Goal: Task Accomplishment & Management: Manage account settings

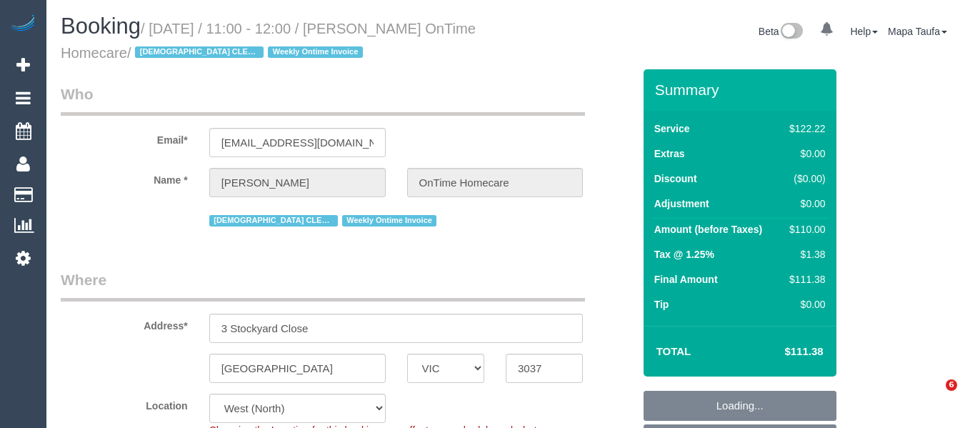
select select "VIC"
select select "number:28"
select select "number:14"
select select "number:19"
select select "number:25"
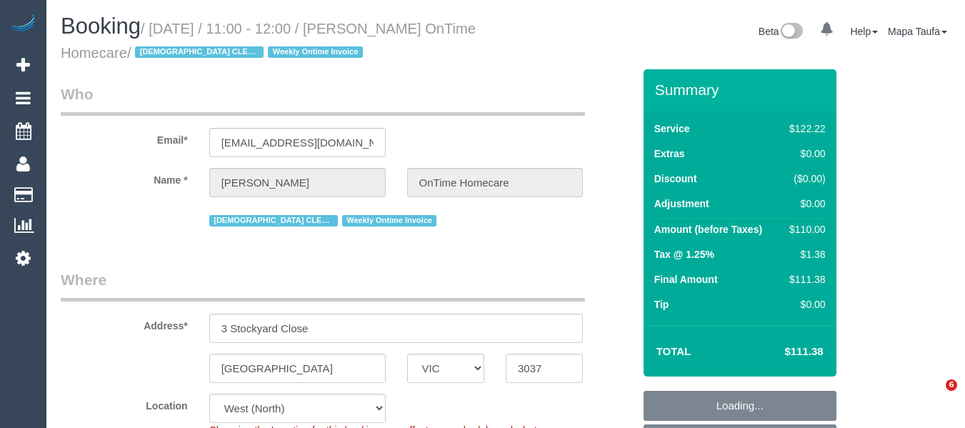
select select "number:35"
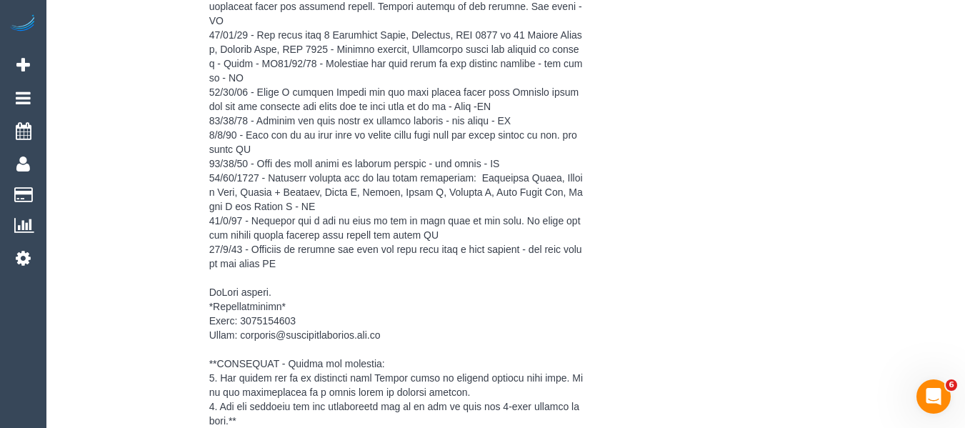
scroll to position [2882, 0]
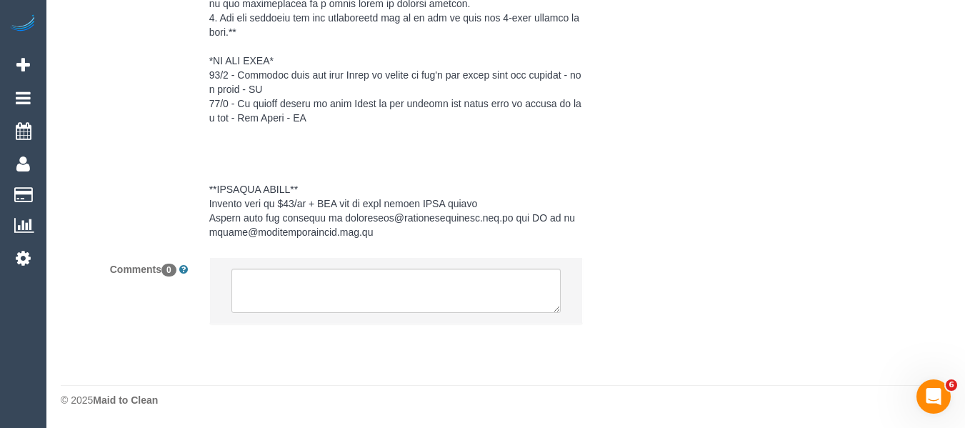
drag, startPoint x: 461, startPoint y: 319, endPoint x: 454, endPoint y: 311, distance: 11.2
click at [458, 319] on li at bounding box center [396, 291] width 373 height 66
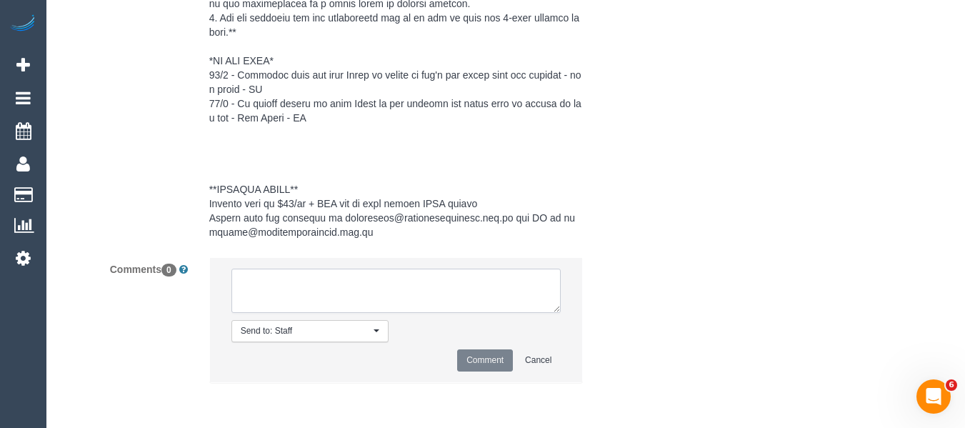
click at [454, 310] on textarea at bounding box center [396, 291] width 330 height 44
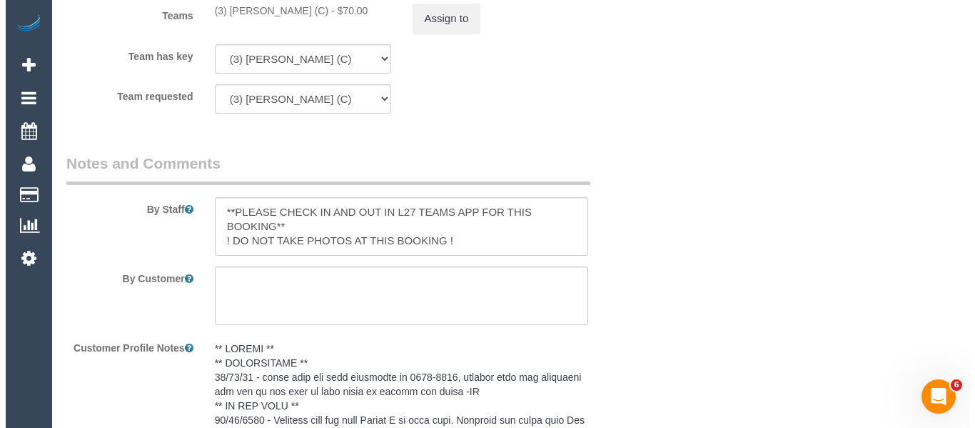
scroll to position [1811, 0]
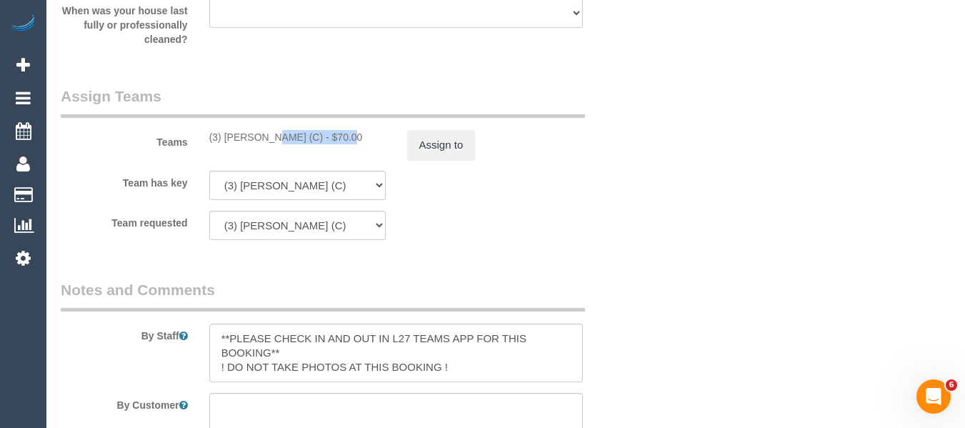
drag, startPoint x: 301, startPoint y: 139, endPoint x: 247, endPoint y: 142, distance: 54.4
click at [231, 139] on div "(3) Goswin Kanta (C) - $70.00" at bounding box center [297, 137] width 176 height 14
copy div "oswin Kanta (C)"
click at [296, 150] on div "Teams (3) Goswin Kanta (C) - $70.00 Assign to" at bounding box center [346, 123] width 593 height 74
drag, startPoint x: 295, startPoint y: 136, endPoint x: 221, endPoint y: 134, distance: 73.6
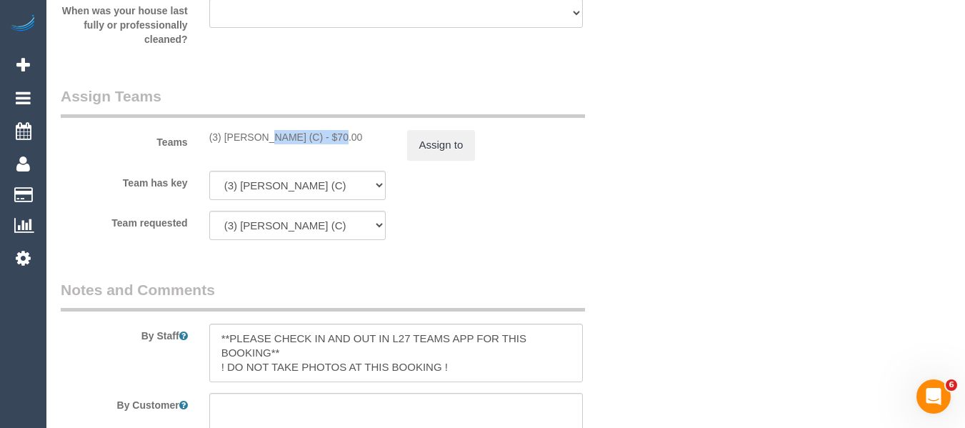
click at [221, 134] on div "(3) Goswin Kanta (C) - $70.00" at bounding box center [297, 137] width 176 height 14
copy div "Goswin Kanta ("
drag, startPoint x: 463, startPoint y: 144, endPoint x: 456, endPoint y: 149, distance: 9.1
click at [456, 149] on button "Assign to" at bounding box center [441, 145] width 69 height 30
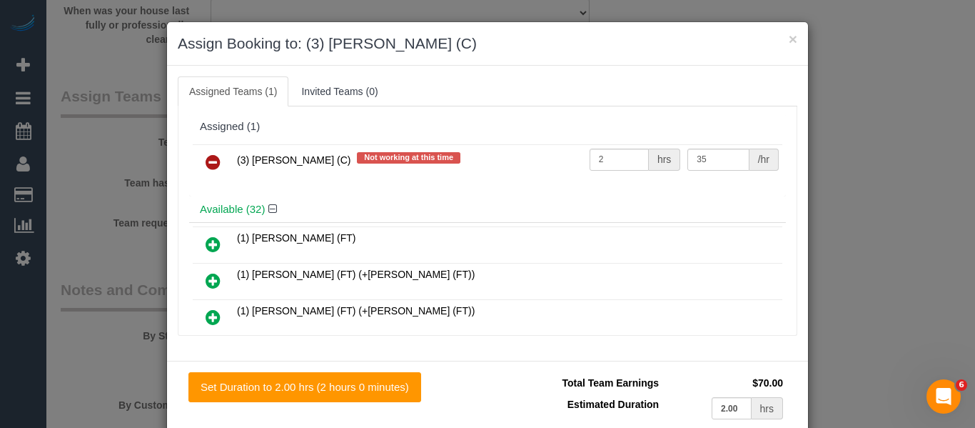
click at [208, 154] on icon at bounding box center [213, 162] width 15 height 17
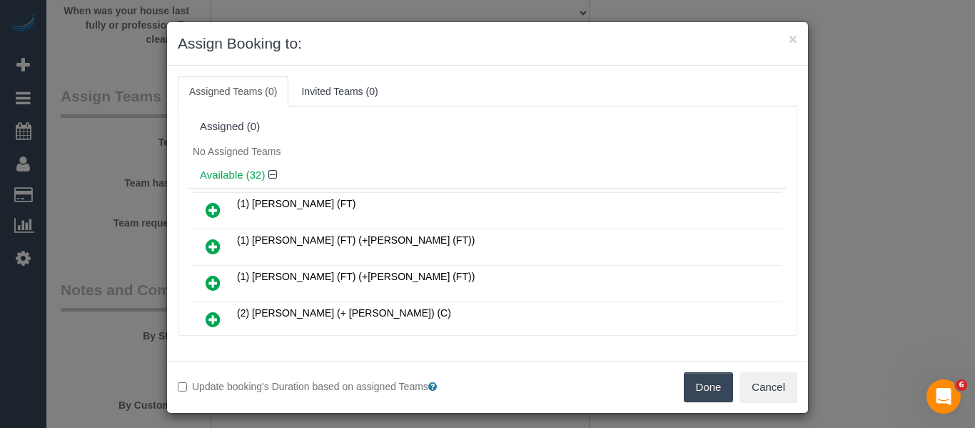
click at [703, 387] on button "Done" at bounding box center [709, 387] width 50 height 30
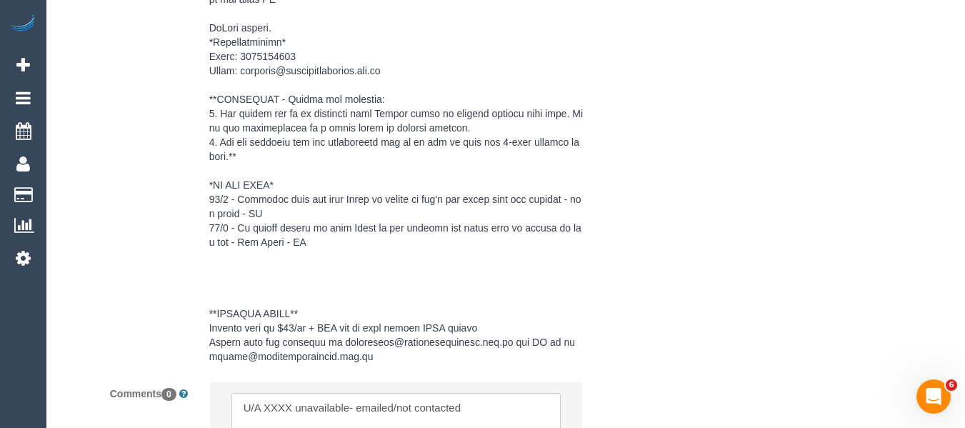
scroll to position [2941, 0]
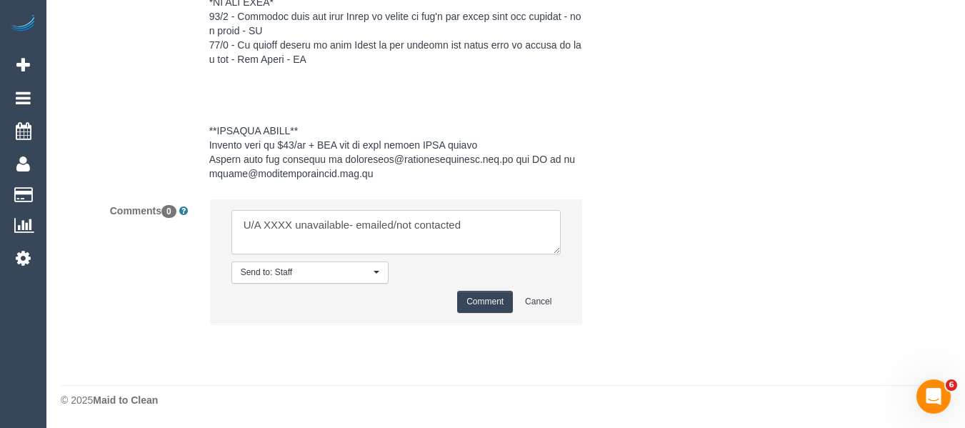
click at [276, 226] on textarea at bounding box center [396, 232] width 330 height 44
paste textarea "Goswin Kanta ("
drag, startPoint x: 469, startPoint y: 227, endPoint x: 827, endPoint y: 219, distance: 357.9
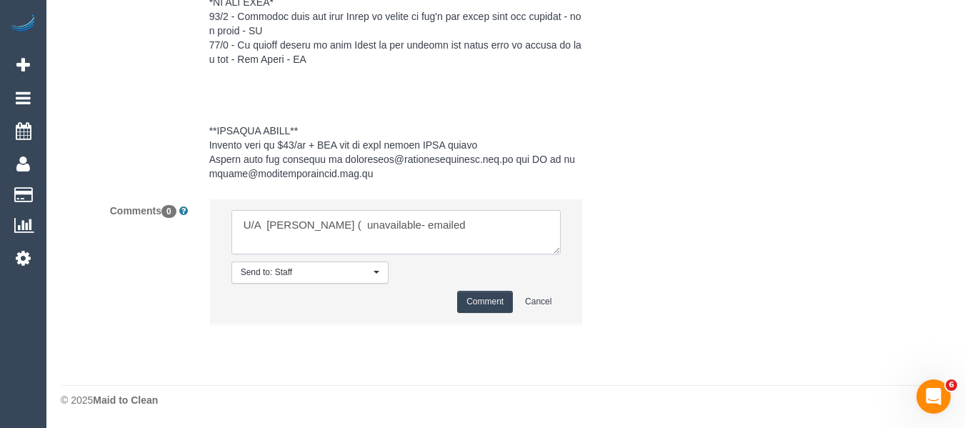
type textarea "U/A Goswin Kanta ( unavailable- emailed"
click at [473, 301] on button "Comment" at bounding box center [485, 302] width 56 height 22
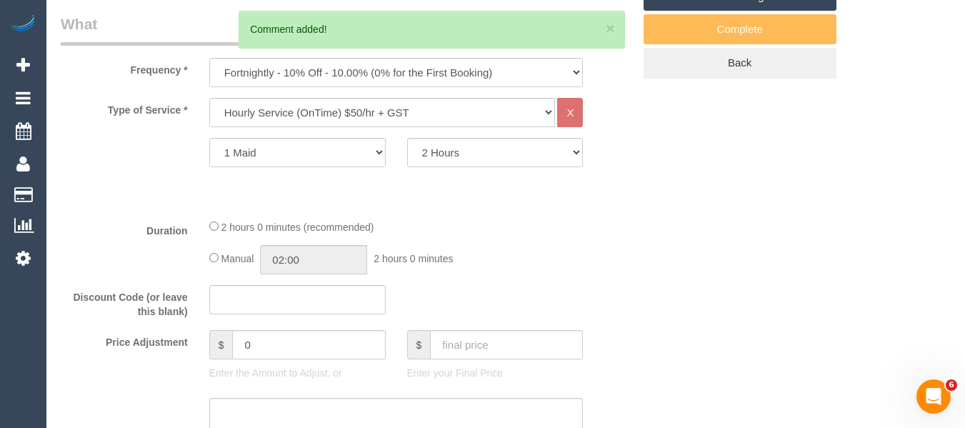
scroll to position [185, 0]
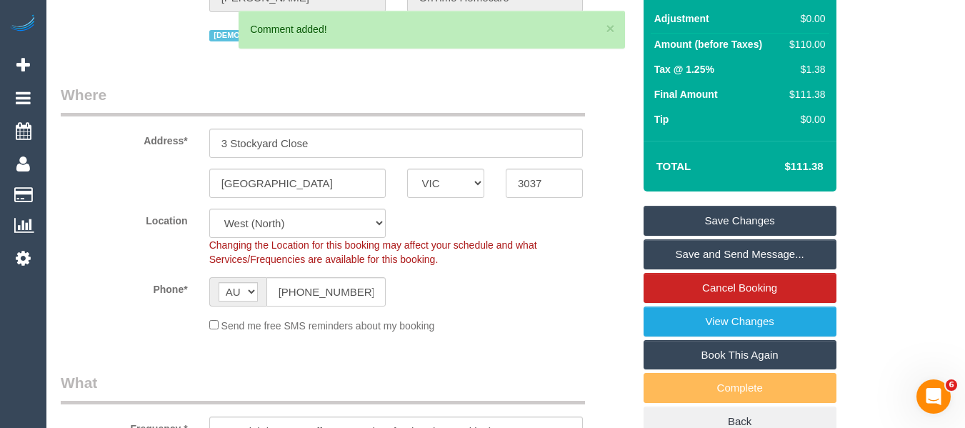
click at [766, 219] on link "Save Changes" at bounding box center [739, 221] width 193 height 30
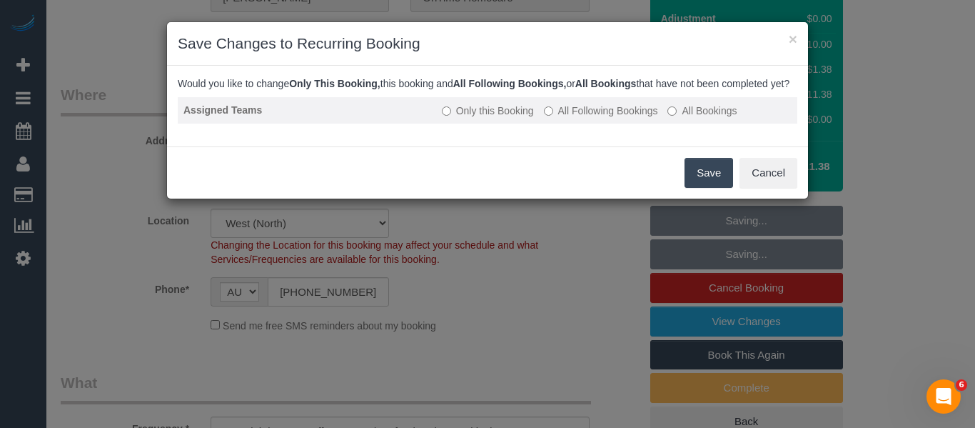
click at [621, 118] on label "All Following Bookings" at bounding box center [601, 111] width 114 height 14
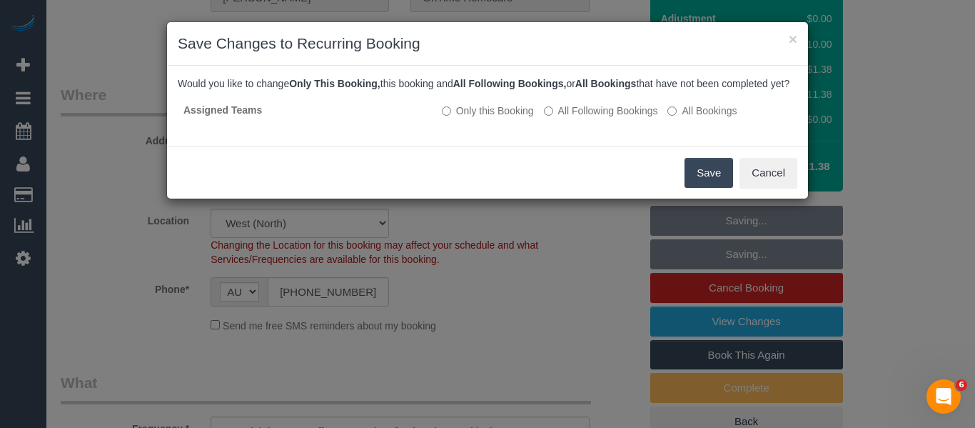
click at [692, 170] on div "Save Cancel" at bounding box center [487, 172] width 641 height 52
click at [707, 185] on button "Save" at bounding box center [709, 173] width 49 height 30
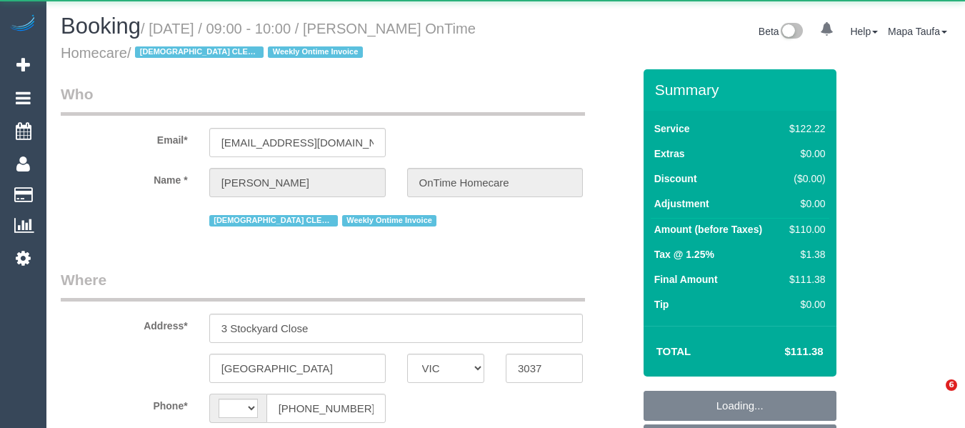
select select "VIC"
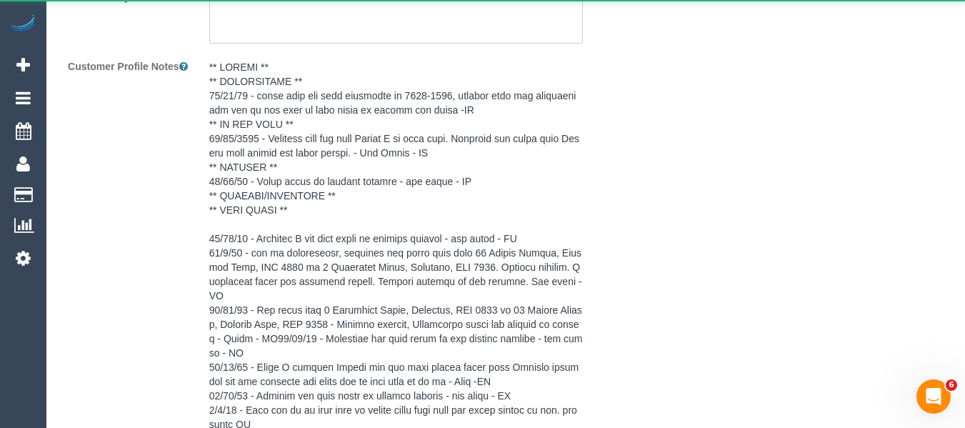
select select "string:AU"
select select "object:287"
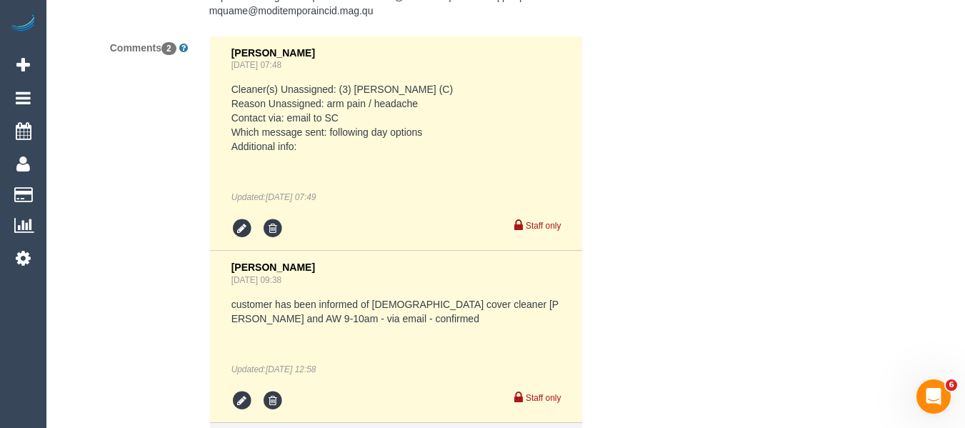
select select "number:28"
select select "number:14"
select select "number:19"
select select "number:25"
select select "number:35"
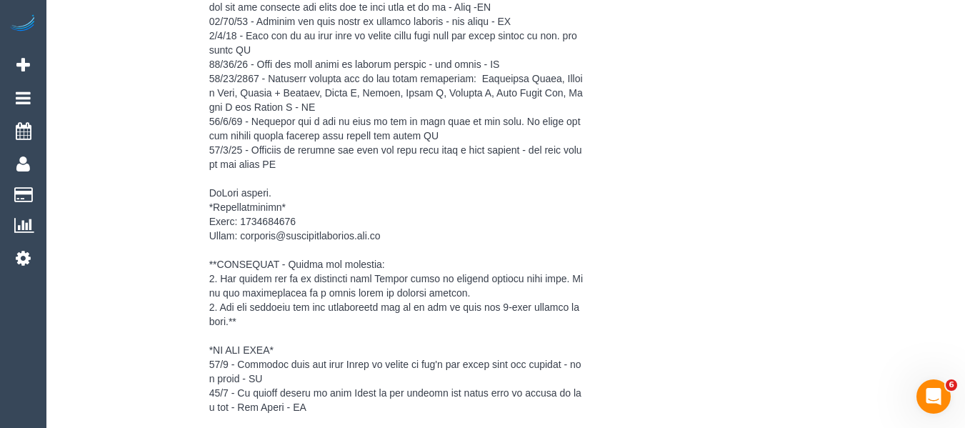
select select "object:1344"
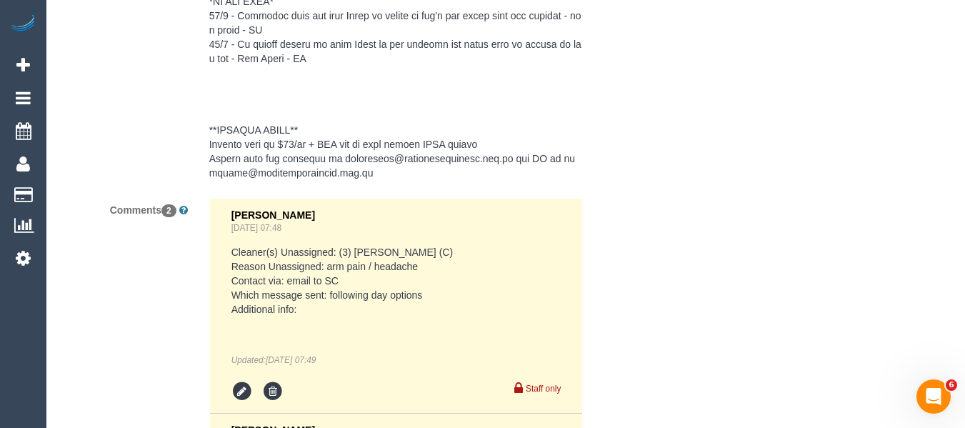
scroll to position [3237, 0]
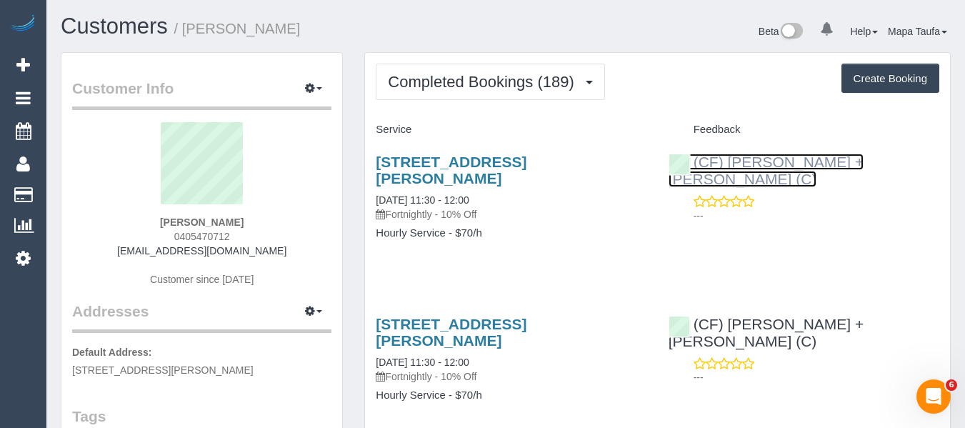
click at [733, 163] on link "(CF) James + Bela (C)" at bounding box center [766, 171] width 196 height 34
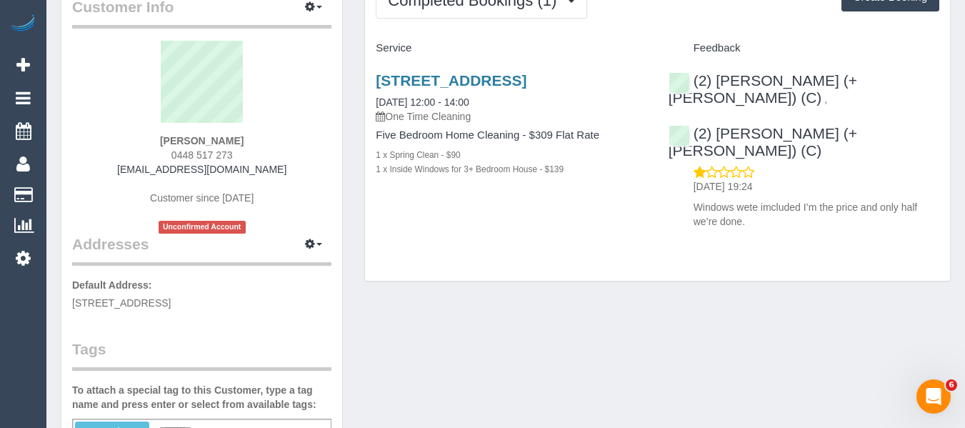
scroll to position [143, 0]
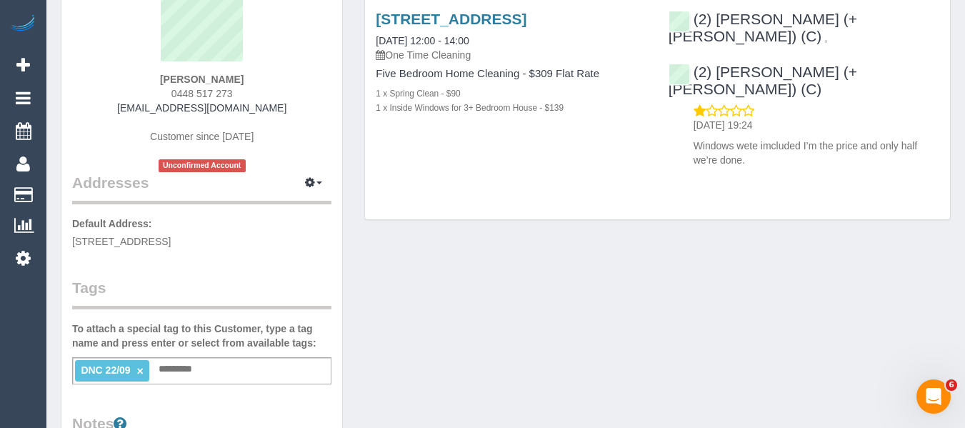
click at [141, 371] on link "×" at bounding box center [140, 371] width 6 height 12
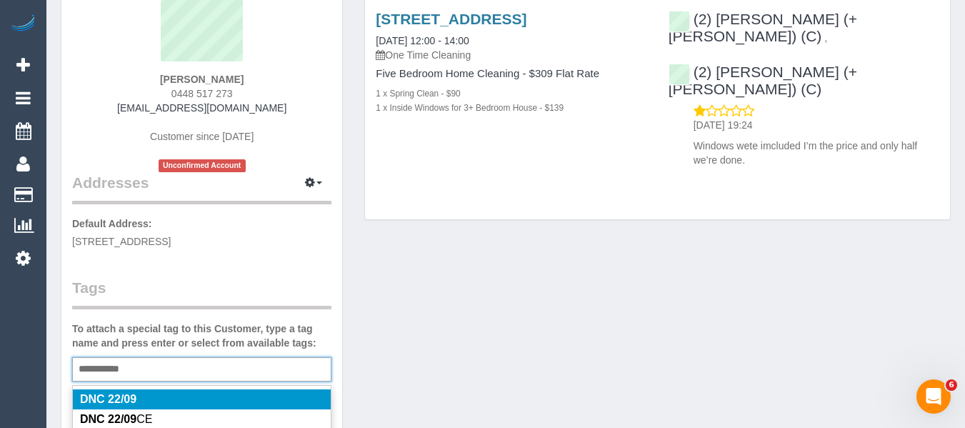
type input "**********"
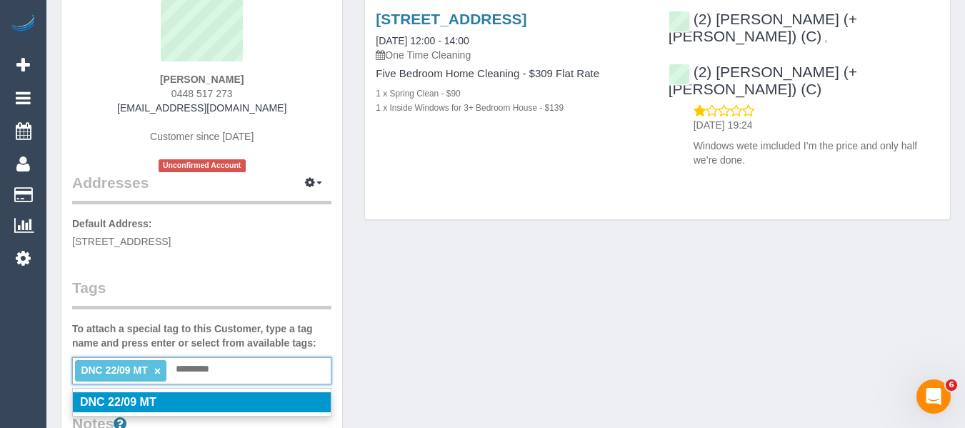
click at [159, 404] on li "DNC 22/09 MT" at bounding box center [202, 402] width 258 height 20
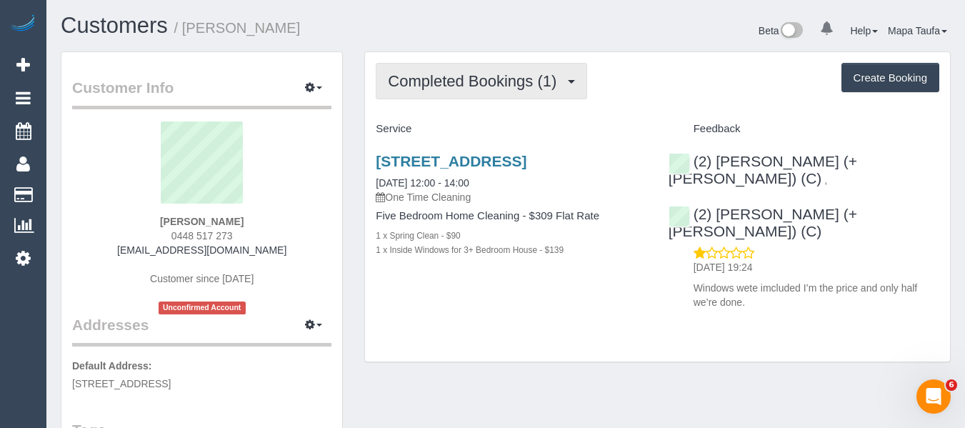
scroll to position [0, 0]
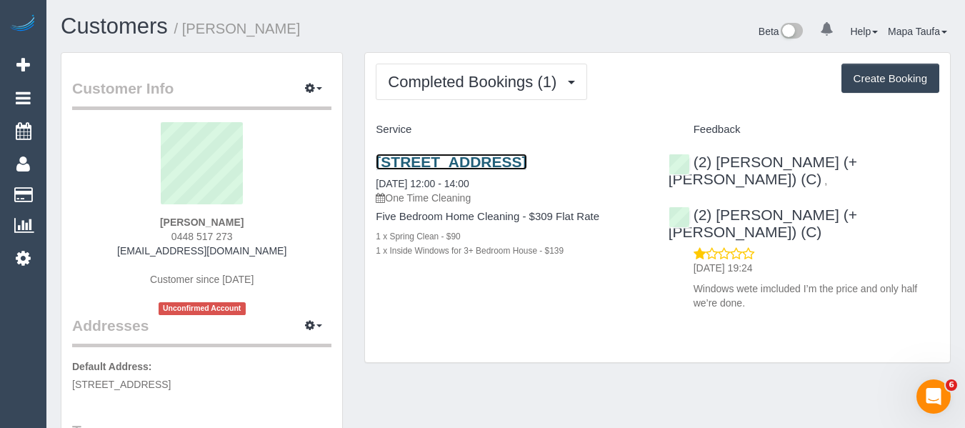
click at [516, 164] on link "24 Snow Street, Keilor Park, VIC 3042" at bounding box center [451, 162] width 151 height 16
click at [376, 154] on link "24 Snow Street, Keilor Park, VIC 3042" at bounding box center [451, 162] width 151 height 16
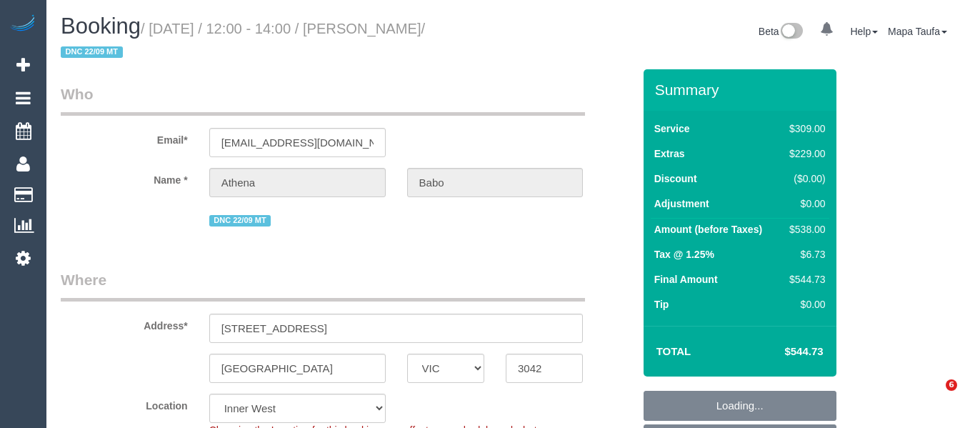
select select "VIC"
select select "string:stripe-pm_1RYGDT2GScqysDRV31qALUSs"
select select "object:765"
select select "number:27"
select select "number:14"
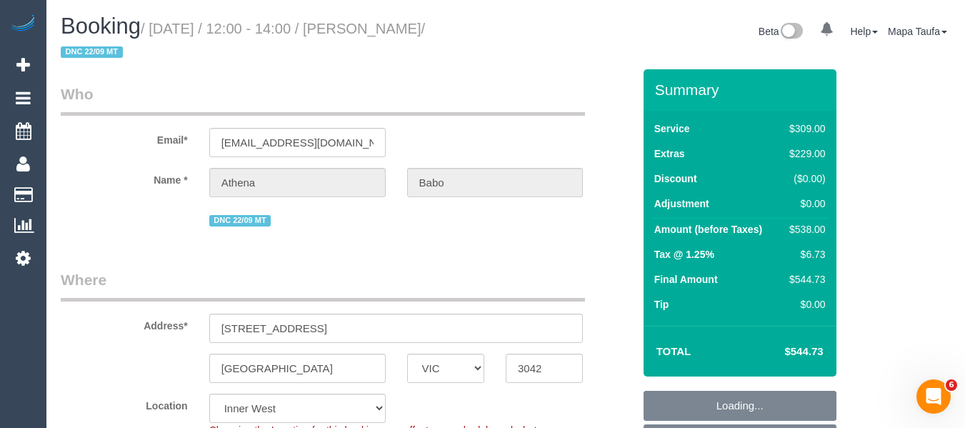
select select "number:19"
select select "number:24"
select select "VIC"
select select "object:648"
select select "string:stripe-pm_1RYGDT2GScqysDRV31qALUSs"
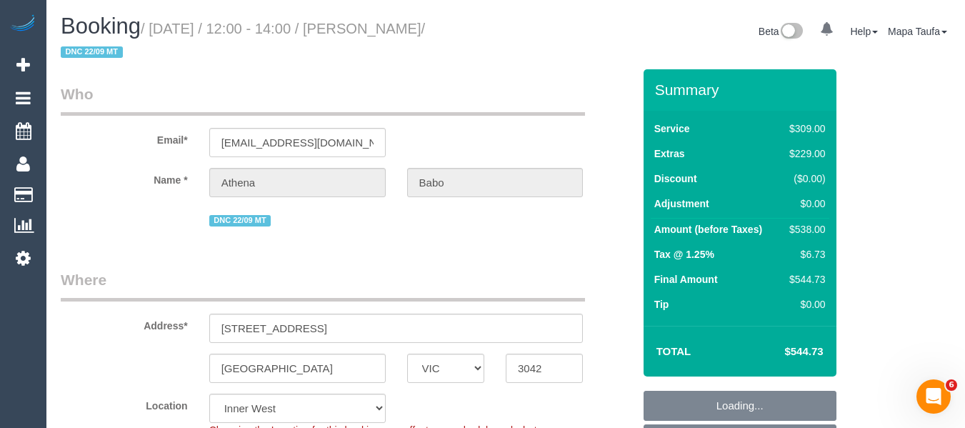
select select "object:653"
select select "number:27"
select select "number:14"
select select "number:19"
select select "number:24"
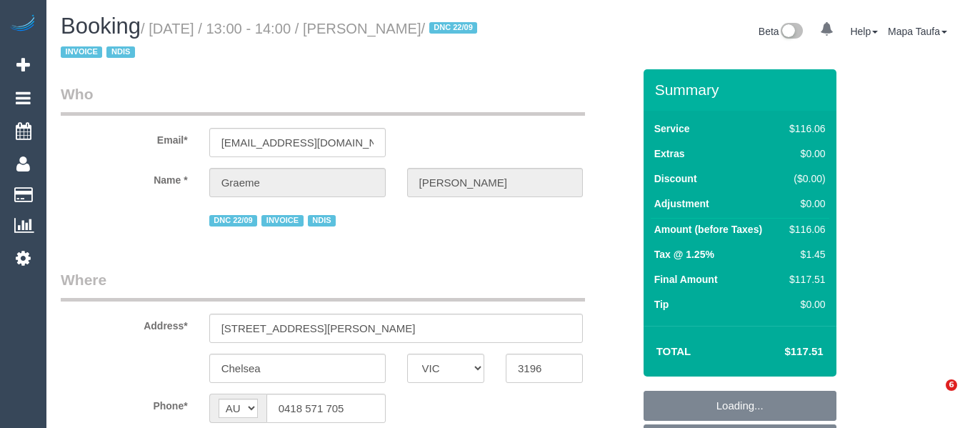
select select "VIC"
select select "object:1284"
select select "number:29"
select select "number:14"
select select "number:19"
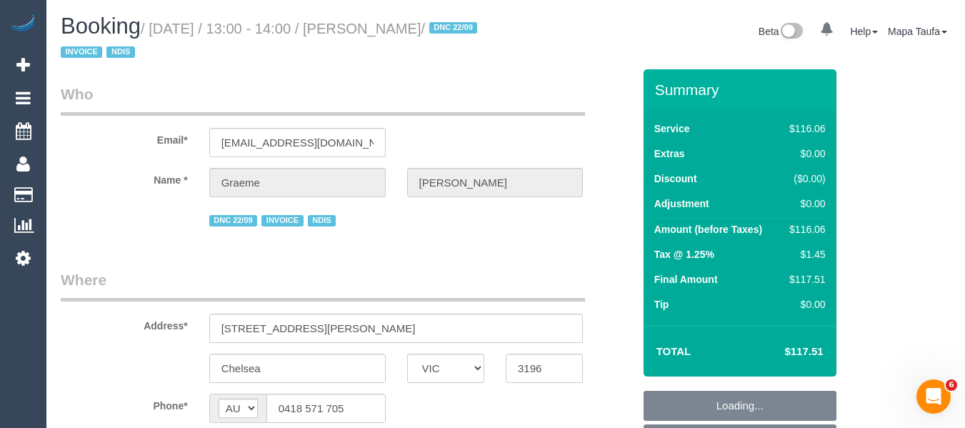
select select "number:25"
select select "number:35"
select select "number:12"
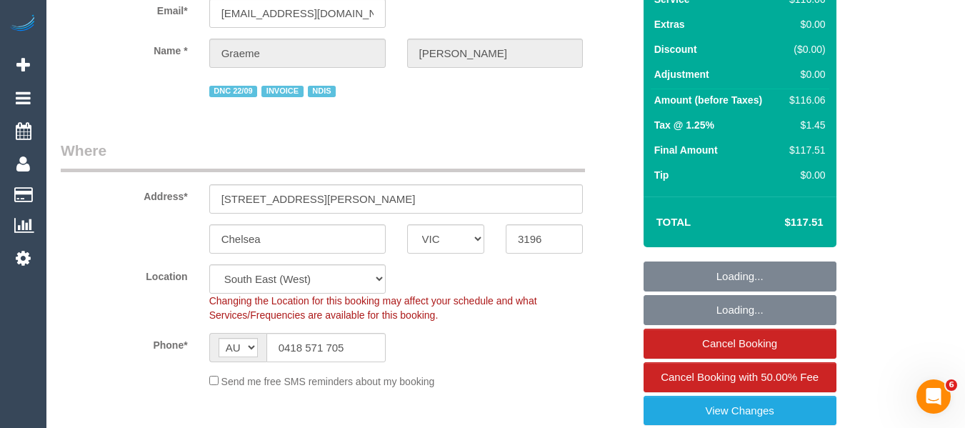
select select "object:1292"
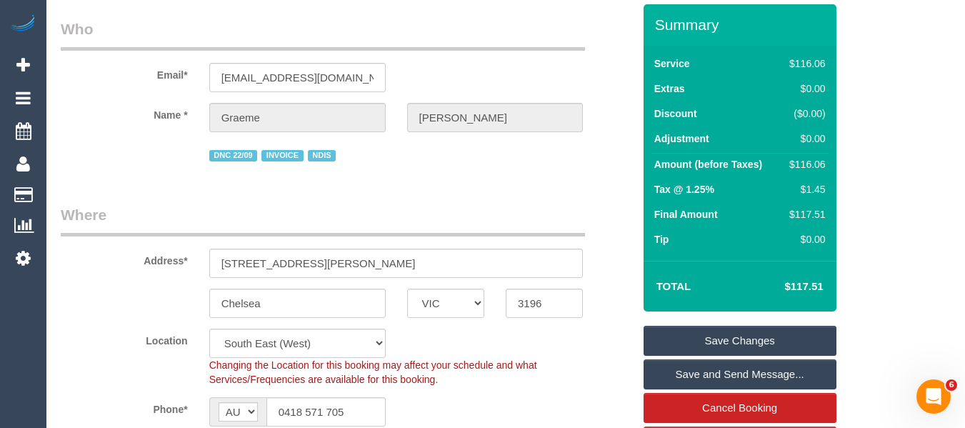
scroll to position [234, 0]
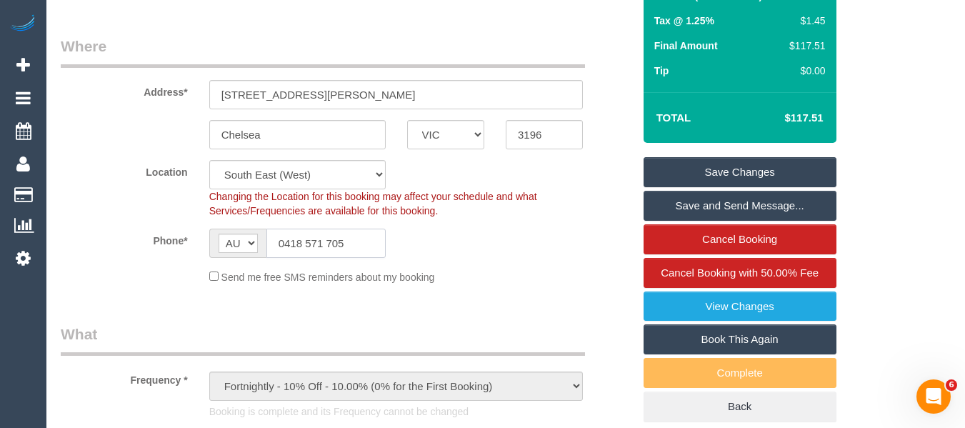
click at [371, 246] on input "0418 571 705" at bounding box center [325, 243] width 119 height 29
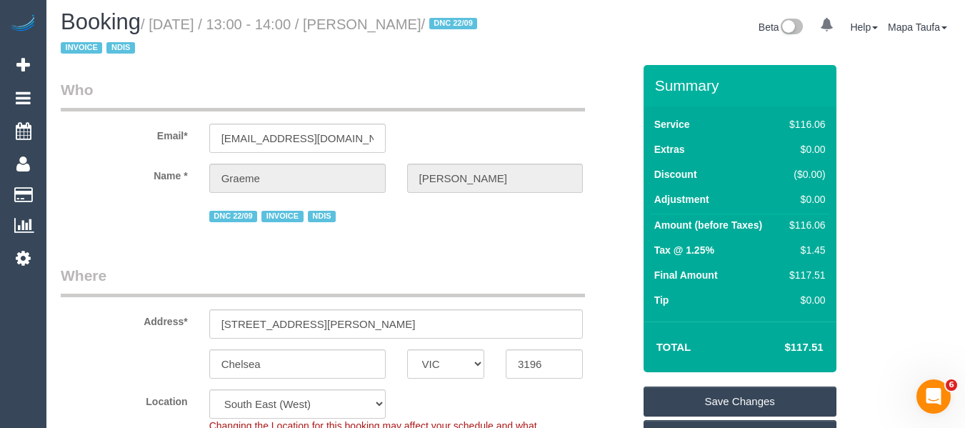
scroll to position [0, 0]
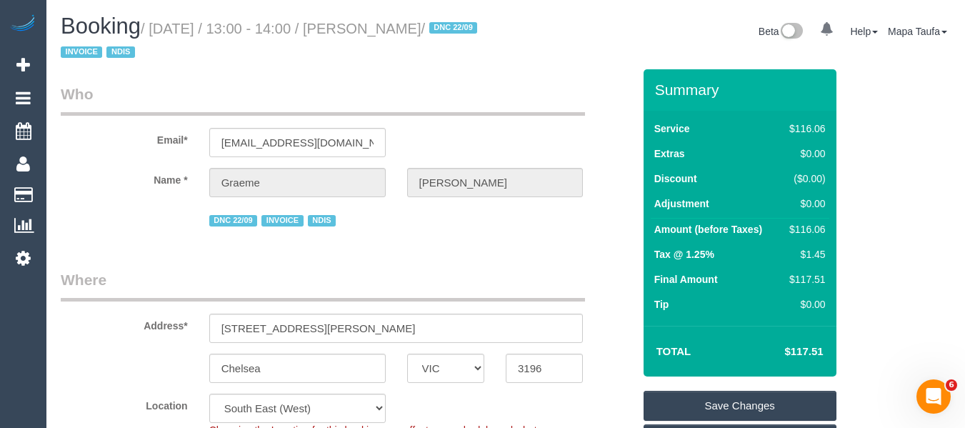
drag, startPoint x: 483, startPoint y: 28, endPoint x: 393, endPoint y: 29, distance: 89.3
click at [393, 29] on small "/ [DATE] / 13:00 - 14:00 / [PERSON_NAME] / DNC 22/09 INVOICE NDIS" at bounding box center [271, 41] width 421 height 40
copy small "[PERSON_NAME]"
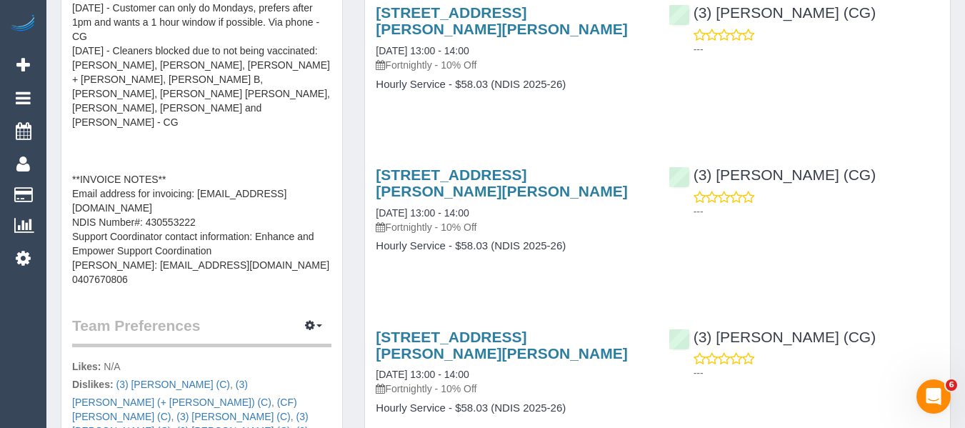
scroll to position [643, 0]
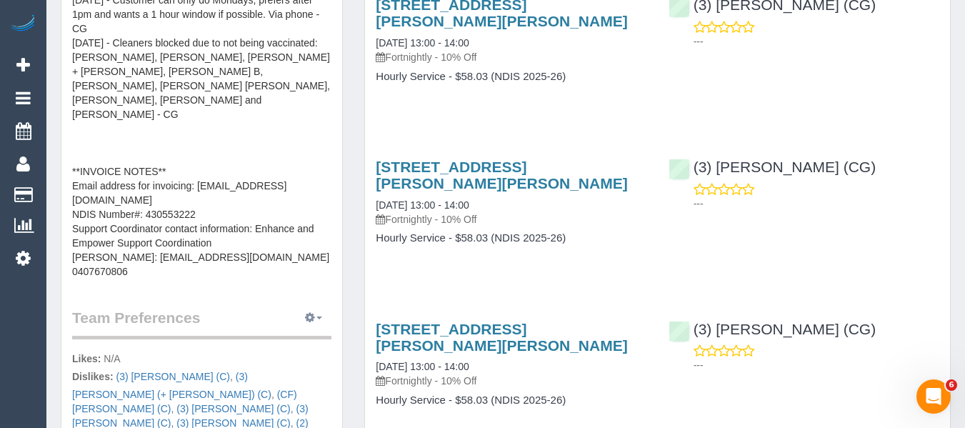
click at [310, 307] on button "button" at bounding box center [314, 318] width 36 height 22
click at [286, 335] on link "Manage Preferences" at bounding box center [269, 344] width 121 height 19
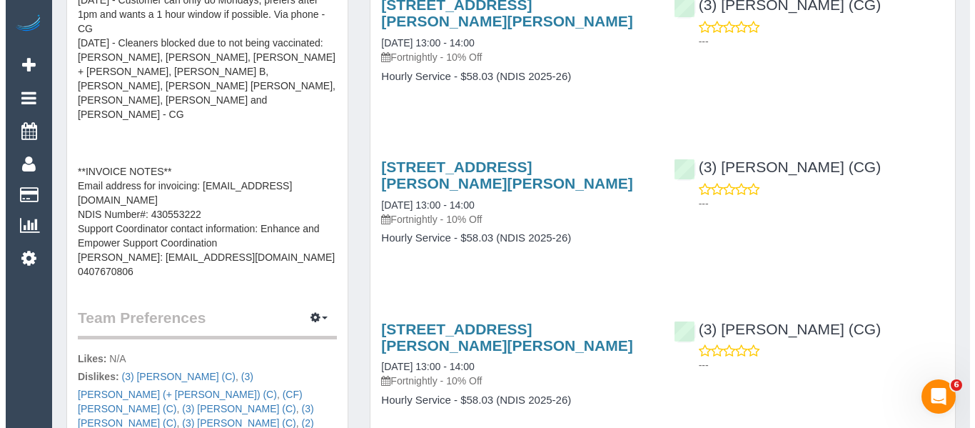
scroll to position [621, 0]
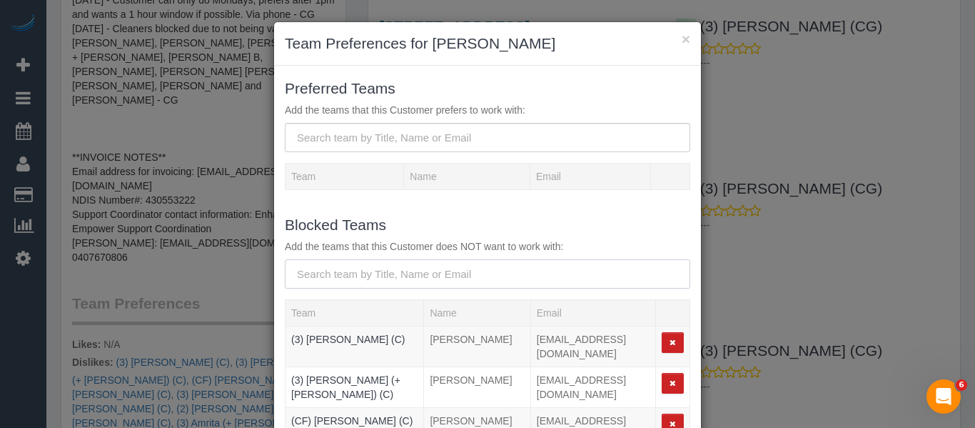
click at [331, 273] on input "text" at bounding box center [488, 273] width 406 height 29
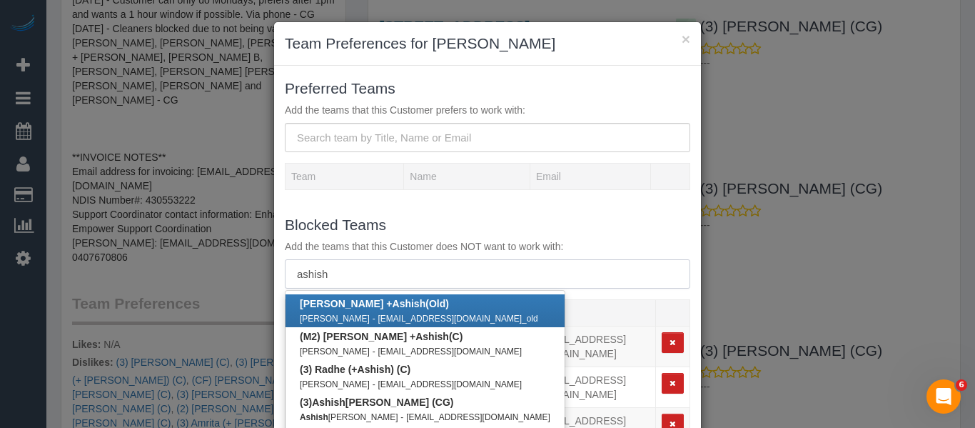
scroll to position [71, 0]
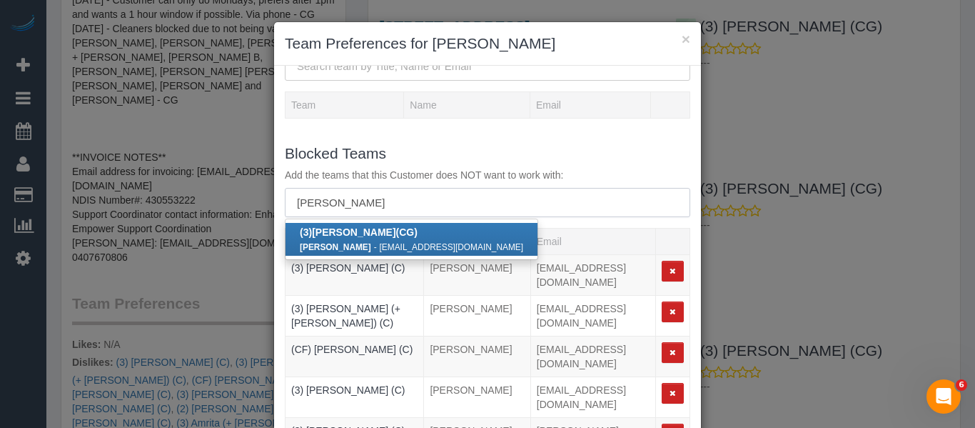
type input "ashish patel"
click at [380, 234] on b "(3) Ashish Patel (CG)" at bounding box center [359, 231] width 118 height 11
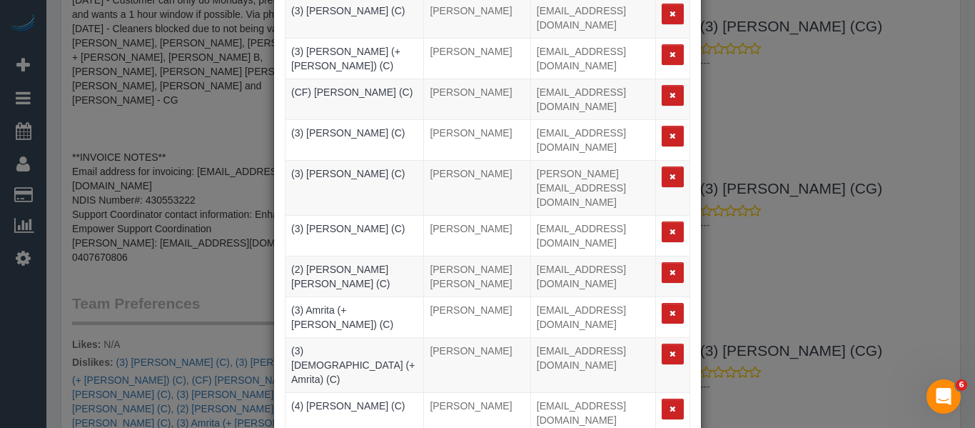
scroll to position [212, 0]
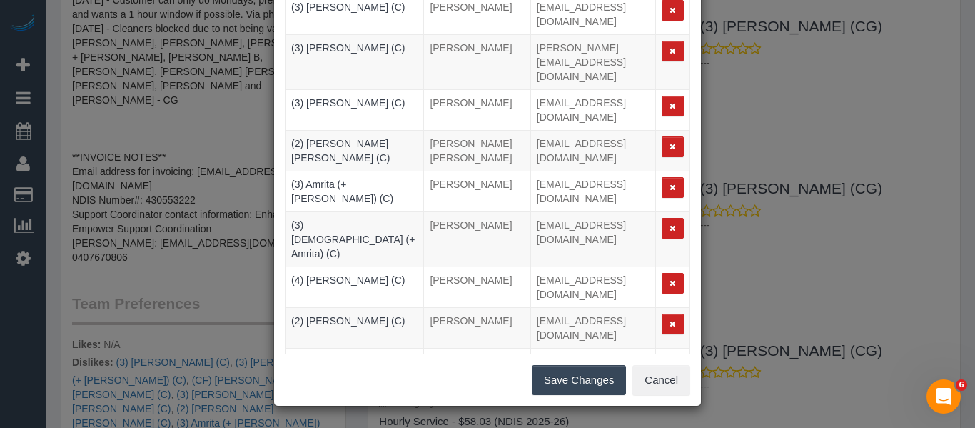
click at [577, 378] on button "Save Changes" at bounding box center [579, 380] width 94 height 30
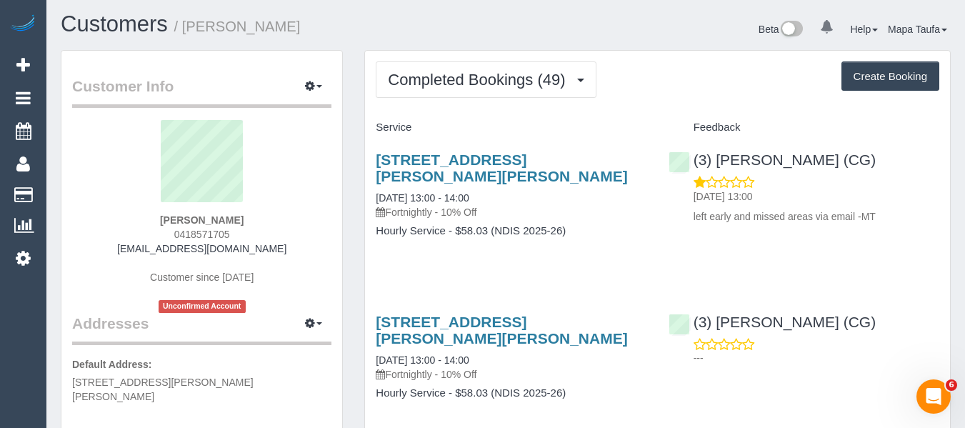
scroll to position [0, 0]
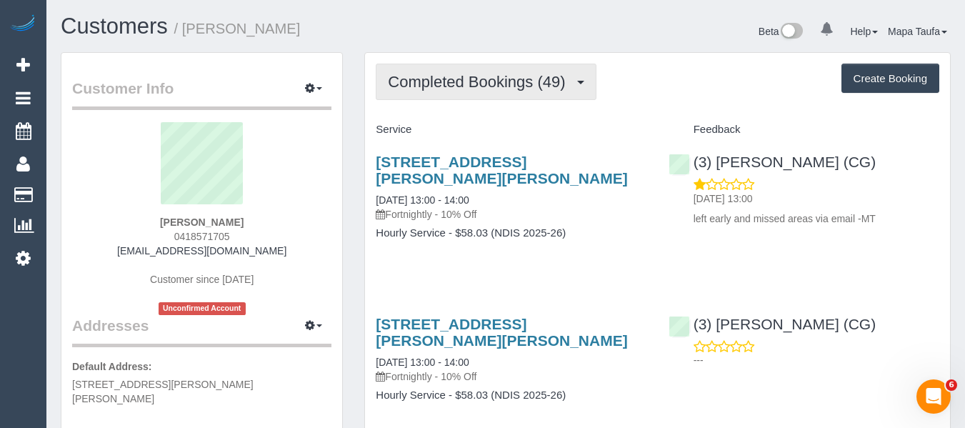
drag, startPoint x: 506, startPoint y: 75, endPoint x: 496, endPoint y: 94, distance: 21.7
click at [505, 75] on span "Completed Bookings (49)" at bounding box center [480, 82] width 184 height 18
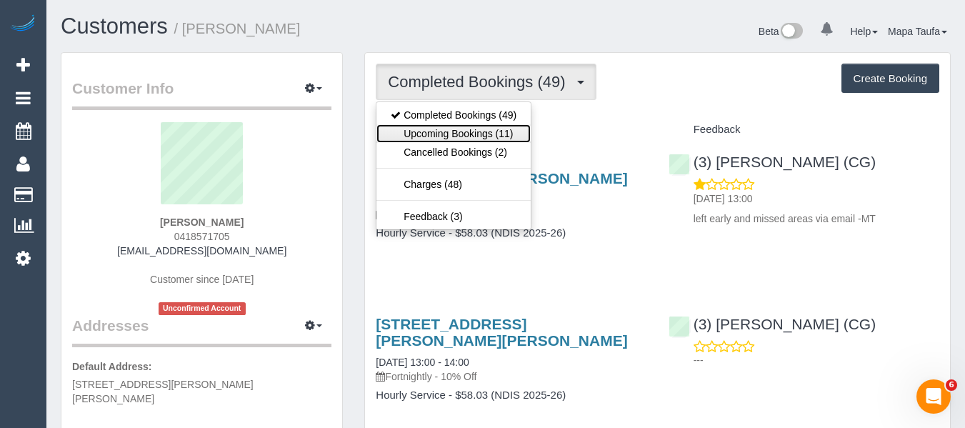
click at [475, 129] on link "Upcoming Bookings (11)" at bounding box center [453, 133] width 154 height 19
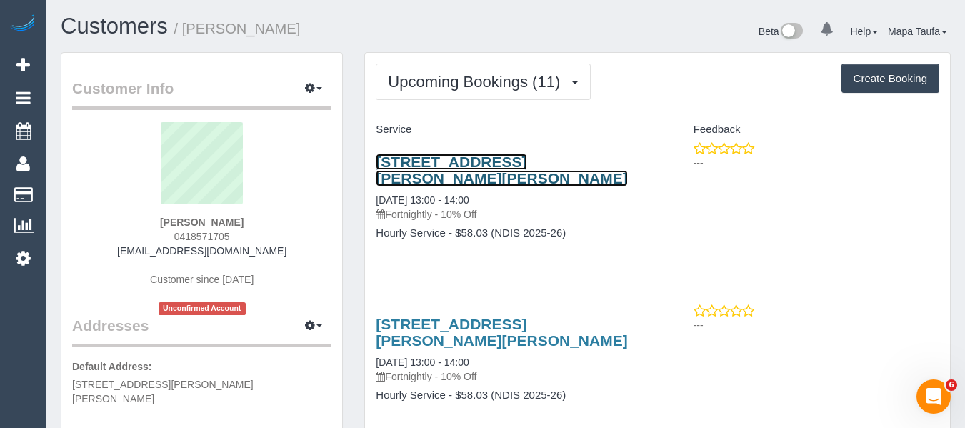
click at [478, 159] on link "8/2-12 Baxter Ave, Chelsea, VIC 3196" at bounding box center [501, 170] width 251 height 33
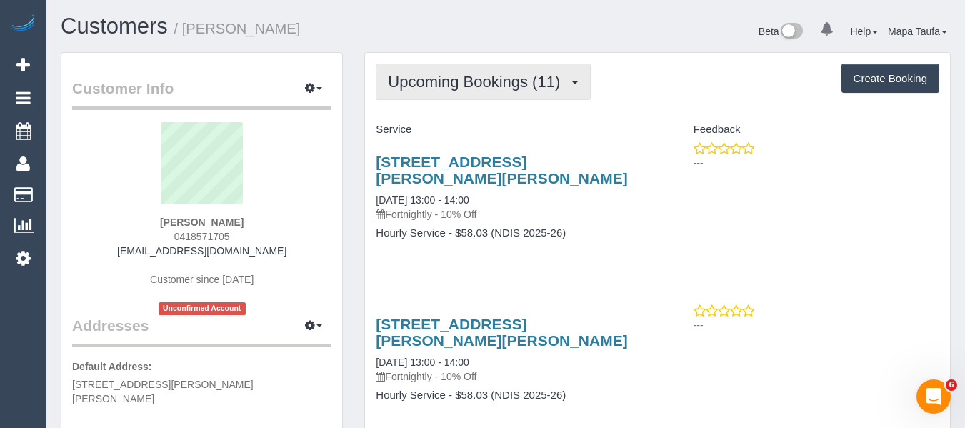
drag, startPoint x: 413, startPoint y: 86, endPoint x: 411, endPoint y: 94, distance: 8.8
click at [413, 88] on span "Upcoming Bookings (11)" at bounding box center [477, 82] width 179 height 18
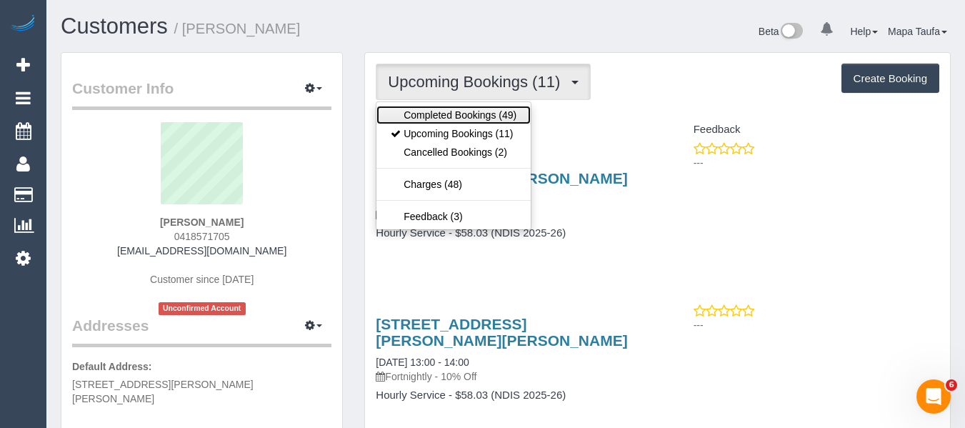
click at [411, 111] on link "Completed Bookings (49)" at bounding box center [453, 115] width 154 height 19
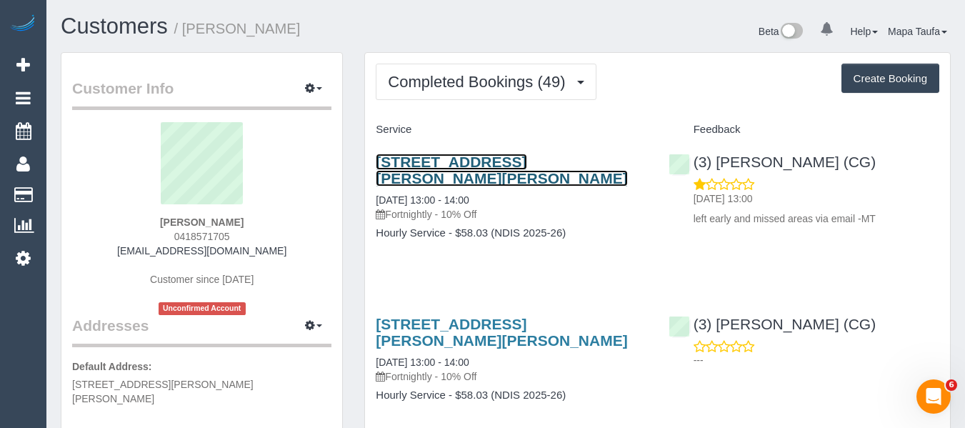
click at [430, 161] on link "8/2-12 Baxter Ave, Chelsea, VIC 3196" at bounding box center [501, 170] width 251 height 33
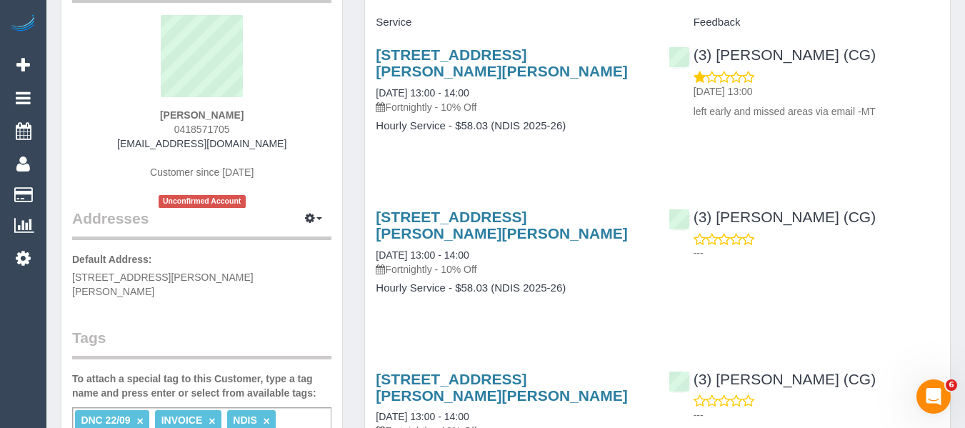
scroll to position [214, 0]
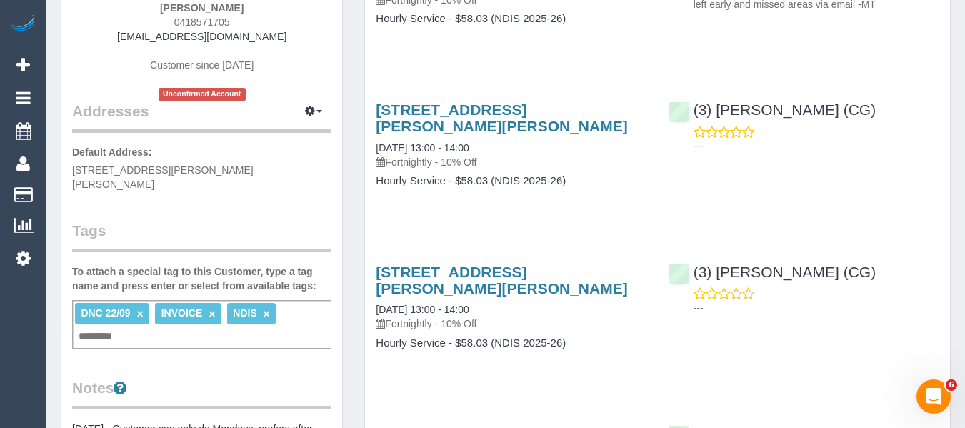
click at [139, 308] on link "×" at bounding box center [140, 314] width 6 height 12
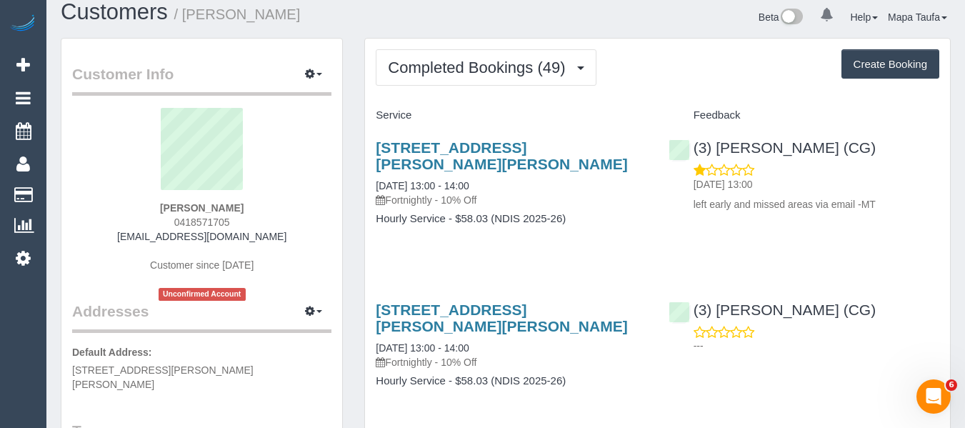
scroll to position [0, 0]
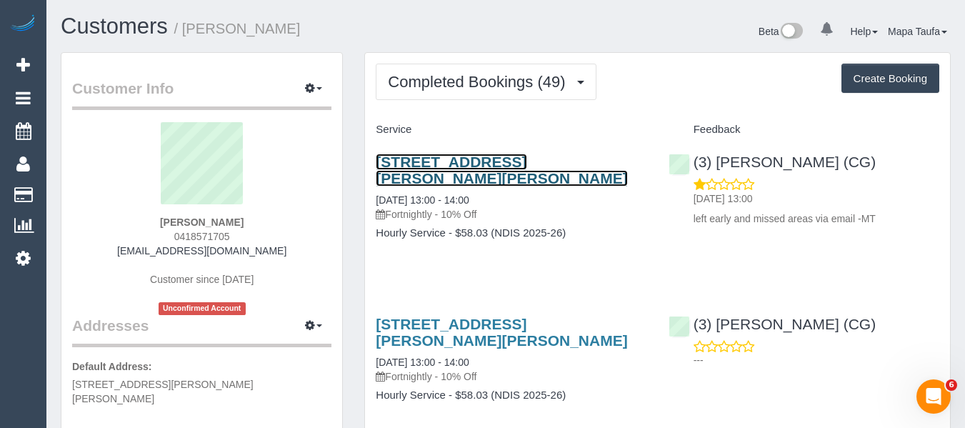
click at [420, 168] on link "8/2-12 Baxter Ave, Chelsea, VIC 3196" at bounding box center [501, 170] width 251 height 33
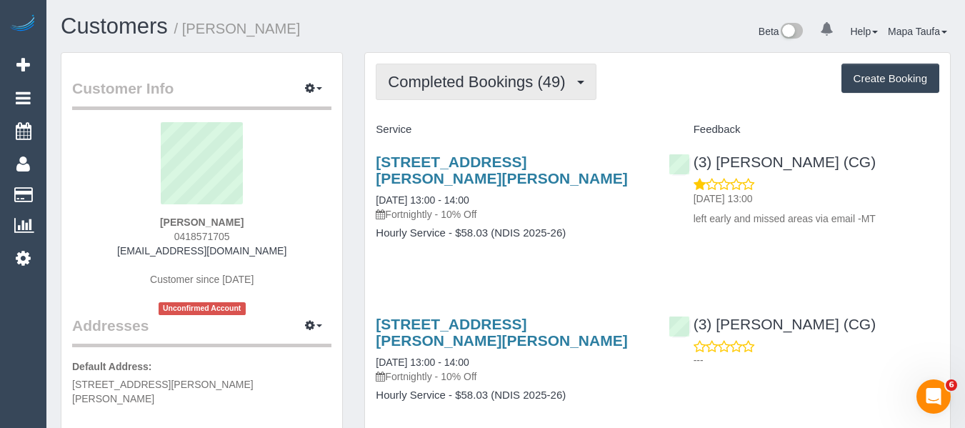
click at [473, 74] on span "Completed Bookings (49)" at bounding box center [480, 82] width 184 height 18
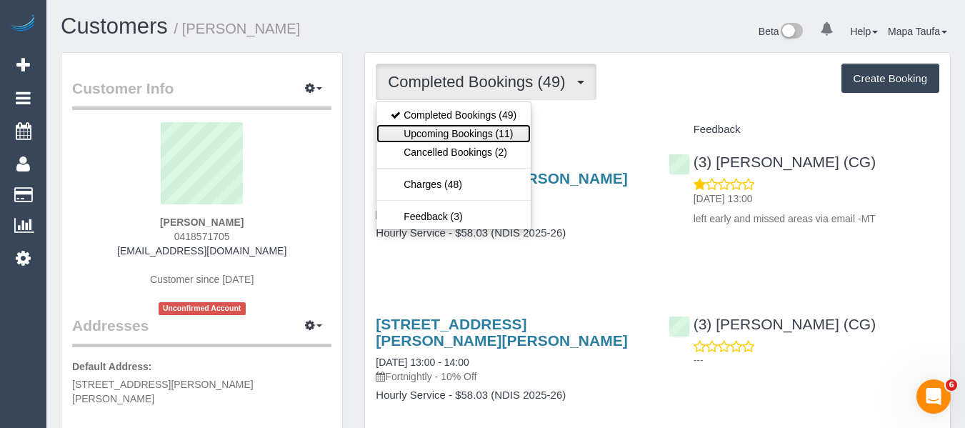
click at [476, 134] on link "Upcoming Bookings (11)" at bounding box center [453, 133] width 154 height 19
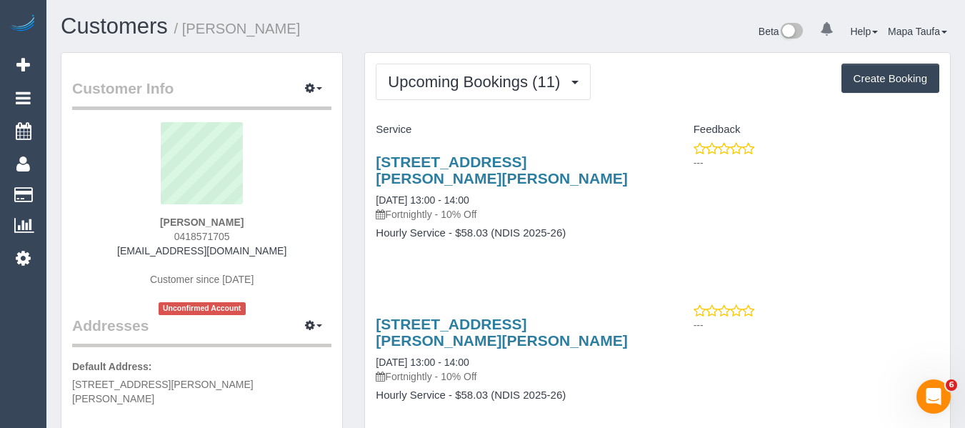
click at [461, 176] on div "8/2-12 Baxter Ave, Chelsea, VIC 3196 06/10/2025 13:00 - 14:00 Fortnightly - 10%…" at bounding box center [511, 188] width 271 height 68
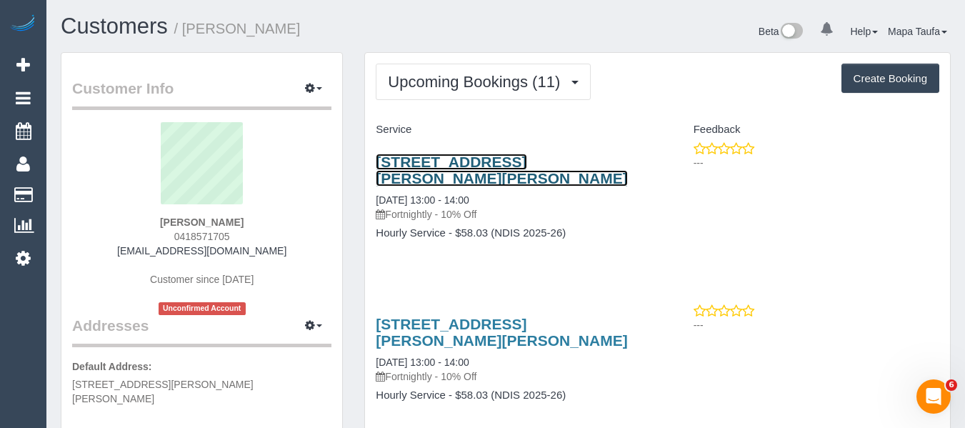
click at [472, 163] on link "8/2-12 Baxter Ave, Chelsea, VIC 3196" at bounding box center [501, 170] width 251 height 33
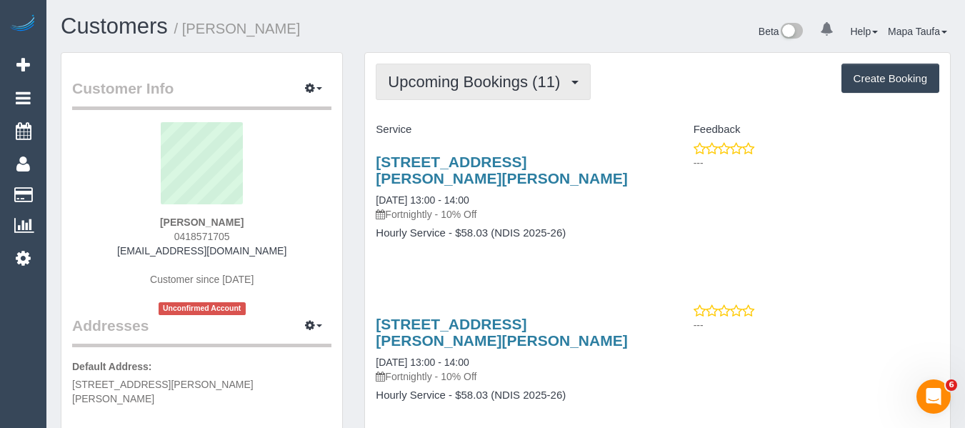
click at [461, 89] on span "Upcoming Bookings (11)" at bounding box center [477, 82] width 179 height 18
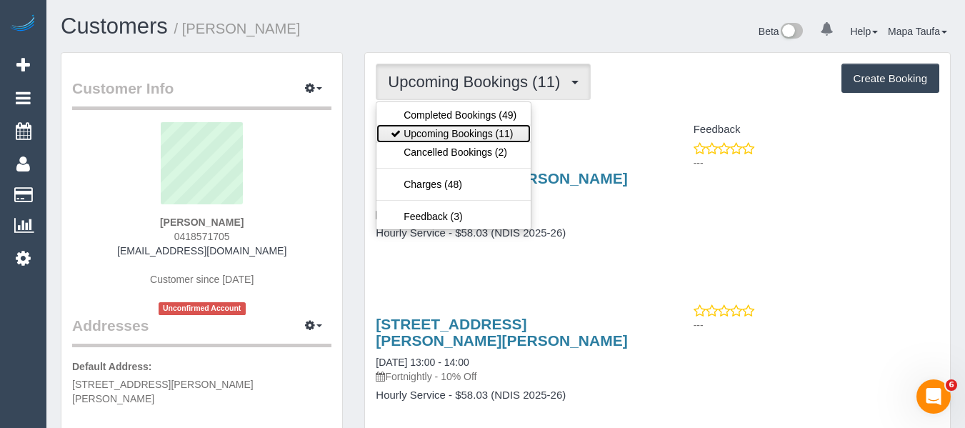
click at [450, 132] on link "Upcoming Bookings (11)" at bounding box center [453, 133] width 154 height 19
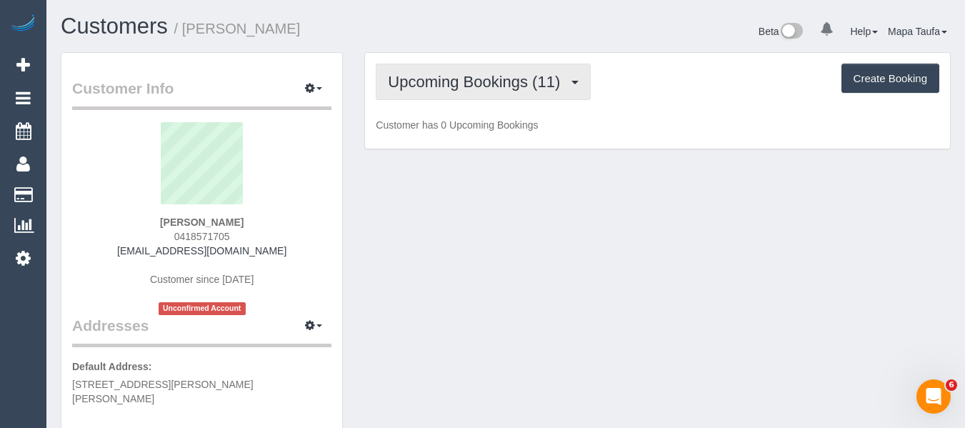
drag, startPoint x: 440, startPoint y: 76, endPoint x: 439, endPoint y: 100, distance: 23.6
click at [439, 81] on span "Upcoming Bookings (11)" at bounding box center [477, 82] width 179 height 18
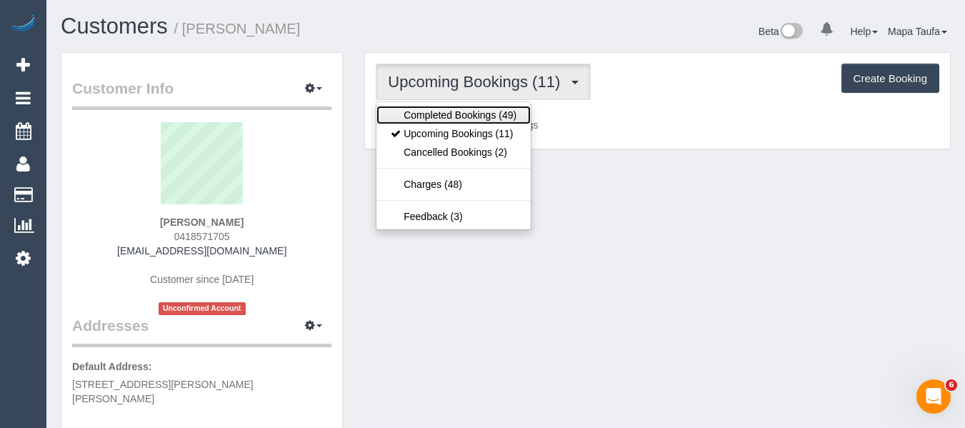
click at [438, 109] on link "Completed Bookings (49)" at bounding box center [453, 115] width 154 height 19
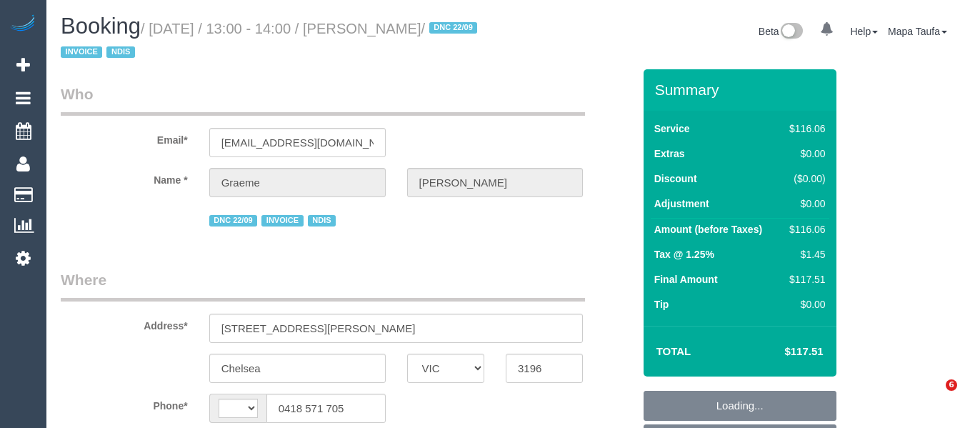
select select "VIC"
select select "object:297"
select select "number:29"
select select "number:14"
select select "number:19"
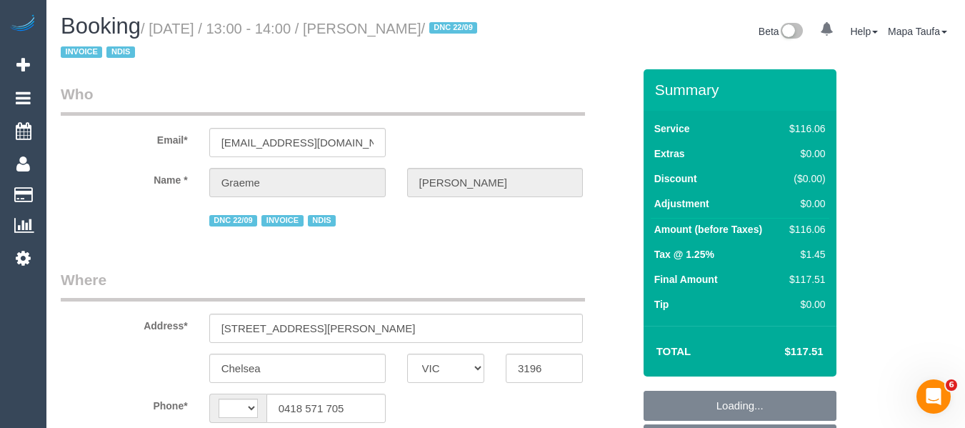
select select "number:25"
select select "number:35"
select select "number:12"
select select "object:450"
select select "string:AU"
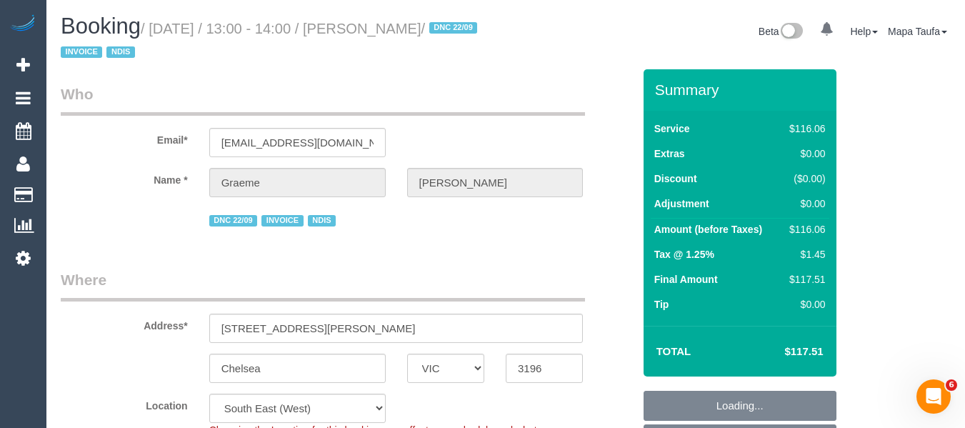
scroll to position [2461, 0]
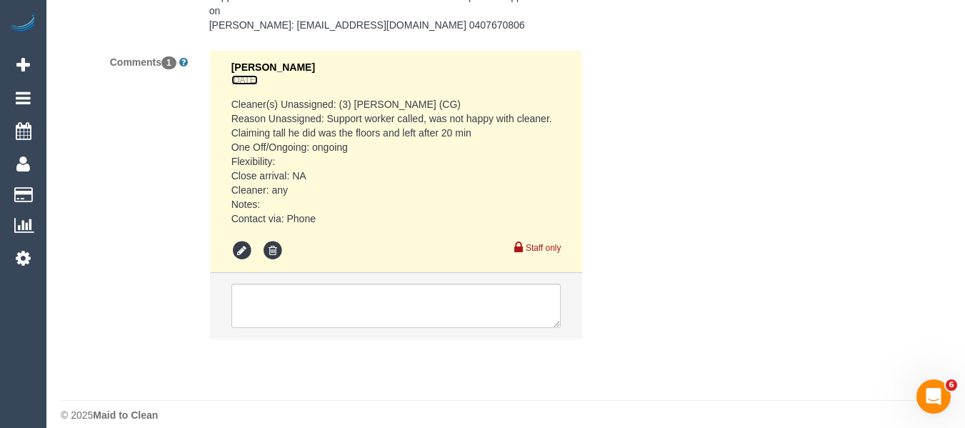
click at [249, 75] on link "1 day ago" at bounding box center [244, 80] width 26 height 10
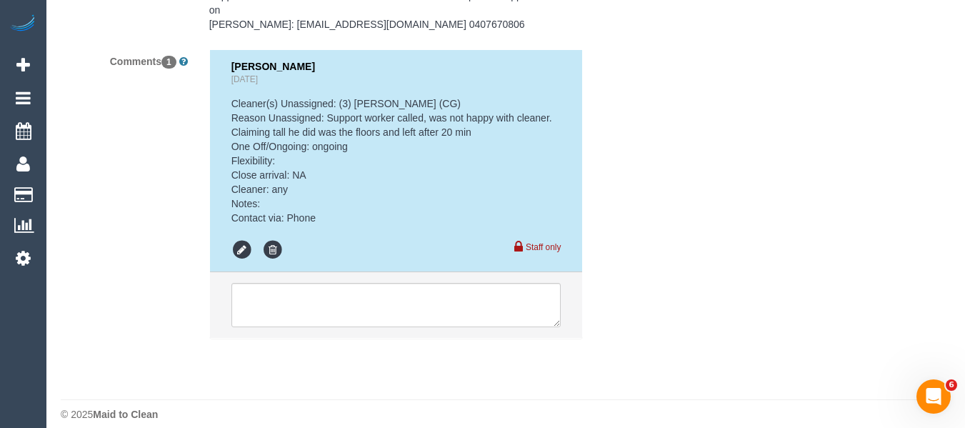
click at [543, 122] on pre "Cleaner(s) Unassigned: (3) Ashish Patel (CG) Reason Unassigned: Support worker …" at bounding box center [396, 160] width 330 height 129
click at [321, 293] on textarea at bounding box center [396, 305] width 330 height 44
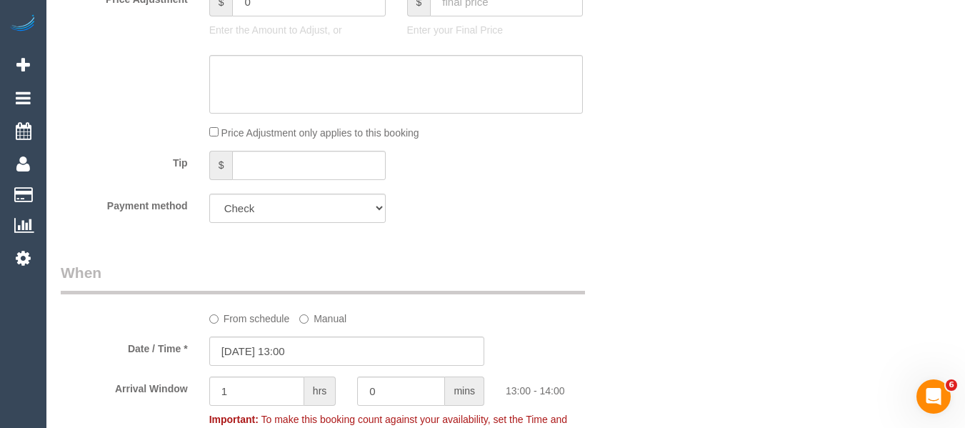
scroll to position [748, 0]
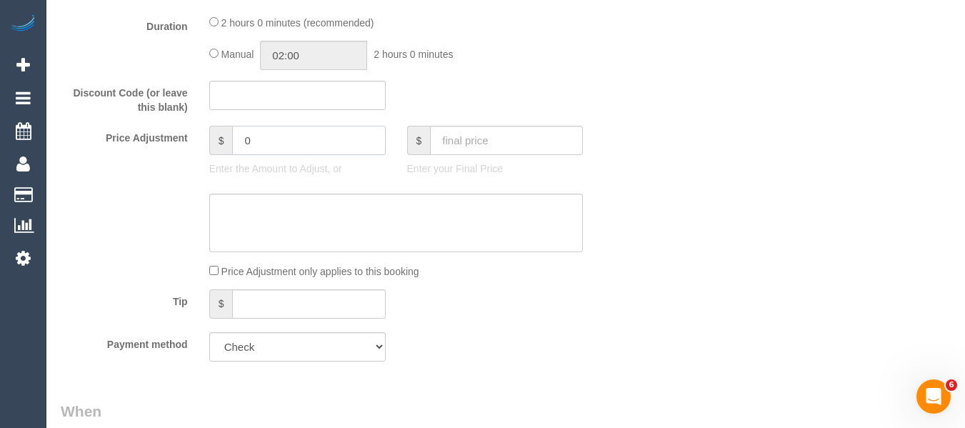
drag, startPoint x: 239, startPoint y: 141, endPoint x: 184, endPoint y: 141, distance: 54.3
click at [187, 141] on div "Price Adjustment $ 0 Enter the Amount to Adjust, or $ Enter your Final Price" at bounding box center [346, 154] width 593 height 57
type input "-30"
click at [285, 206] on textarea at bounding box center [396, 223] width 374 height 59
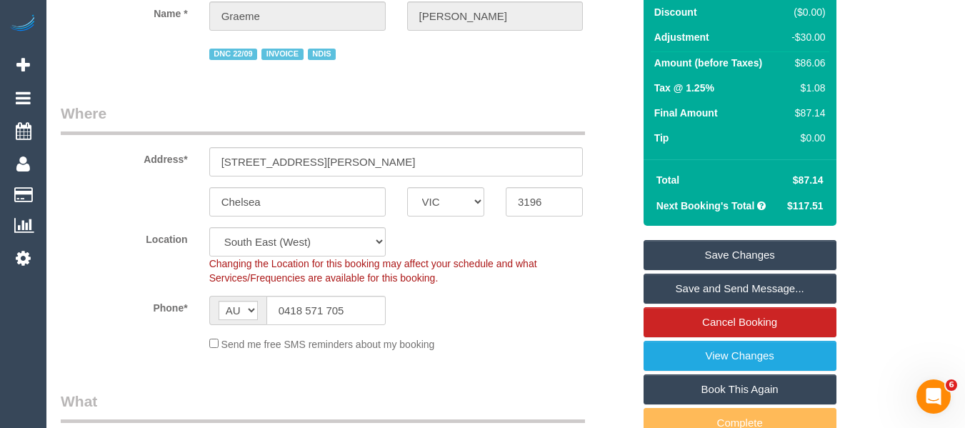
scroll to position [151, 0]
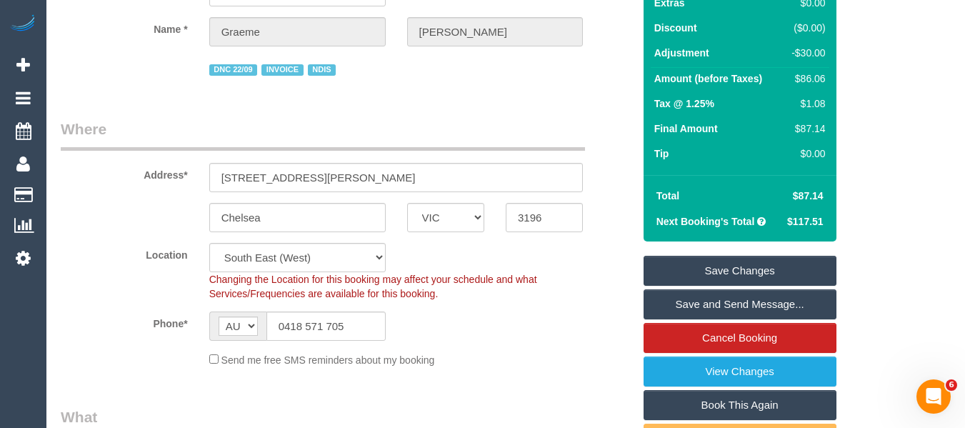
type textarea "discount for previous service - MT"
click at [774, 259] on link "Save Changes" at bounding box center [739, 271] width 193 height 30
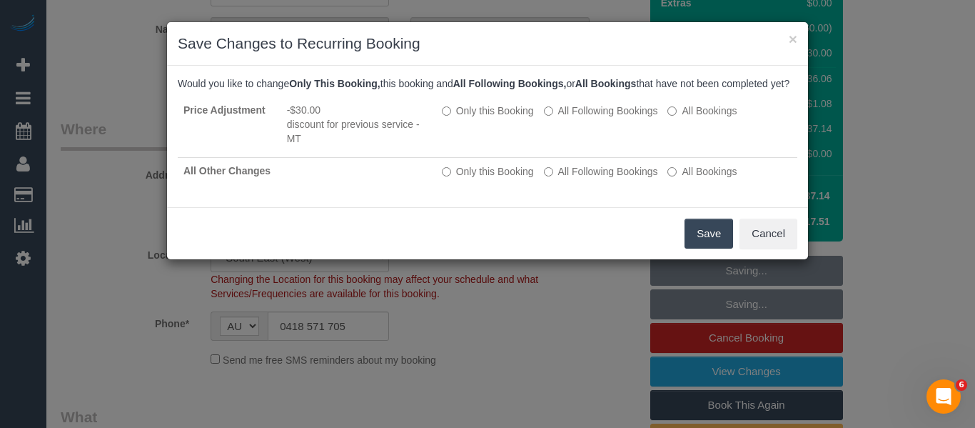
click at [715, 248] on button "Save" at bounding box center [709, 234] width 49 height 30
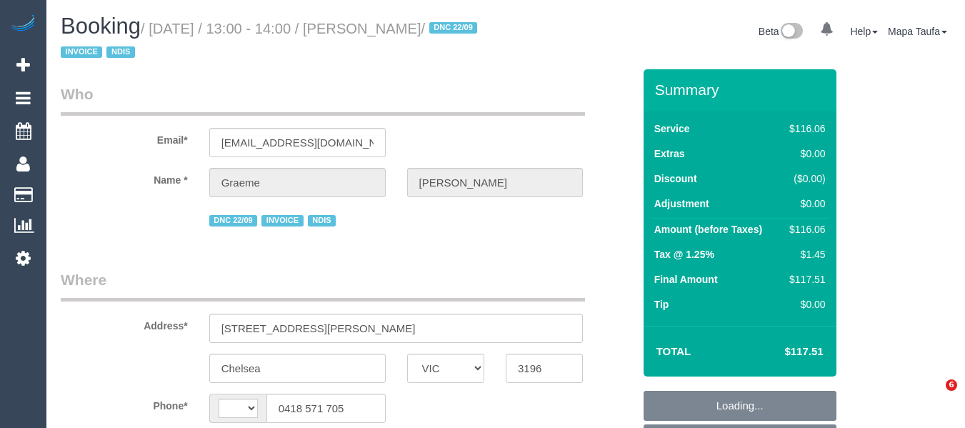
select select "VIC"
select select "string:AU"
select select "object:1143"
select select "number:29"
select select "number:14"
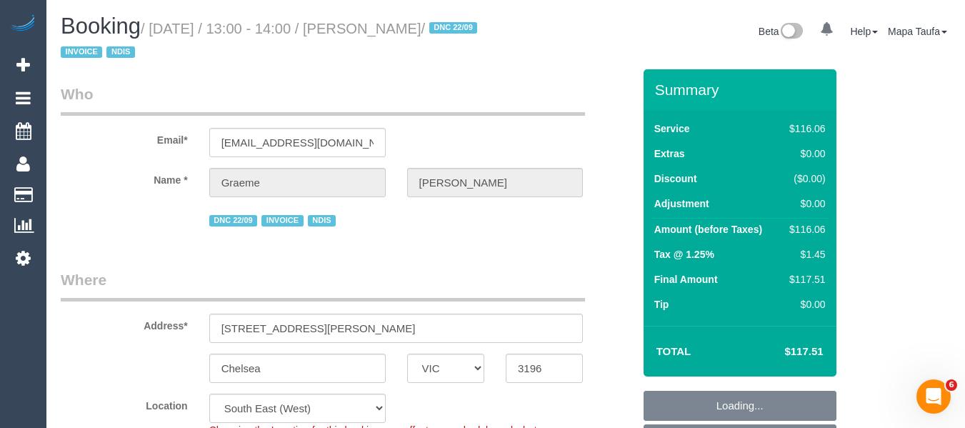
select select "number:19"
select select "number:25"
select select "number:35"
select select "number:12"
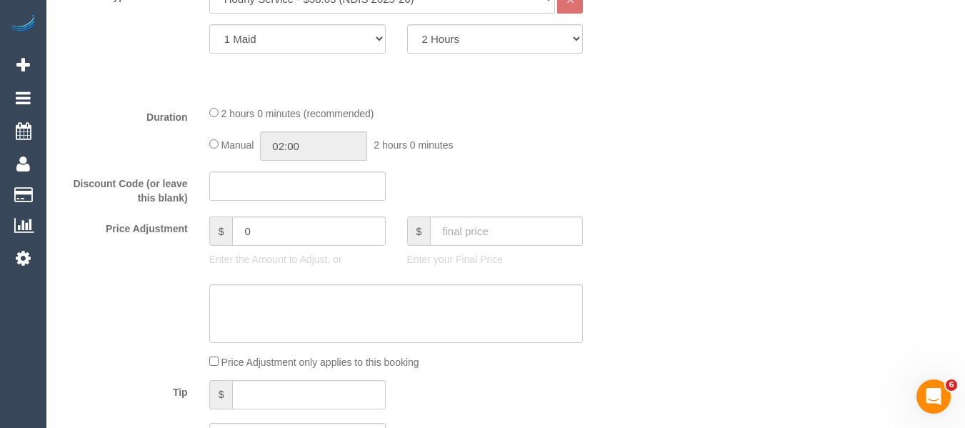
scroll to position [673, 0]
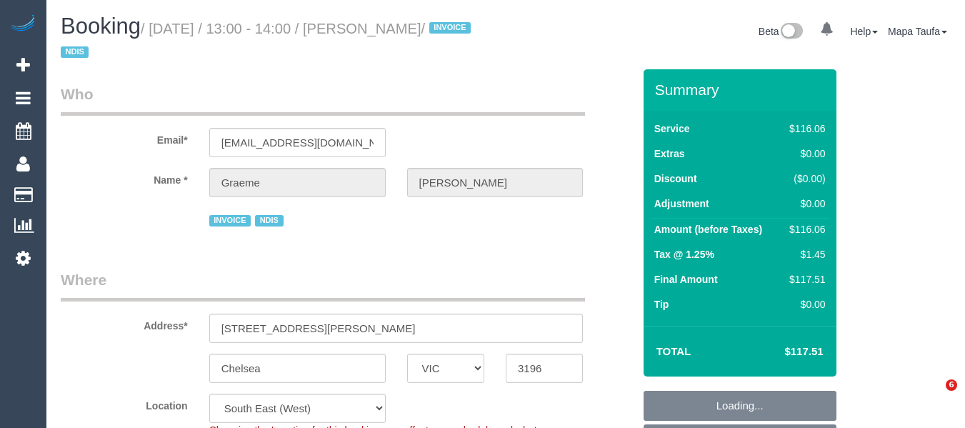
select select "VIC"
select select "number:29"
select select "number:14"
select select "number:19"
select select "number:25"
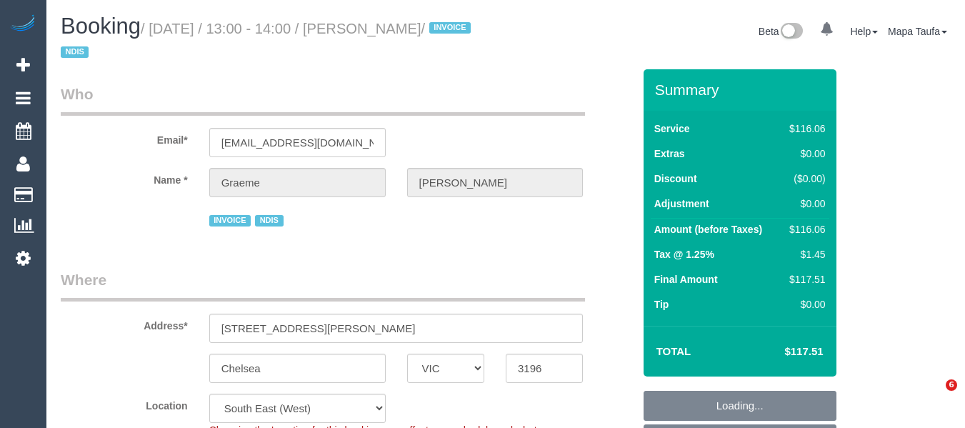
select select "number:35"
select select "number:12"
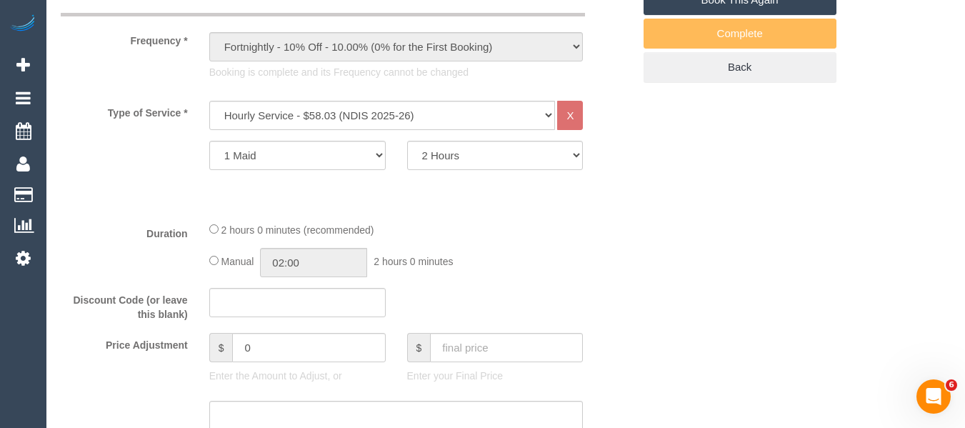
scroll to position [571, 0]
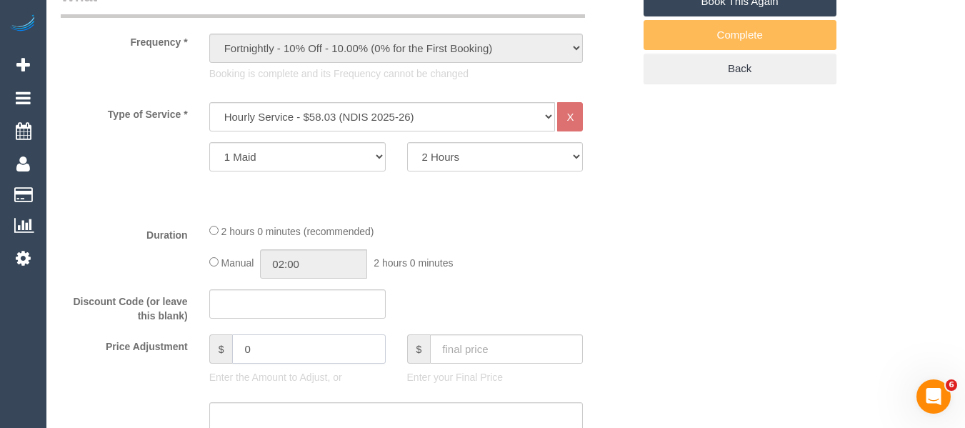
drag, startPoint x: 262, startPoint y: 346, endPoint x: 205, endPoint y: 346, distance: 57.1
click at [205, 346] on div "$ 0 Enter the Amount to Adjust, or" at bounding box center [298, 362] width 198 height 57
paste input "-3"
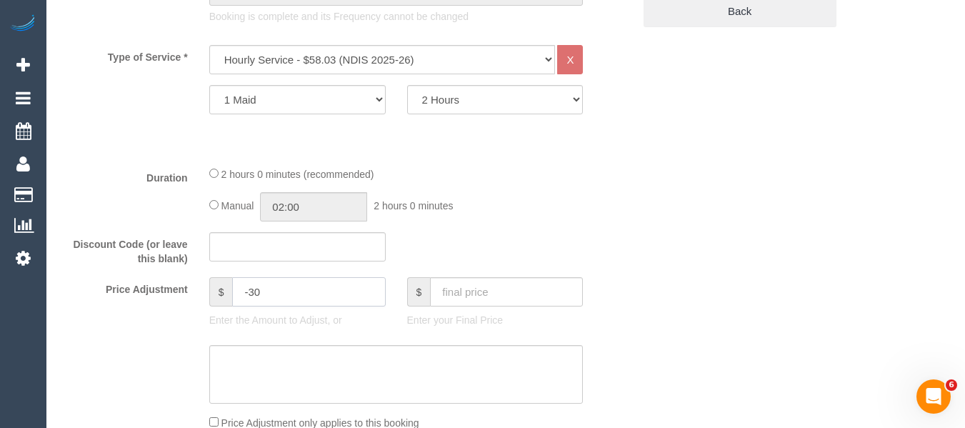
scroll to position [714, 0]
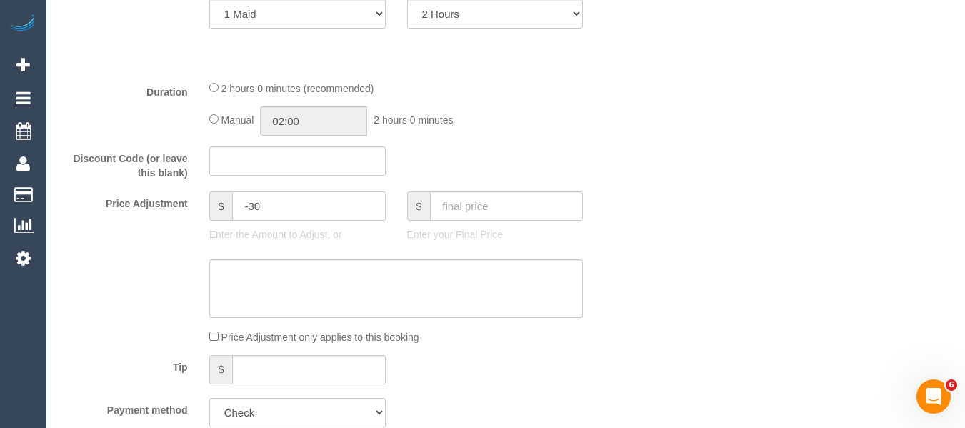
type input "-30"
click at [343, 292] on textarea at bounding box center [396, 288] width 374 height 59
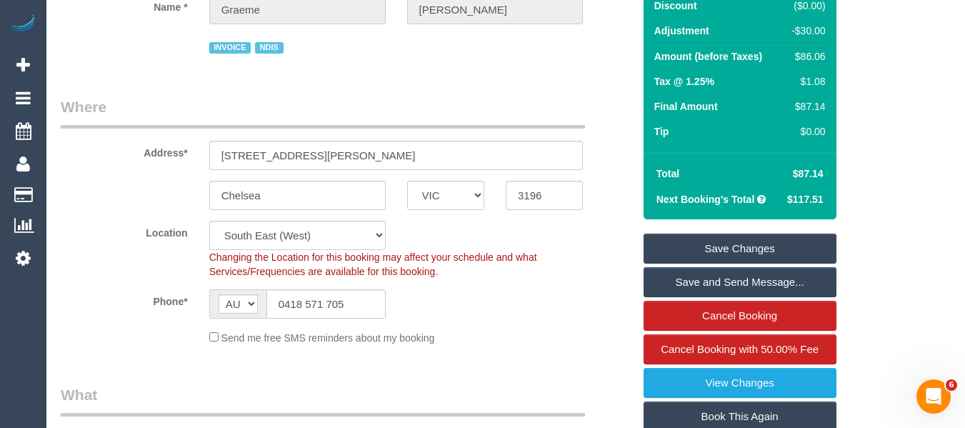
scroll to position [71, 0]
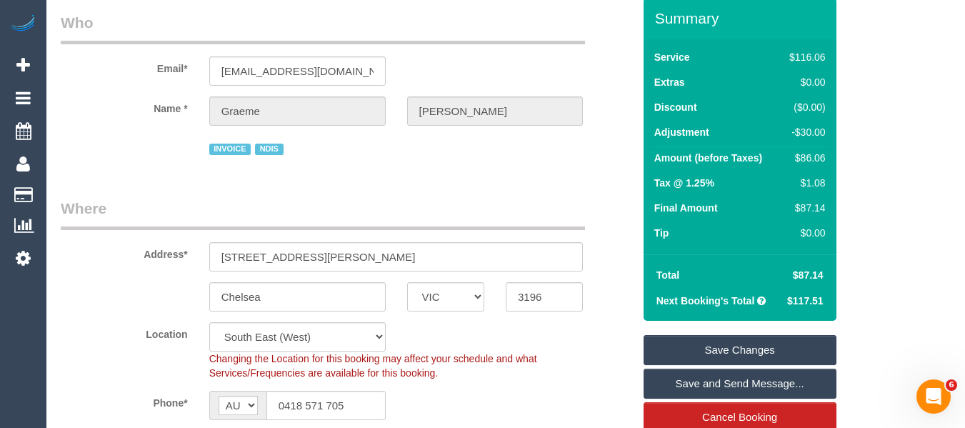
type textarea "discount for complaint -MT"
click at [715, 346] on link "Save Changes" at bounding box center [739, 350] width 193 height 30
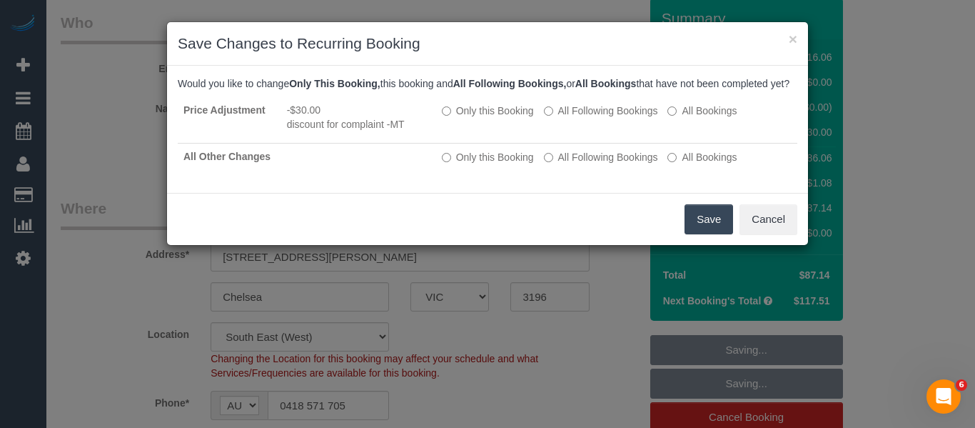
click at [693, 234] on button "Save" at bounding box center [709, 219] width 49 height 30
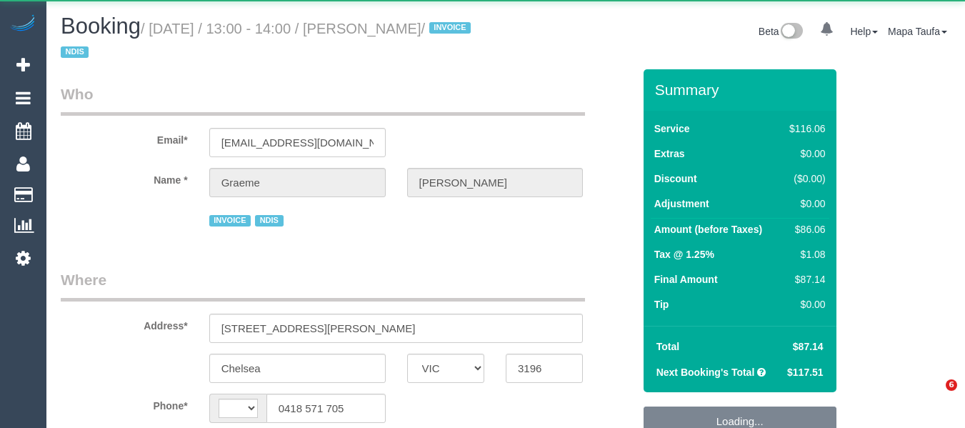
select select "VIC"
select select "string:AU"
select select "object:545"
select select "number:29"
select select "number:14"
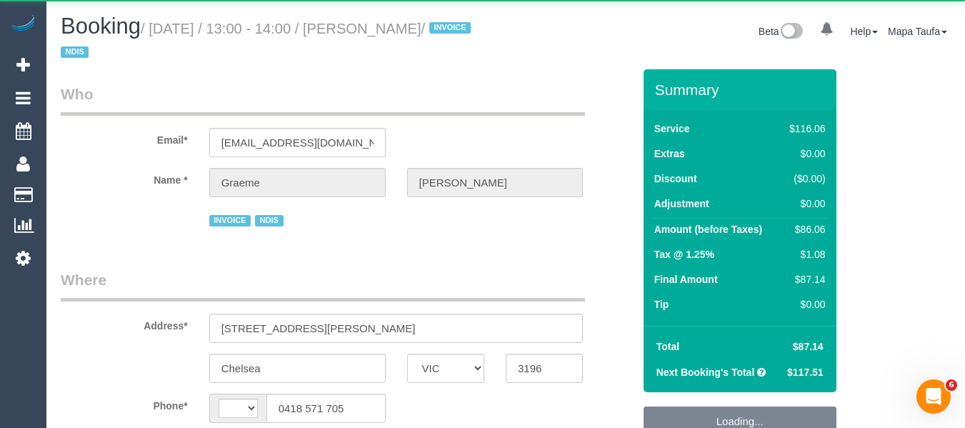
select select "number:19"
select select "number:25"
select select "number:35"
select select "number:12"
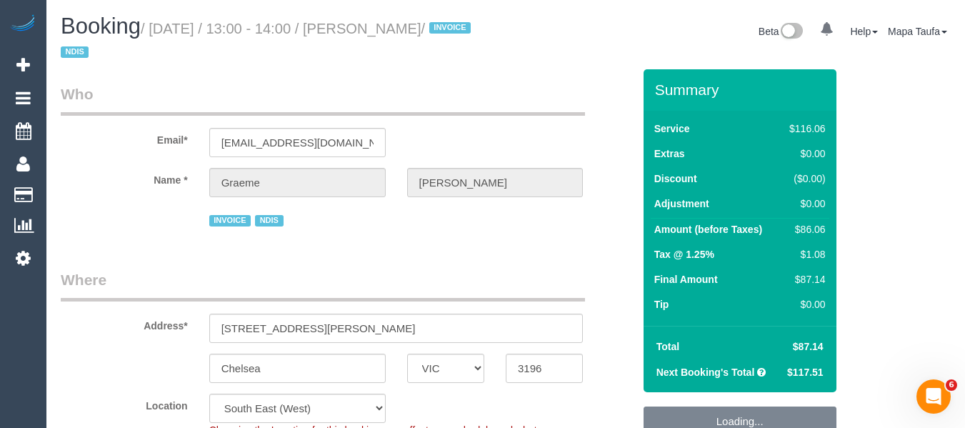
select select "object:755"
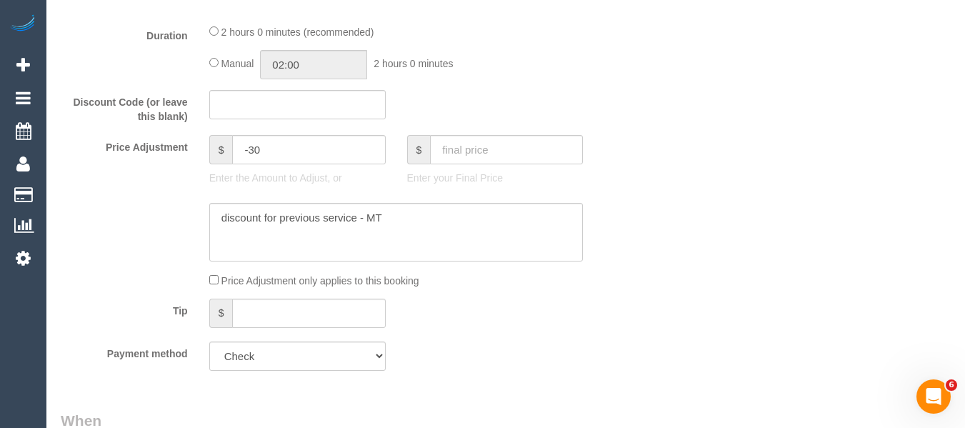
scroll to position [733, 0]
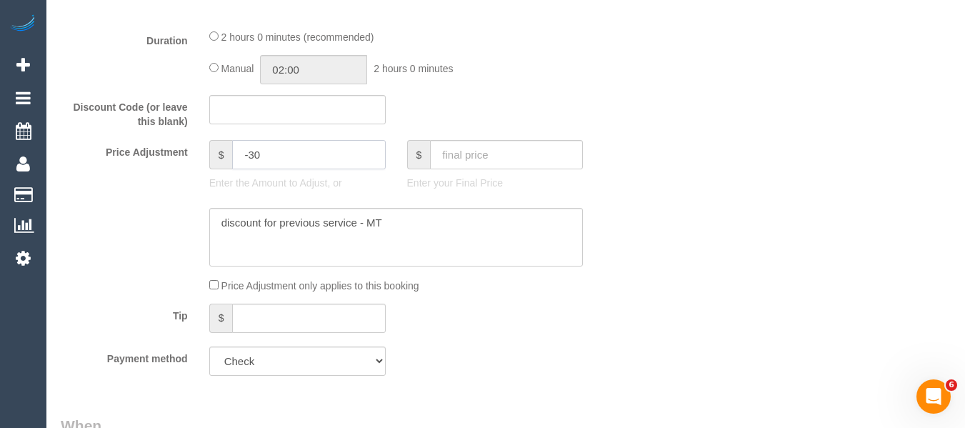
drag, startPoint x: 304, startPoint y: 148, endPoint x: 237, endPoint y: 156, distance: 67.0
click at [199, 154] on div "$ -30 Enter the Amount to Adjust, or" at bounding box center [298, 168] width 198 height 57
click at [349, 223] on textarea at bounding box center [396, 237] width 374 height 59
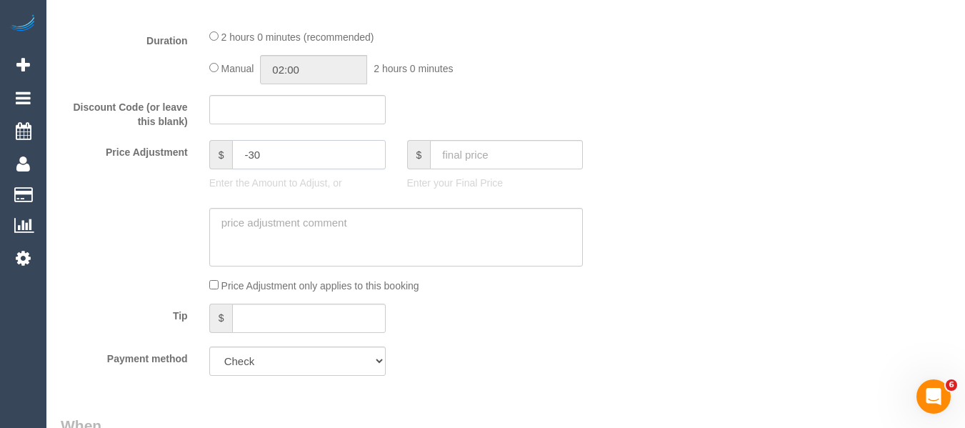
click at [285, 153] on input "-30" at bounding box center [308, 154] width 153 height 29
click at [284, 154] on input "-30" at bounding box center [308, 154] width 153 height 29
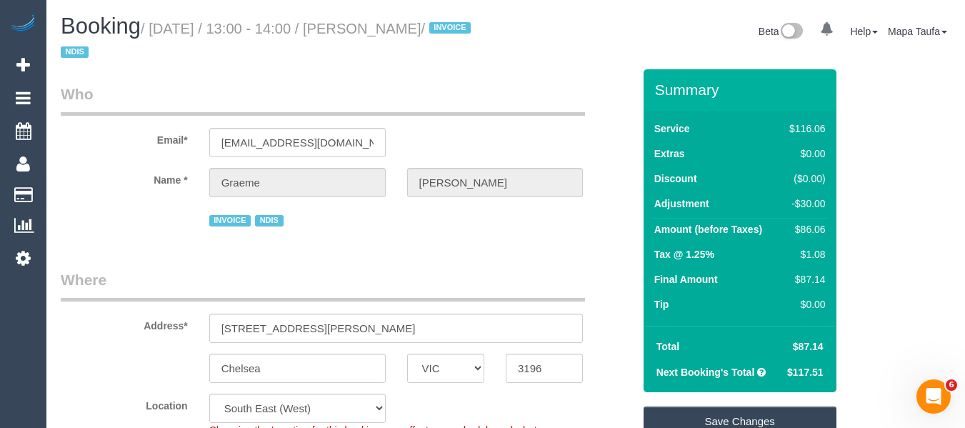
click at [693, 410] on link "Save Changes" at bounding box center [739, 421] width 193 height 30
type input "0"
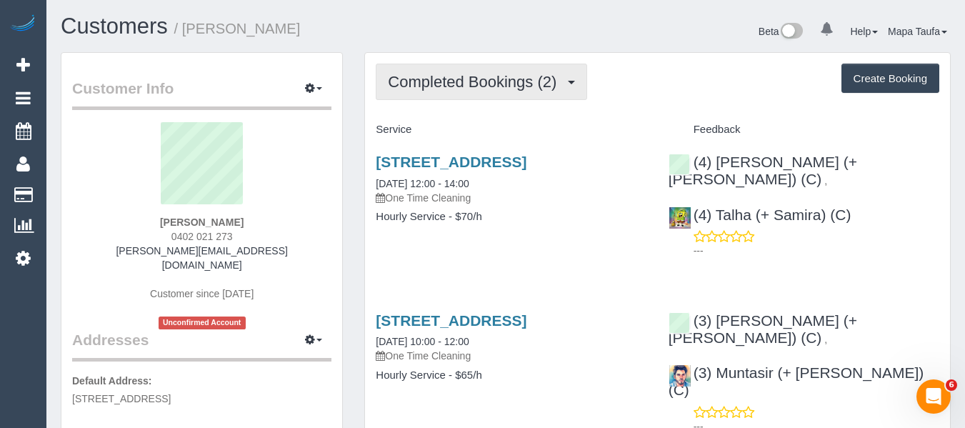
click at [471, 89] on span "Completed Bookings (2)" at bounding box center [476, 82] width 176 height 18
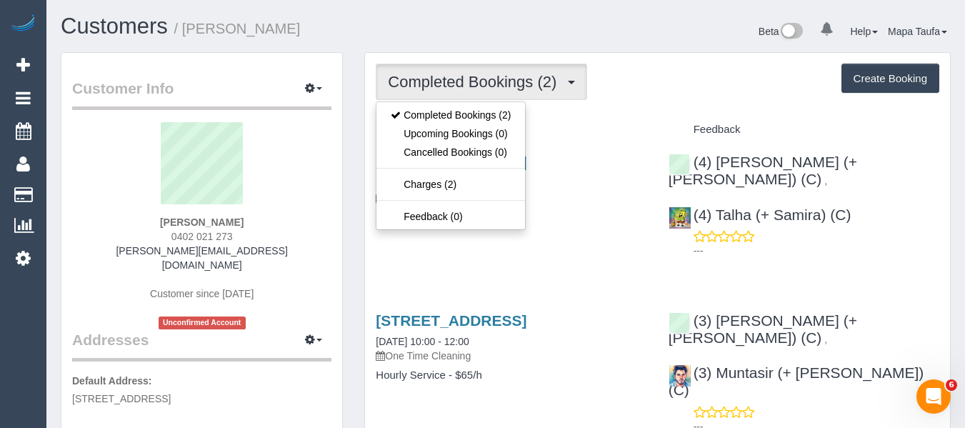
drag, startPoint x: 625, startPoint y: 91, endPoint x: 559, endPoint y: 92, distance: 65.7
click at [624, 93] on div "Completed Bookings (2) Completed Bookings (2) Upcoming Bookings (0) Cancelled B…" at bounding box center [657, 82] width 563 height 36
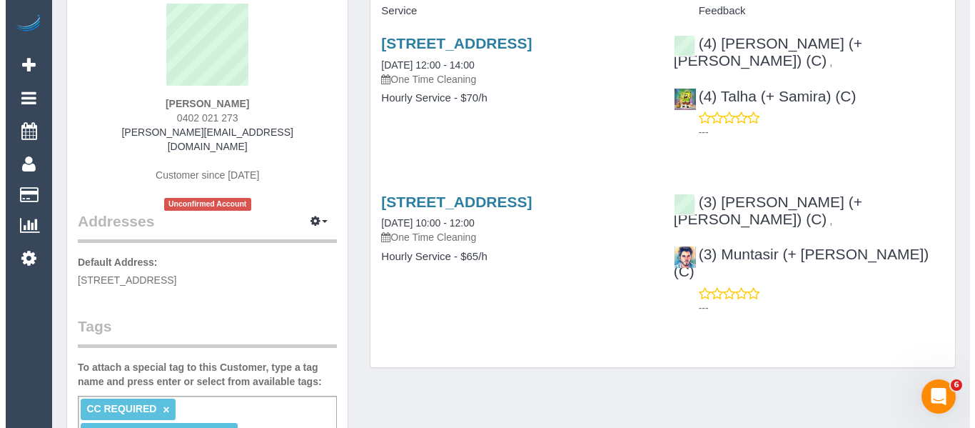
scroll to position [214, 0]
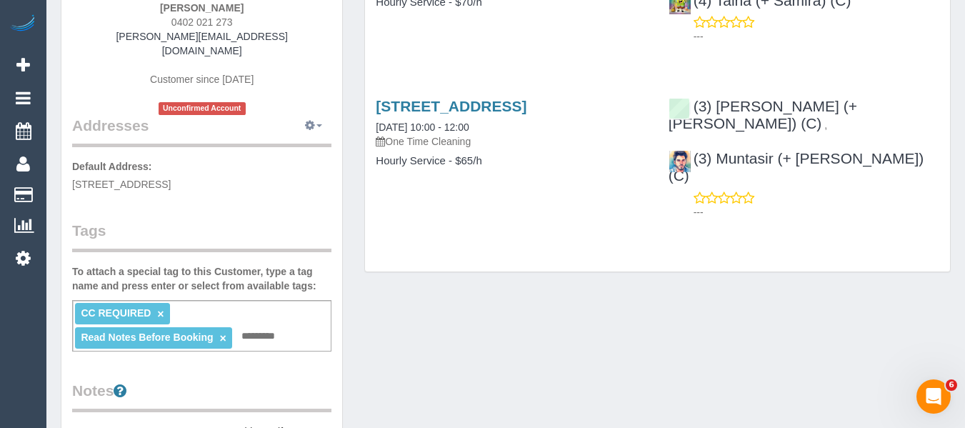
click at [311, 121] on icon "button" at bounding box center [310, 125] width 10 height 9
click at [290, 143] on button "Manage Addresses" at bounding box center [273, 153] width 116 height 20
select select "VIC"
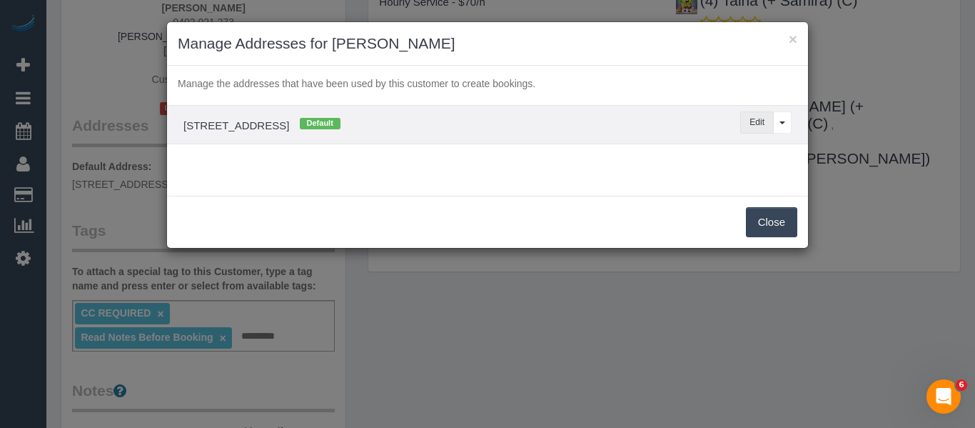
click at [743, 123] on button "Edit" at bounding box center [758, 122] width 34 height 22
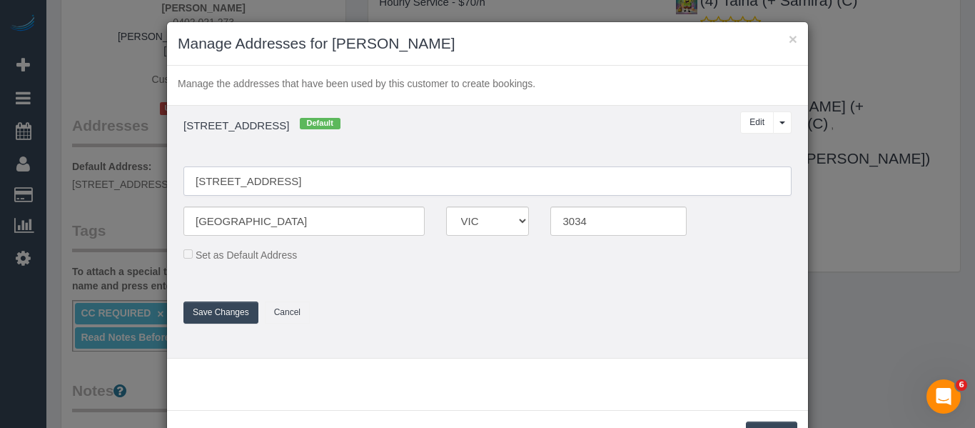
click at [270, 174] on input "9 Brighton Ct" at bounding box center [488, 180] width 608 height 29
paste input "1A Dickson S"
type input "1A Dickson St"
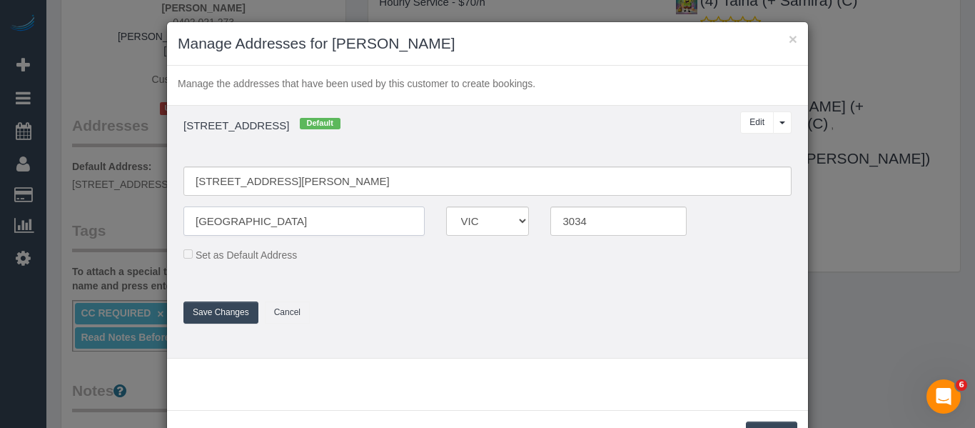
click at [278, 219] on input "Avondale Heights" at bounding box center [304, 220] width 241 height 29
click at [247, 219] on input "Avondale Heights" at bounding box center [304, 220] width 241 height 29
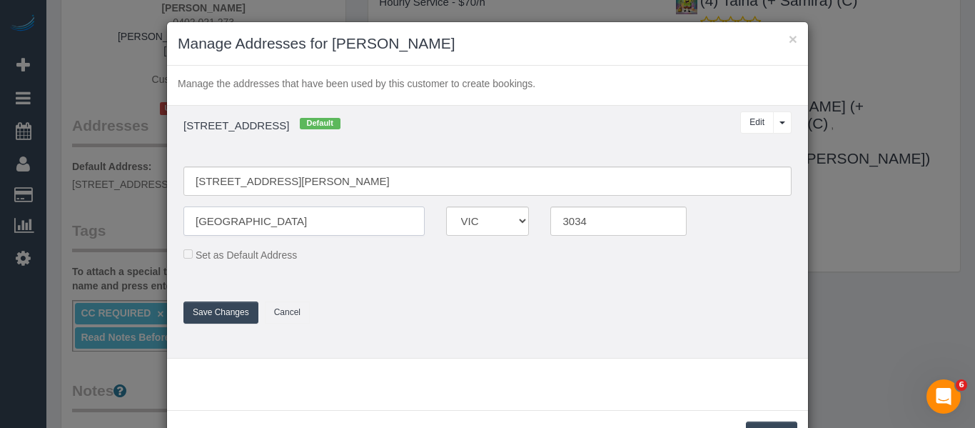
click at [247, 219] on input "Avondale Heights" at bounding box center [304, 220] width 241 height 29
paste input "Mount Waverley"
type input "Mount Waverley"
drag, startPoint x: 596, startPoint y: 226, endPoint x: 513, endPoint y: 217, distance: 83.4
click at [514, 217] on div "Mount Waverley ACT NSW NT QLD SA TAS VIC WA 3034" at bounding box center [488, 220] width 630 height 29
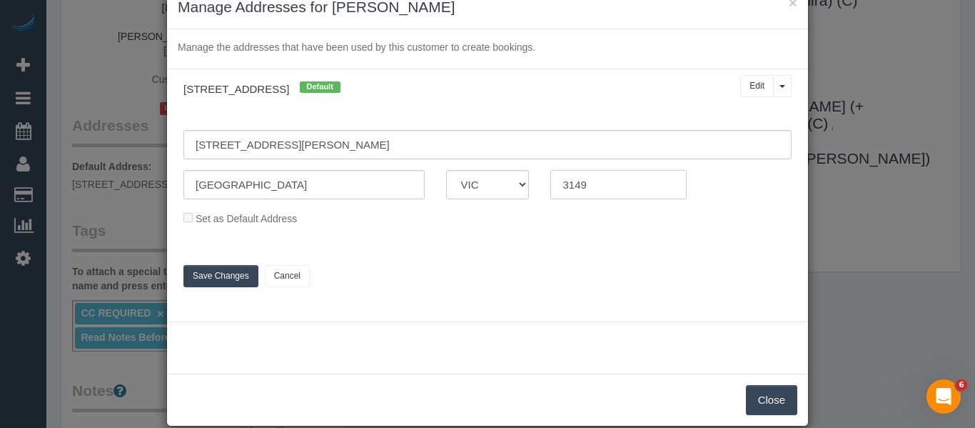
scroll to position [56, 0]
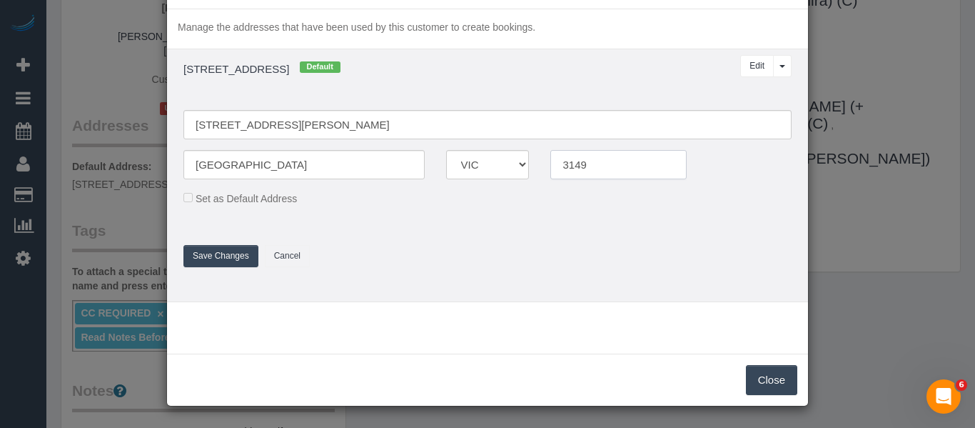
type input "3149"
click at [198, 247] on button "Save Changes" at bounding box center [221, 256] width 75 height 22
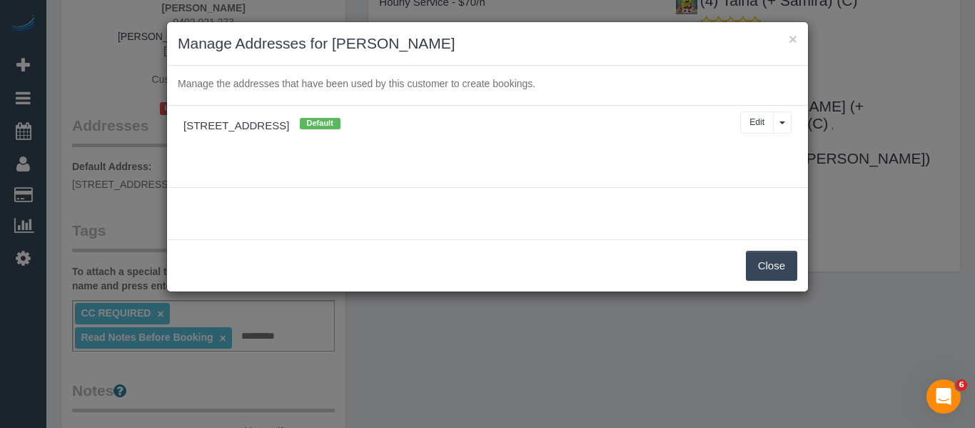
scroll to position [0, 0]
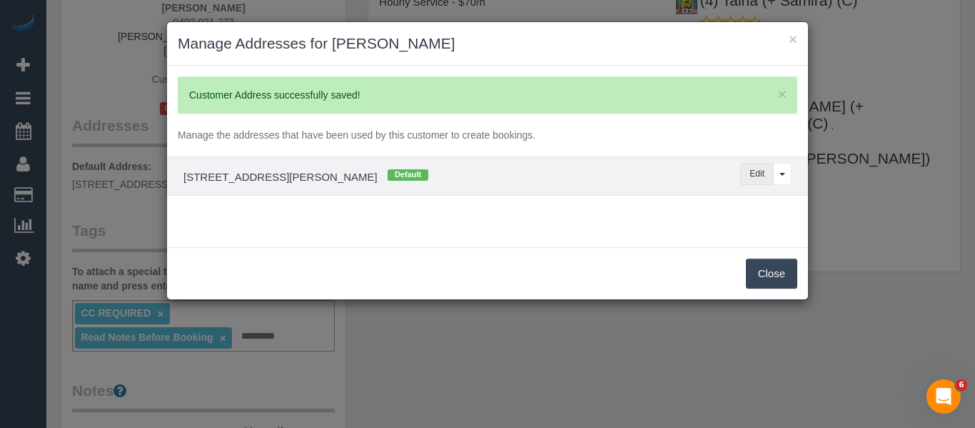
click at [748, 169] on button "Edit" at bounding box center [758, 174] width 34 height 22
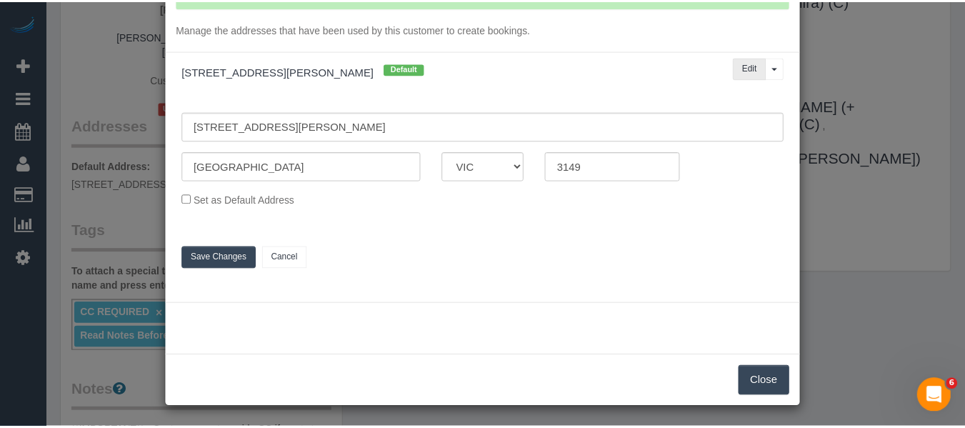
scroll to position [108, 0]
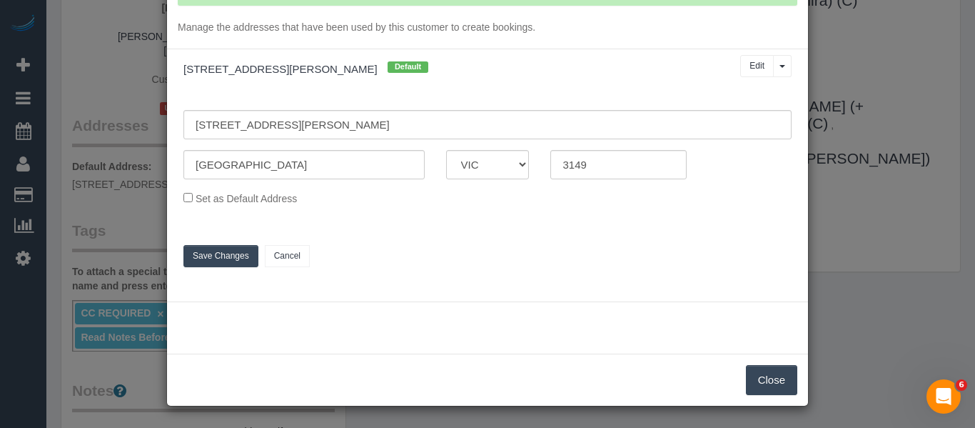
click at [774, 383] on button "Close" at bounding box center [771, 380] width 51 height 30
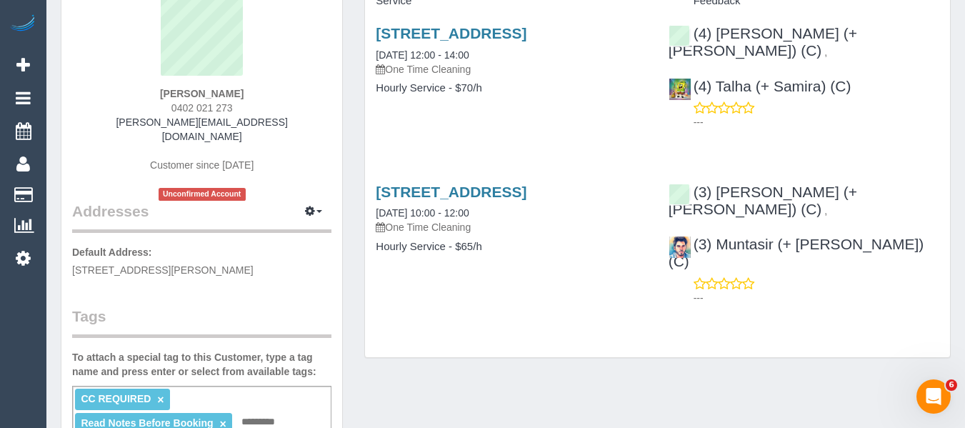
scroll to position [0, 0]
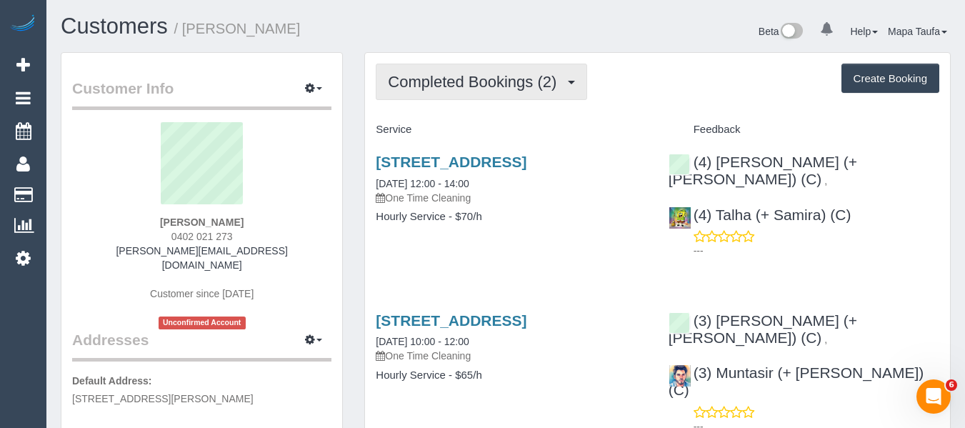
click at [436, 75] on span "Completed Bookings (2)" at bounding box center [476, 82] width 176 height 18
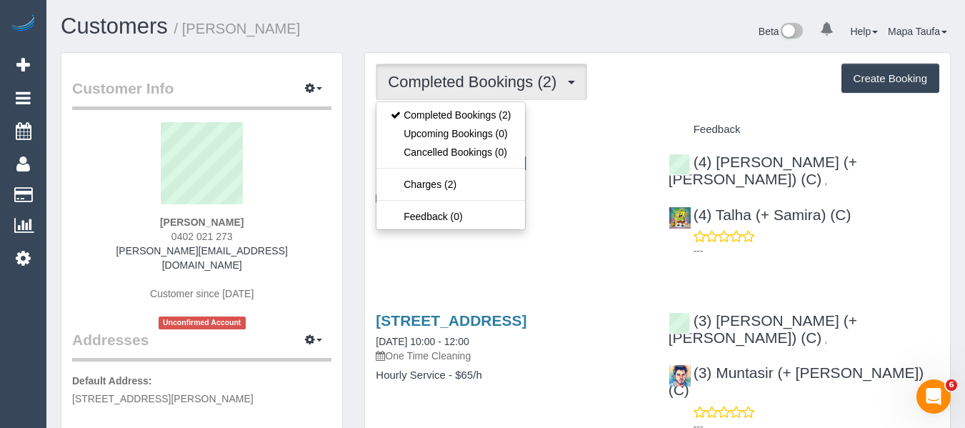
click at [582, 126] on h4 "Service" at bounding box center [511, 130] width 271 height 12
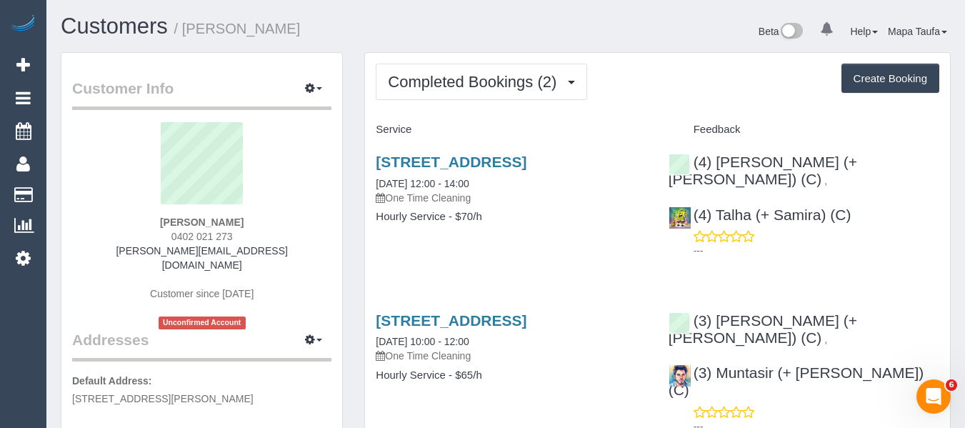
click at [486, 153] on div "9 Brighton Ct, Avondale Heights, VIC 3034 15/05/2025 12:00 - 14:00 One Time Cle…" at bounding box center [511, 196] width 292 height 110
click at [494, 165] on link "9 Brighton Ct, Avondale Heights, VIC 3034" at bounding box center [451, 162] width 151 height 16
click at [889, 76] on button "Create Booking" at bounding box center [890, 79] width 98 height 30
select select "VIC"
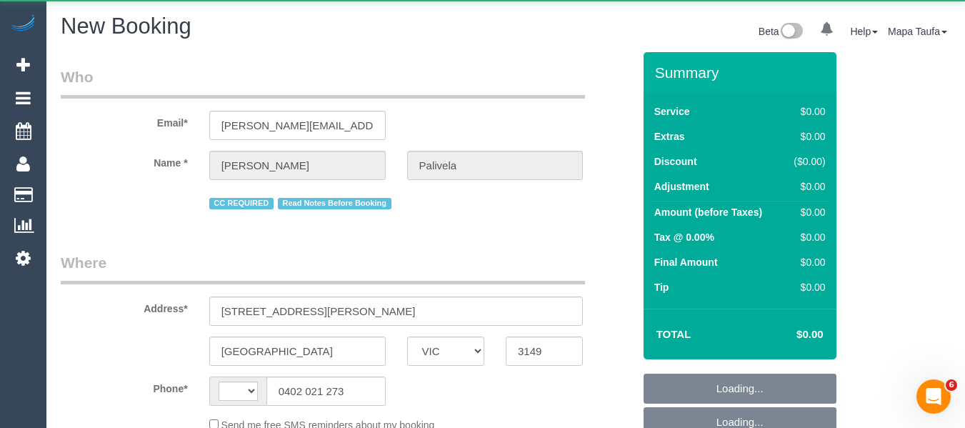
select select "string:stripe-pm_1Q8A252GScqysDRVKDCNUosk"
select select "string:AU"
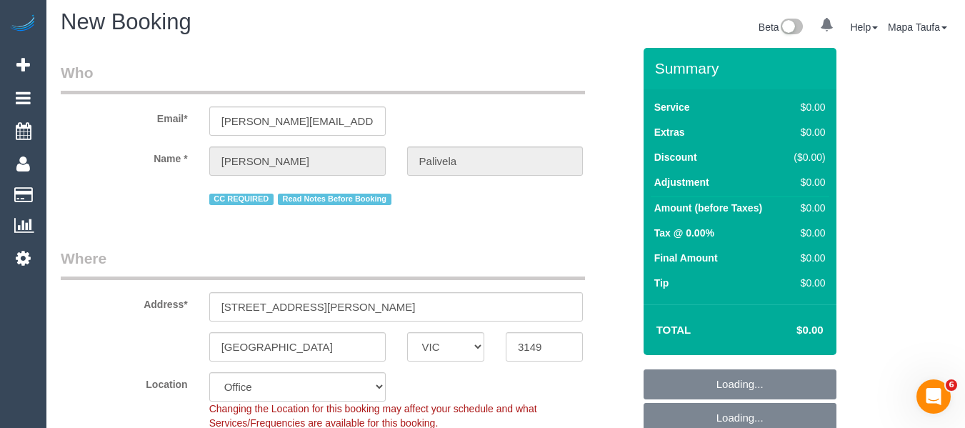
scroll to position [286, 0]
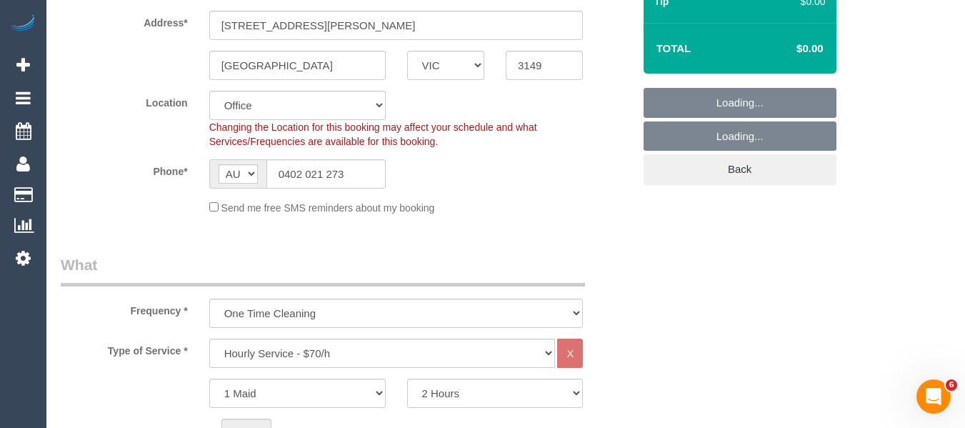
select select "object:2558"
select select "48"
click at [249, 110] on select "Office City East (North) East (South) Inner East Inner North (East) Inner North…" at bounding box center [297, 105] width 176 height 29
select select "object:2563"
click at [605, 149] on sui-booking-location "Location Office City East (North) East (South) Inner East Inner North (East) In…" at bounding box center [347, 153] width 572 height 124
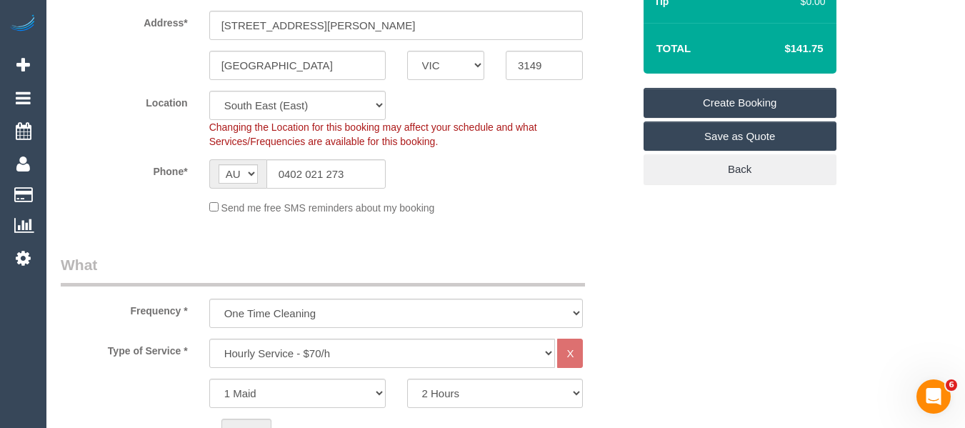
click at [516, 186] on div "Phone* AF AL DZ AD AO AI AQ AG AR AM AW AU AT AZ BS BH BD BB BY BE BZ BJ BM BT …" at bounding box center [346, 173] width 593 height 29
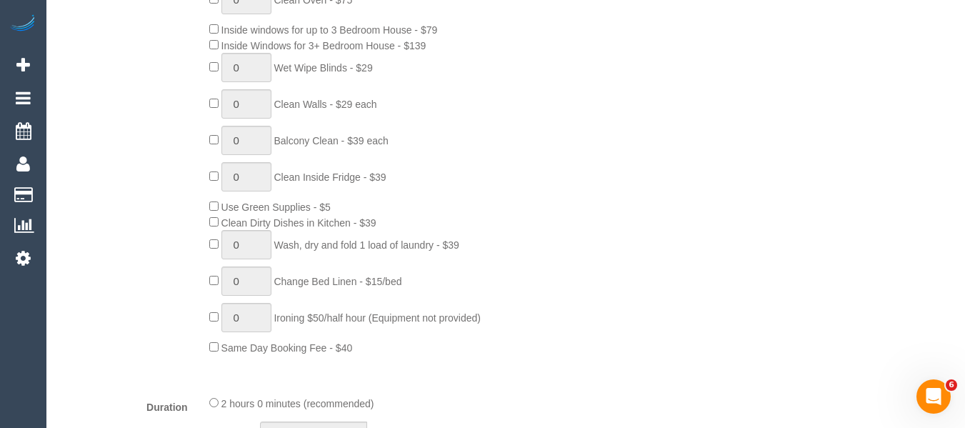
scroll to position [643, 0]
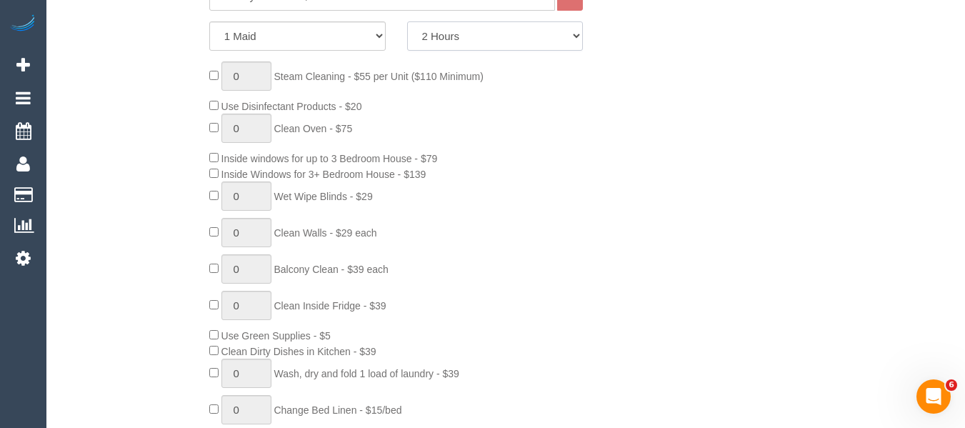
click at [473, 36] on select "2 Hours 2.5 Hours 3 Hours 3.5 Hours 4 Hours 4.5 Hours 5 Hours 5.5 Hours 6 Hours…" at bounding box center [495, 35] width 176 height 29
select select "240"
click at [407, 21] on select "2 Hours 2.5 Hours 3 Hours 3.5 Hours 4 Hours 4.5 Hours 5 Hours 5.5 Hours 6 Hours…" at bounding box center [495, 35] width 176 height 29
drag, startPoint x: 656, startPoint y: 153, endPoint x: 658, endPoint y: 177, distance: 24.3
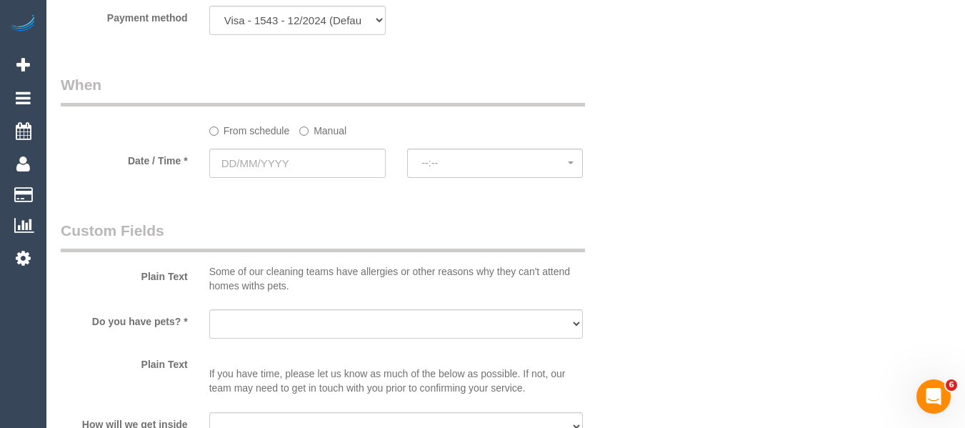
scroll to position [1500, 0]
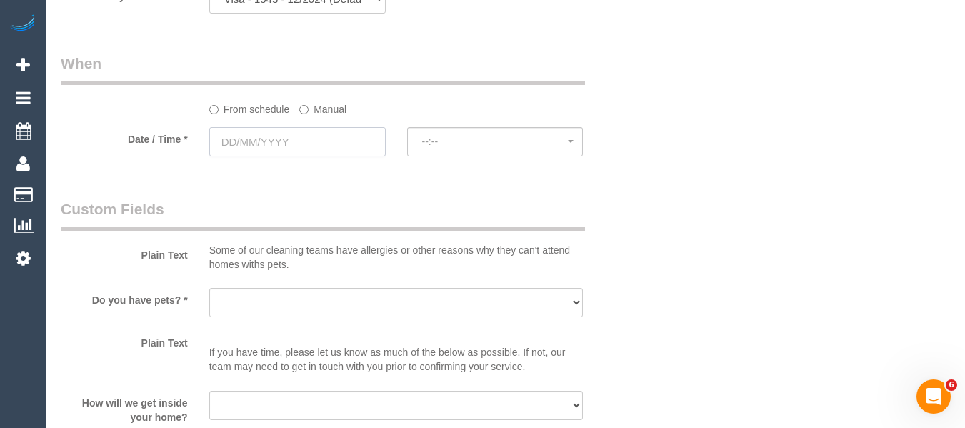
click at [331, 154] on input "text" at bounding box center [297, 141] width 176 height 29
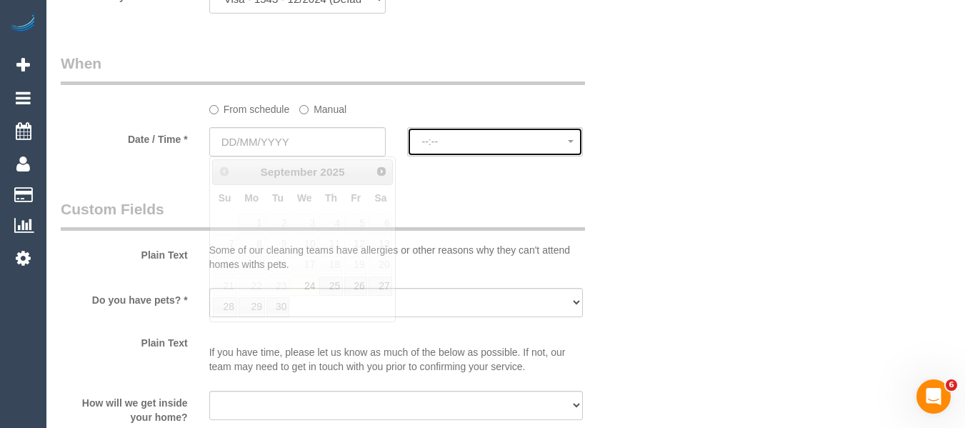
click at [440, 150] on button "--:--" at bounding box center [495, 141] width 176 height 29
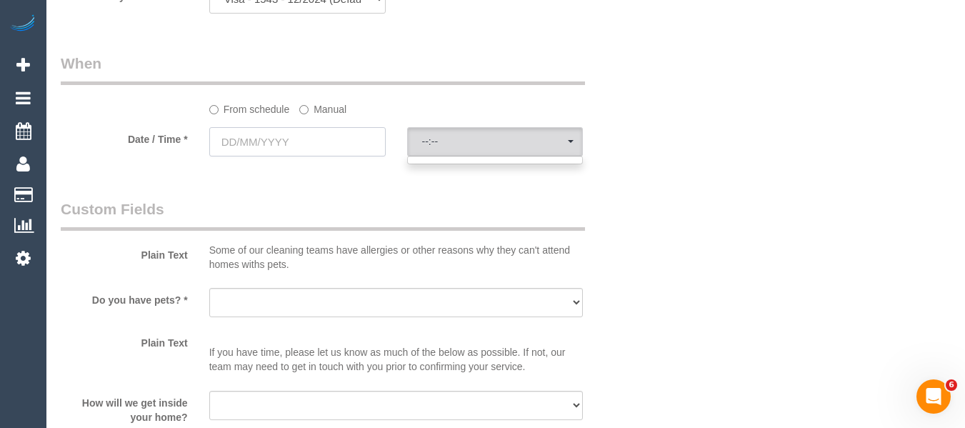
click at [355, 144] on input "text" at bounding box center [297, 141] width 176 height 29
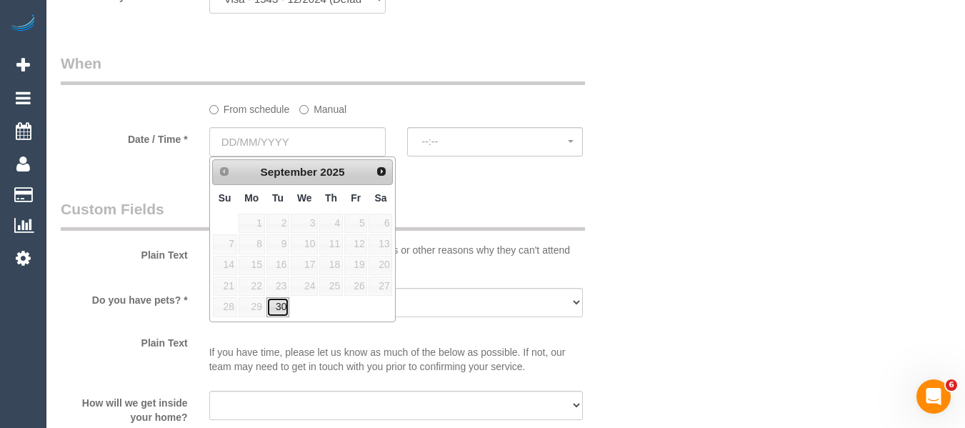
click at [281, 304] on link "30" at bounding box center [277, 306] width 23 height 19
type input "30/09/2025"
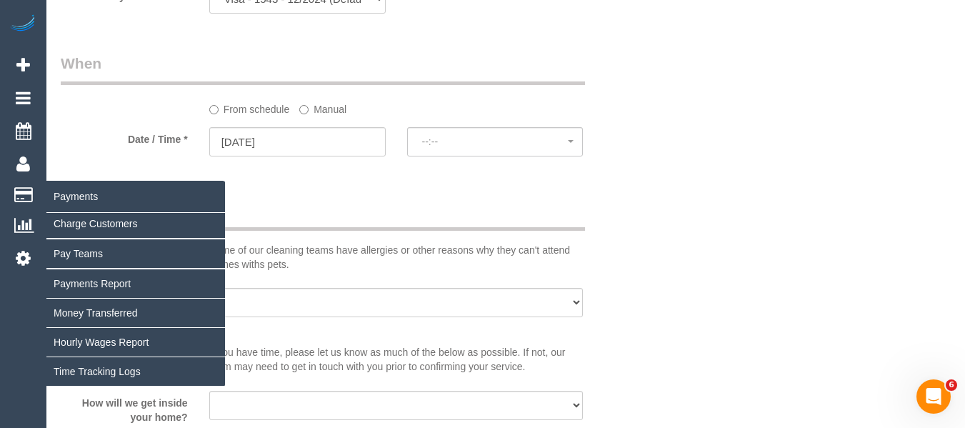
select select "spot1"
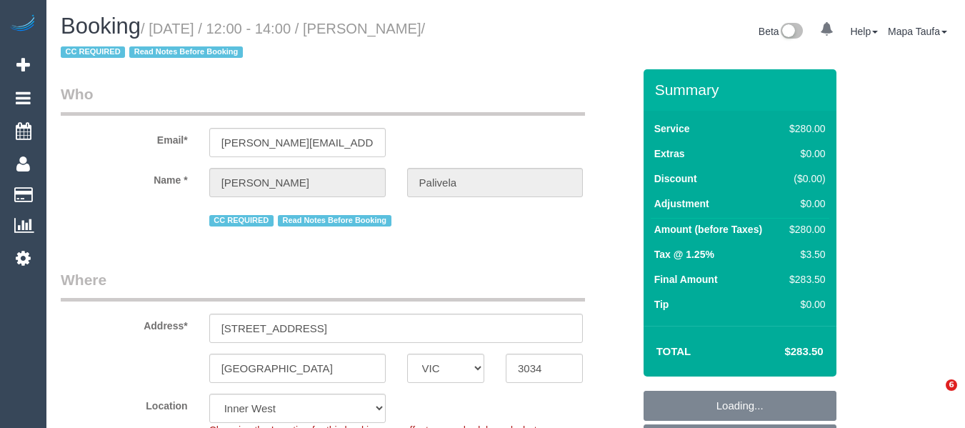
select select "VIC"
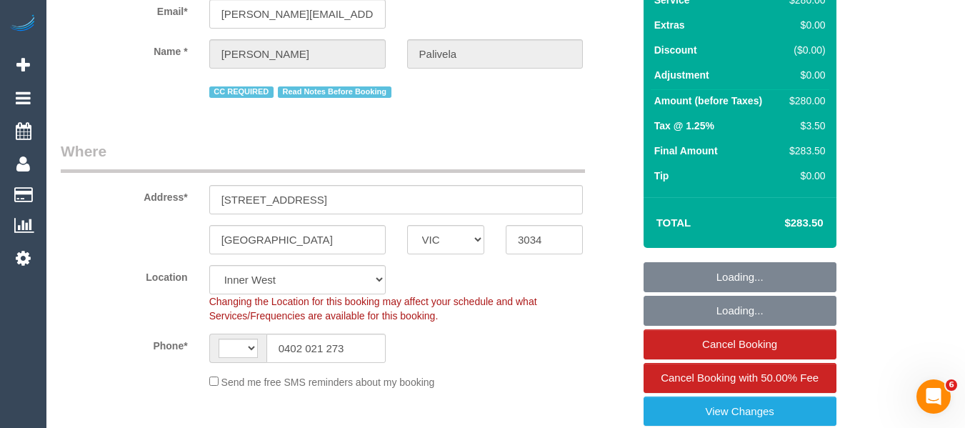
select select "object:317"
select select "number:28"
select select "number:14"
select select "number:18"
select select "number:23"
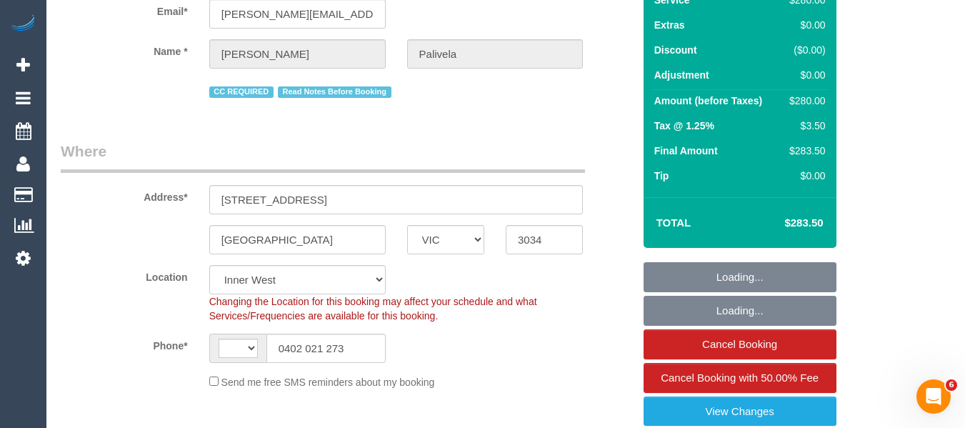
select select "number:34"
select select "number:13"
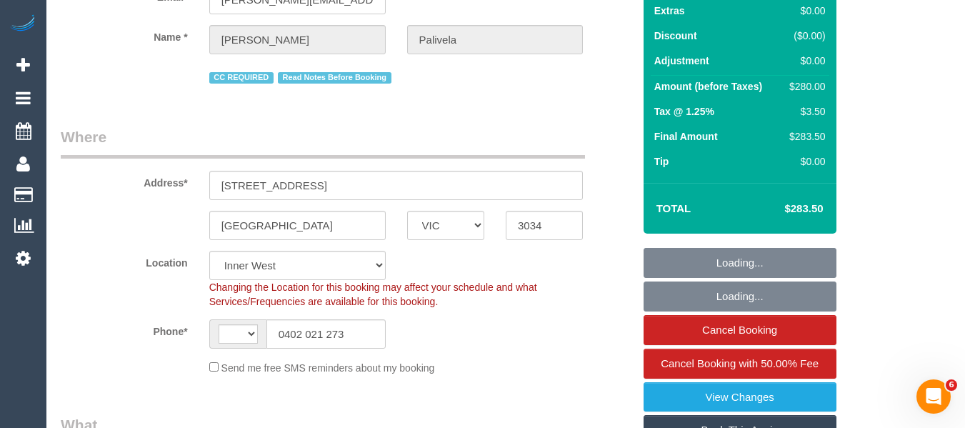
select select "object:715"
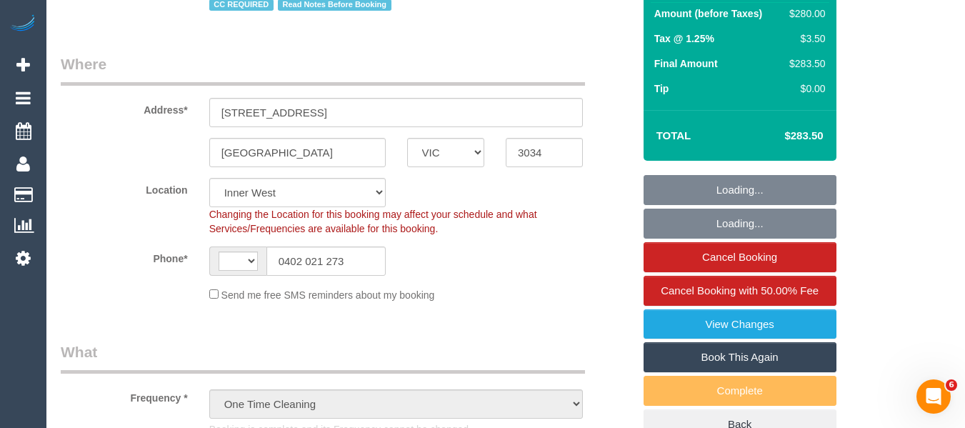
select select "string:AU"
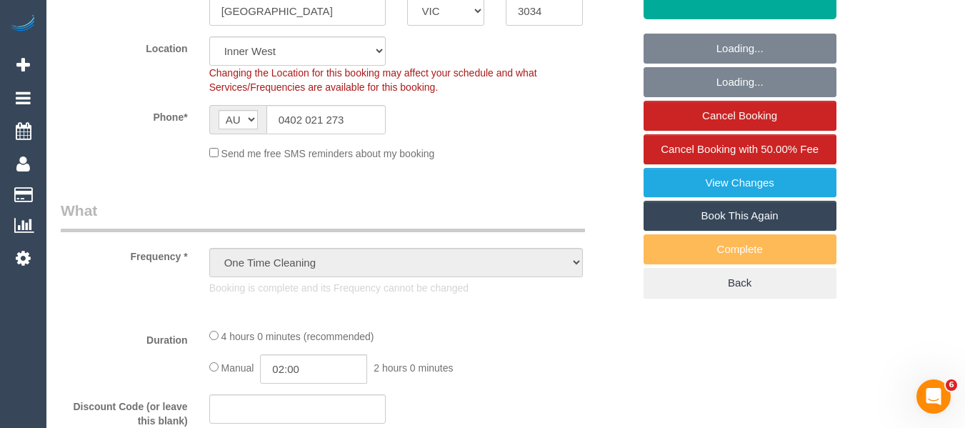
select select "240"
select select "spot1"
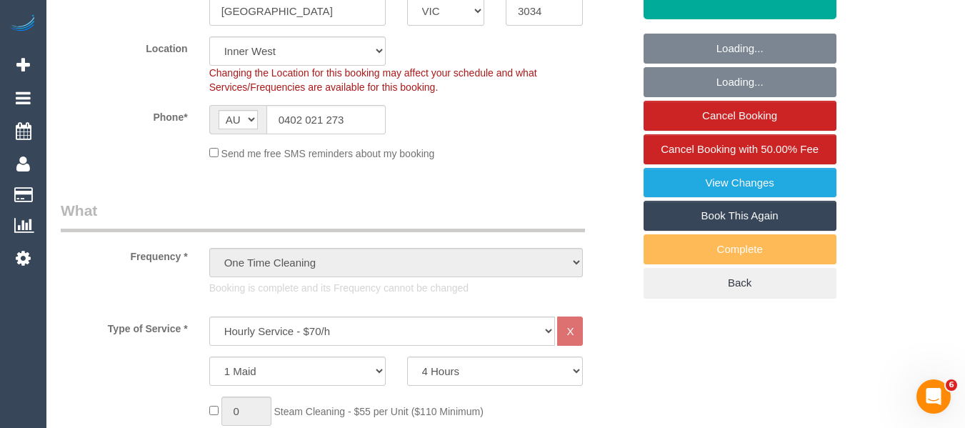
click at [725, 210] on link "Book This Again" at bounding box center [739, 216] width 193 height 30
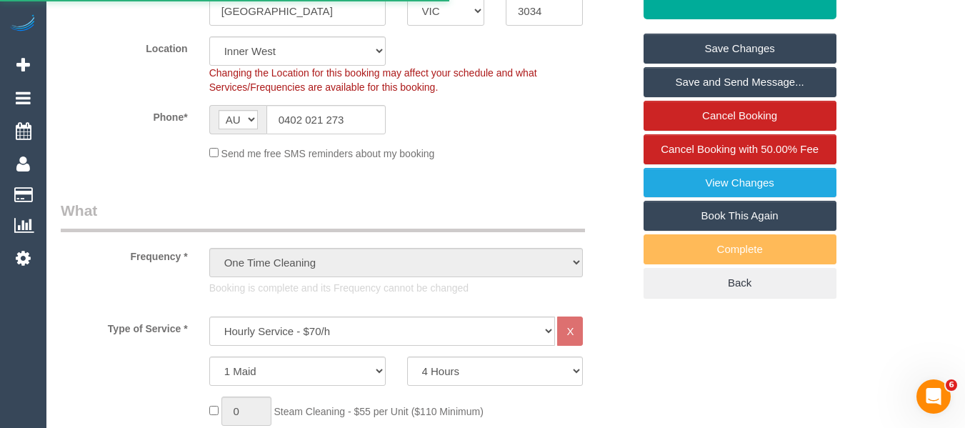
select select "VIC"
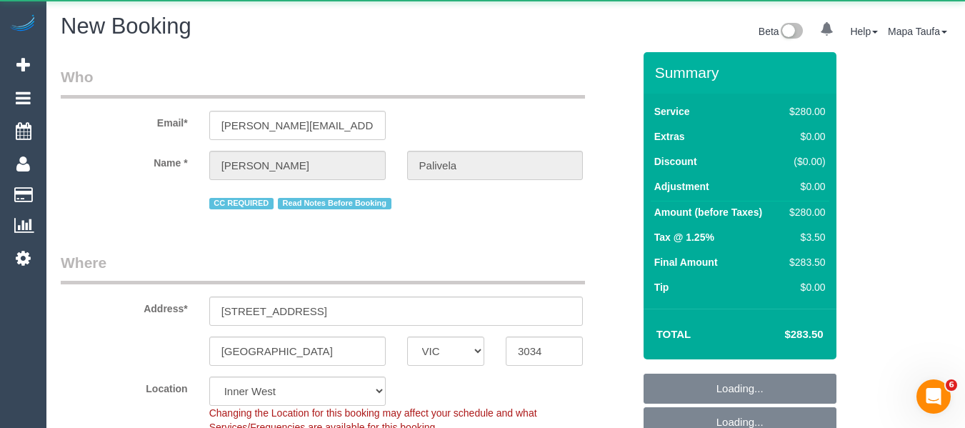
select select "string:stripe"
select select "240"
select select "number:28"
select select "number:14"
select select "number:18"
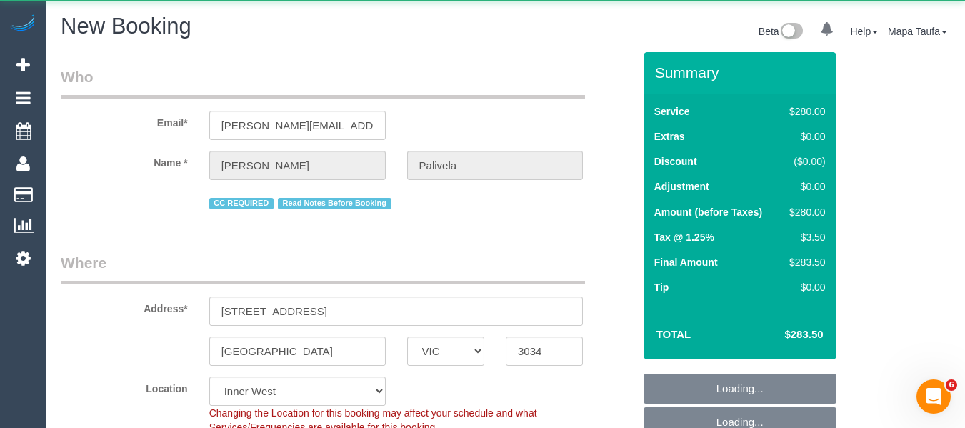
select select "number:23"
select select "number:34"
select select "number:13"
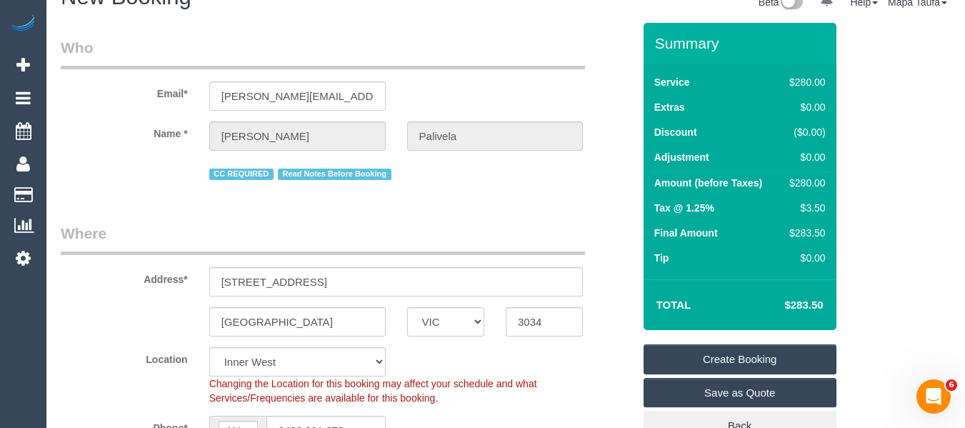
scroll to position [286, 0]
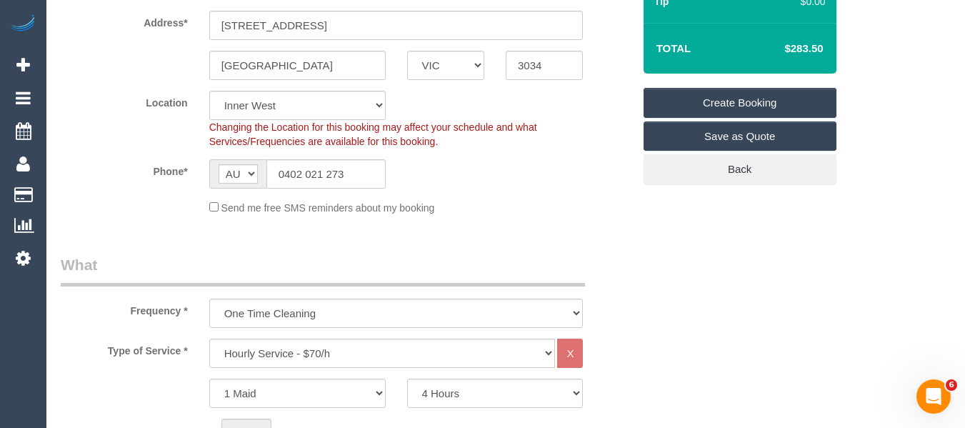
select select "object:2781"
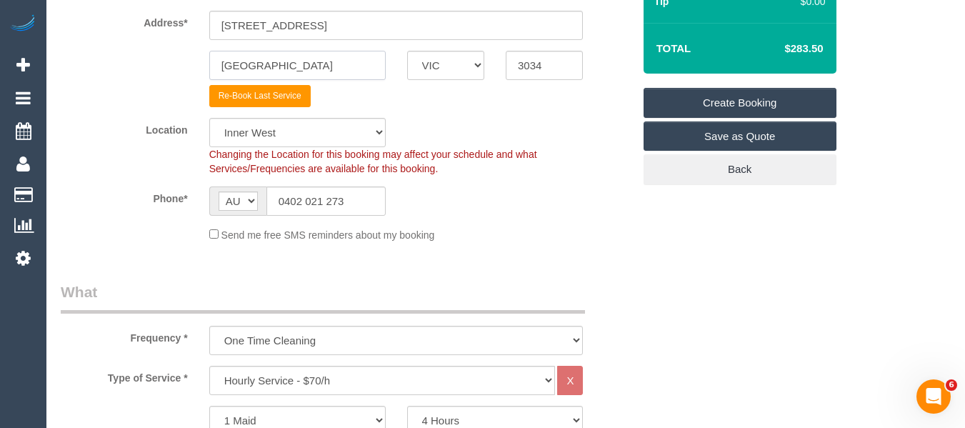
click at [329, 62] on input "Avondale Heights" at bounding box center [297, 65] width 176 height 29
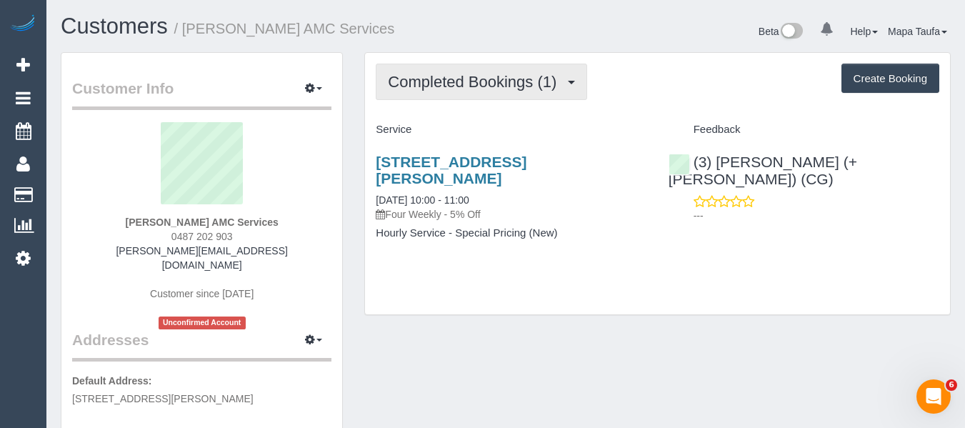
click at [466, 81] on span "Completed Bookings (1)" at bounding box center [476, 82] width 176 height 18
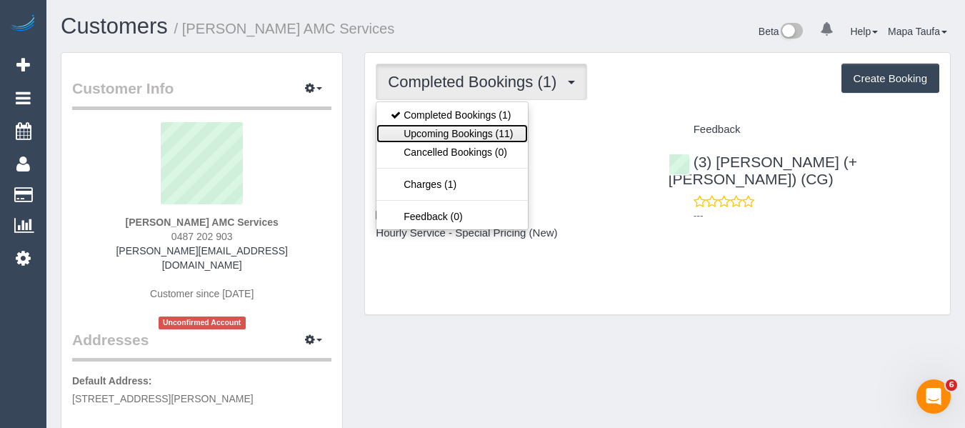
click at [473, 136] on link "Upcoming Bookings (11)" at bounding box center [451, 133] width 151 height 19
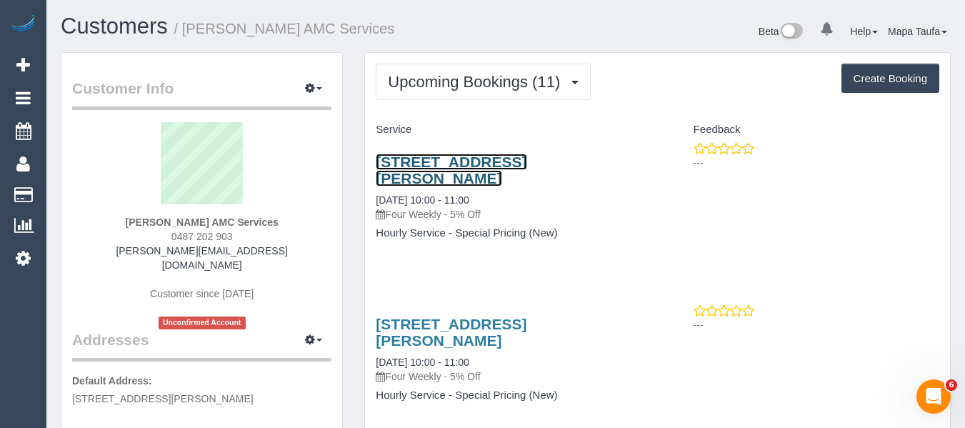
click at [421, 159] on link "64 Charles Street, St Albans, VIC 3021" at bounding box center [451, 170] width 151 height 33
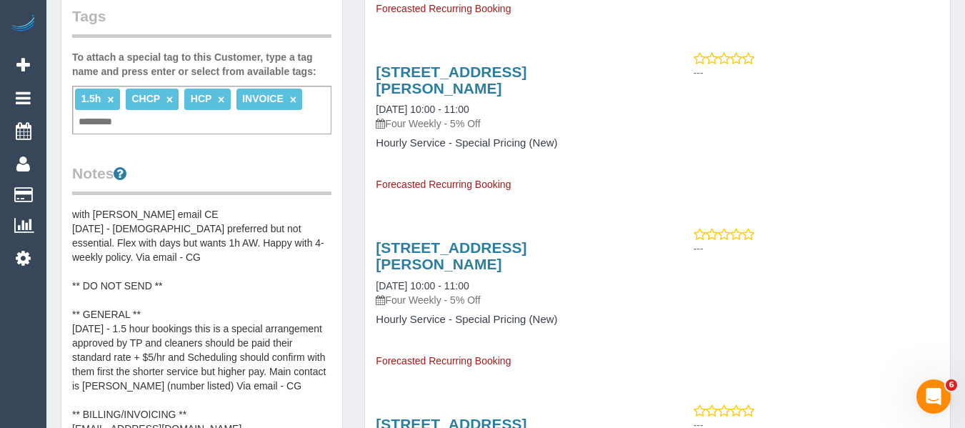
scroll to position [14, 0]
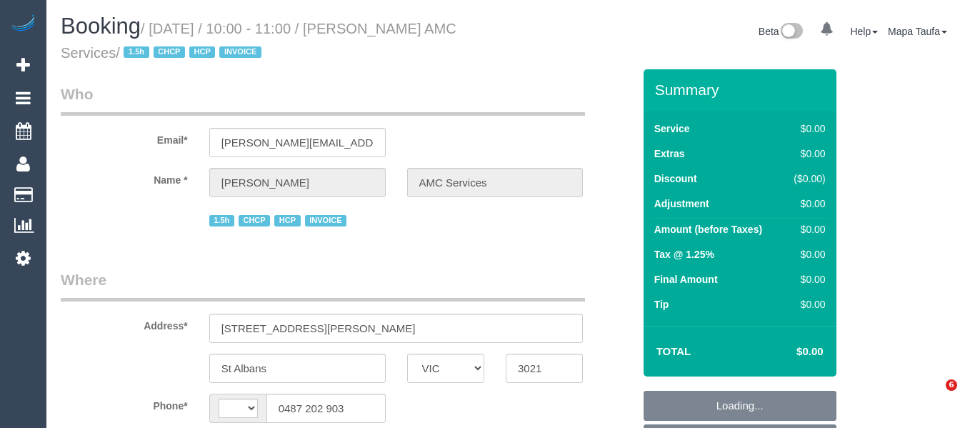
select select "VIC"
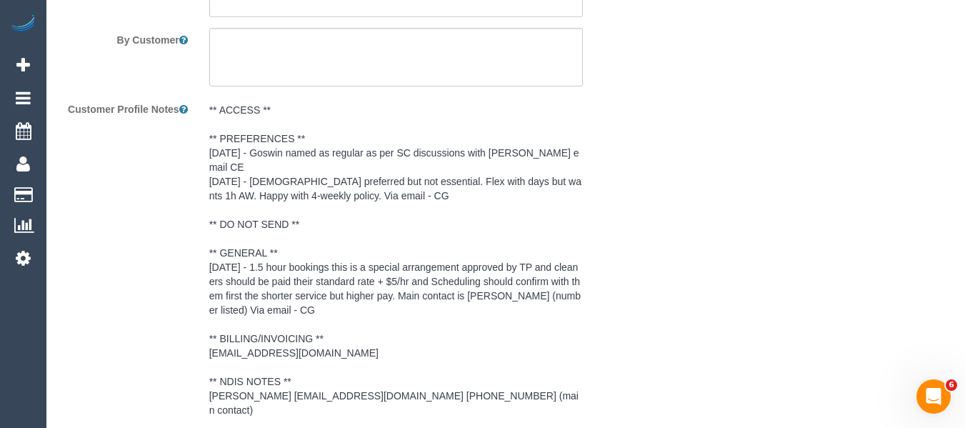
select select "string:AU"
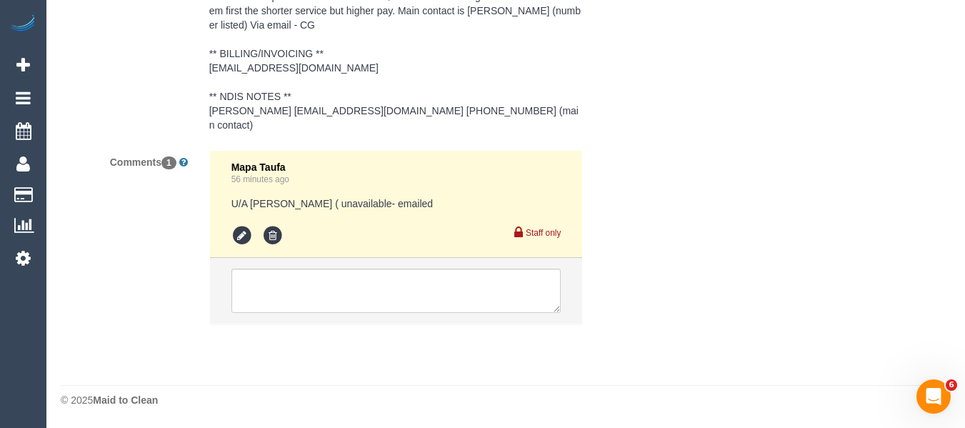
select select "number:28"
select select "number:14"
select select "number:19"
select select "number:25"
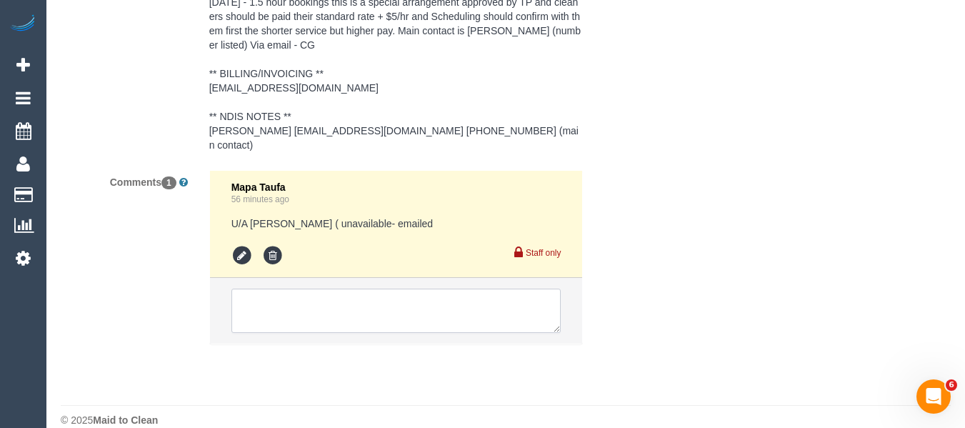
select select "object:708"
click at [322, 312] on textarea at bounding box center [396, 311] width 330 height 44
paste textarea "Client is flexible with days, MON-FRI from 10 am – 4 pm."
select select "120"
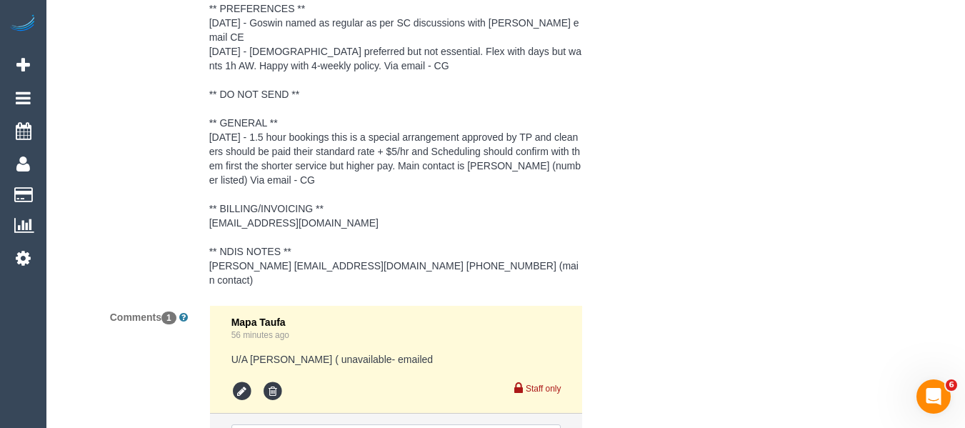
scroll to position [2441, 0]
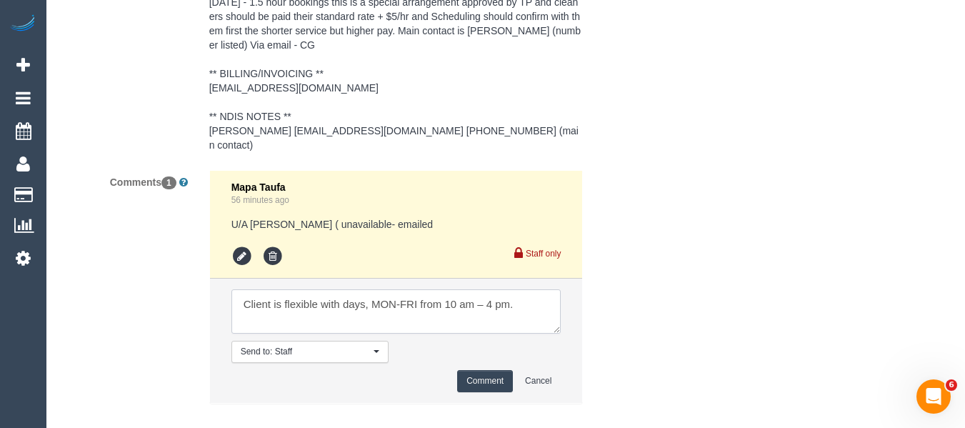
type textarea "Client is flexible with days, MON-FRI from 10 am – 4 pm."
drag, startPoint x: 492, startPoint y: 381, endPoint x: 472, endPoint y: 372, distance: 21.8
click at [491, 381] on button "Comment" at bounding box center [485, 381] width 56 height 22
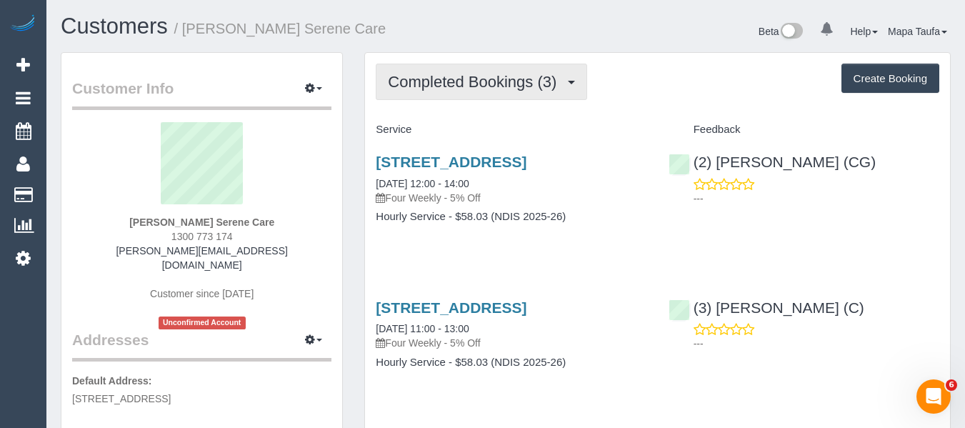
click at [478, 82] on span "Completed Bookings (3)" at bounding box center [476, 82] width 176 height 18
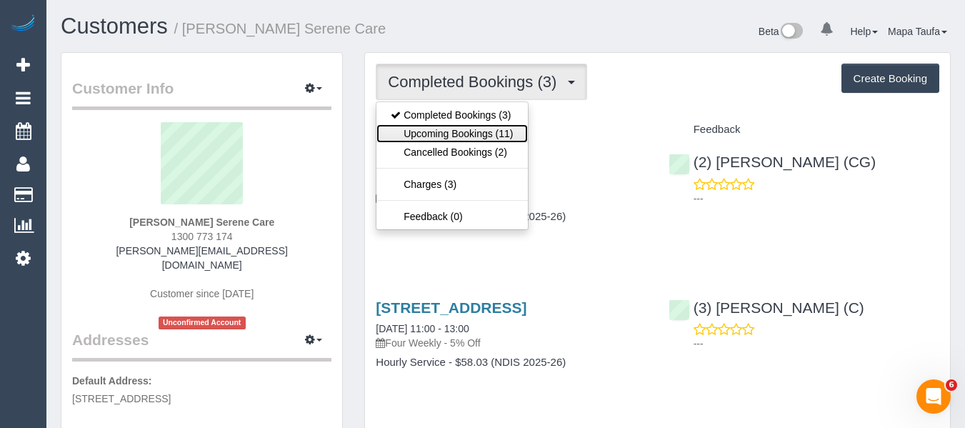
click at [479, 131] on link "Upcoming Bookings (11)" at bounding box center [451, 133] width 151 height 19
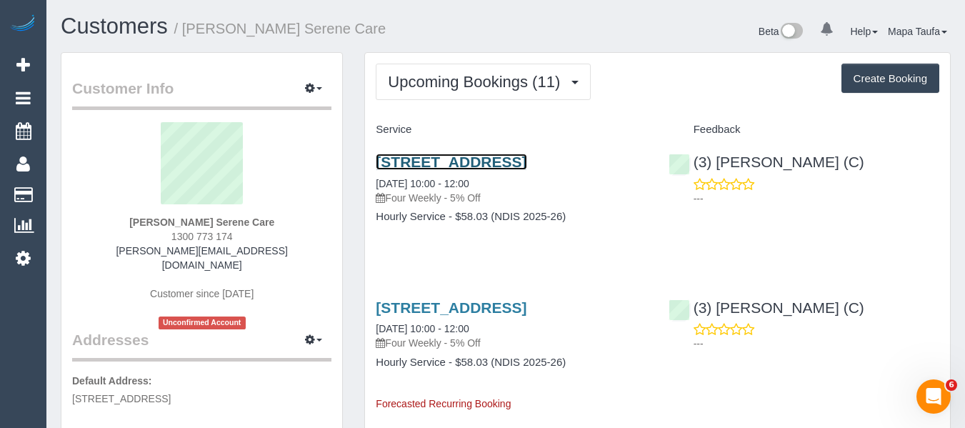
click at [428, 169] on link "[STREET_ADDRESS]" at bounding box center [451, 162] width 151 height 16
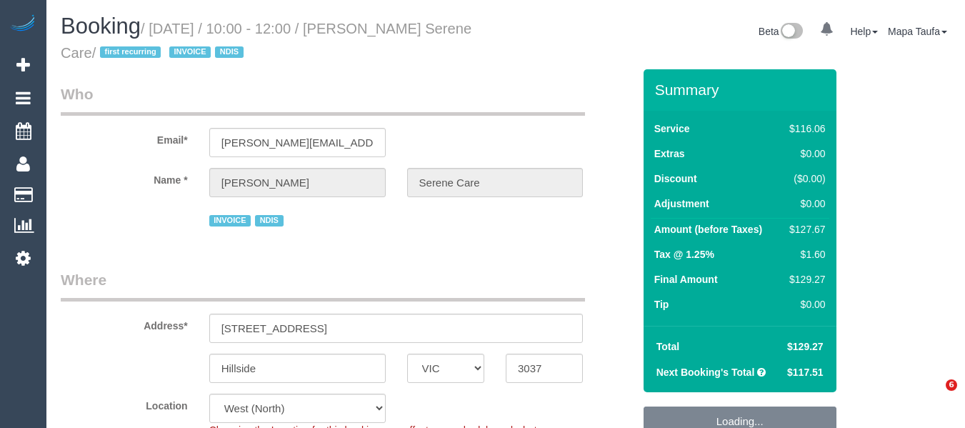
select select "VIC"
select select "number:28"
select select "number:14"
select select "number:19"
select select "number:24"
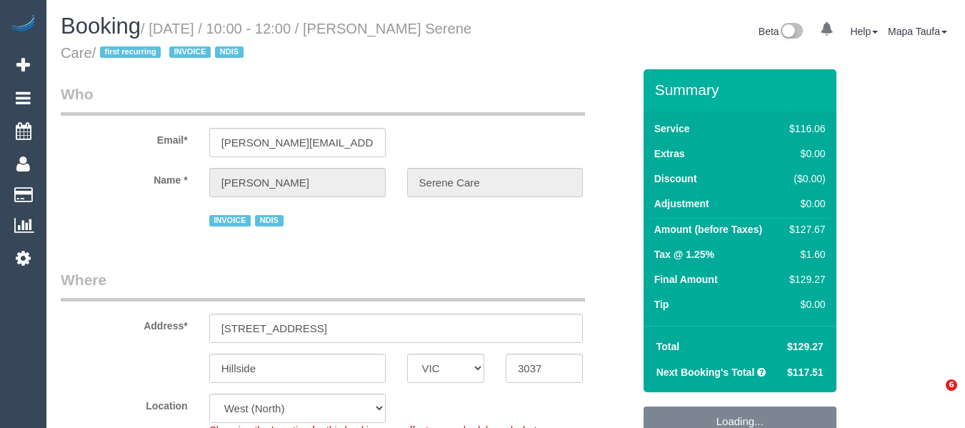
select select "object:763"
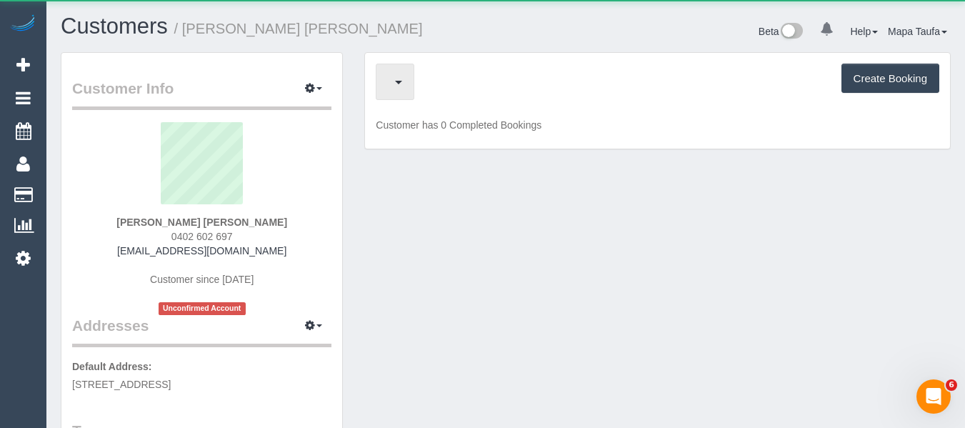
click at [391, 78] on span "button" at bounding box center [391, 82] width 7 height 18
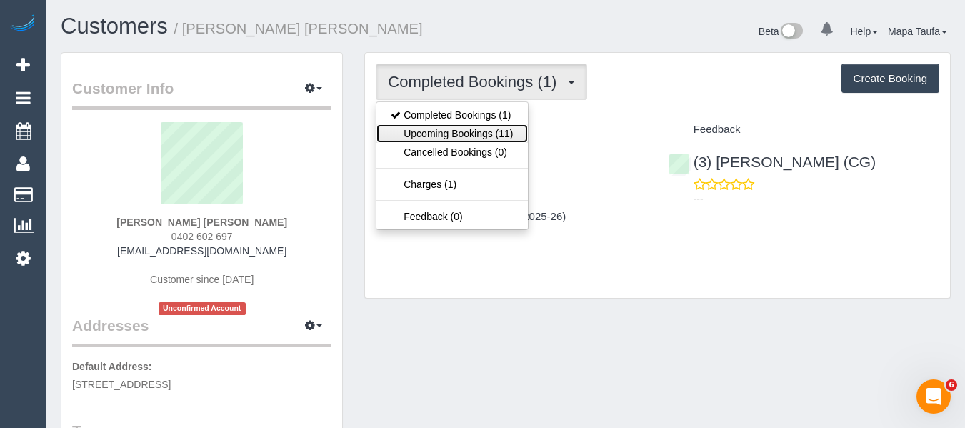
click at [426, 126] on link "Upcoming Bookings (11)" at bounding box center [451, 133] width 151 height 19
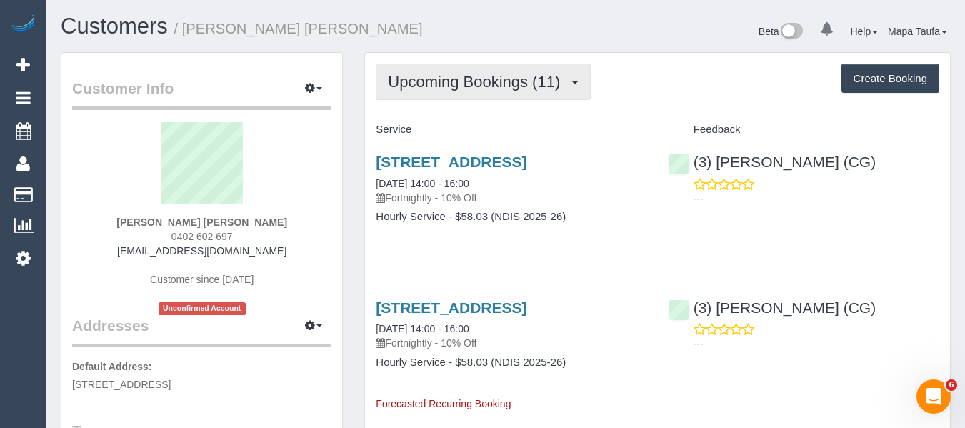
click at [433, 68] on button "Upcoming Bookings (11)" at bounding box center [483, 82] width 215 height 36
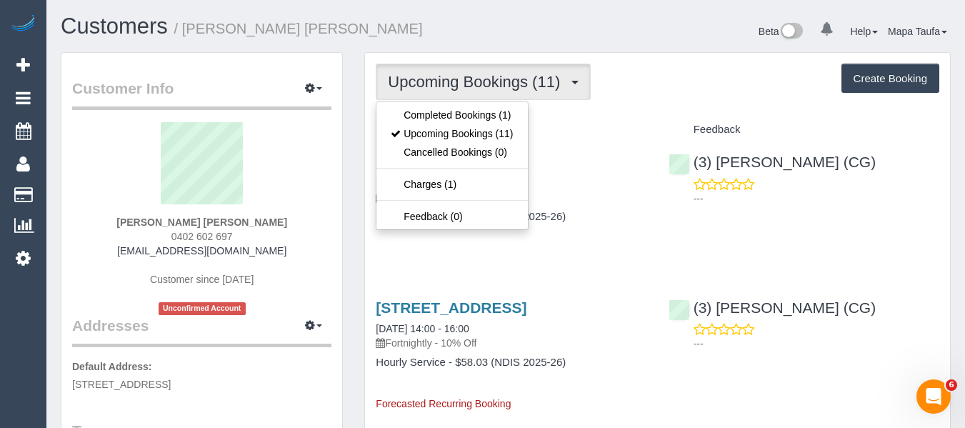
click at [431, 104] on ul "Completed Bookings (1) Upcoming Bookings (11) Cancelled Bookings (0) Charges (1…" at bounding box center [452, 165] width 152 height 129
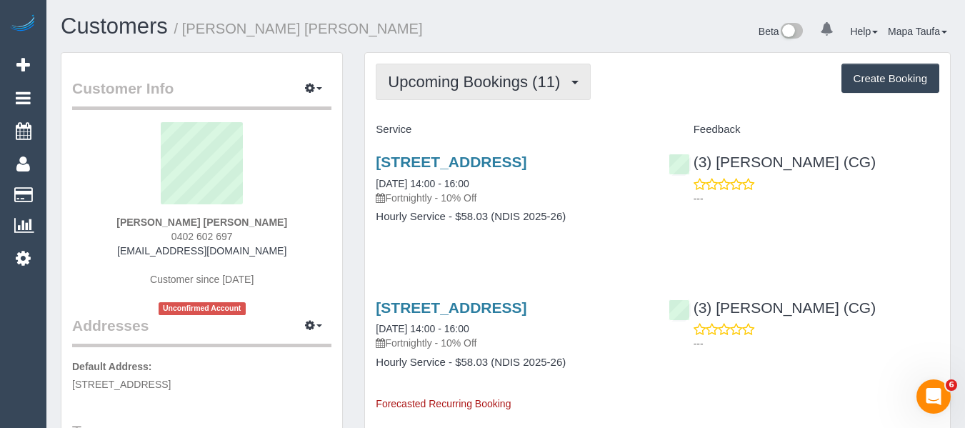
drag, startPoint x: 433, startPoint y: 88, endPoint x: 433, endPoint y: 101, distance: 13.6
click at [433, 91] on button "Upcoming Bookings (11)" at bounding box center [483, 82] width 215 height 36
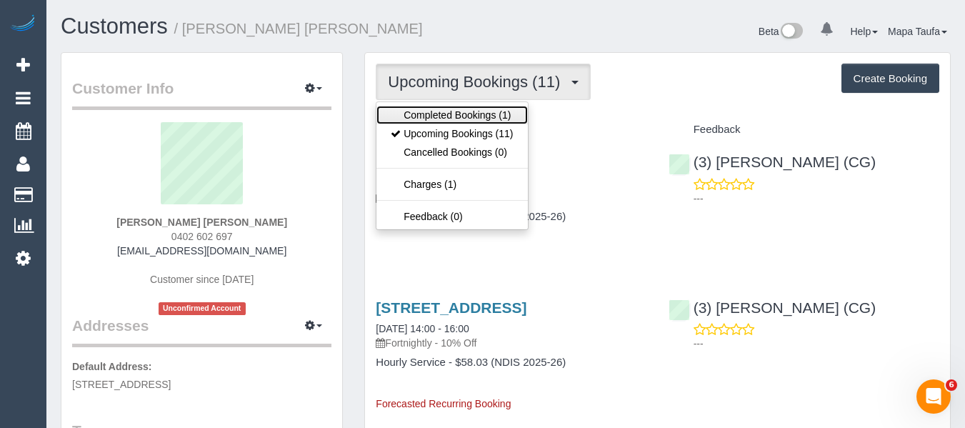
click at [433, 113] on link "Completed Bookings (1)" at bounding box center [451, 115] width 151 height 19
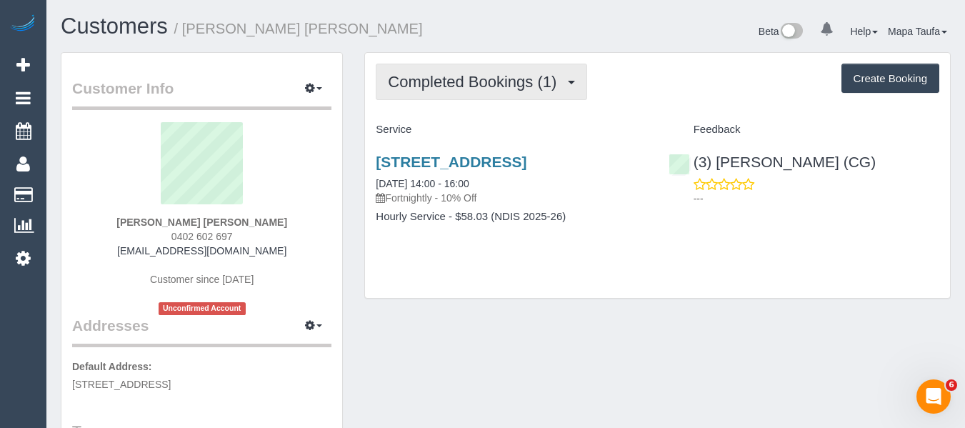
click at [488, 91] on button "Completed Bookings (1)" at bounding box center [481, 82] width 211 height 36
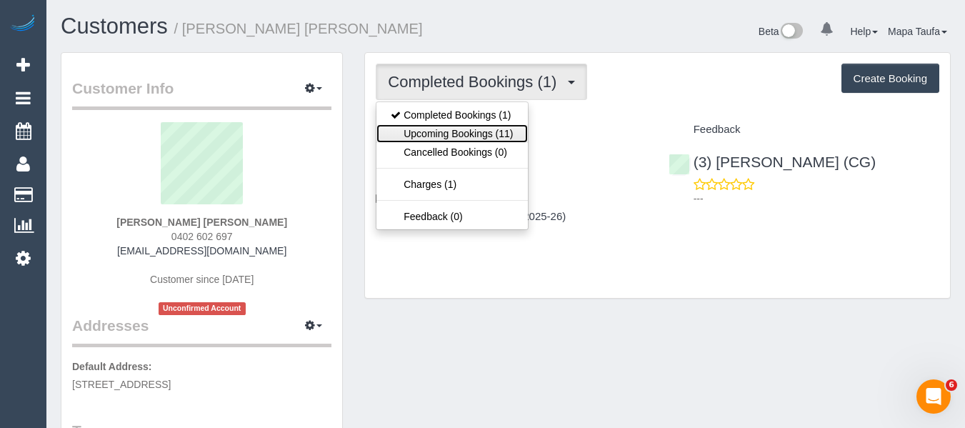
click at [469, 129] on link "Upcoming Bookings (11)" at bounding box center [451, 133] width 151 height 19
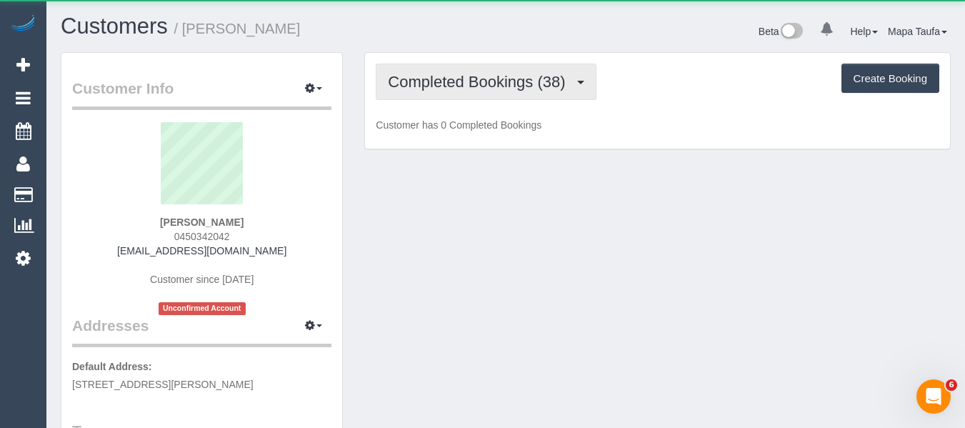
click at [508, 84] on span "Completed Bookings (38)" at bounding box center [480, 82] width 184 height 18
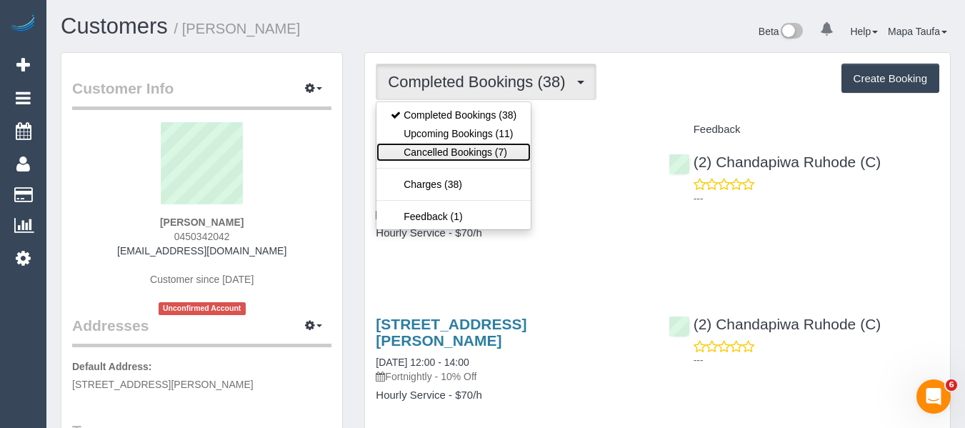
click at [499, 151] on link "Cancelled Bookings (7)" at bounding box center [453, 152] width 154 height 19
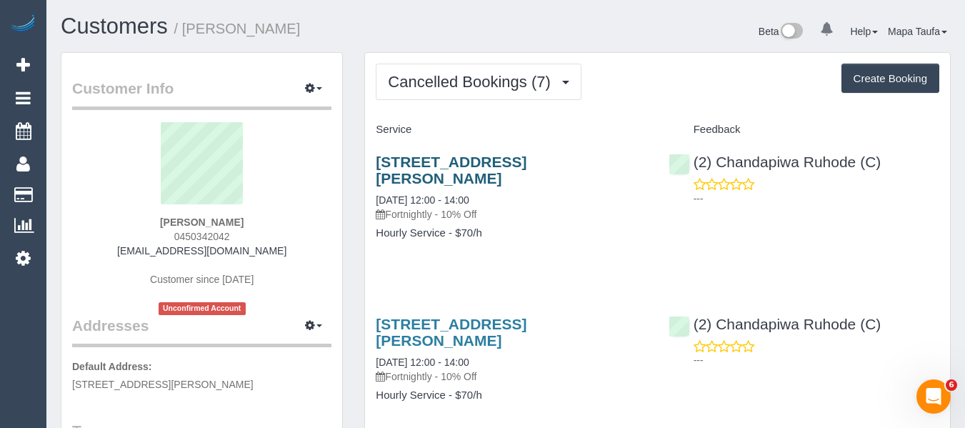
click at [461, 158] on div "Unit 1, 133 Dundas St, Preston, VIC 3072 24/09/2025 12:00 - 14:00 Fortnightly -…" at bounding box center [511, 204] width 292 height 126
click at [461, 159] on link "Unit 1, 133 Dundas St, Preston, VIC 3072" at bounding box center [451, 170] width 151 height 33
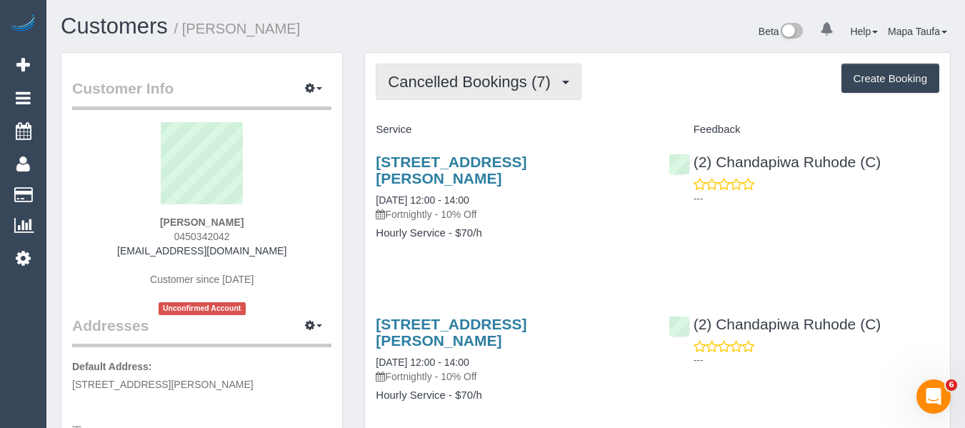
click at [408, 75] on span "Cancelled Bookings (7)" at bounding box center [472, 82] width 169 height 18
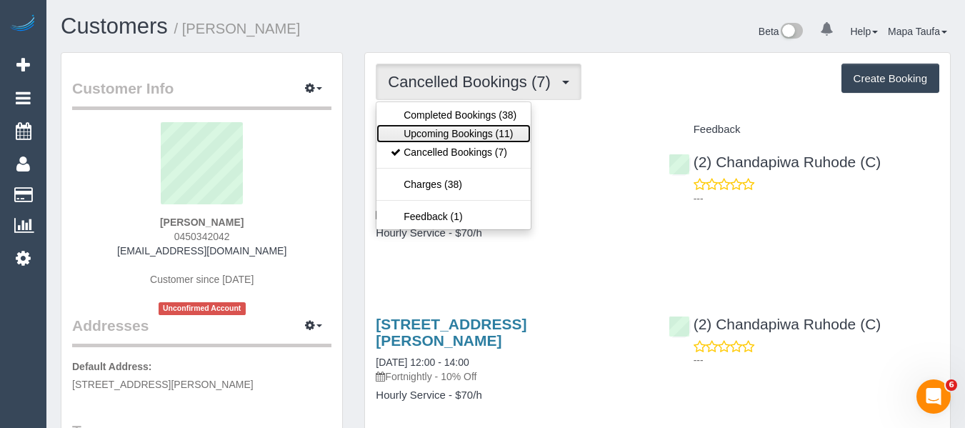
click at [427, 133] on link "Upcoming Bookings (11)" at bounding box center [453, 133] width 154 height 19
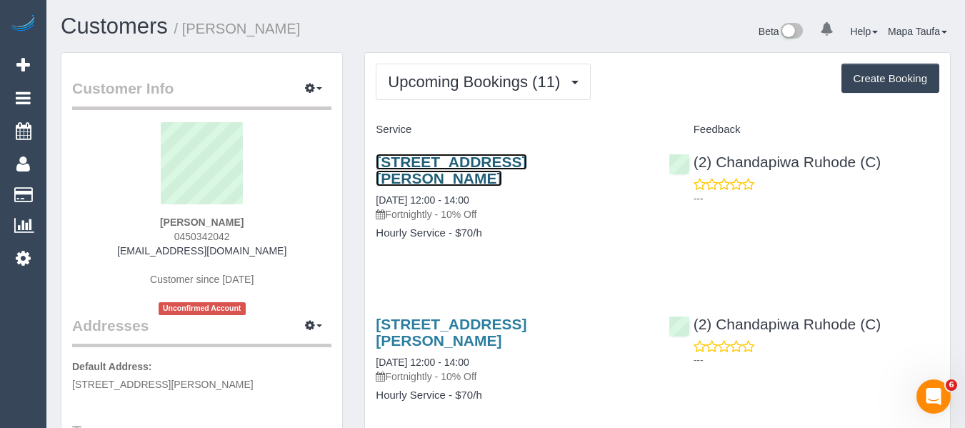
click at [450, 169] on link "Unit 1, 133 Dundas St, Preston, VIC 3072" at bounding box center [451, 170] width 151 height 33
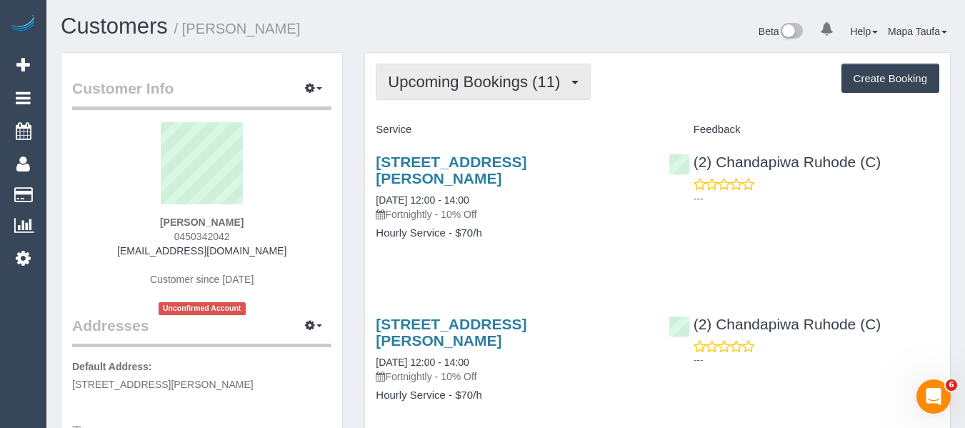
click at [498, 85] on span "Upcoming Bookings (11)" at bounding box center [477, 82] width 179 height 18
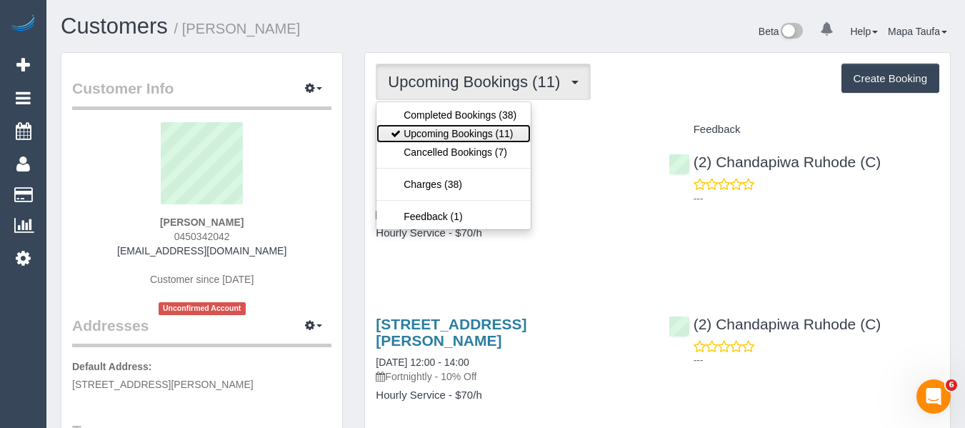
click at [479, 126] on link "Upcoming Bookings (11)" at bounding box center [453, 133] width 154 height 19
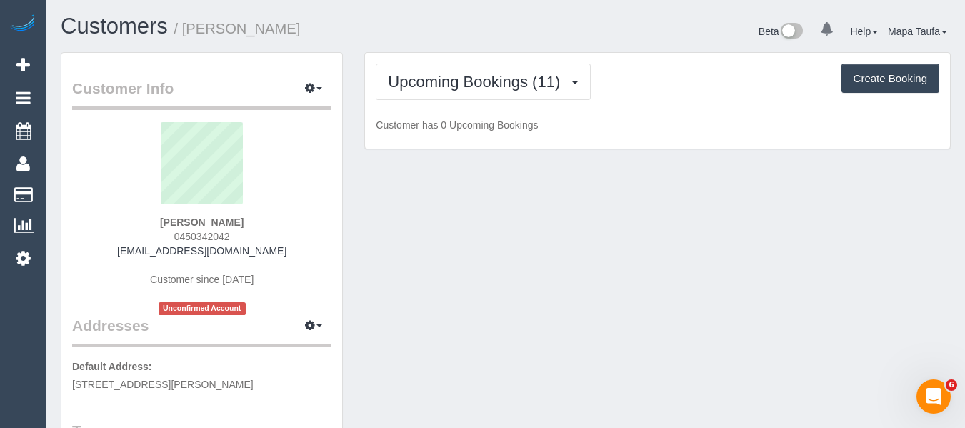
click at [519, 32] on div "Beta 0 Your Notifications You have 0 alerts Help Help Docs Take a Tour Contact …" at bounding box center [734, 33] width 456 height 38
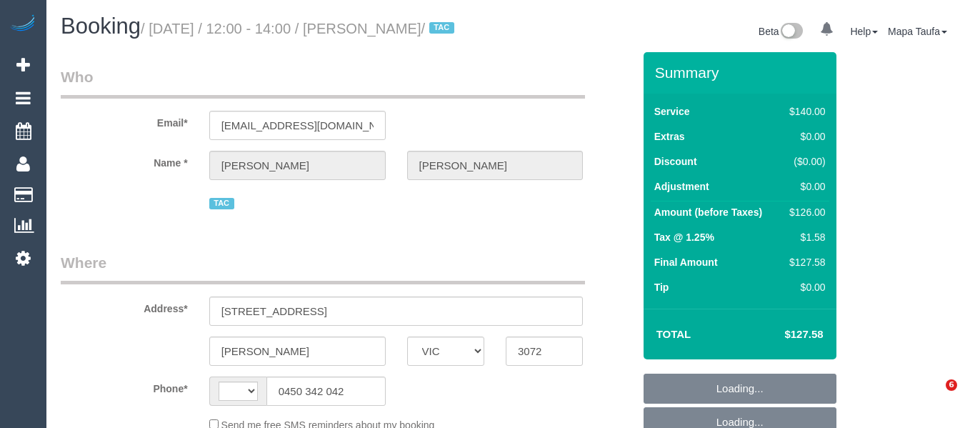
select select "VIC"
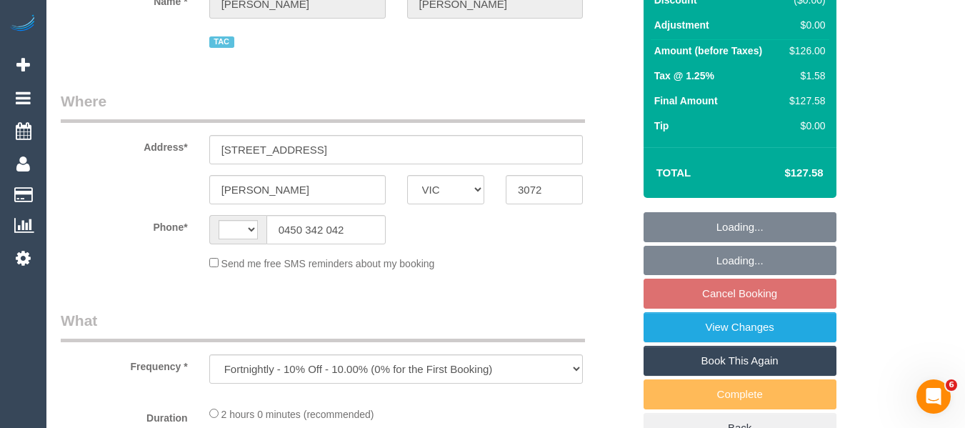
select select "string:AU"
select select "string:stripe-pm_1Of9fj2GScqysDRV5EQi6ZF5"
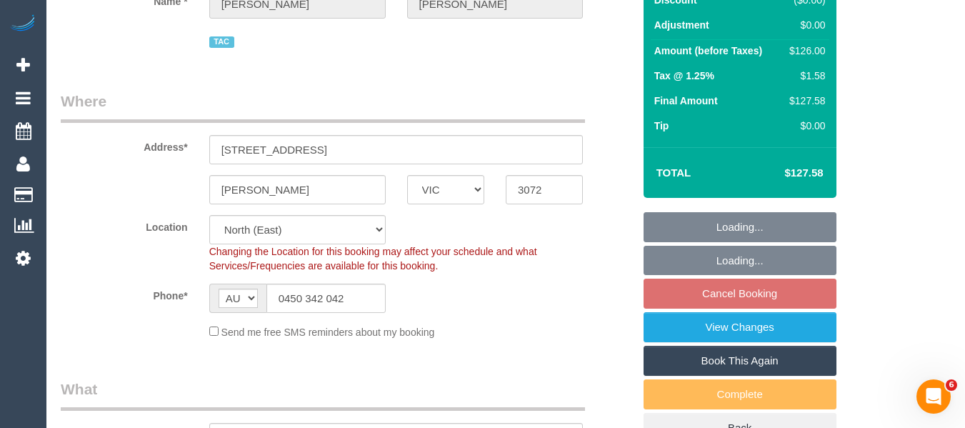
scroll to position [286, 0]
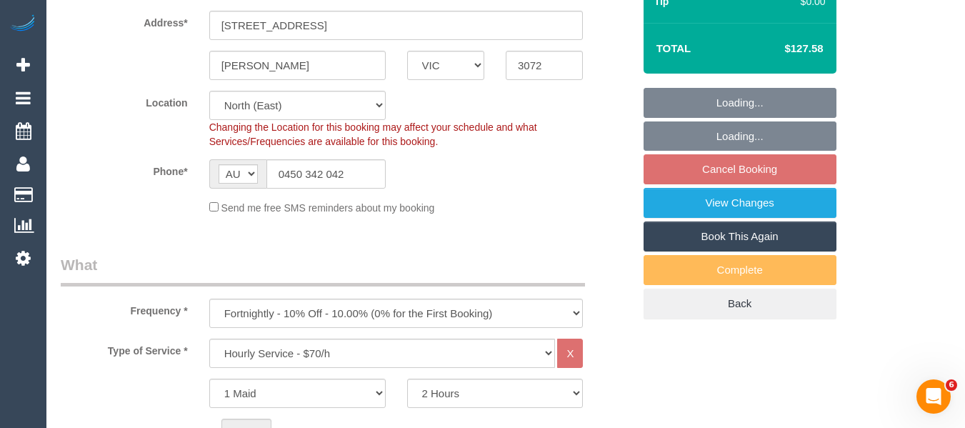
select select "number:29"
select select "number:14"
select select "number:19"
select select "number:36"
select select "number:35"
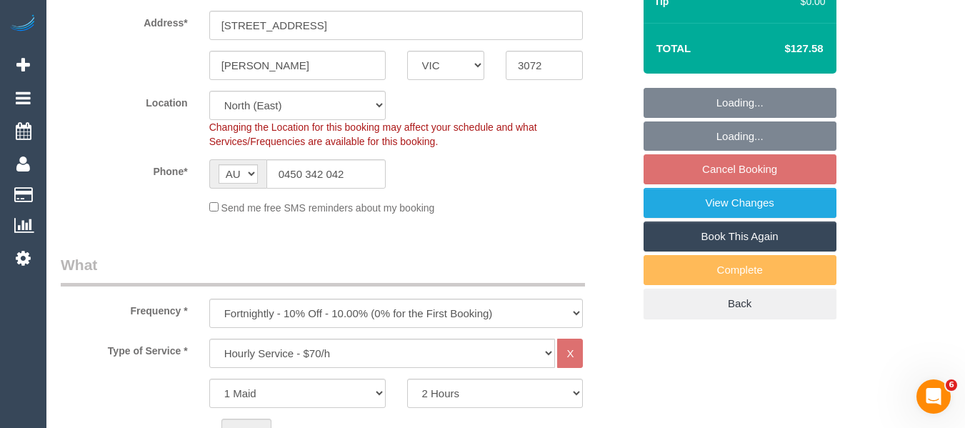
select select "object:854"
select select "spot4"
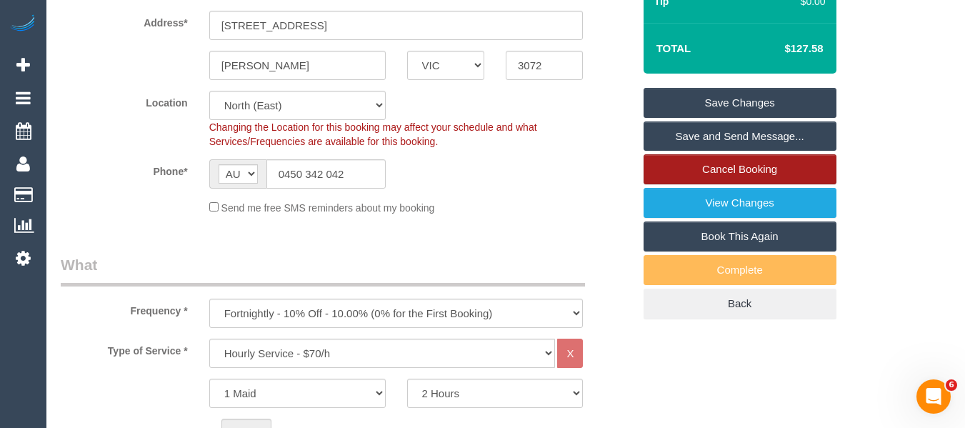
click at [752, 184] on link "Cancel Booking" at bounding box center [739, 169] width 193 height 30
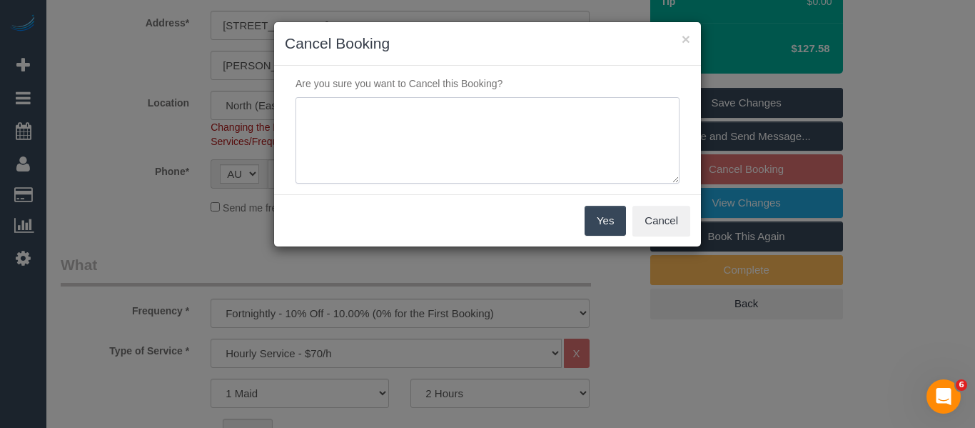
click at [393, 127] on textarea at bounding box center [488, 140] width 384 height 87
type textarea "services not needed via emaiL -mt"
click at [596, 220] on button "Yes" at bounding box center [605, 221] width 41 height 30
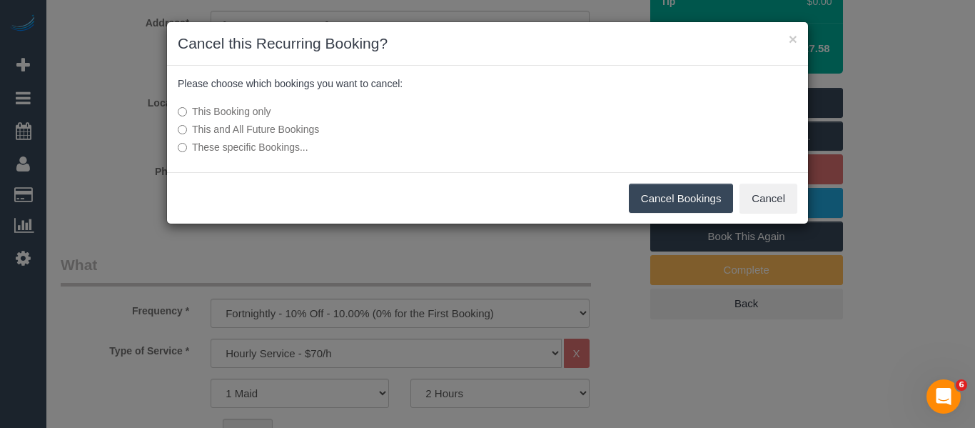
click at [246, 124] on label "This and All Future Bookings" at bounding box center [381, 129] width 406 height 14
click at [646, 205] on button "Cancel Bookings" at bounding box center [681, 199] width 105 height 30
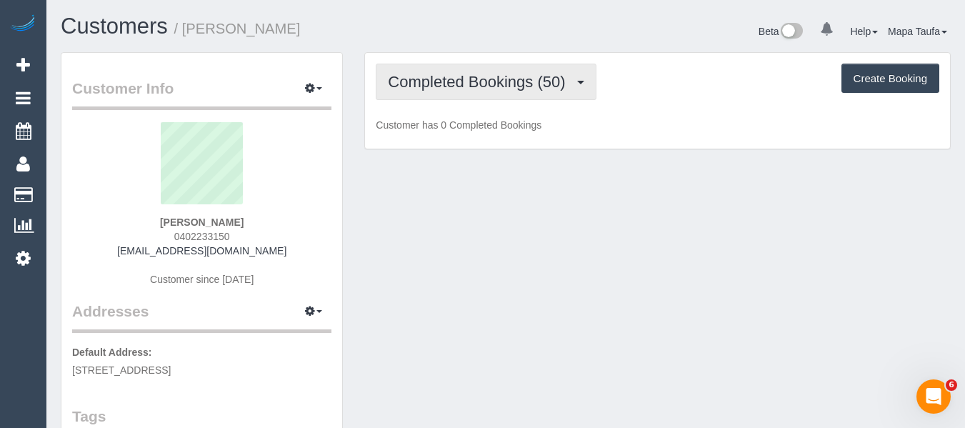
click at [413, 94] on button "Completed Bookings (50)" at bounding box center [486, 82] width 220 height 36
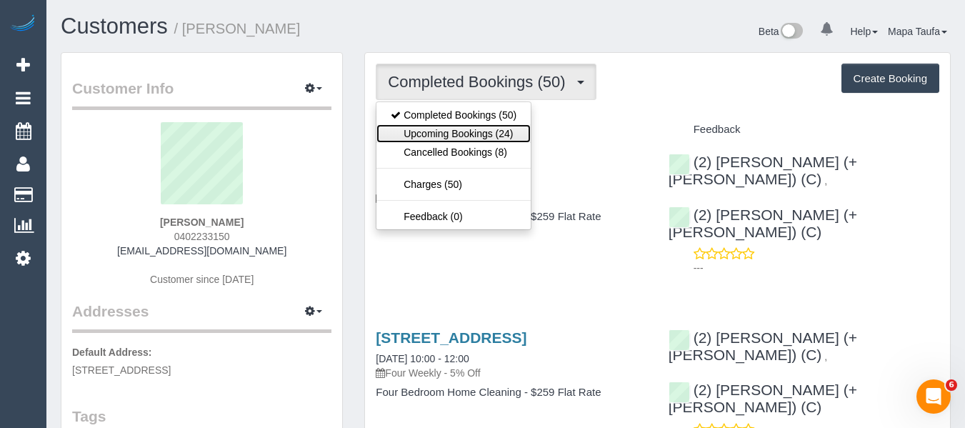
click at [420, 132] on link "Upcoming Bookings (24)" at bounding box center [453, 133] width 154 height 19
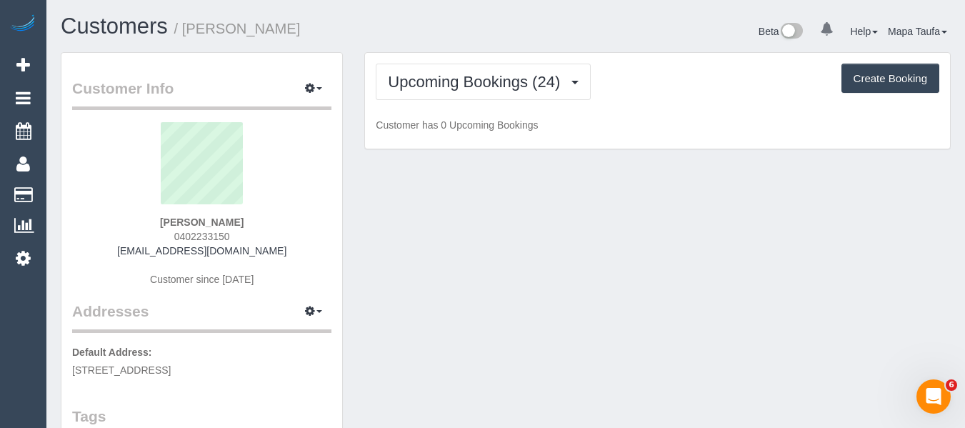
click at [459, 14] on h1 "Customers / [PERSON_NAME]" at bounding box center [278, 26] width 434 height 24
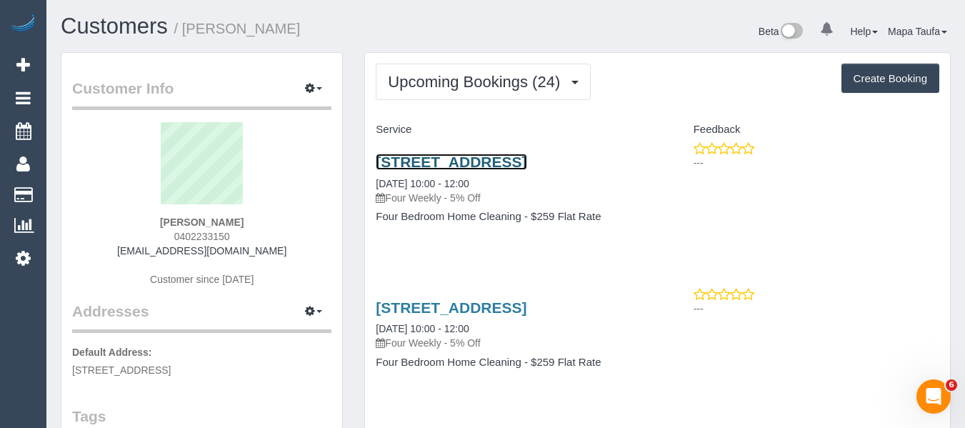
click at [453, 158] on link "332 The Avenue, Parkville, VIC 3052" at bounding box center [451, 162] width 151 height 16
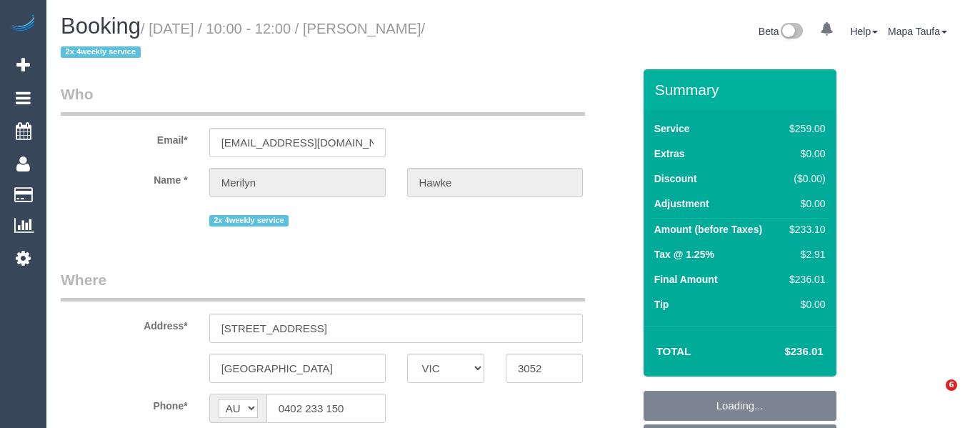
select select "VIC"
select select "number:27"
select select "number:14"
select select "number:19"
select select "number:22"
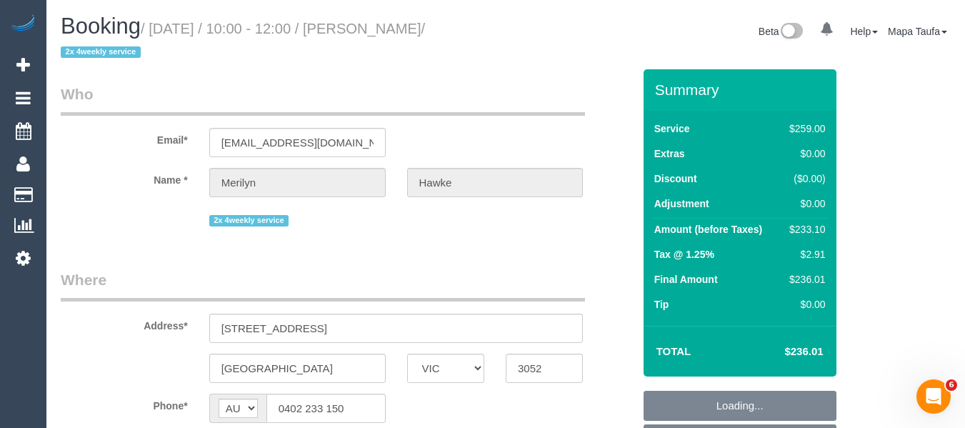
select select "number:34"
select select "number:13"
select select "object:796"
select select "string:stripe-pm_1ObB642GScqysDRVOWa9WqLO"
select select "object:818"
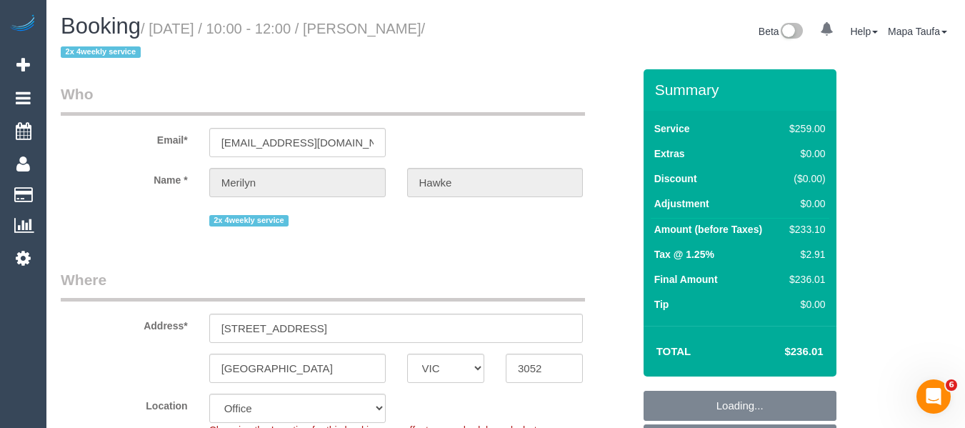
scroll to position [2704, 0]
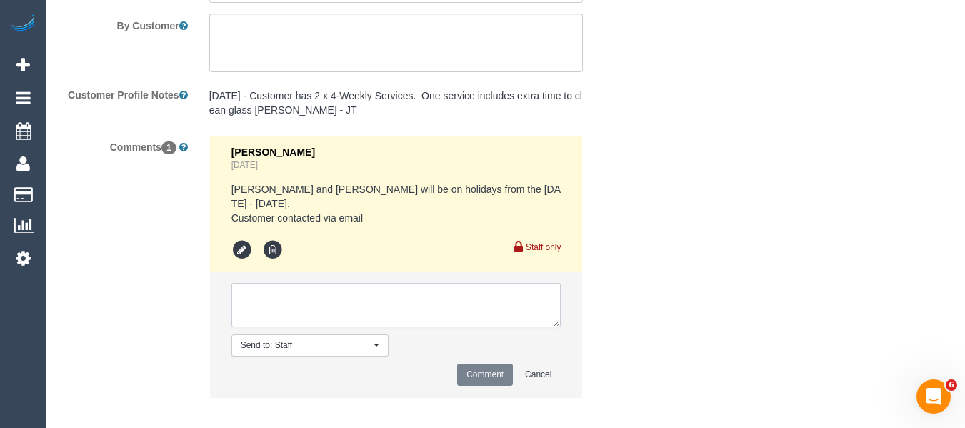
click at [326, 289] on textarea at bounding box center [396, 305] width 330 height 44
paste textarea "I would like cleaning to continue during our regular cleaners’ holiday period. …"
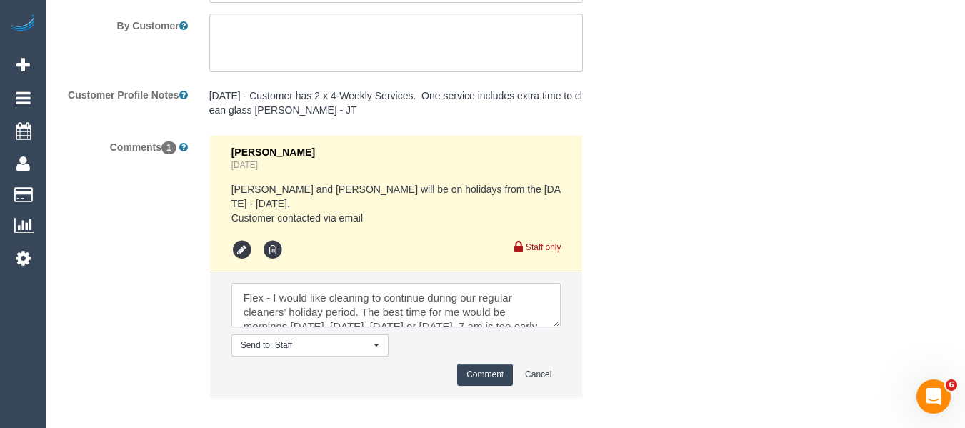
scroll to position [20, 0]
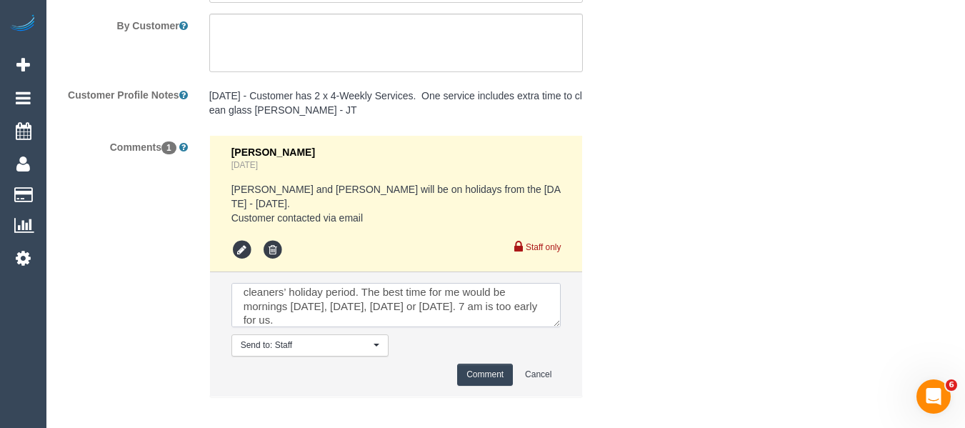
type textarea "Flex - I would like cleaning to continue during our regular cleaners’ holiday p…"
click at [477, 363] on button "Comment" at bounding box center [485, 374] width 56 height 22
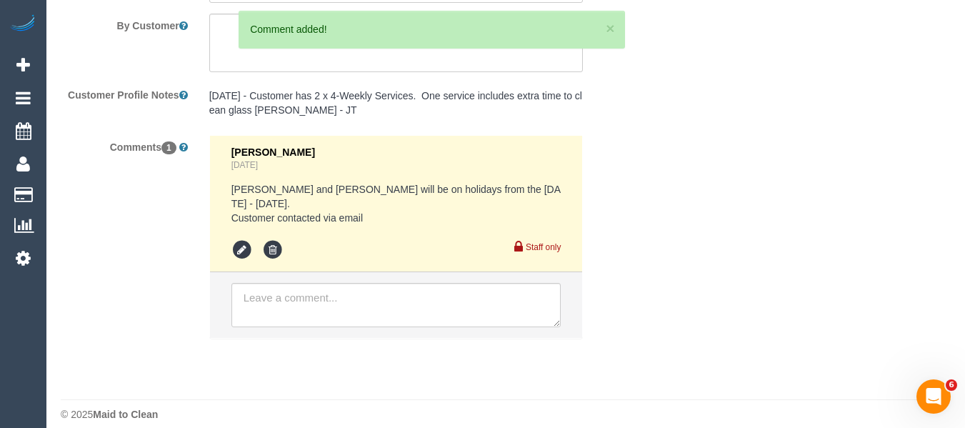
scroll to position [0, 0]
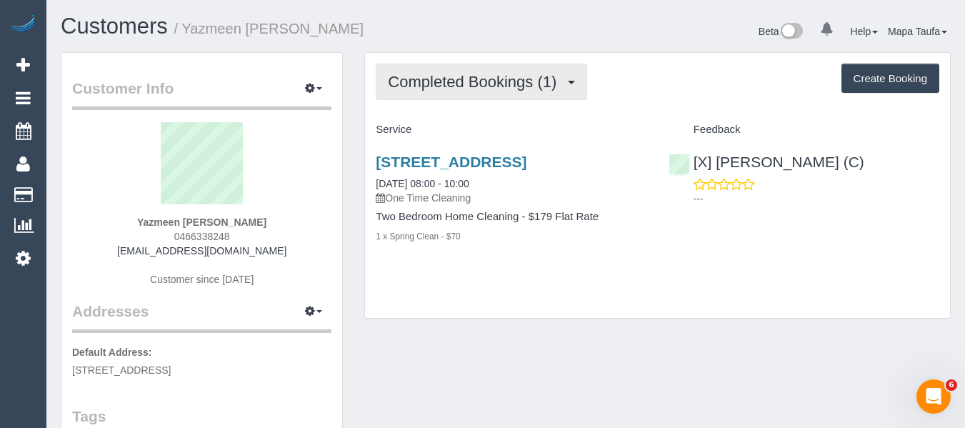
click at [471, 77] on span "Completed Bookings (1)" at bounding box center [476, 82] width 176 height 18
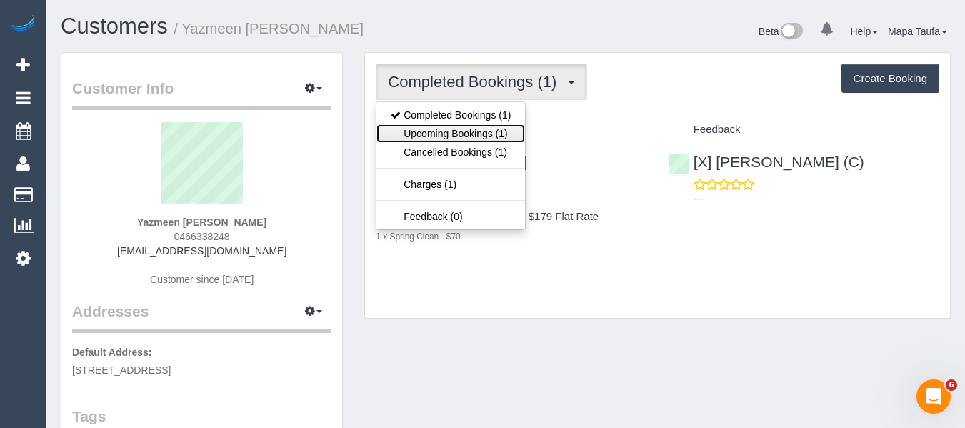
click at [466, 130] on link "Upcoming Bookings (1)" at bounding box center [450, 133] width 149 height 19
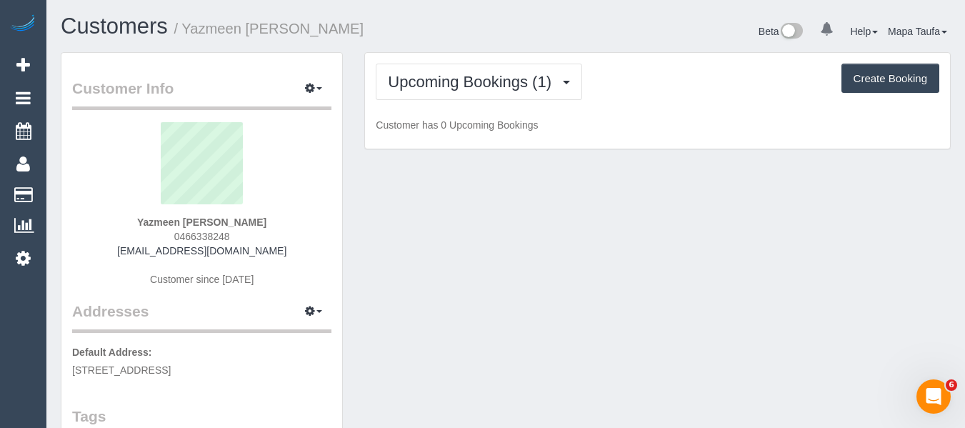
click at [678, 42] on div "Beta 0 Your Notifications You have 0 alerts Help Help Docs Take a Tour Contact …" at bounding box center [734, 33] width 456 height 38
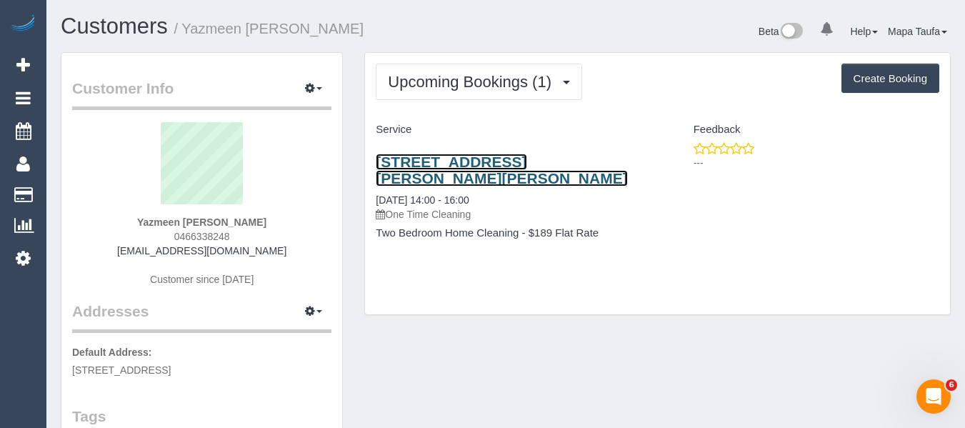
click at [520, 157] on link "105/127 Murray Street, Caulfield, VIC 3162" at bounding box center [501, 170] width 251 height 33
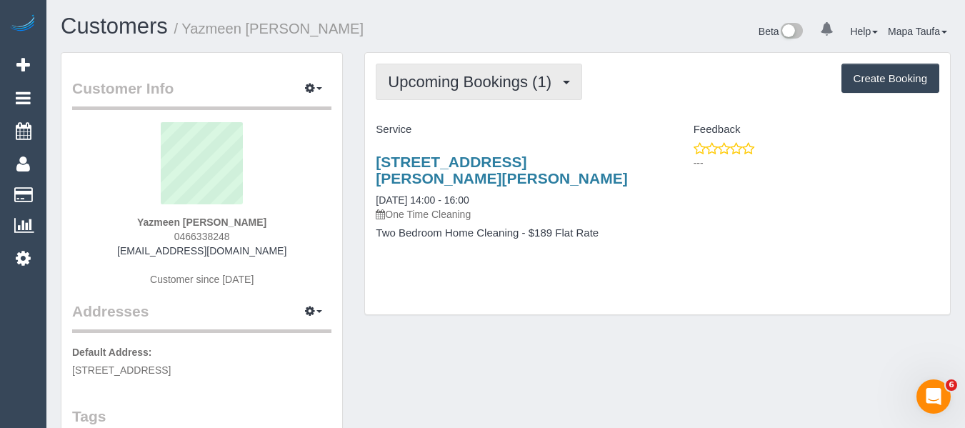
click at [421, 83] on span "Upcoming Bookings (1)" at bounding box center [473, 82] width 171 height 18
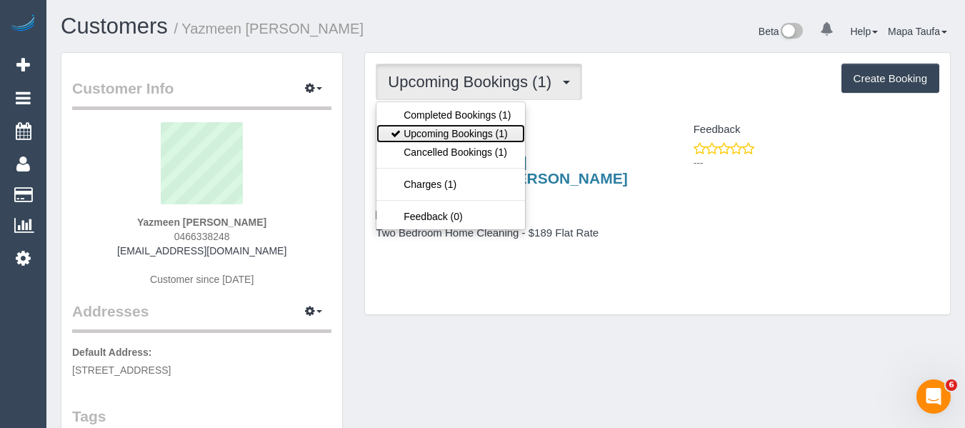
click at [426, 131] on link "Upcoming Bookings (1)" at bounding box center [450, 133] width 149 height 19
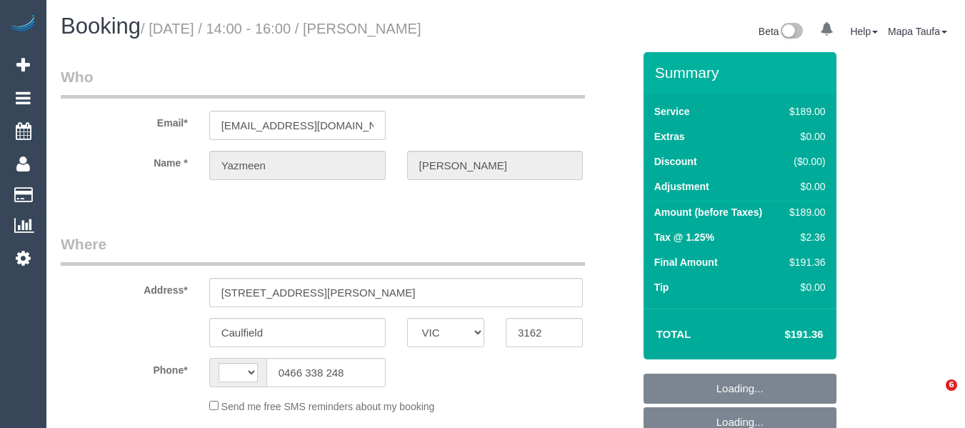
select select "VIC"
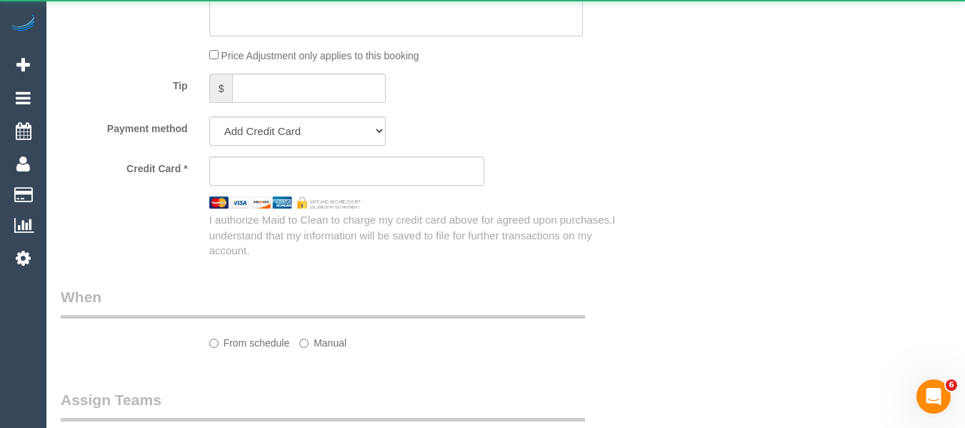
select select "spot5"
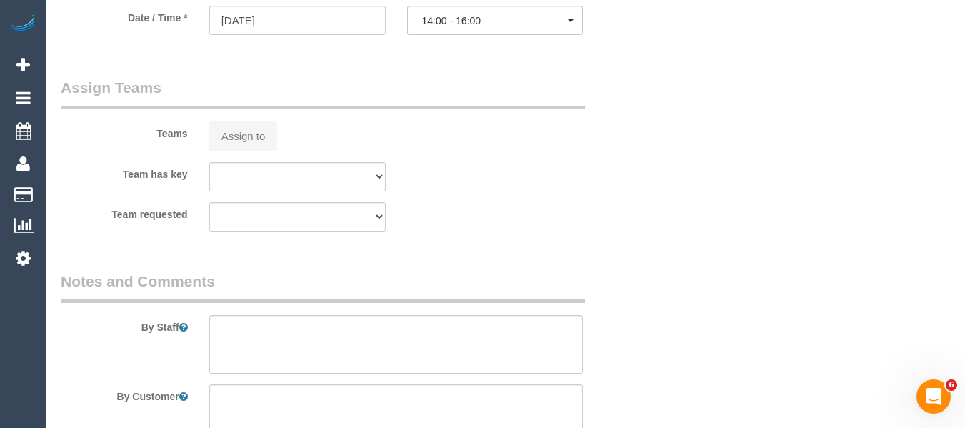
select select "object:383"
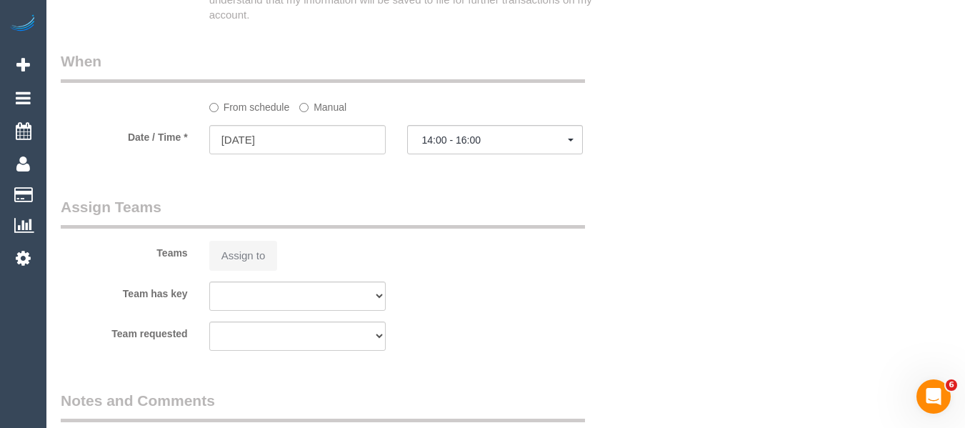
select select "string:stripe-pm_1S4xwW2GScqysDRVBCPPqT7b"
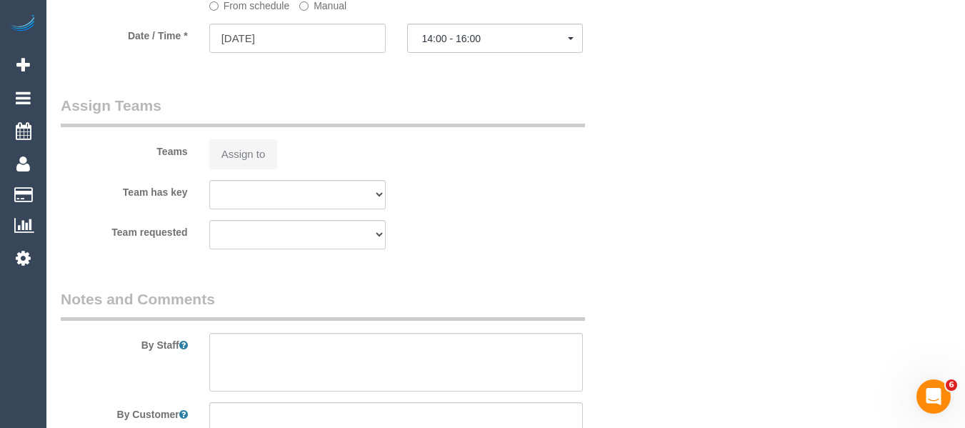
scroll to position [1568, 0]
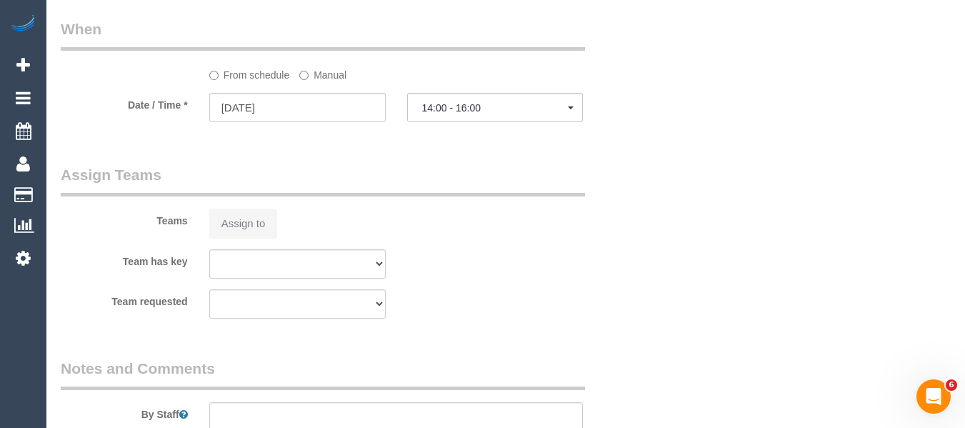
select select "string:AU"
select select "number:29"
select select "number:14"
select select "number:19"
select select "number:24"
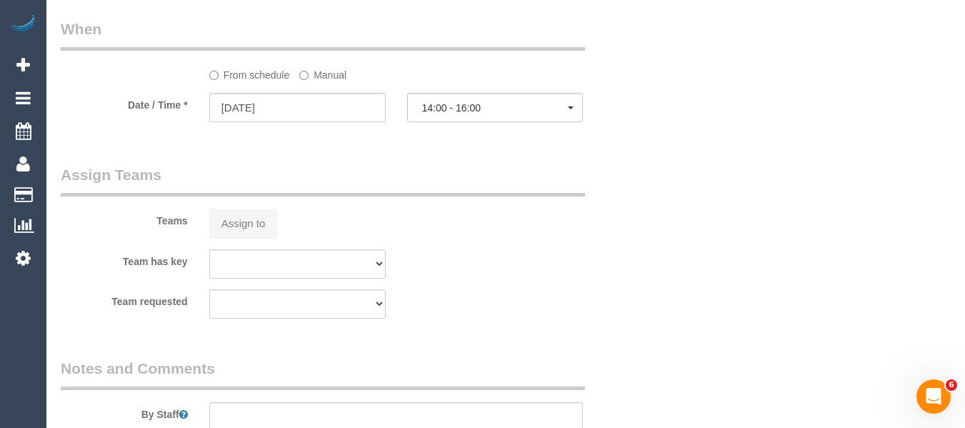
select select "number:26"
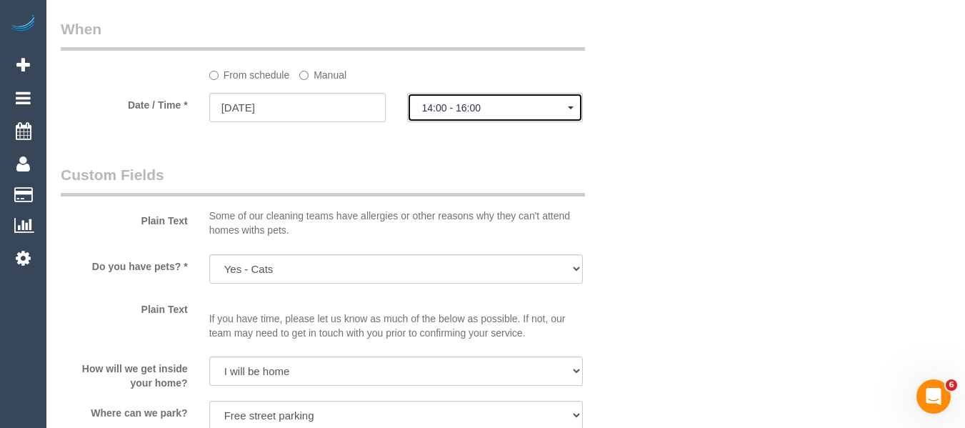
click at [476, 114] on span "14:00 - 16:00" at bounding box center [495, 107] width 146 height 11
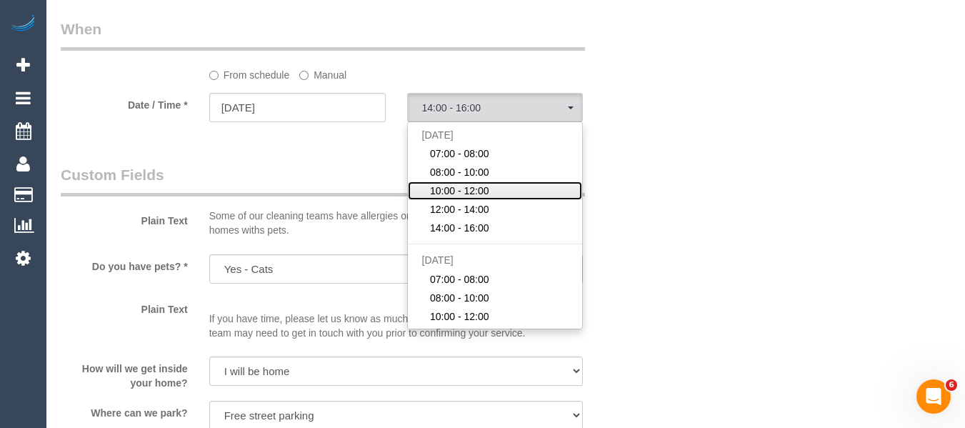
drag, startPoint x: 468, startPoint y: 204, endPoint x: 593, endPoint y: 205, distance: 124.3
click at [470, 198] on span "10:00 - 12:00" at bounding box center [459, 191] width 59 height 14
select select "spot24"
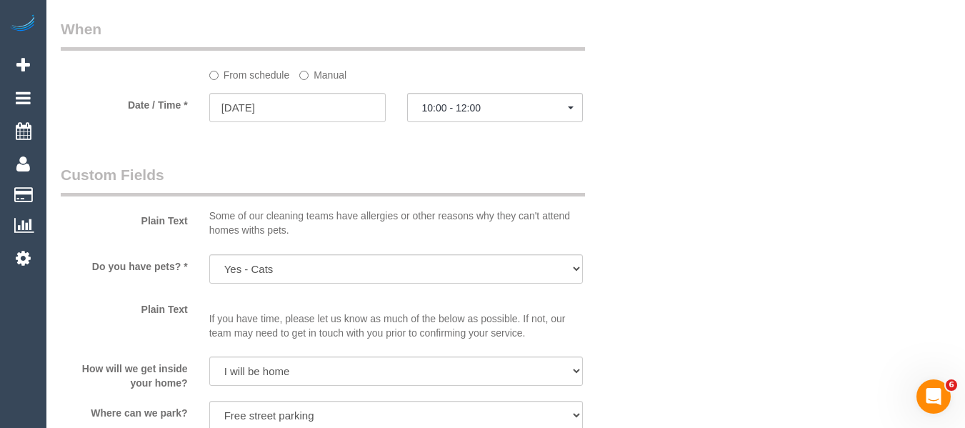
drag, startPoint x: 819, startPoint y: 223, endPoint x: 888, endPoint y: 243, distance: 71.4
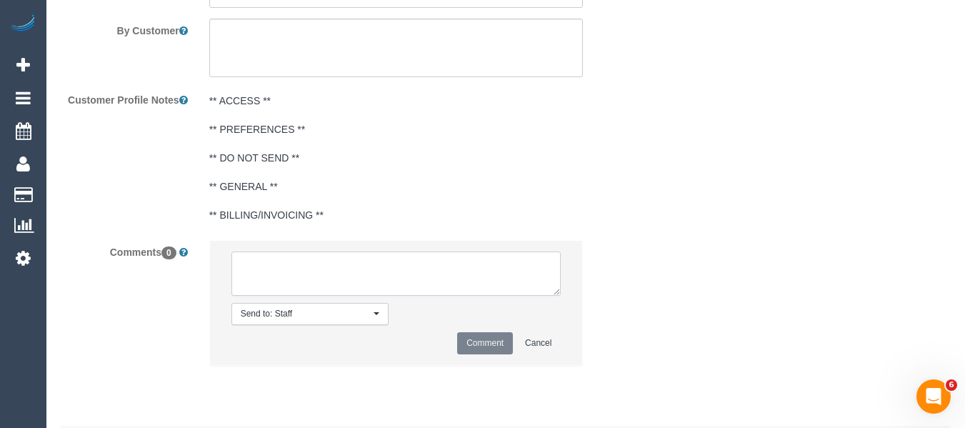
click at [302, 281] on textarea at bounding box center [396, 273] width 330 height 44
type textarea "requested arrival 10-12 via email"
drag, startPoint x: 478, startPoint y: 358, endPoint x: 463, endPoint y: 370, distance: 18.9
click at [479, 354] on button "Comment" at bounding box center [485, 343] width 56 height 22
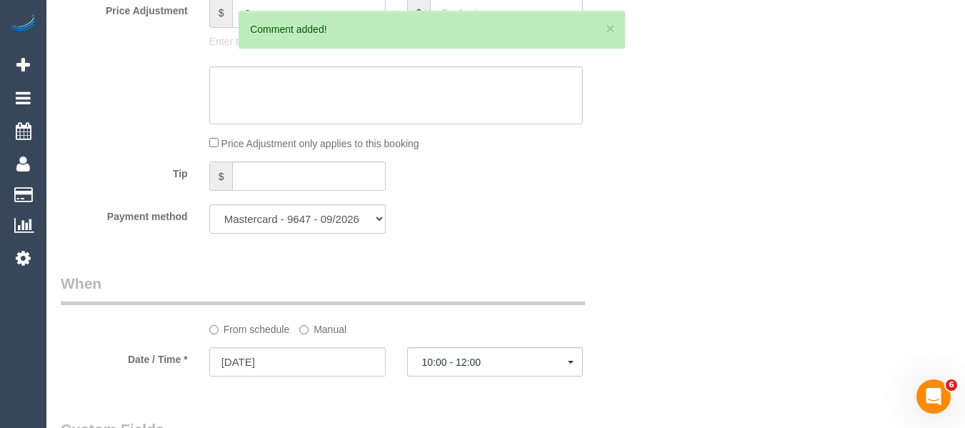
scroll to position [0, 0]
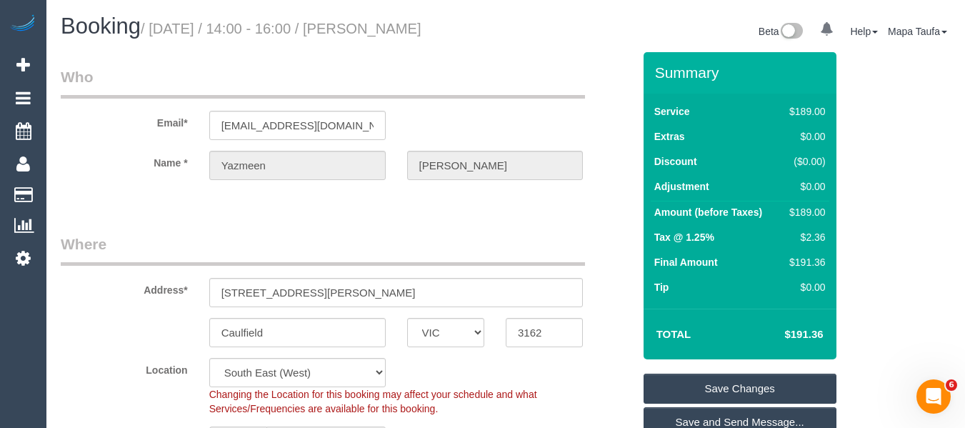
click at [754, 401] on link "Save Changes" at bounding box center [739, 388] width 193 height 30
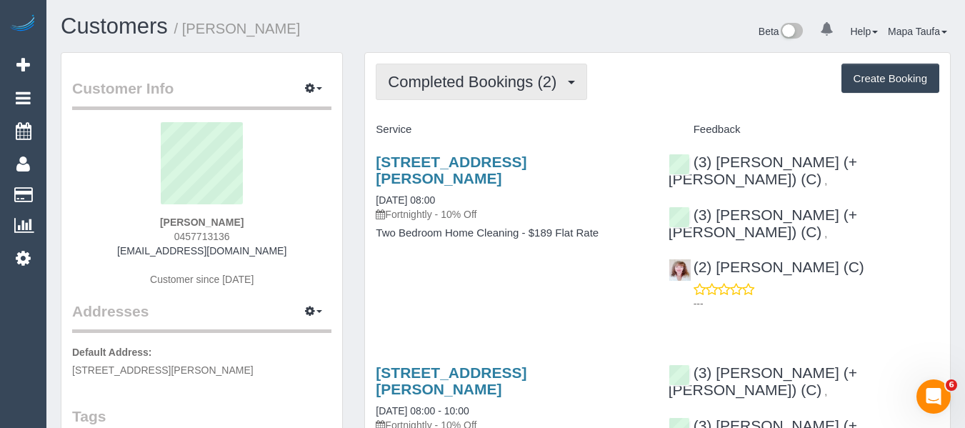
drag, startPoint x: 476, startPoint y: 82, endPoint x: 473, endPoint y: 97, distance: 15.1
click at [475, 82] on span "Completed Bookings (2)" at bounding box center [476, 82] width 176 height 18
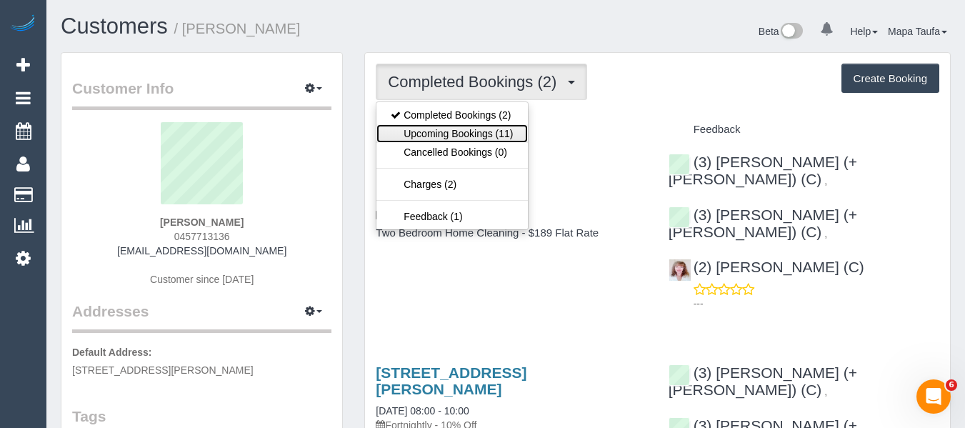
click at [469, 131] on link "Upcoming Bookings (11)" at bounding box center [451, 133] width 151 height 19
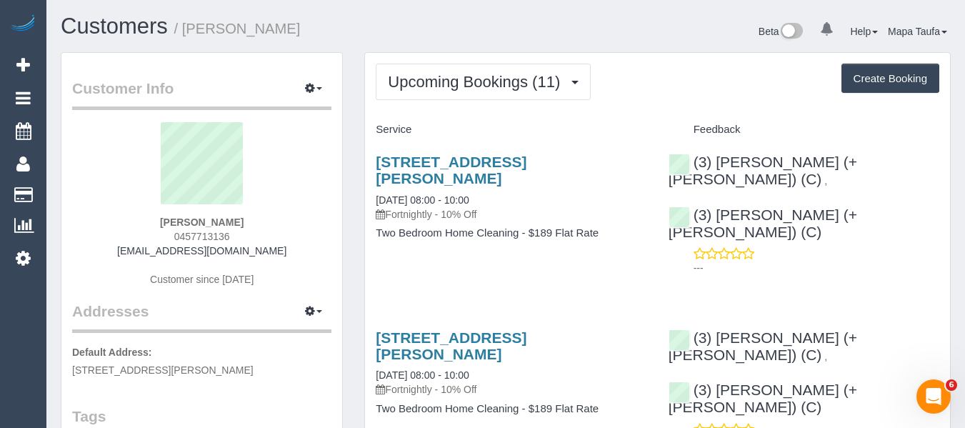
click at [499, 153] on div "[STREET_ADDRESS][PERSON_NAME] [DATE] 08:00 - 10:00 Fortnightly - 10% Off Two Be…" at bounding box center [511, 204] width 292 height 126
click at [506, 159] on link "[STREET_ADDRESS][PERSON_NAME]" at bounding box center [451, 170] width 151 height 33
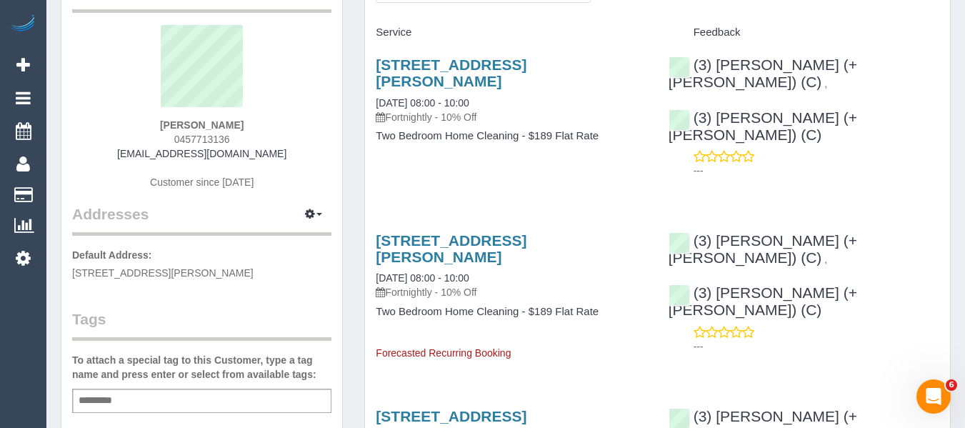
scroll to position [71, 0]
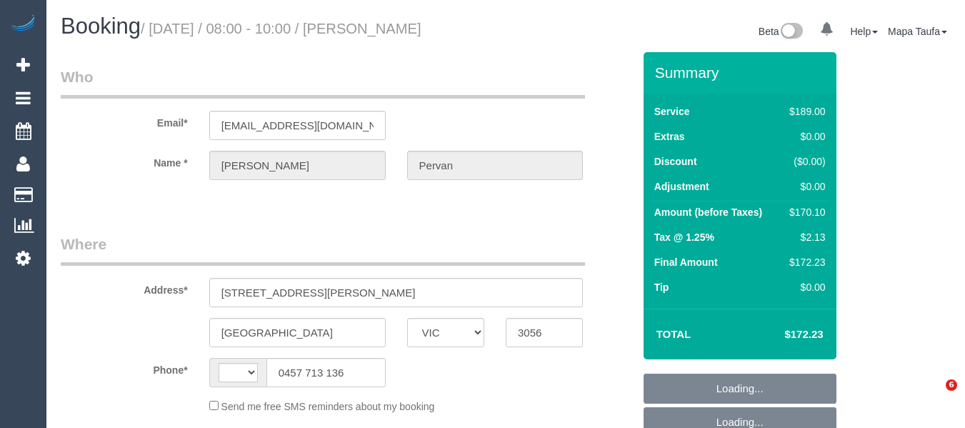
select select "VIC"
select select "string:AU"
select select "object:431"
select select "number:27"
select select "number:16"
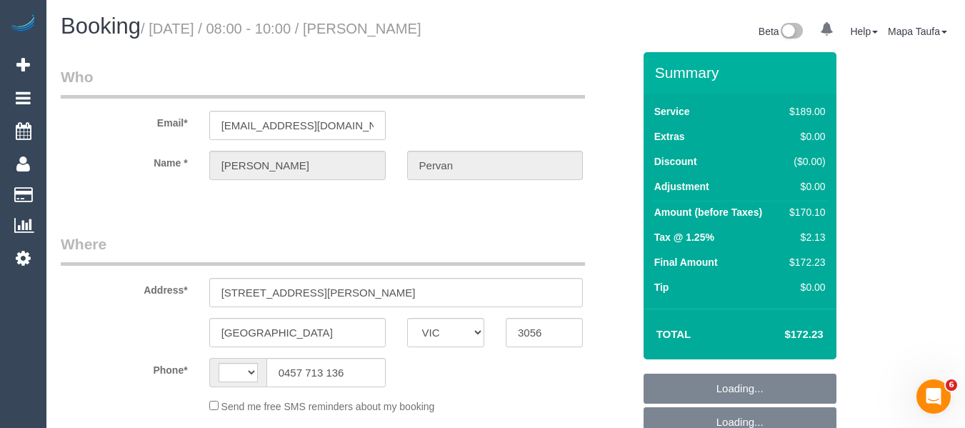
select select "number:19"
select select "number:24"
select select "number:34"
select select "number:26"
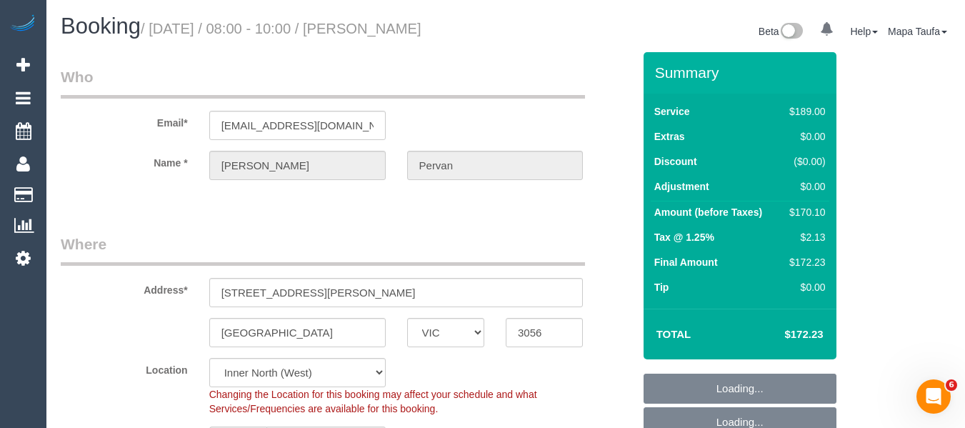
select select "object:1580"
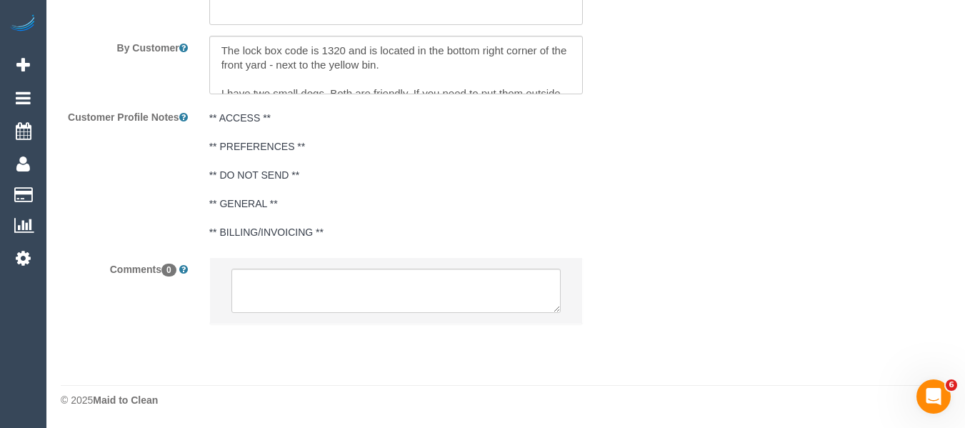
select select "spot1"
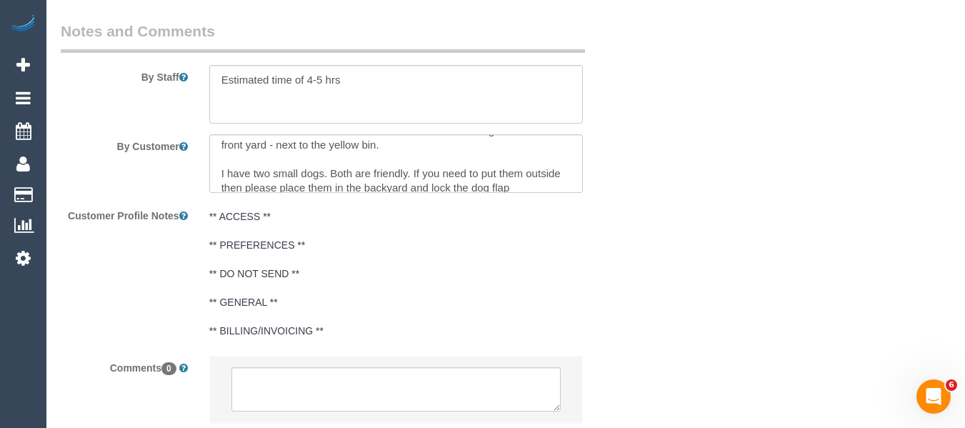
scroll to position [29, 0]
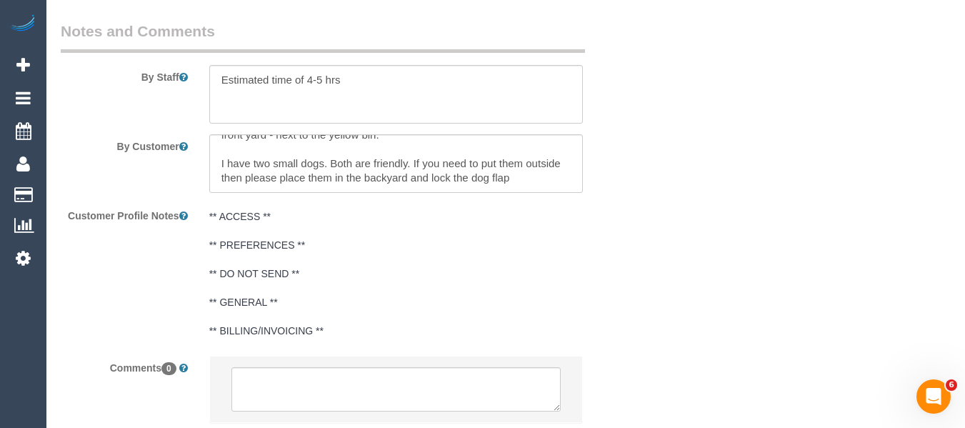
click at [298, 356] on li at bounding box center [396, 389] width 373 height 66
click at [299, 367] on textarea at bounding box center [396, 389] width 330 height 44
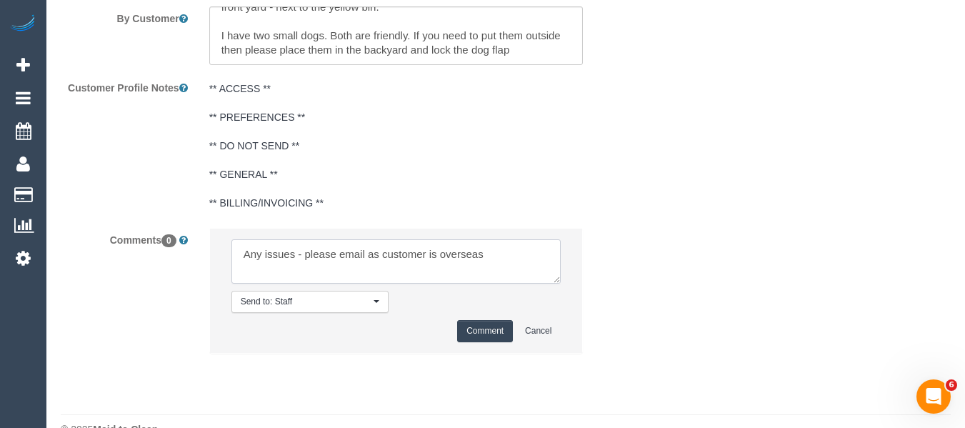
scroll to position [2572, 0]
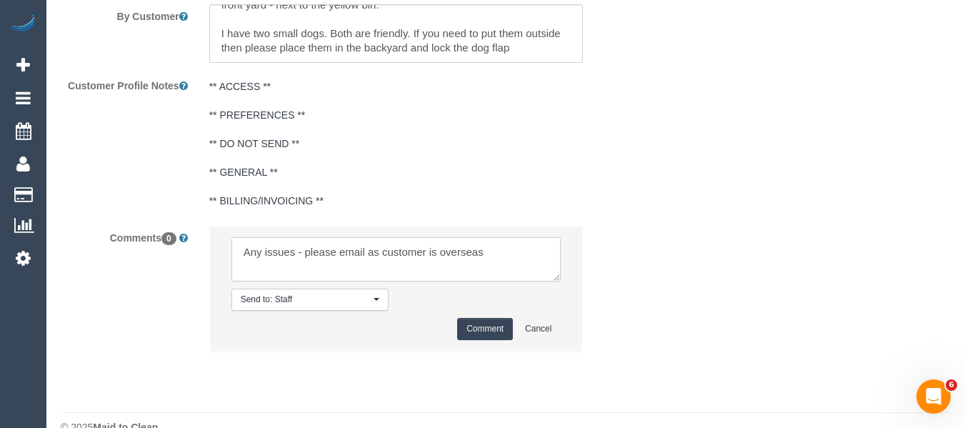
type textarea "Any issues - please email as customer is overseas"
click at [481, 318] on button "Comment" at bounding box center [485, 329] width 56 height 22
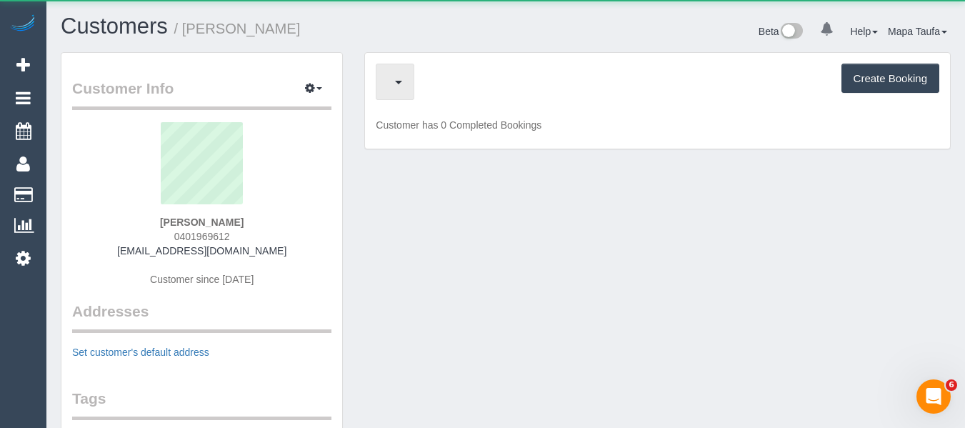
click at [395, 87] on span "button" at bounding box center [391, 82] width 7 height 18
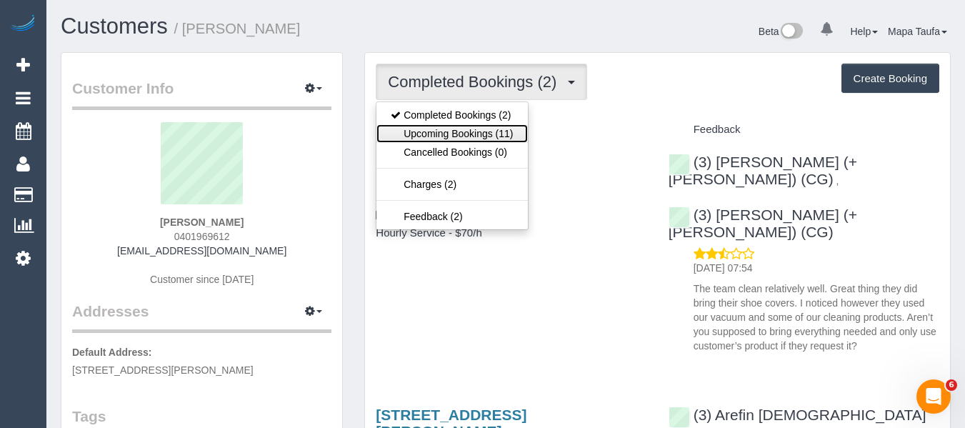
click at [481, 134] on link "Upcoming Bookings (11)" at bounding box center [451, 133] width 151 height 19
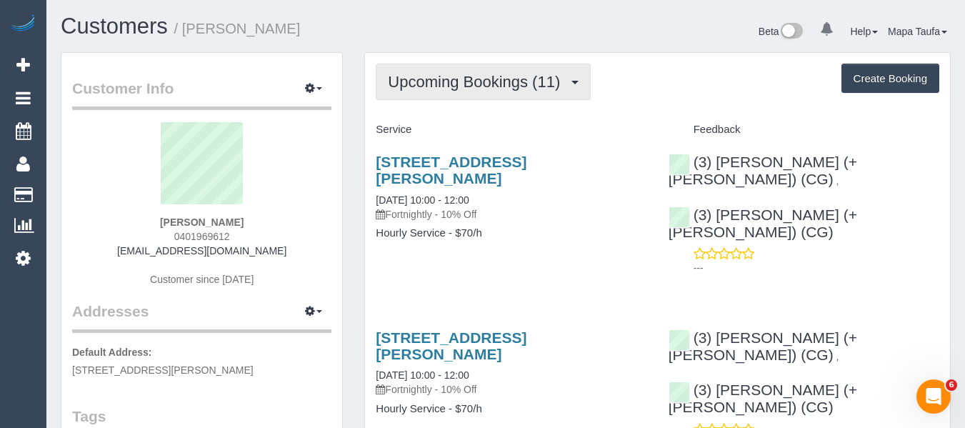
click at [466, 91] on button "Upcoming Bookings (11)" at bounding box center [483, 82] width 215 height 36
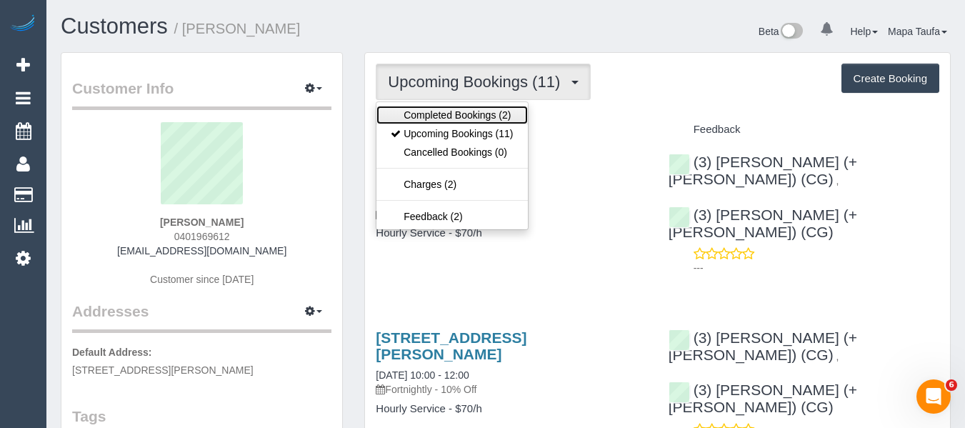
click at [463, 109] on link "Completed Bookings (2)" at bounding box center [451, 115] width 151 height 19
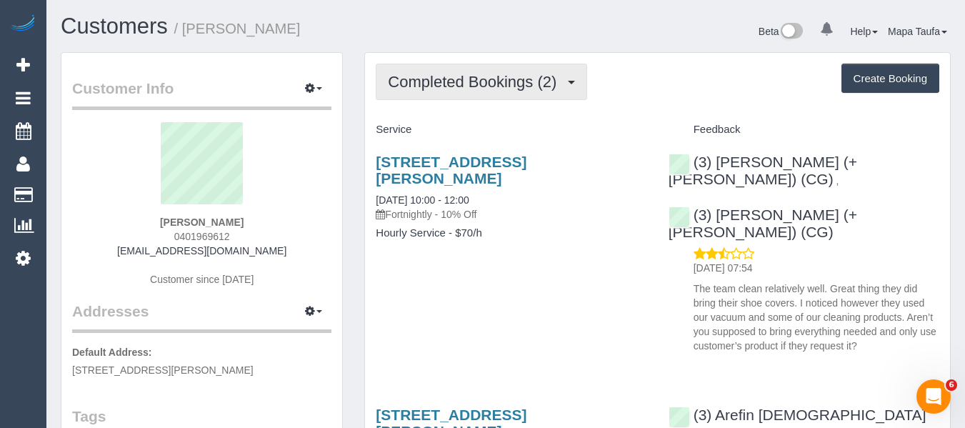
click at [510, 83] on span "Completed Bookings (2)" at bounding box center [476, 82] width 176 height 18
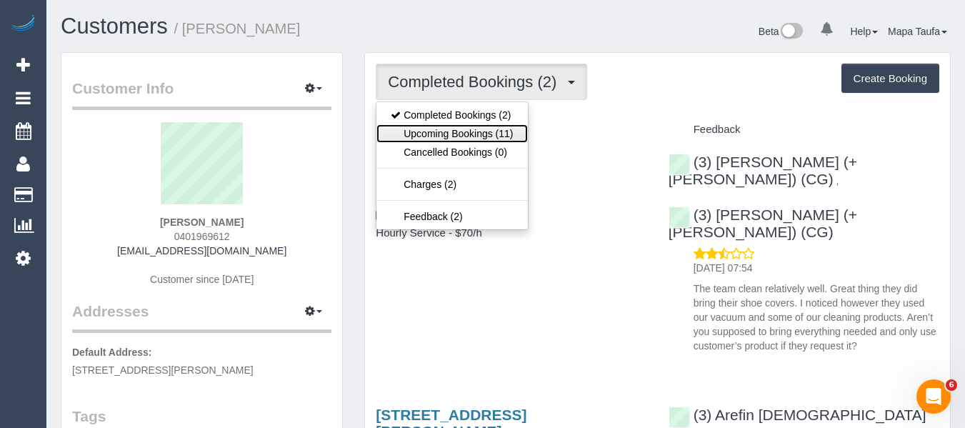
click at [487, 132] on link "Upcoming Bookings (11)" at bounding box center [451, 133] width 151 height 19
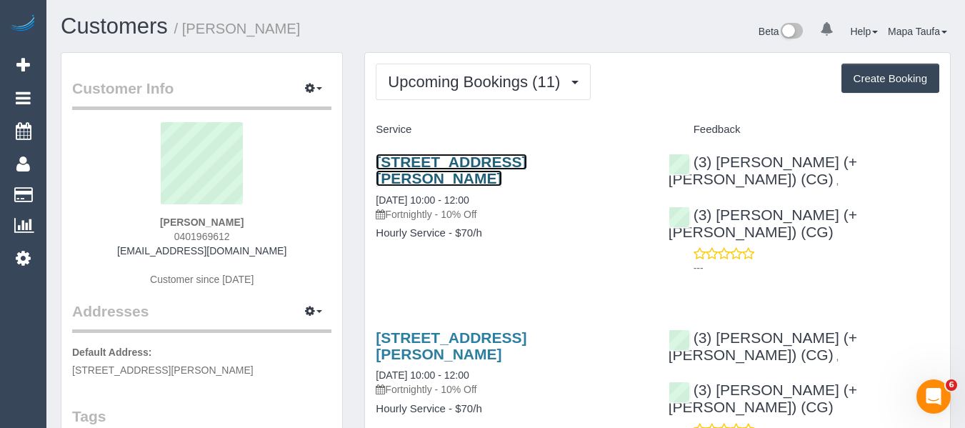
click at [415, 172] on link "[STREET_ADDRESS][PERSON_NAME]" at bounding box center [451, 170] width 151 height 33
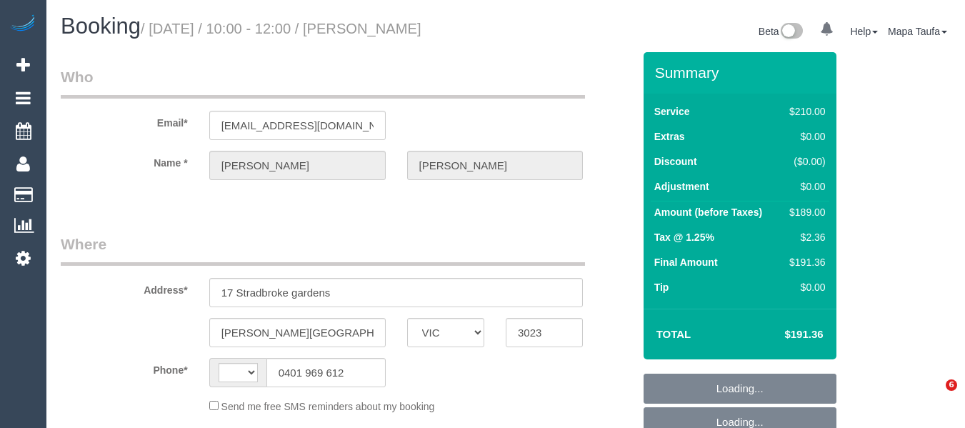
select select "VIC"
select select "string:stripe-pm_1S0ERc2GScqysDRVdA7IOrHV"
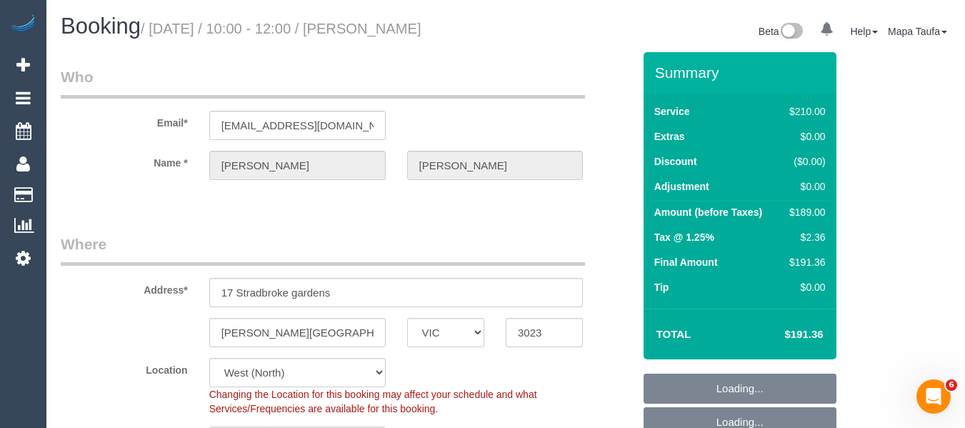
select select "string:AU"
select select "object:534"
select select "180"
select select "number:28"
select select "number:14"
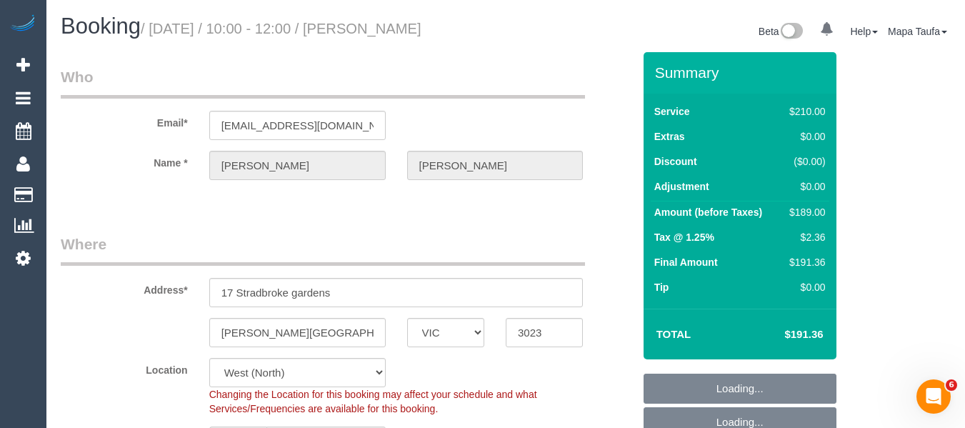
select select "number:18"
select select "number:22"
select select "number:35"
select select "number:12"
select select "object:1409"
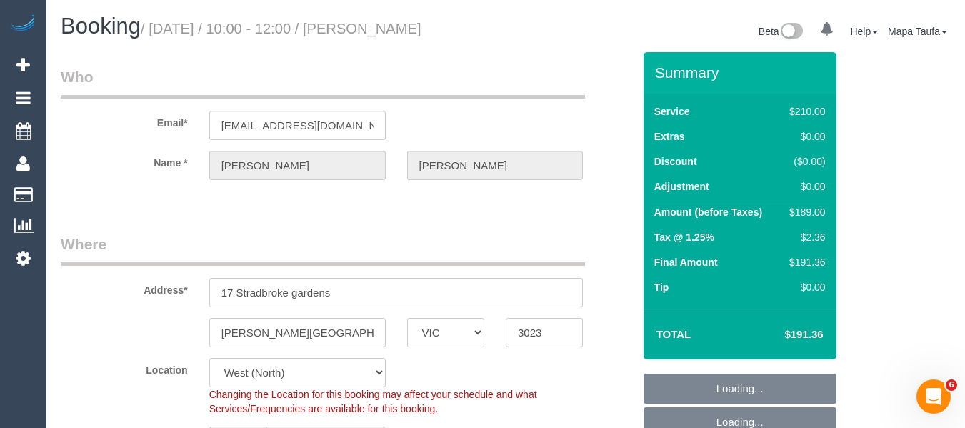
select select "spot1"
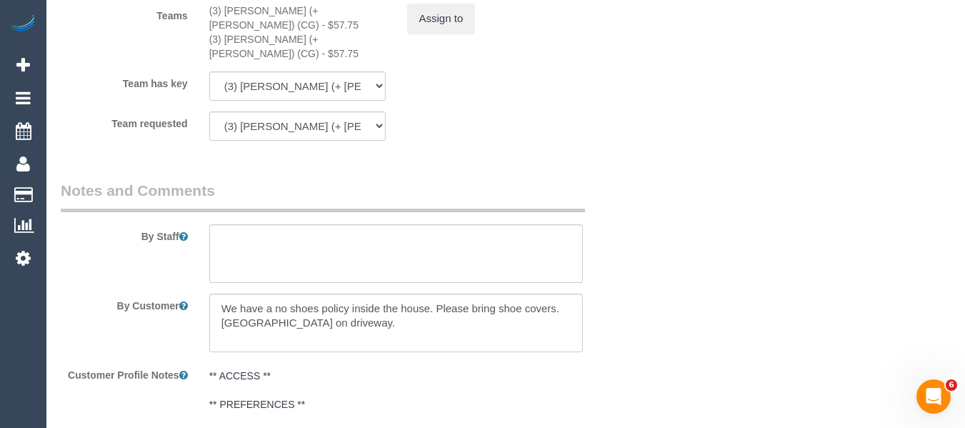
scroll to position [2251, 0]
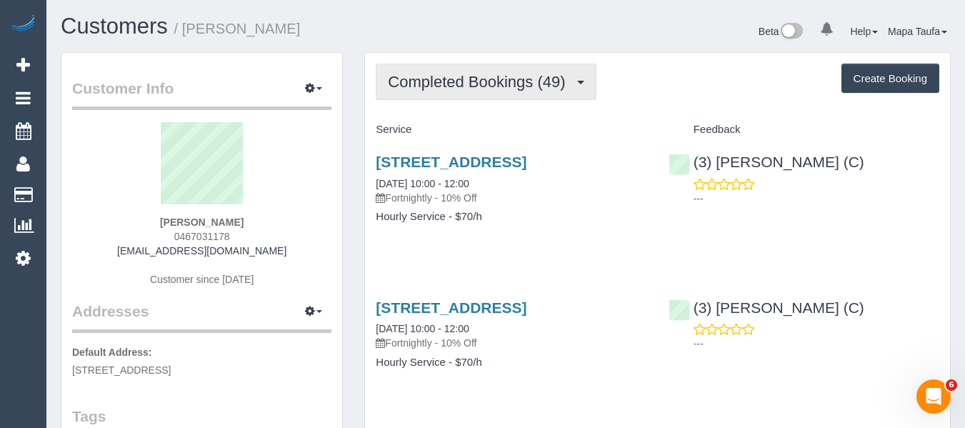
click at [483, 91] on button "Completed Bookings (49)" at bounding box center [486, 82] width 220 height 36
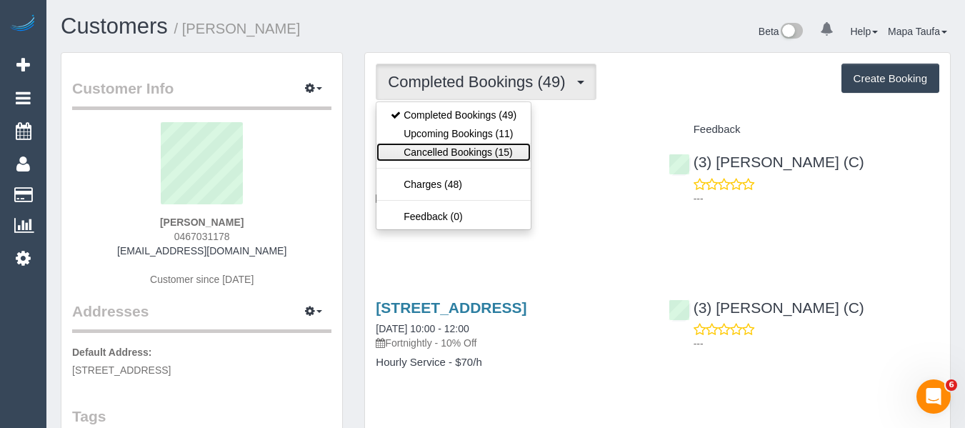
click at [460, 147] on link "Cancelled Bookings (15)" at bounding box center [453, 152] width 154 height 19
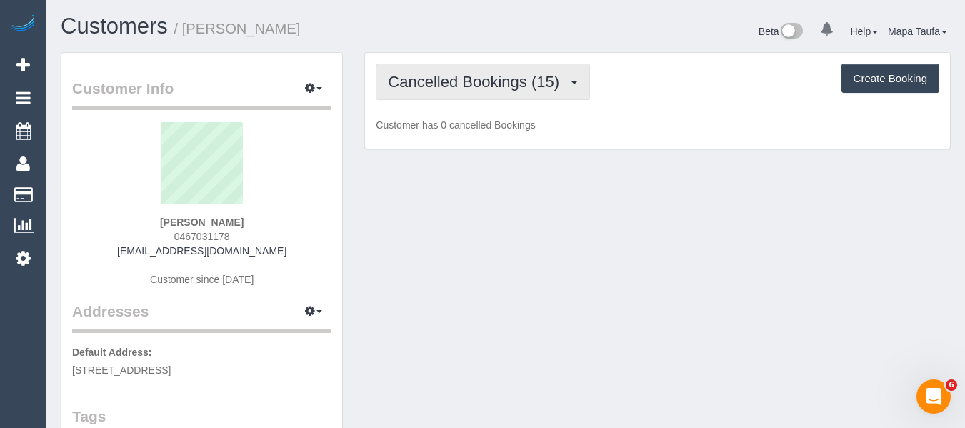
click at [467, 94] on button "Cancelled Bookings (15)" at bounding box center [483, 82] width 214 height 36
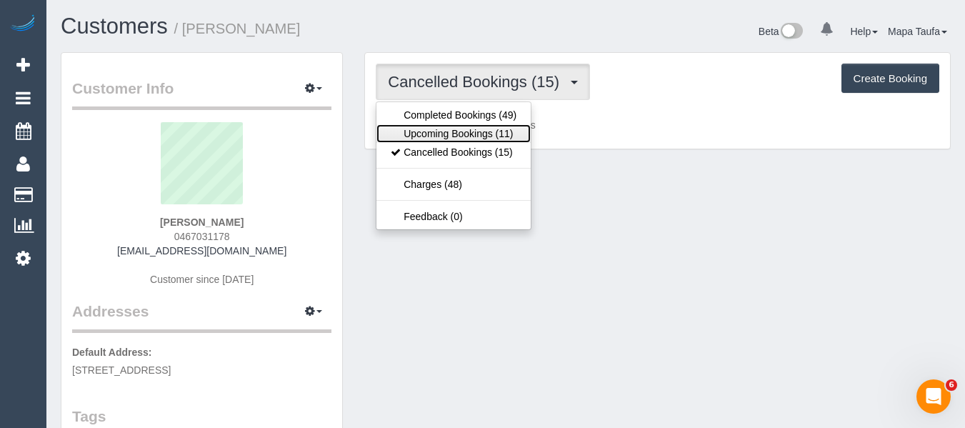
click at [461, 129] on link "Upcoming Bookings (11)" at bounding box center [453, 133] width 154 height 19
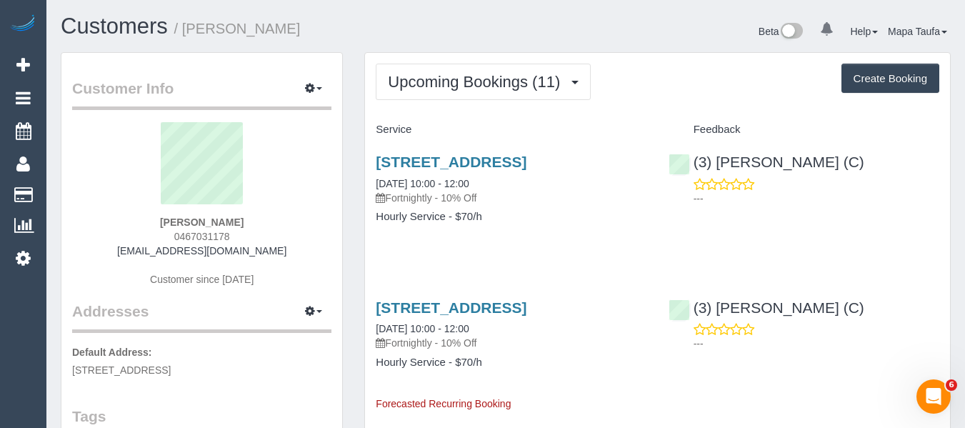
click at [481, 170] on h3 "33 Monash Street, Maribyrnong, VIC 3032" at bounding box center [511, 162] width 271 height 16
click at [436, 159] on link "33 Monash Street, Maribyrnong, VIC 3032" at bounding box center [451, 162] width 151 height 16
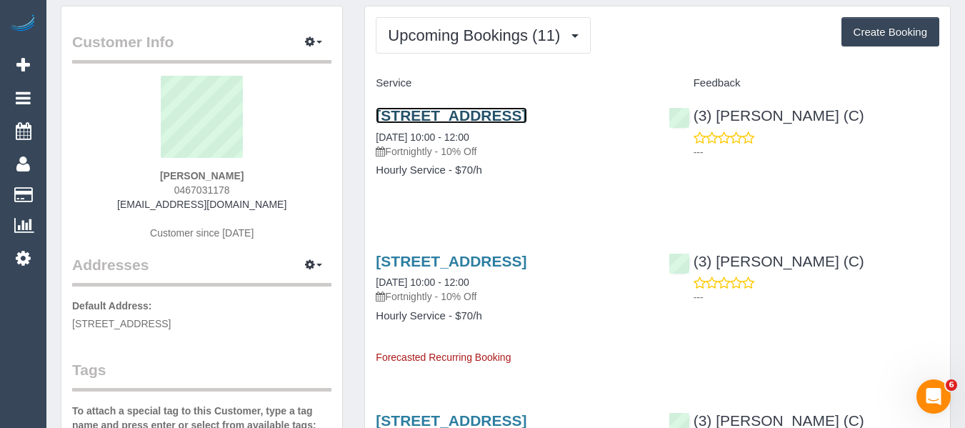
scroll to position [71, 0]
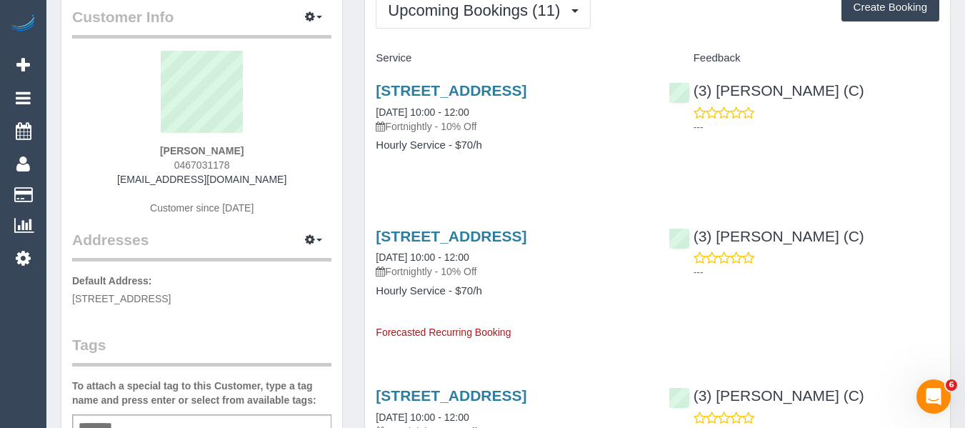
click at [528, 180] on div "33 Monash Street, Maribyrnong, VIC 3032 29/09/2025 10:00 - 12:00 Fortnightly - …" at bounding box center [511, 125] width 292 height 110
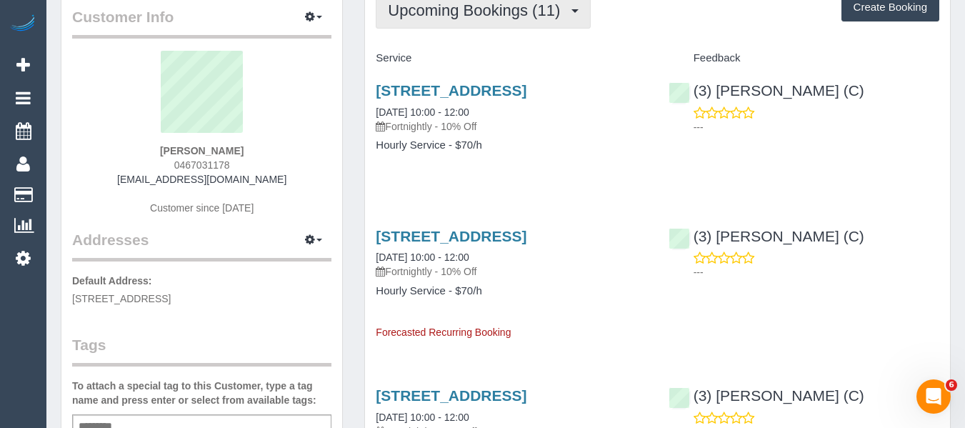
click at [443, 16] on button "Upcoming Bookings (11)" at bounding box center [483, 10] width 215 height 36
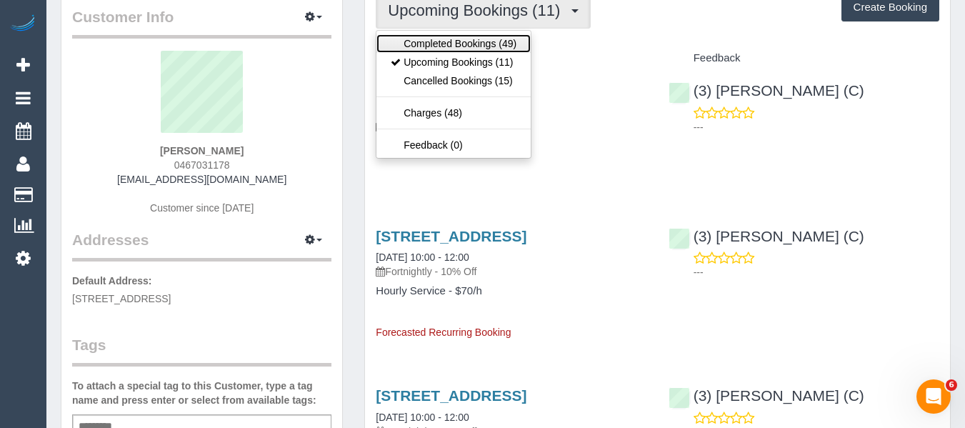
click at [438, 39] on link "Completed Bookings (49)" at bounding box center [453, 43] width 154 height 19
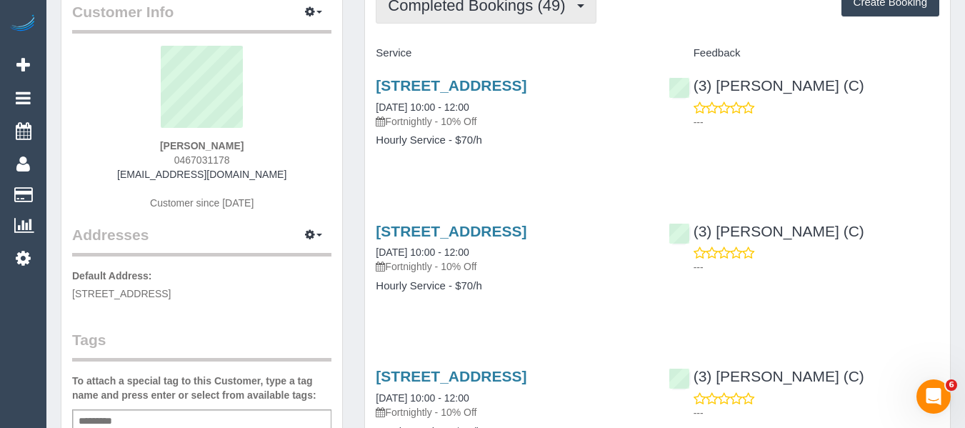
scroll to position [0, 0]
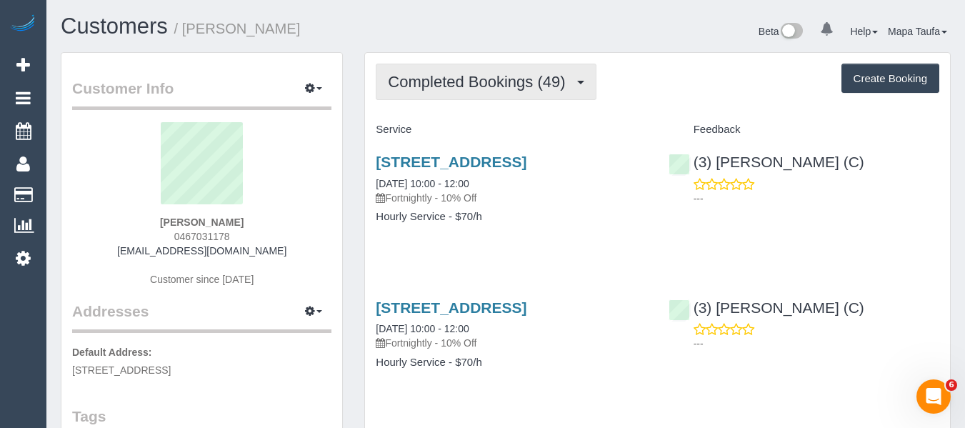
drag, startPoint x: 423, startPoint y: 71, endPoint x: 425, endPoint y: 112, distance: 41.4
click at [422, 71] on button "Completed Bookings (49)" at bounding box center [486, 82] width 220 height 36
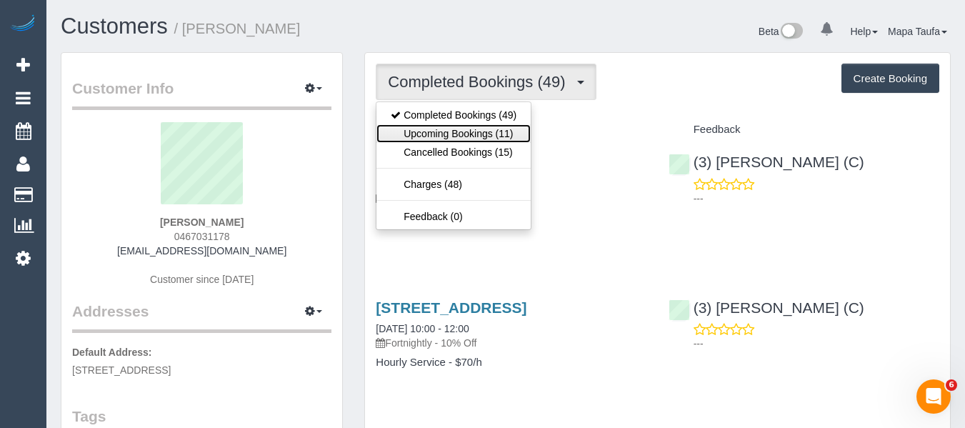
click at [431, 133] on link "Upcoming Bookings (11)" at bounding box center [453, 133] width 154 height 19
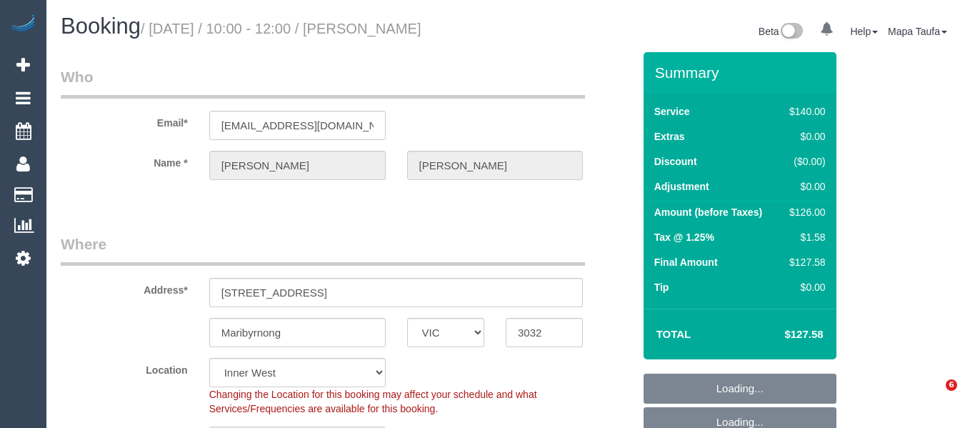
select select "VIC"
select select "object:699"
select select "string:stripe-pm_1NsxbR2GScqysDRV2eY3WmOr"
select select "number:30"
select select "number:14"
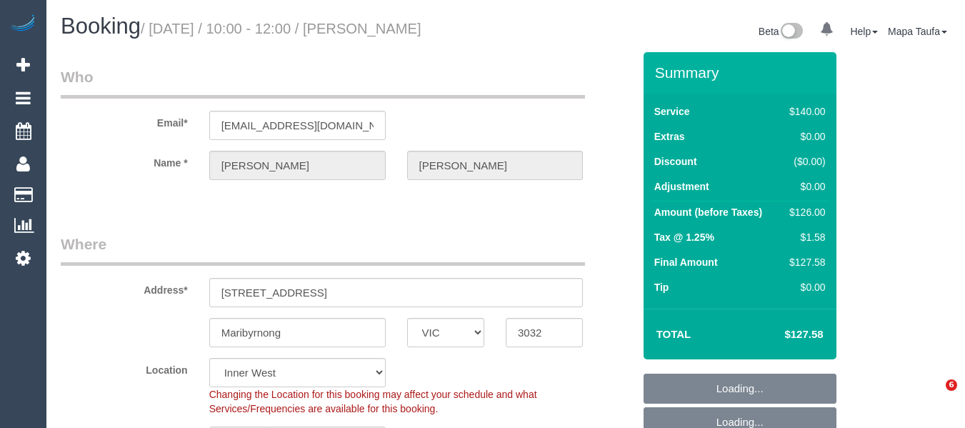
select select "number:19"
select select "number:34"
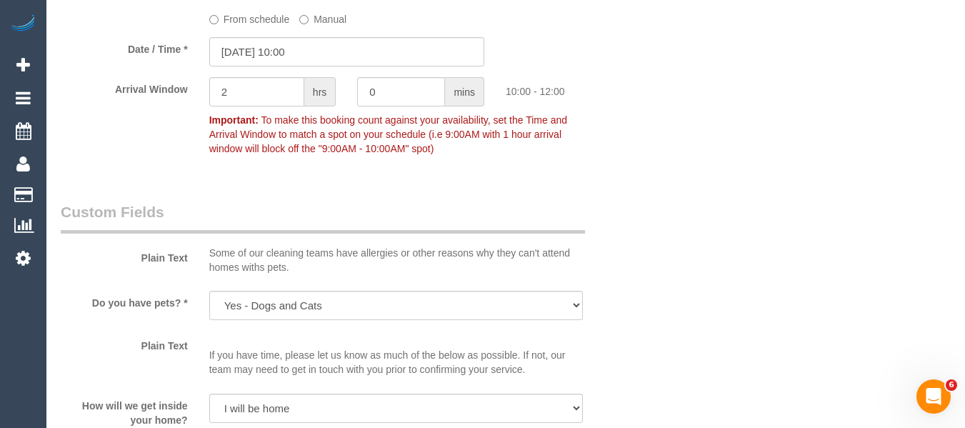
scroll to position [1571, 0]
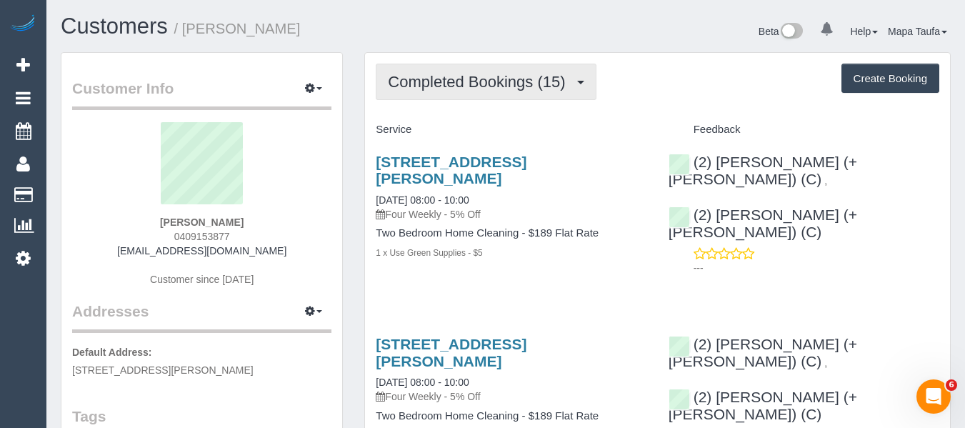
click at [492, 85] on span "Completed Bookings (15)" at bounding box center [480, 82] width 184 height 18
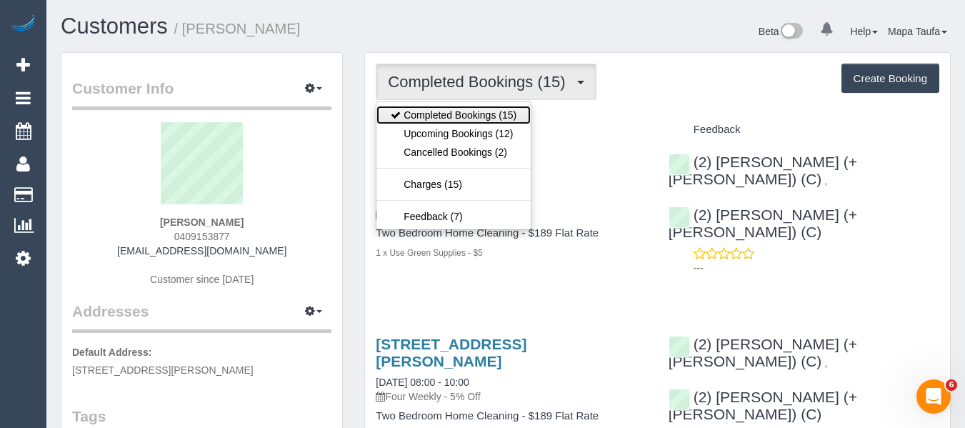
click at [485, 123] on link "Completed Bookings (15)" at bounding box center [453, 115] width 154 height 19
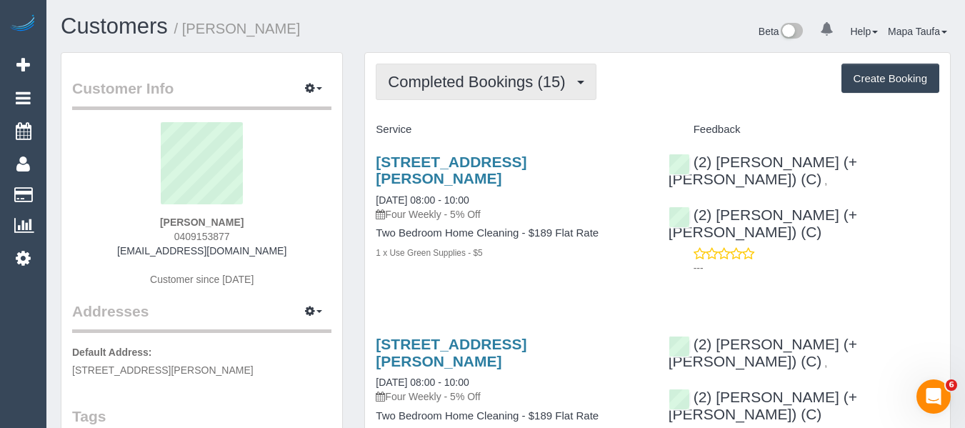
click at [491, 88] on span "Completed Bookings (15)" at bounding box center [480, 82] width 184 height 18
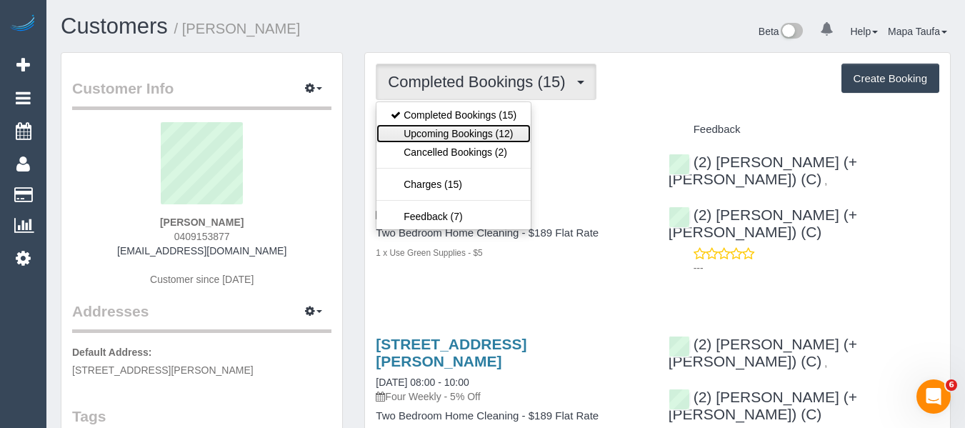
click at [478, 124] on link "Upcoming Bookings (12)" at bounding box center [453, 133] width 154 height 19
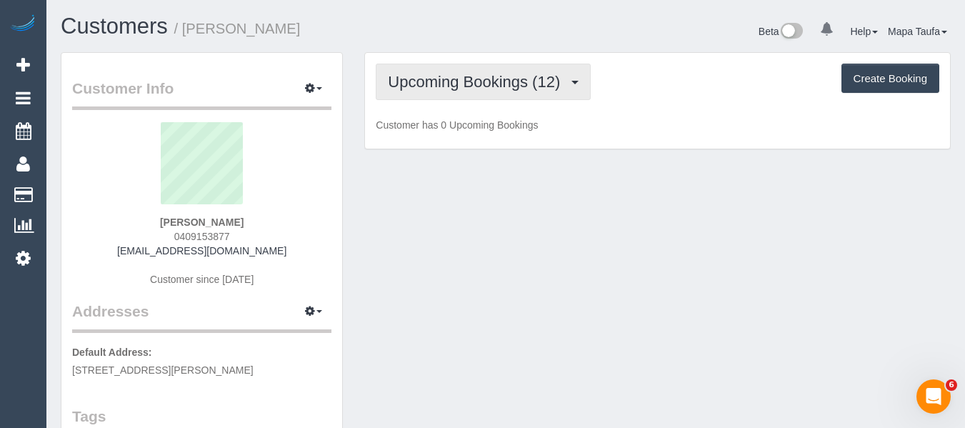
click at [483, 76] on span "Upcoming Bookings (12)" at bounding box center [477, 82] width 179 height 18
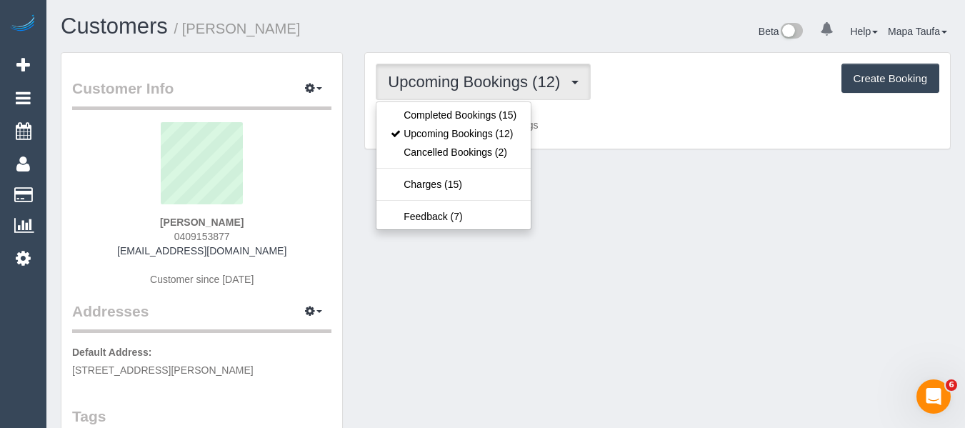
click at [641, 61] on div "Upcoming Bookings (12) Completed Bookings (15) Upcoming Bookings (12) Cancelled…" at bounding box center [657, 101] width 585 height 96
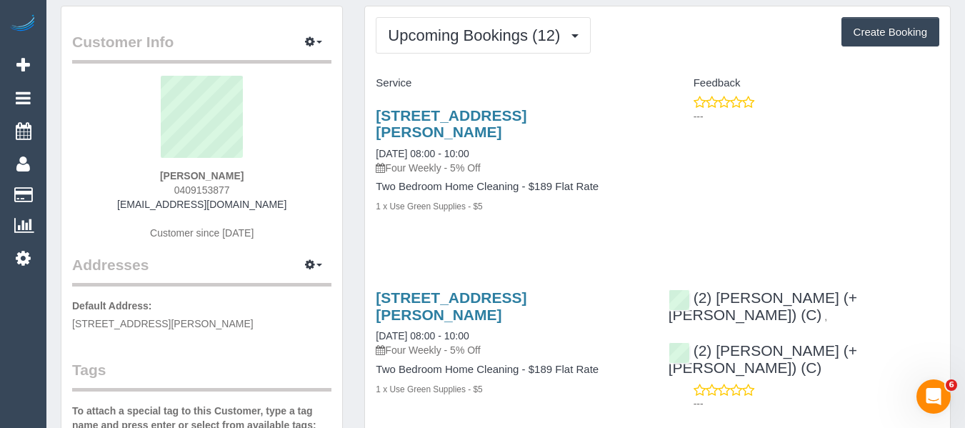
scroll to position [71, 0]
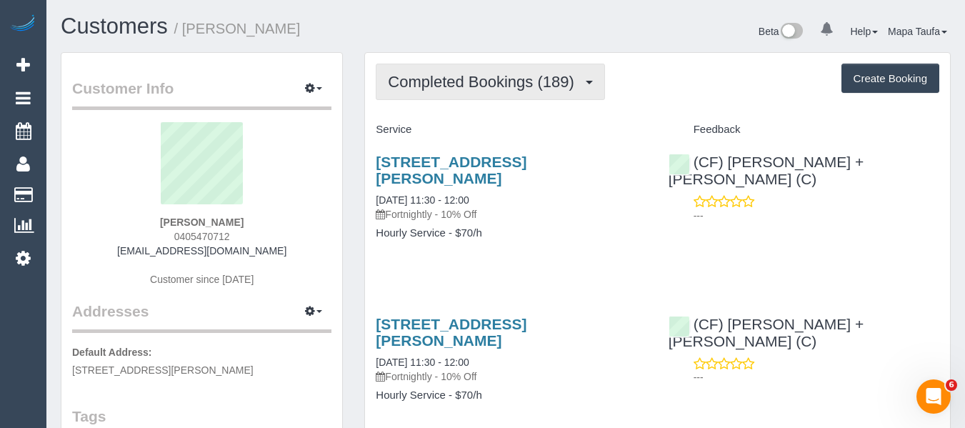
click at [423, 77] on span "Completed Bookings (189)" at bounding box center [484, 82] width 193 height 18
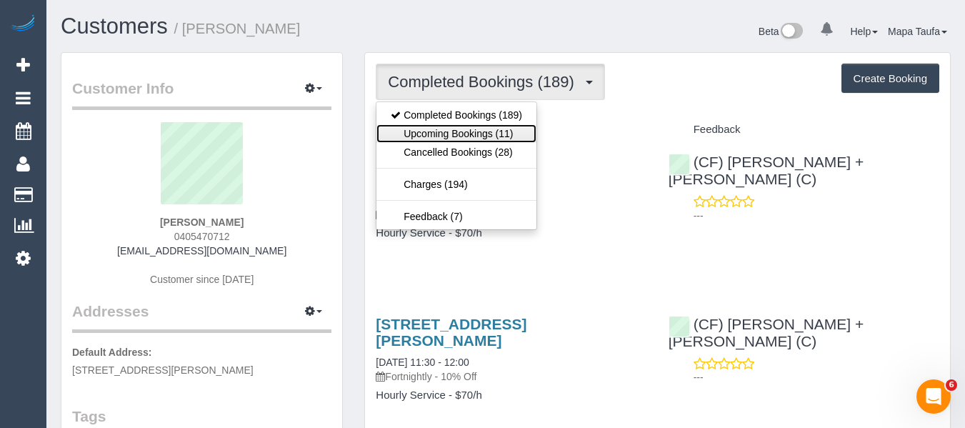
click at [447, 137] on link "Upcoming Bookings (11)" at bounding box center [456, 133] width 160 height 19
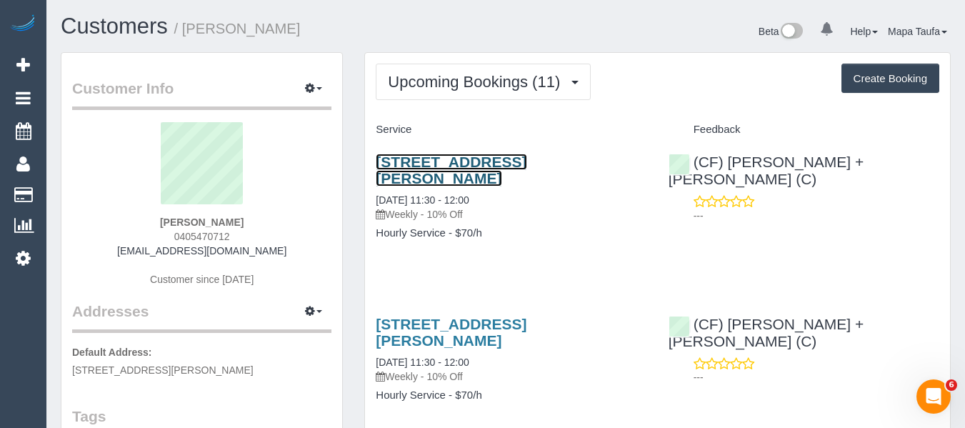
click at [443, 158] on link "30 Hardiman St, Kensington, VIC 3031" at bounding box center [451, 170] width 151 height 33
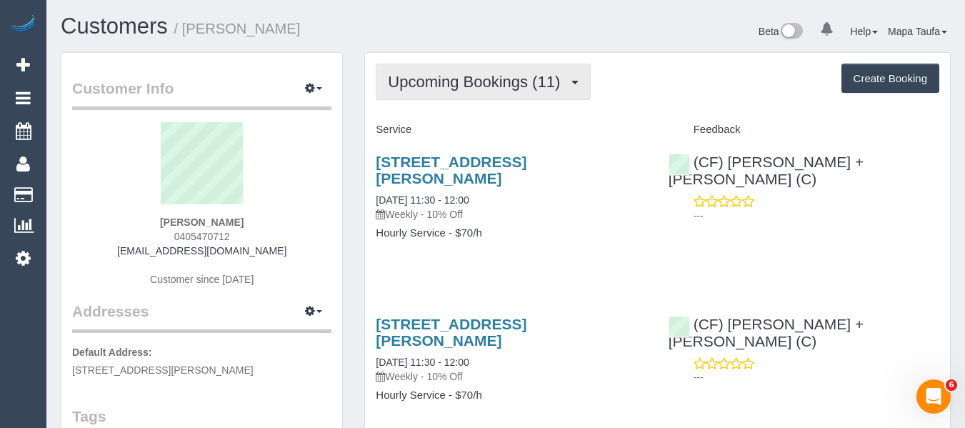
drag, startPoint x: 393, startPoint y: 71, endPoint x: 429, endPoint y: 115, distance: 56.3
click at [396, 73] on button "Upcoming Bookings (11)" at bounding box center [483, 82] width 215 height 36
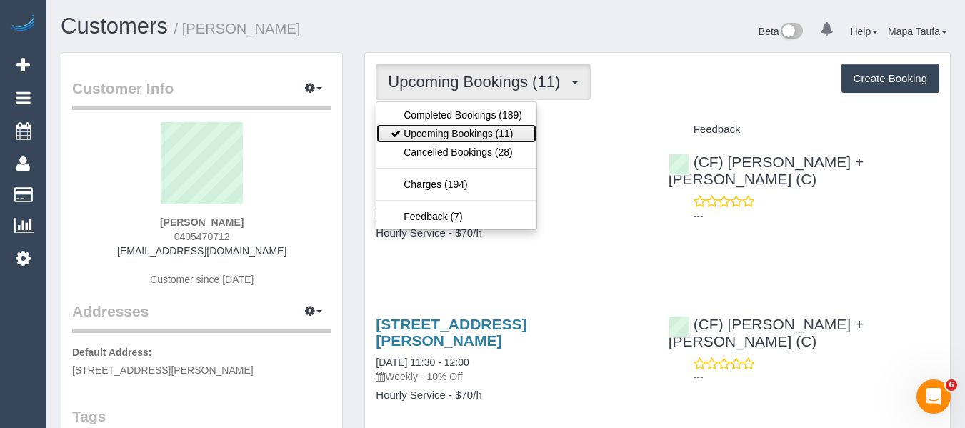
click at [442, 138] on link "Upcoming Bookings (11)" at bounding box center [456, 133] width 160 height 19
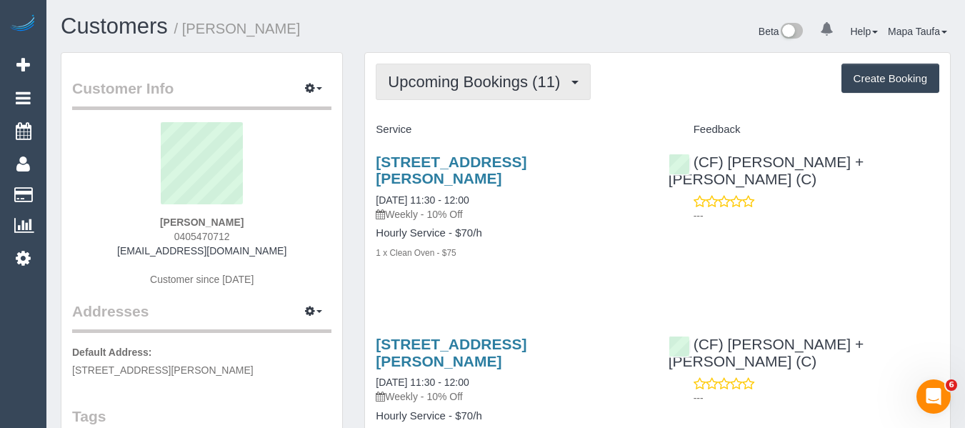
drag, startPoint x: 478, startPoint y: 93, endPoint x: 469, endPoint y: 104, distance: 14.3
click at [476, 93] on button "Upcoming Bookings (11)" at bounding box center [483, 82] width 215 height 36
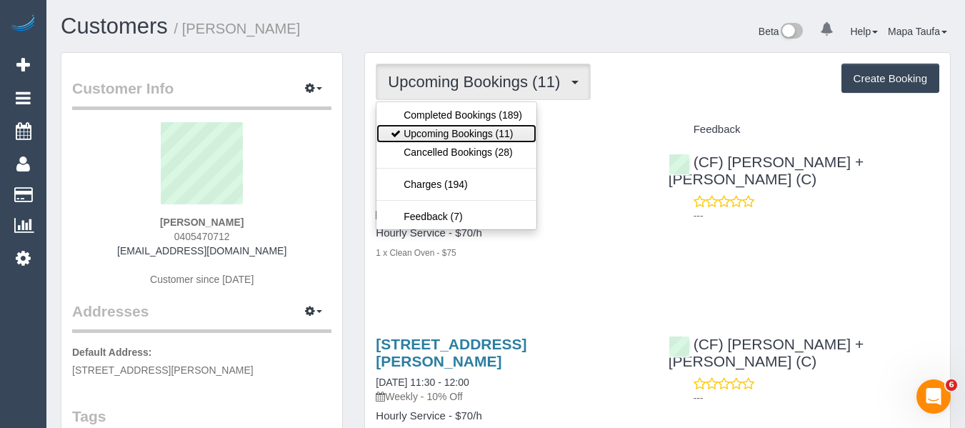
click at [467, 127] on link "Upcoming Bookings (11)" at bounding box center [456, 133] width 160 height 19
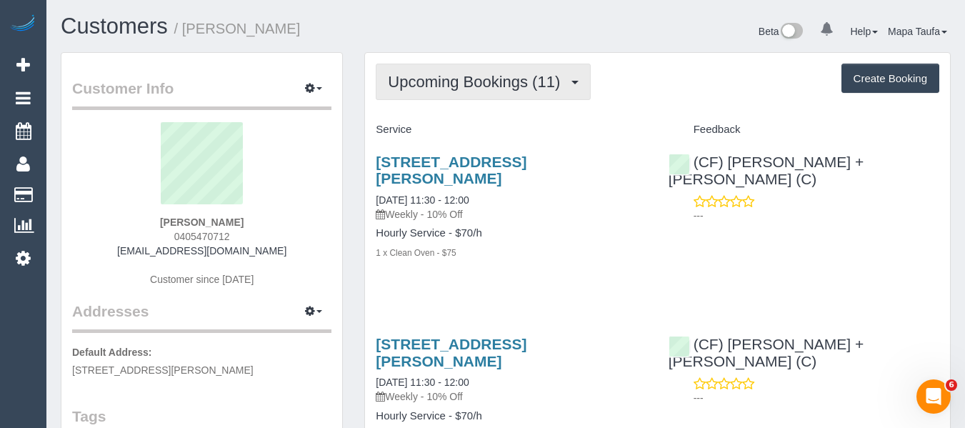
click at [451, 85] on span "Upcoming Bookings (11)" at bounding box center [477, 82] width 179 height 18
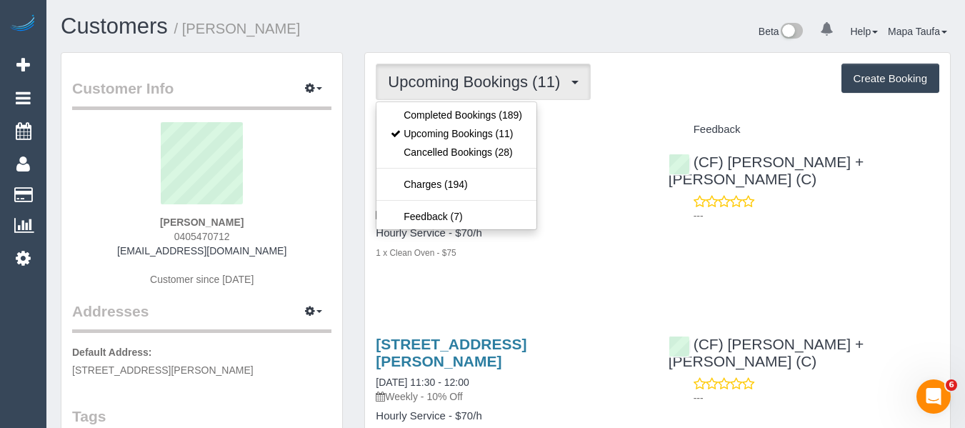
click at [653, 121] on div "Service" at bounding box center [511, 130] width 292 height 24
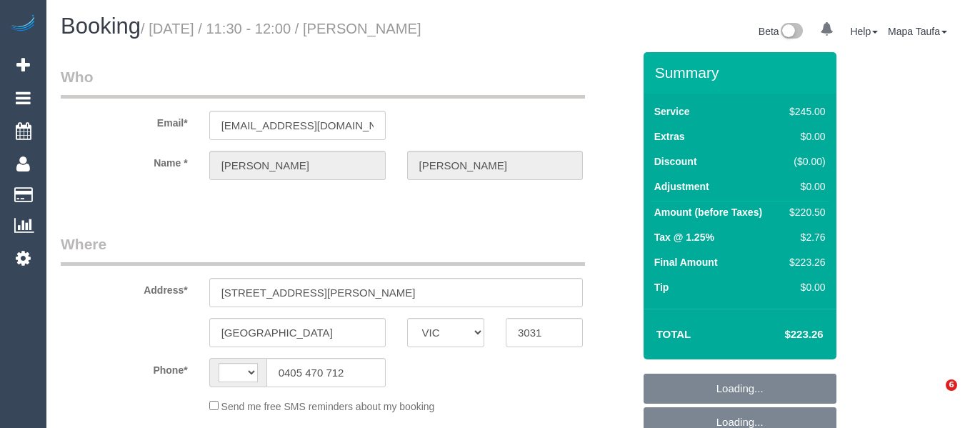
select select "VIC"
select select "object:304"
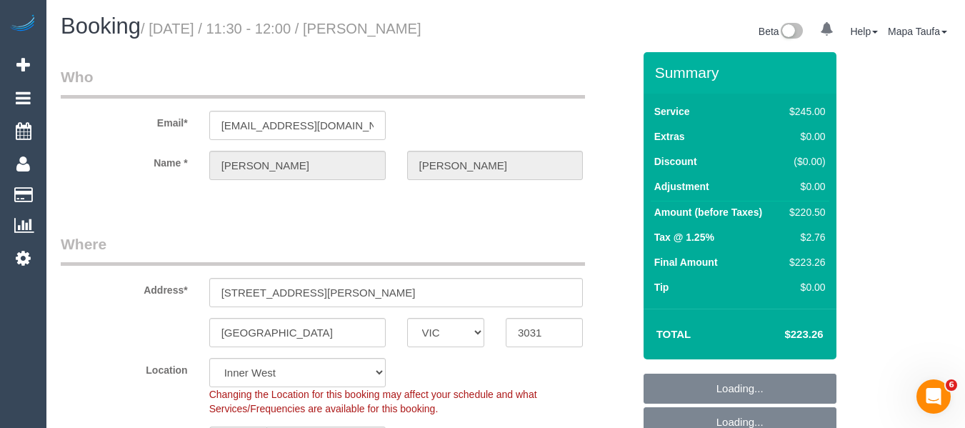
select select "string:AU"
select select "string:stripe-pm_1Pz6lj2GScqysDRVENgMfaIA"
select select "210"
select select "number:32"
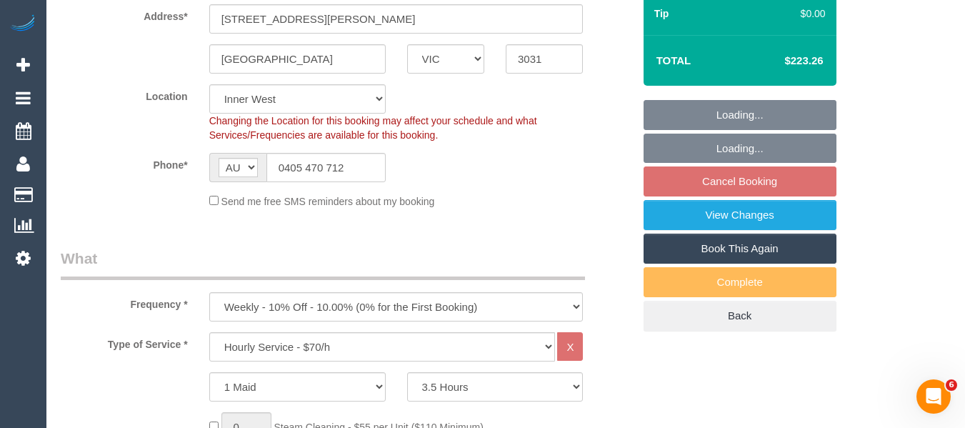
select select "object:881"
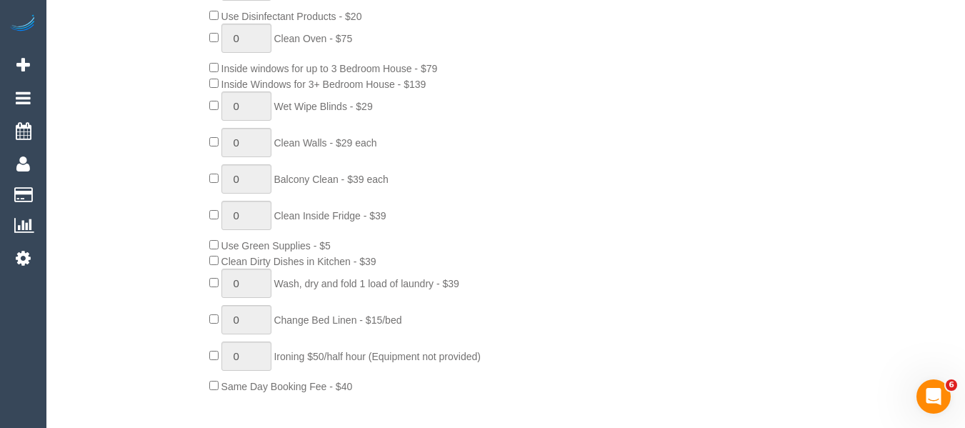
scroll to position [643, 0]
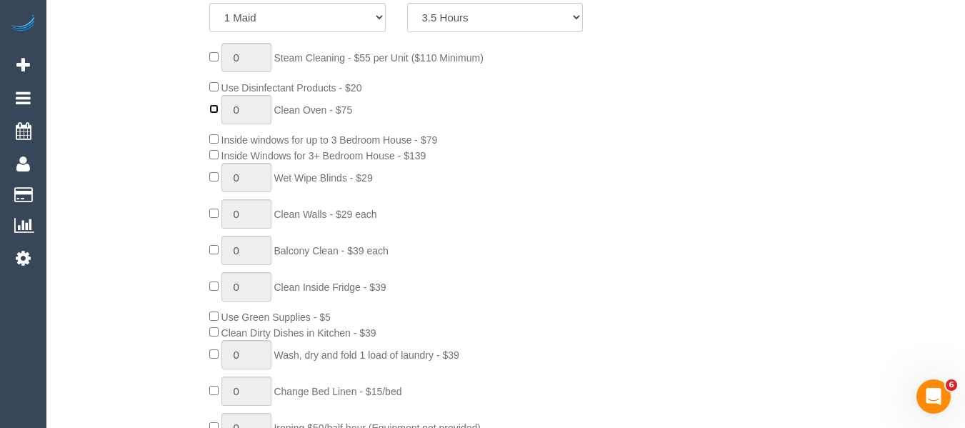
type input "1"
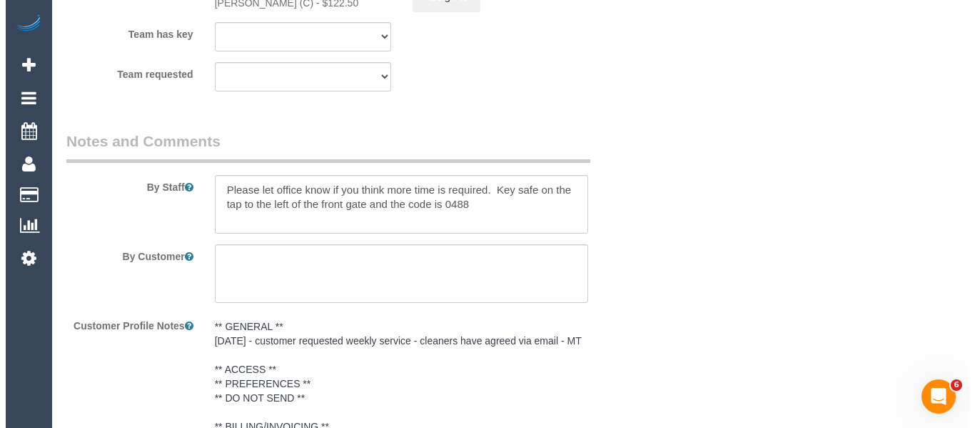
scroll to position [2428, 0]
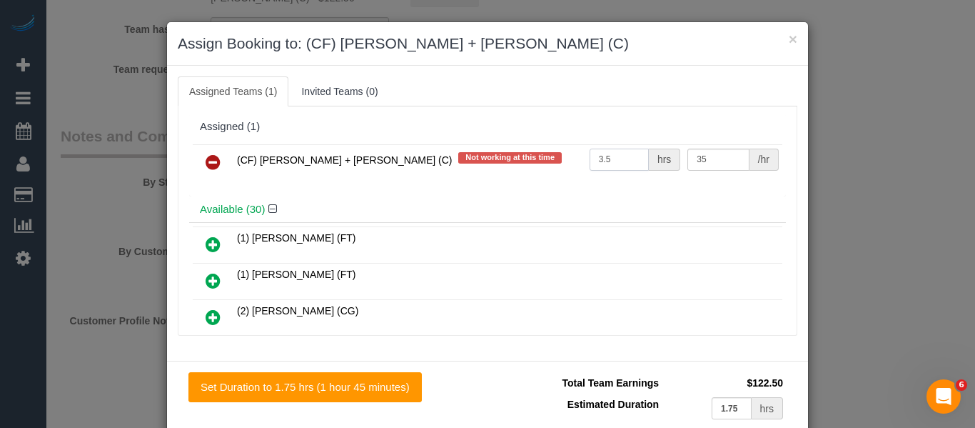
drag, startPoint x: 604, startPoint y: 158, endPoint x: 562, endPoint y: 159, distance: 42.1
click at [562, 159] on tr "(CF) [PERSON_NAME] + [PERSON_NAME] (C) Not working at this time 3.5 hrs 35 /hr" at bounding box center [488, 162] width 590 height 36
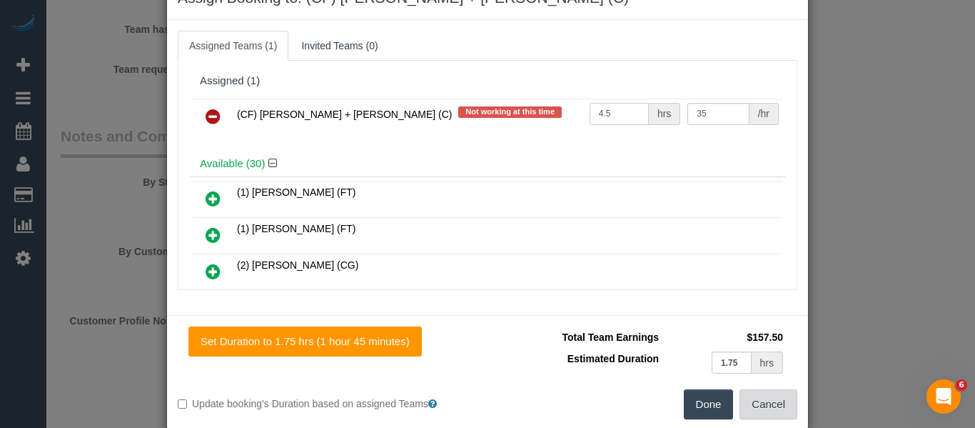
scroll to position [70, 0]
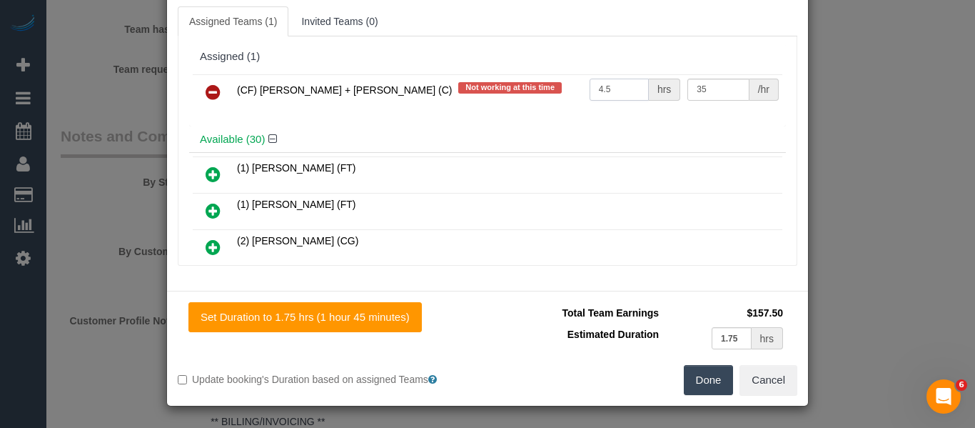
type input "4.5"
click at [703, 391] on button "Done" at bounding box center [709, 380] width 50 height 30
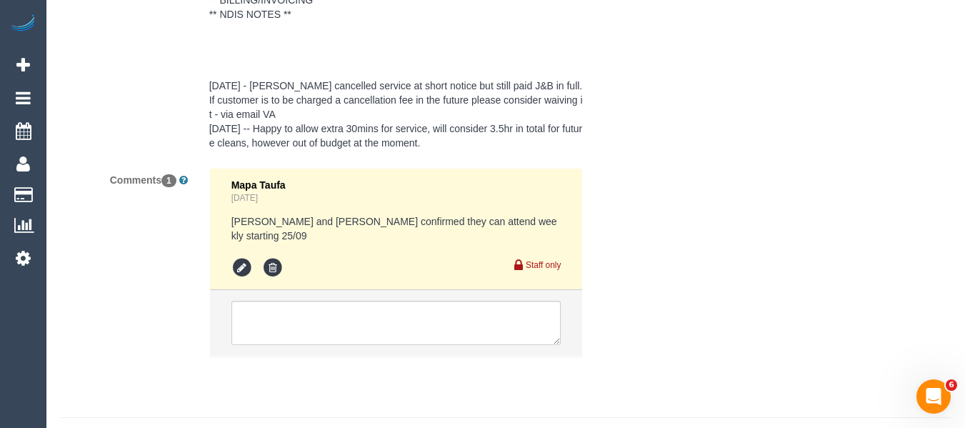
scroll to position [2899, 0]
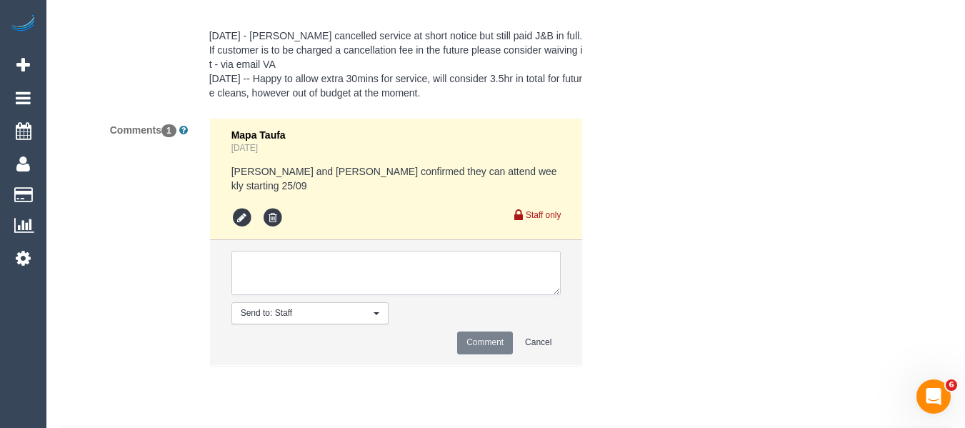
click at [263, 284] on textarea at bounding box center [396, 273] width 330 height 44
type textarea "oven added via customer request and cleaner agreed"
click at [476, 353] on button "Comment" at bounding box center [485, 342] width 56 height 22
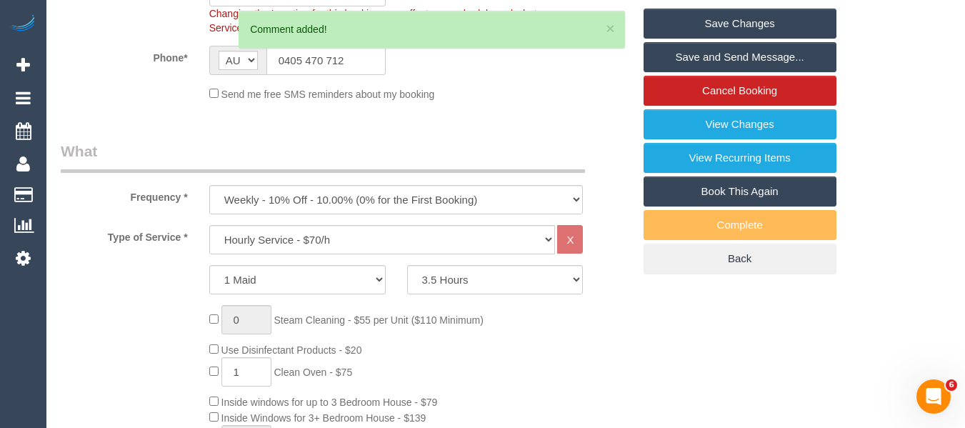
scroll to position [301, 0]
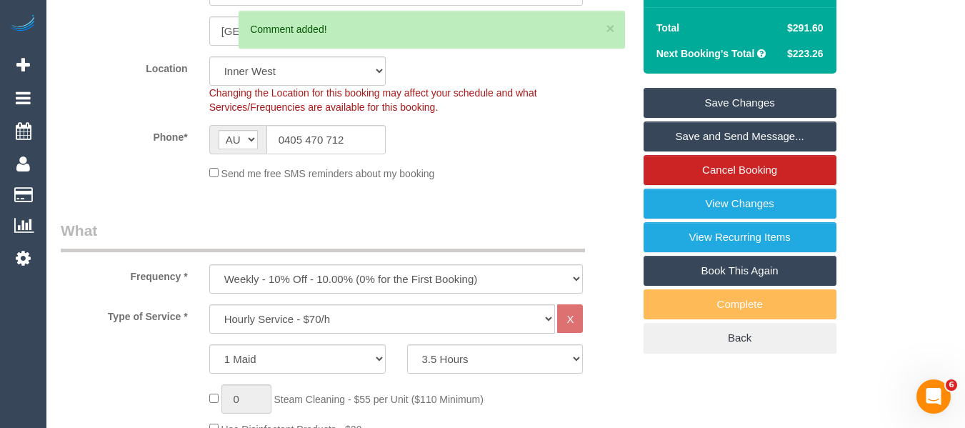
click at [762, 111] on link "Save Changes" at bounding box center [739, 103] width 193 height 30
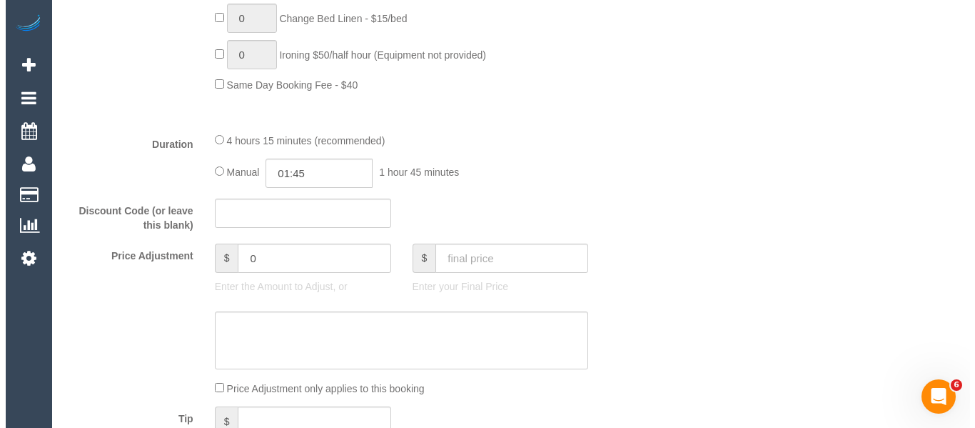
scroll to position [944, 0]
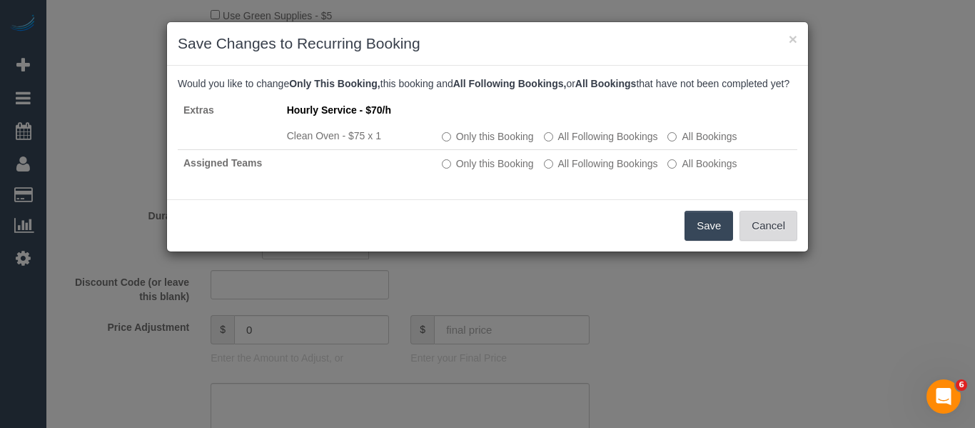
click at [771, 241] on button "Cancel" at bounding box center [769, 226] width 58 height 30
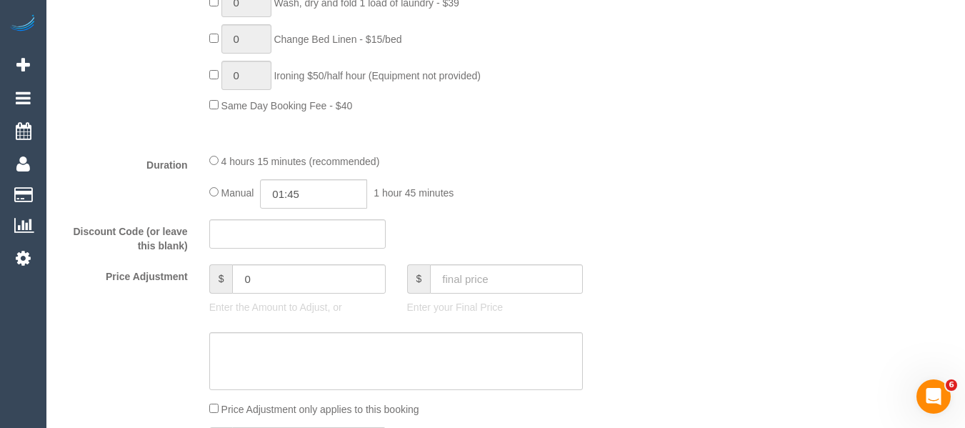
scroll to position [993, 0]
click at [321, 231] on fieldset "What Frequency * One Time Cleaning Weekly - 10% Off - 10.00% (0% for the First …" at bounding box center [347, 20] width 572 height 984
click at [317, 210] on input "01:45" at bounding box center [313, 195] width 107 height 29
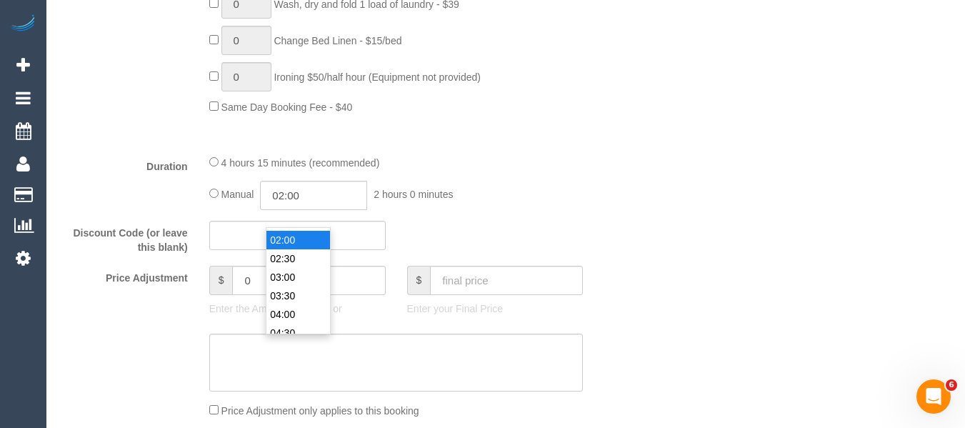
click at [294, 237] on li "02:00" at bounding box center [298, 240] width 64 height 19
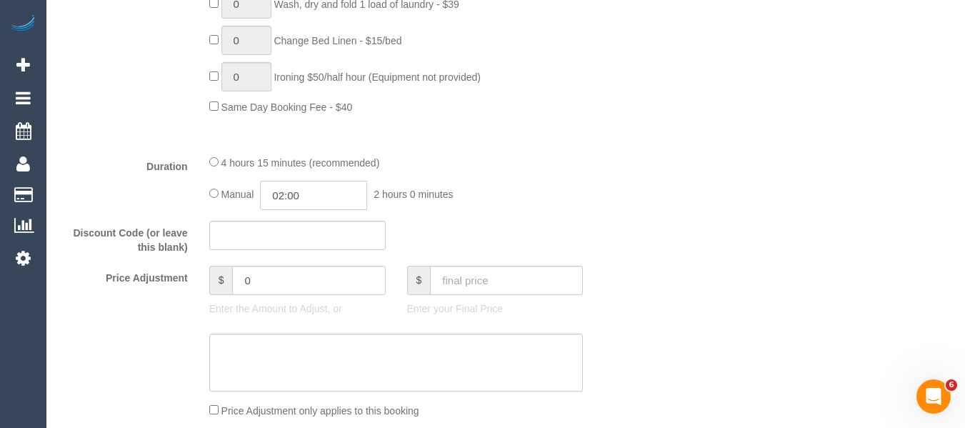
click at [312, 209] on input "02:00" at bounding box center [313, 195] width 107 height 29
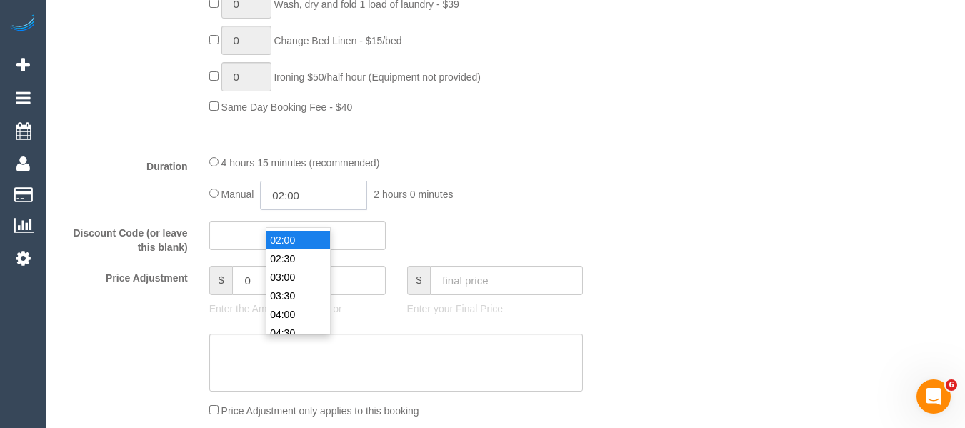
scroll to position [56, 0]
click at [267, 266] on li "02:30" at bounding box center [298, 274] width 64 height 19
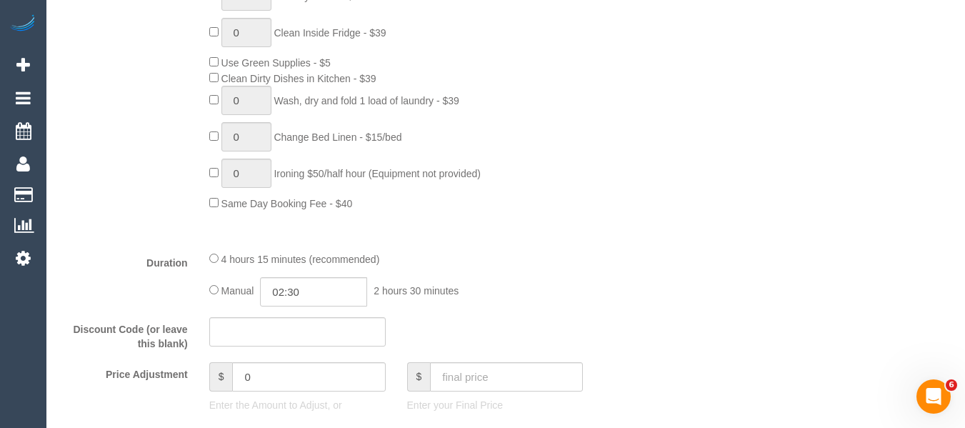
scroll to position [922, 0]
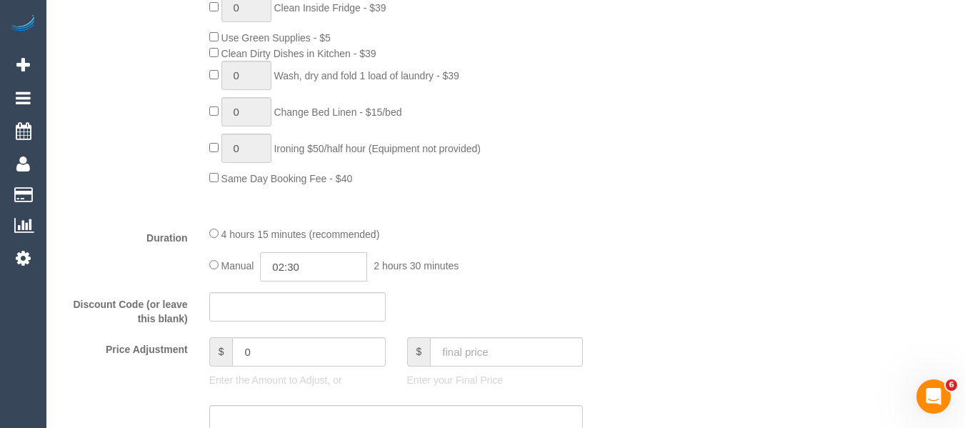
click at [321, 281] on input "02:30" at bounding box center [313, 266] width 107 height 29
type input "02:15"
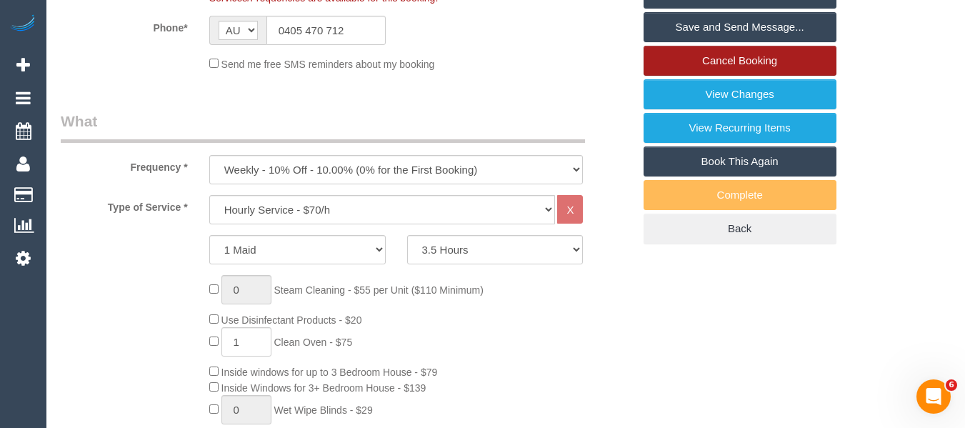
scroll to position [322, 0]
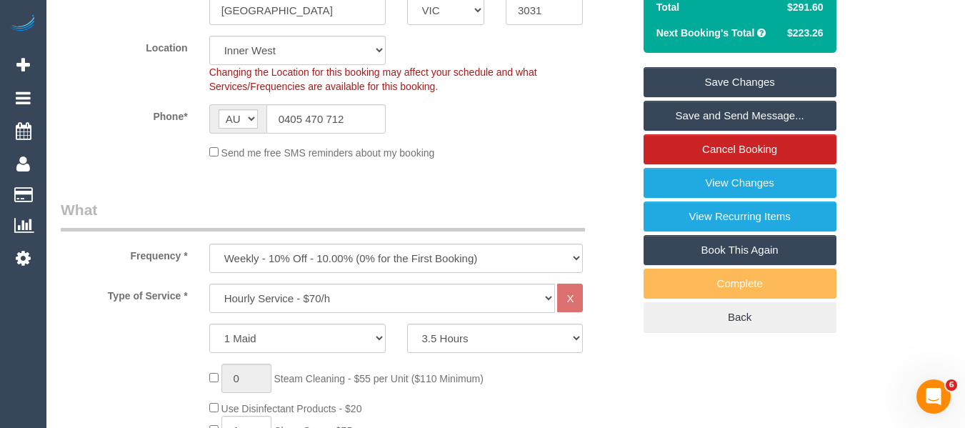
click at [741, 97] on link "Save Changes" at bounding box center [739, 82] width 193 height 30
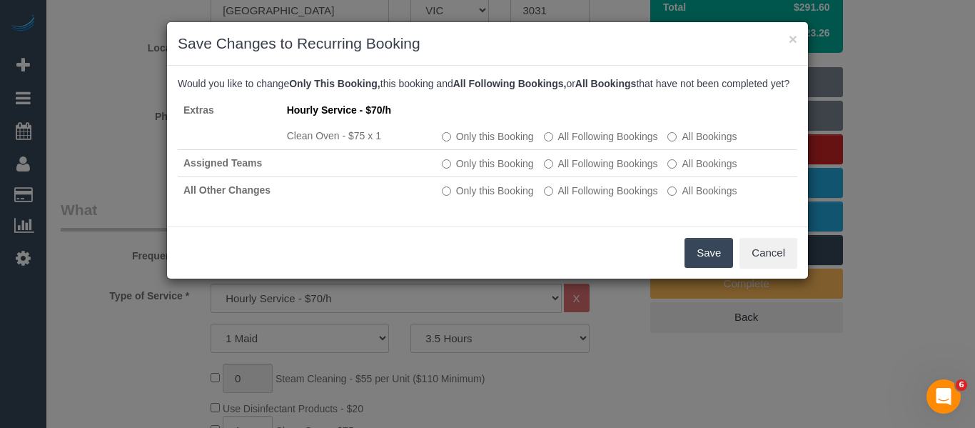
click at [691, 267] on button "Save" at bounding box center [709, 253] width 49 height 30
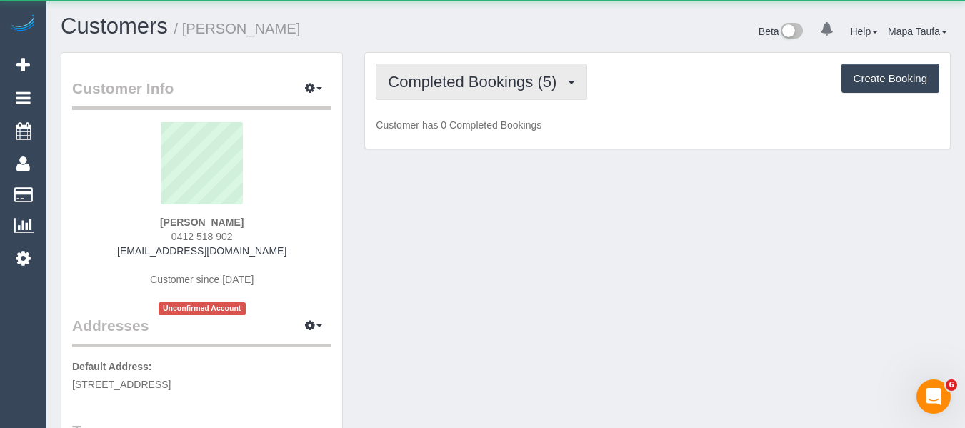
click at [472, 74] on span "Completed Bookings (5)" at bounding box center [476, 82] width 176 height 18
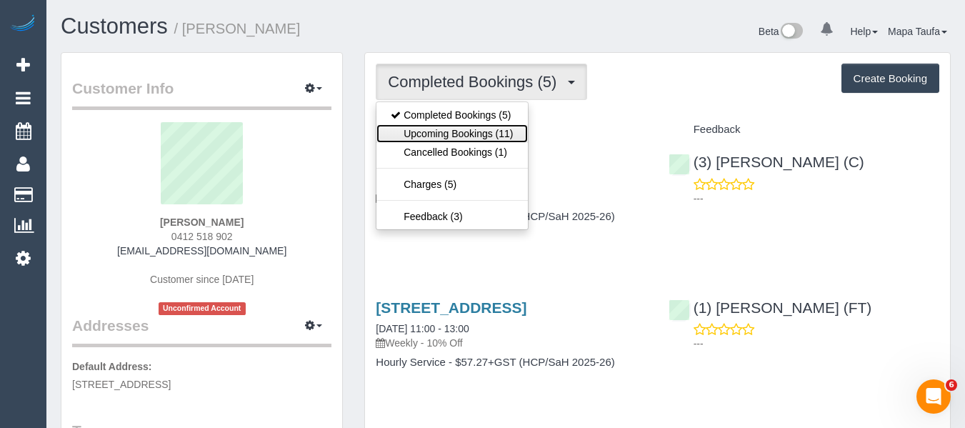
click at [476, 127] on link "Upcoming Bookings (11)" at bounding box center [451, 133] width 151 height 19
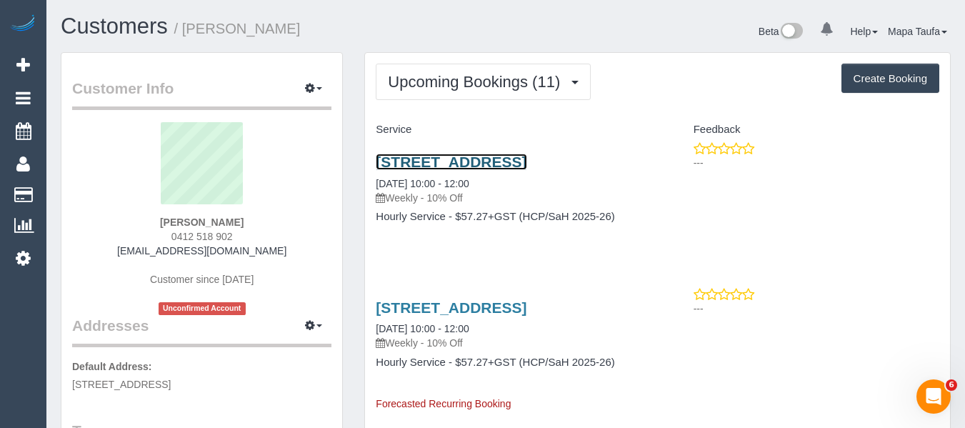
click at [474, 168] on link "18 Garnet Street, Brunswick, VIC 3056" at bounding box center [451, 162] width 151 height 16
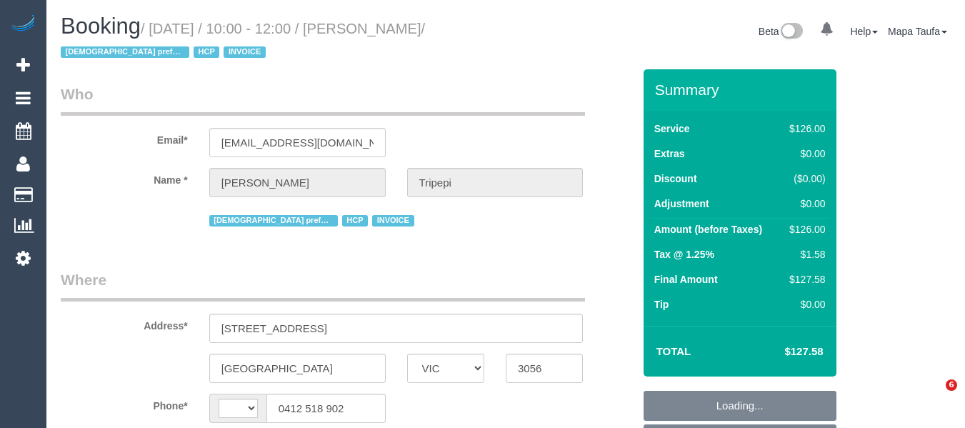
select select "VIC"
select select "string:AU"
select select "object:544"
select select "120"
select select "number:28"
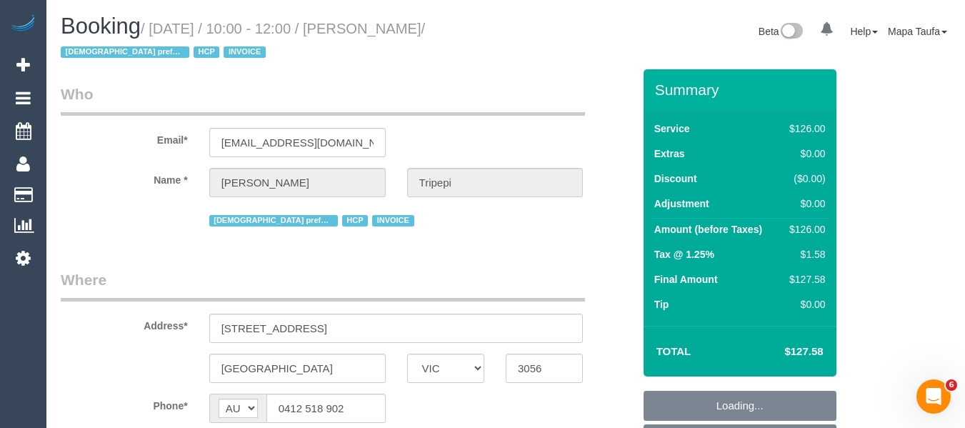
select select "number:14"
select select "number:19"
select select "number:25"
select select "number:34"
select select "number:26"
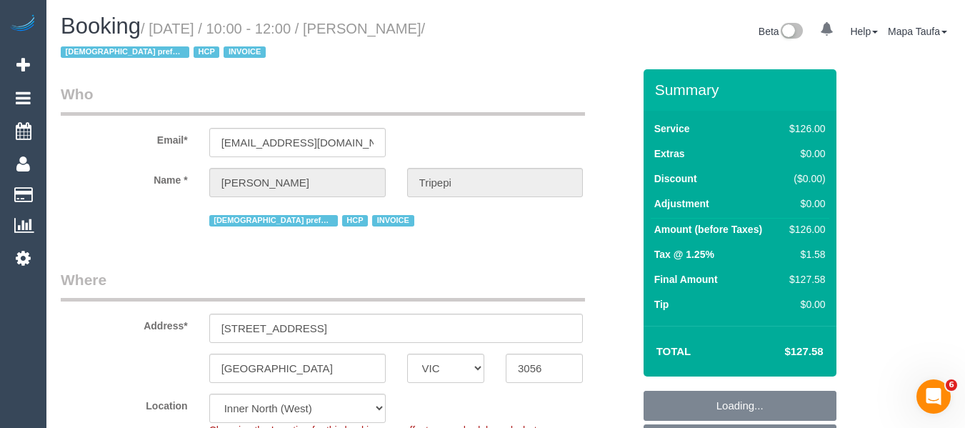
select select "object:1646"
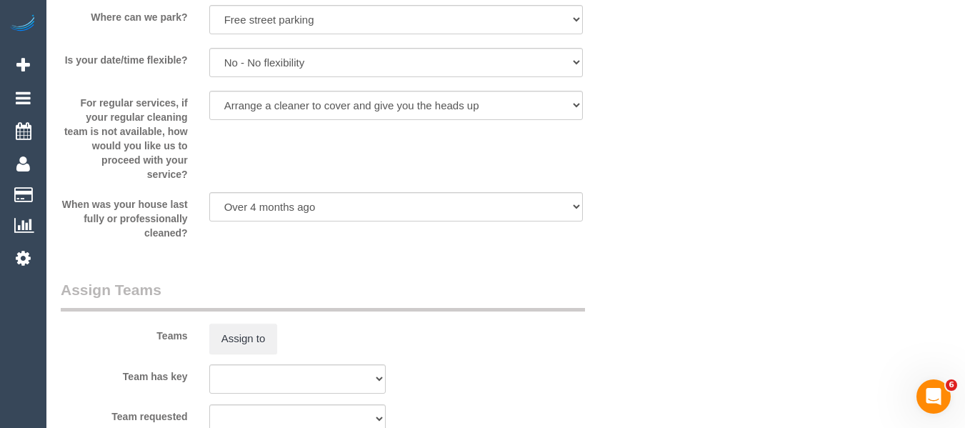
scroll to position [2347, 0]
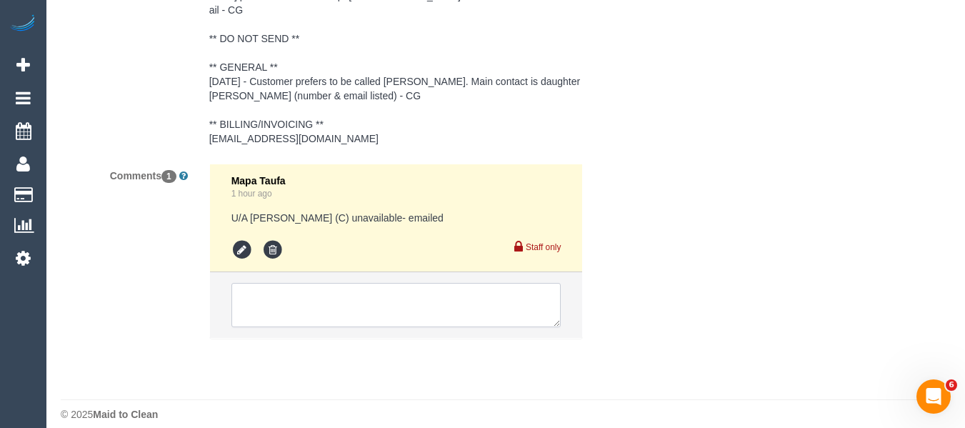
click at [331, 286] on textarea at bounding box center [396, 305] width 330 height 44
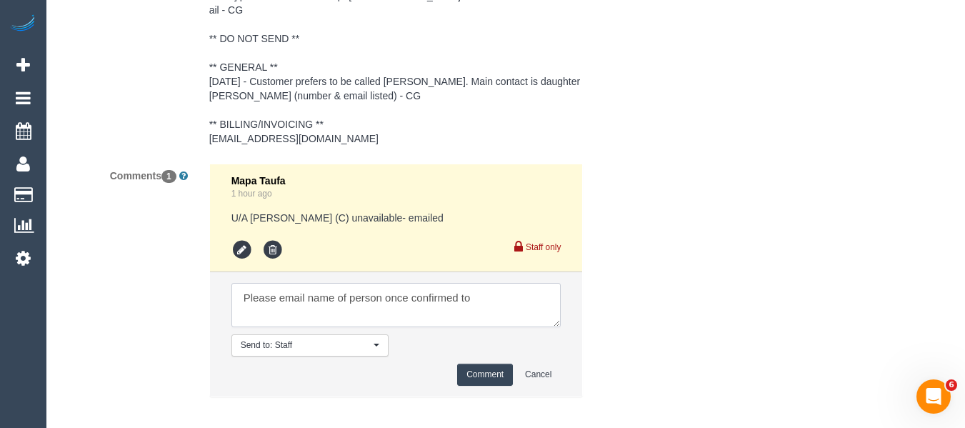
click at [503, 293] on textarea at bounding box center [396, 305] width 330 height 44
paste textarea "cnv_qh7y05r"
type textarea "Please email name of person once confirmed to cnv_qh7y05r"
click at [497, 363] on button "Comment" at bounding box center [485, 374] width 56 height 22
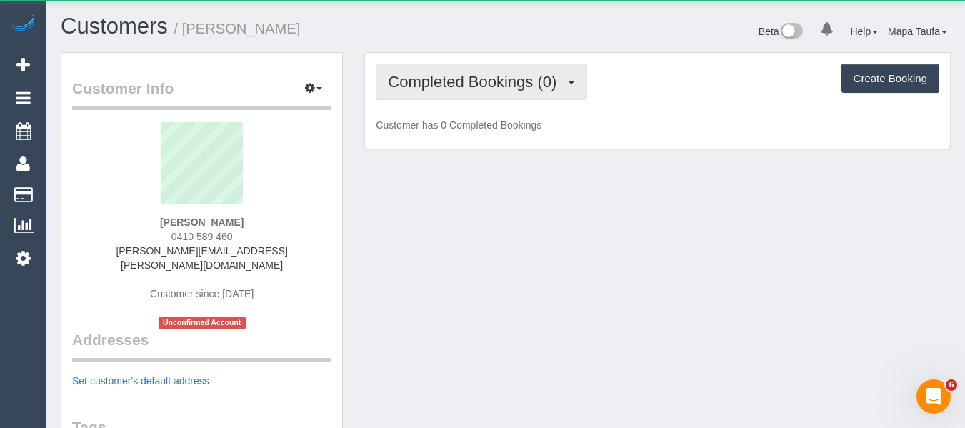
click at [472, 80] on span "Completed Bookings (0)" at bounding box center [476, 82] width 176 height 18
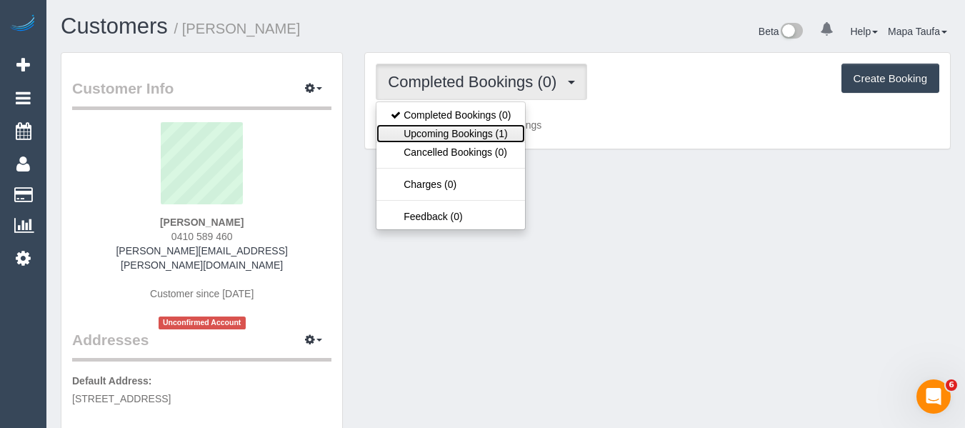
click at [478, 130] on link "Upcoming Bookings (1)" at bounding box center [450, 133] width 149 height 19
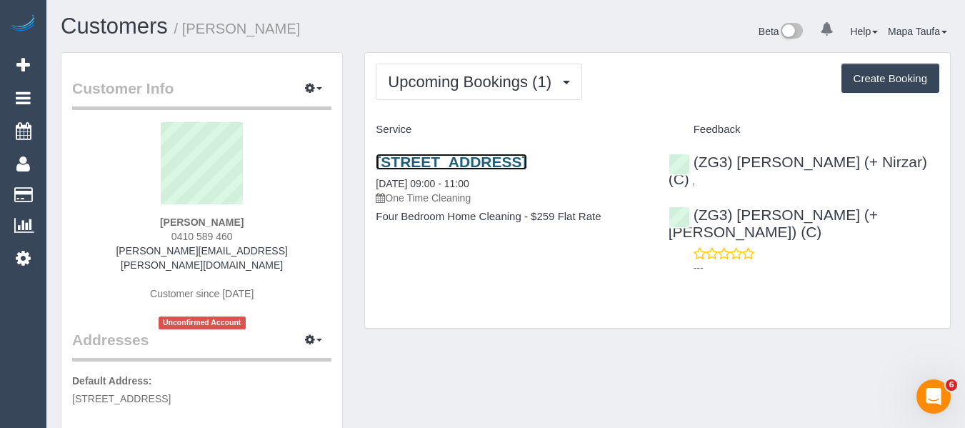
click at [509, 157] on link "44 Baillieu Street, Point Lonsdale, VIC 3225" at bounding box center [451, 162] width 151 height 16
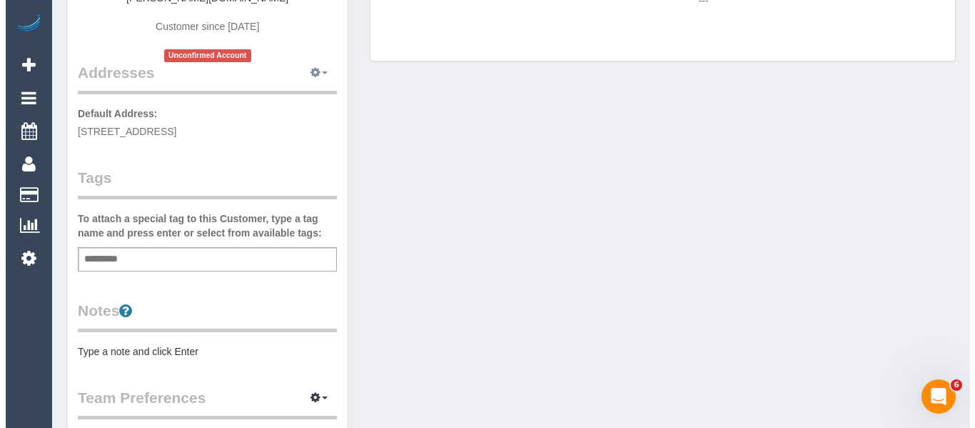
scroll to position [214, 0]
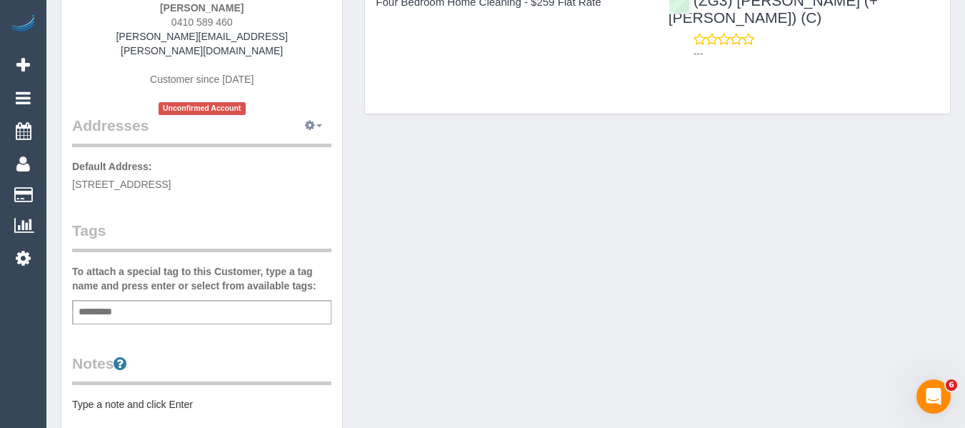
click at [321, 119] on button "button" at bounding box center [314, 126] width 36 height 22
click at [289, 143] on button "Manage Addresses" at bounding box center [273, 153] width 116 height 20
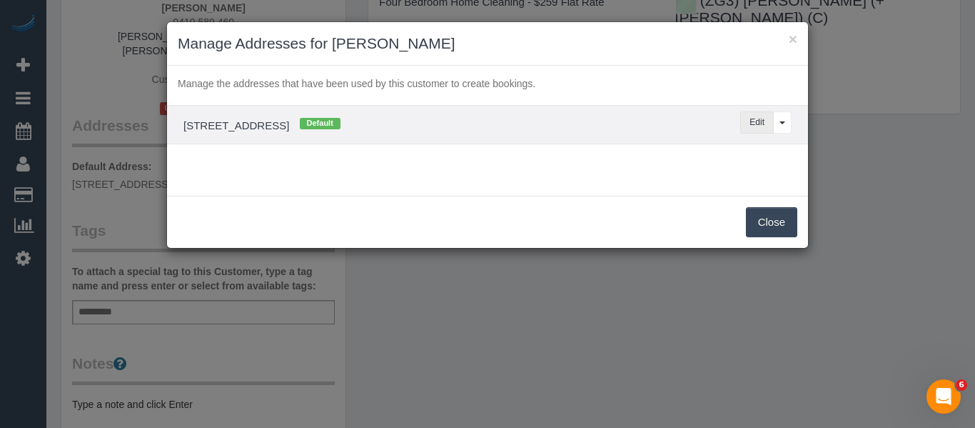
click at [746, 119] on button "Edit" at bounding box center [758, 122] width 34 height 22
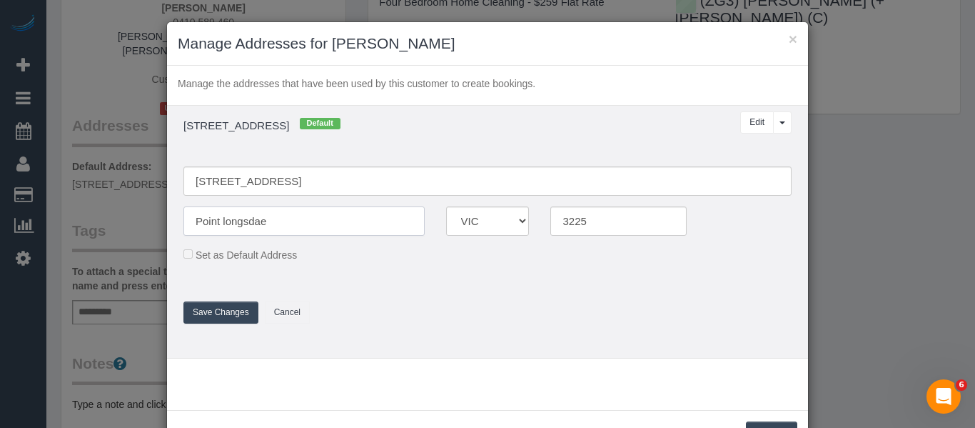
drag, startPoint x: 242, startPoint y: 221, endPoint x: 271, endPoint y: 221, distance: 28.6
click at [271, 221] on input "Point longsdae" at bounding box center [304, 220] width 241 height 29
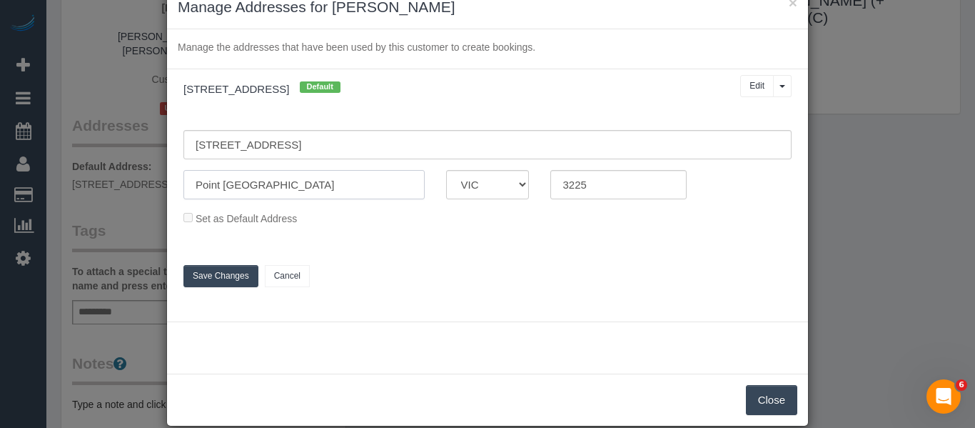
scroll to position [56, 0]
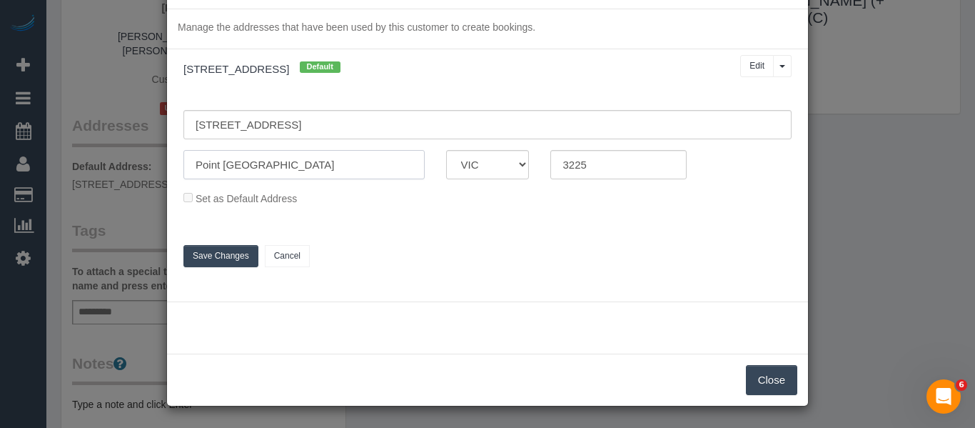
type input "Point longsdale"
click at [773, 378] on button "Close" at bounding box center [771, 380] width 51 height 30
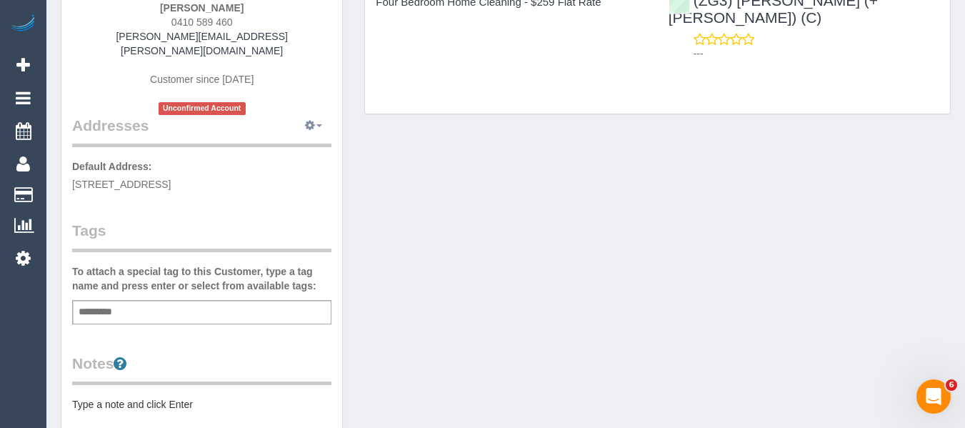
click at [313, 115] on button "button" at bounding box center [314, 126] width 36 height 22
click at [296, 143] on button "Manage Addresses" at bounding box center [273, 153] width 116 height 20
select select "VIC"
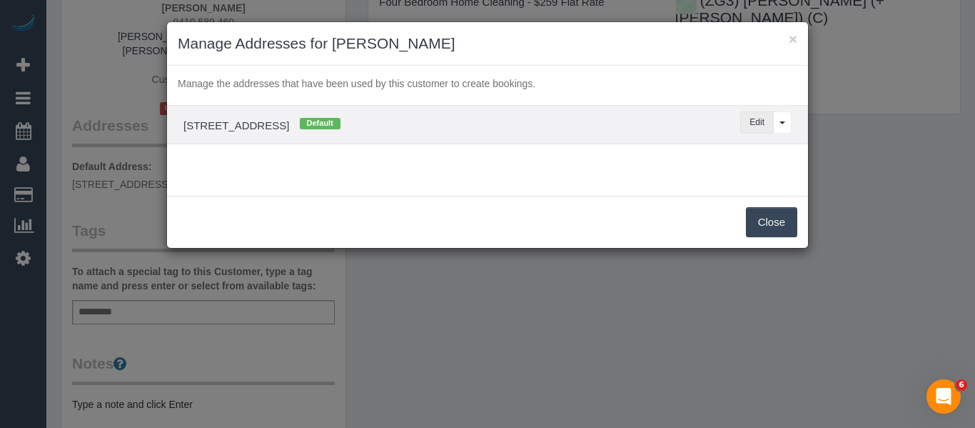
click at [763, 124] on button "Edit" at bounding box center [758, 122] width 34 height 22
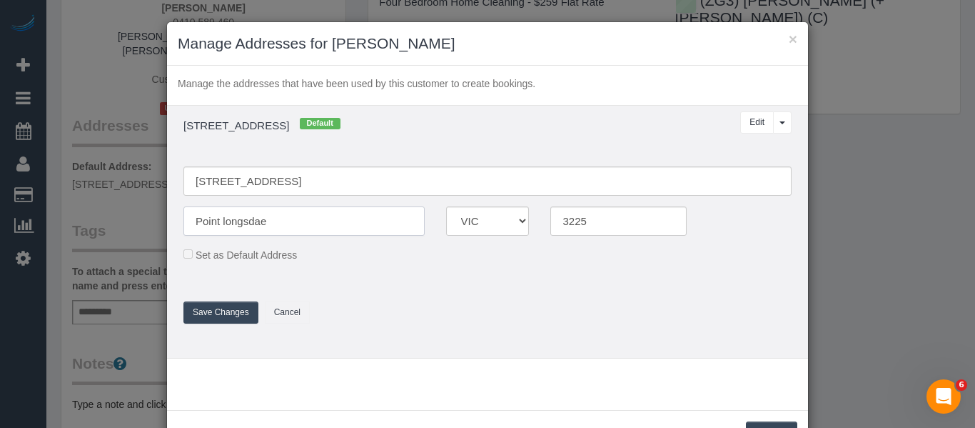
click at [252, 225] on input "Point longsdae" at bounding box center [304, 220] width 241 height 29
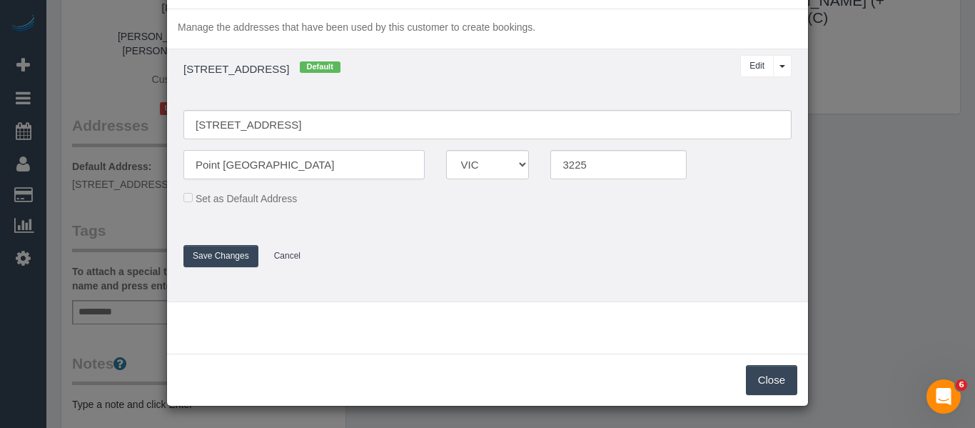
type input "Point longsdale"
click at [201, 256] on button "Save Changes" at bounding box center [221, 256] width 75 height 22
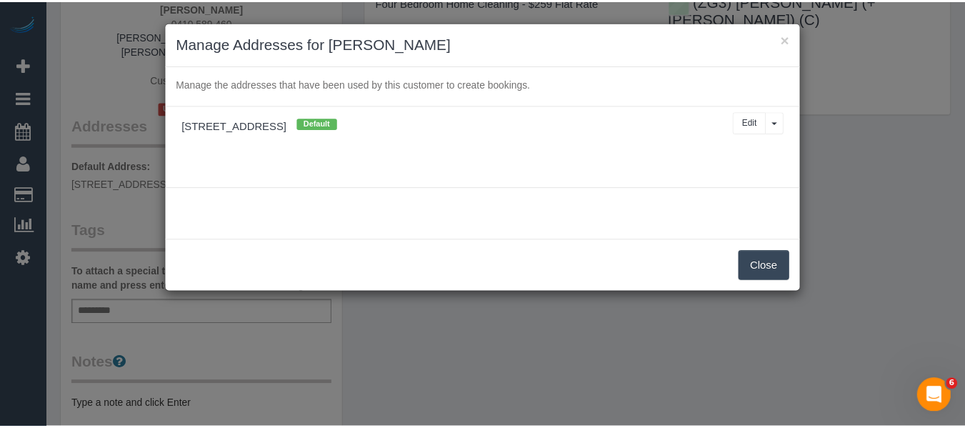
scroll to position [0, 0]
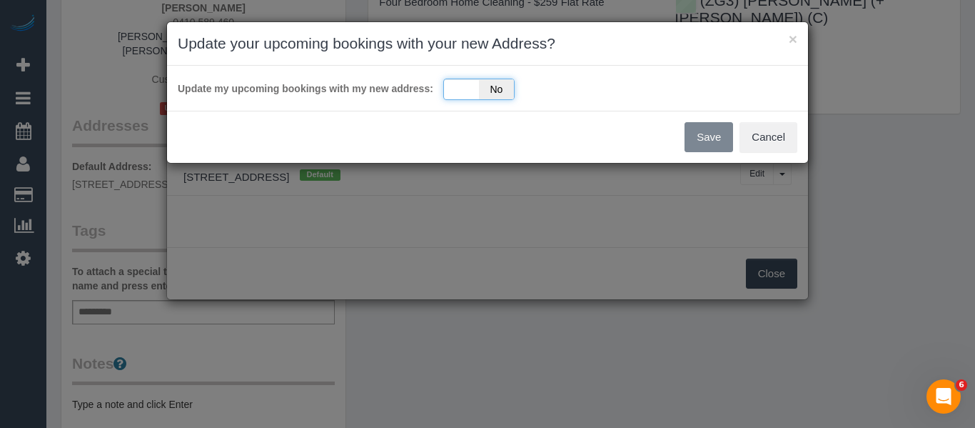
click at [482, 91] on span "No" at bounding box center [496, 89] width 35 height 20
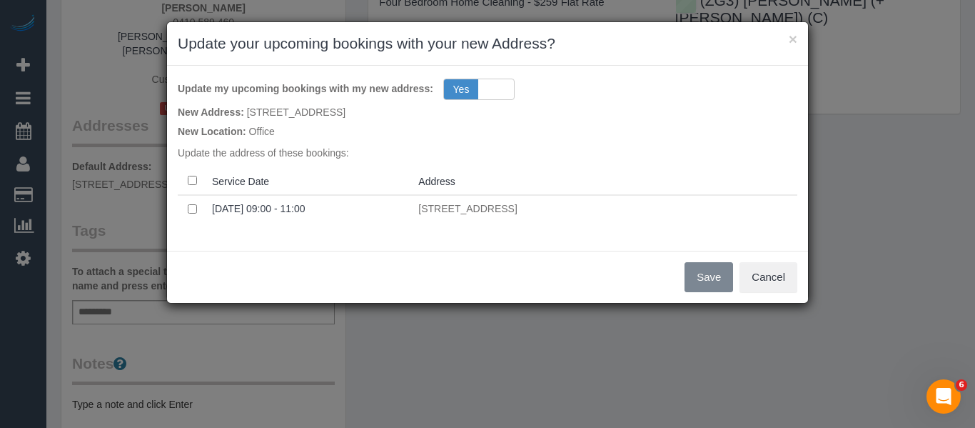
click at [193, 175] on th at bounding box center [192, 181] width 29 height 28
click at [694, 278] on button "Save" at bounding box center [709, 277] width 49 height 30
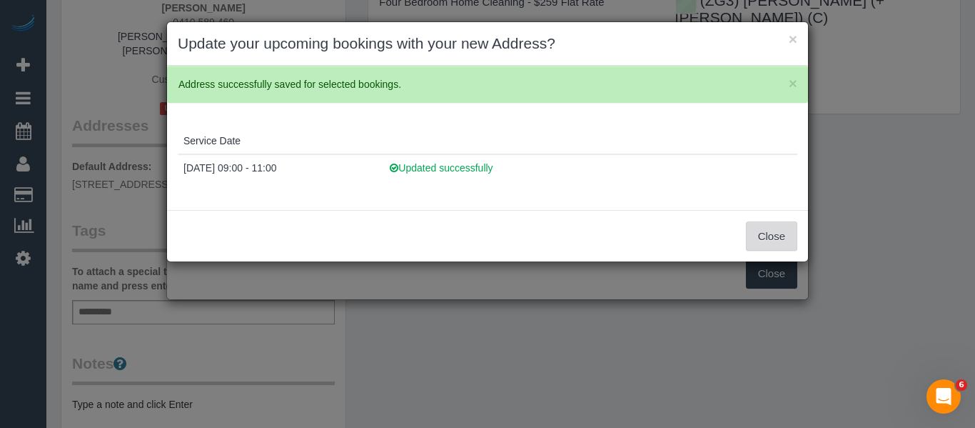
click at [769, 241] on button "Close" at bounding box center [771, 236] width 51 height 30
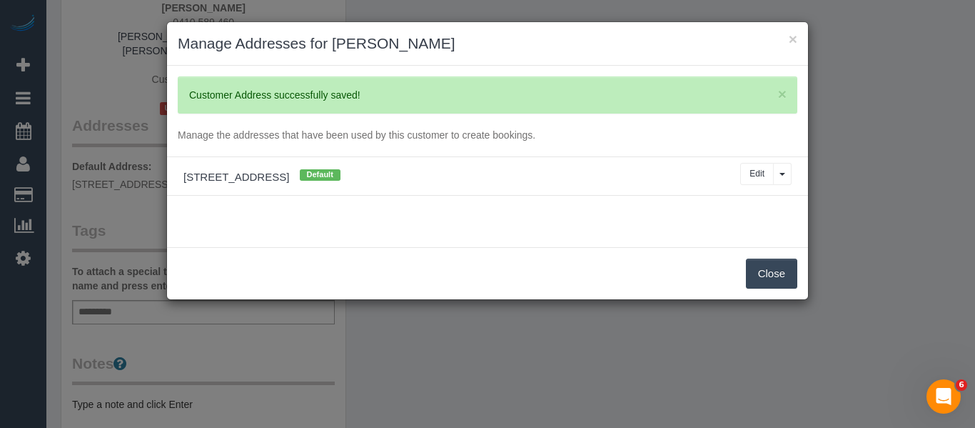
click at [768, 271] on button "Close" at bounding box center [771, 274] width 51 height 30
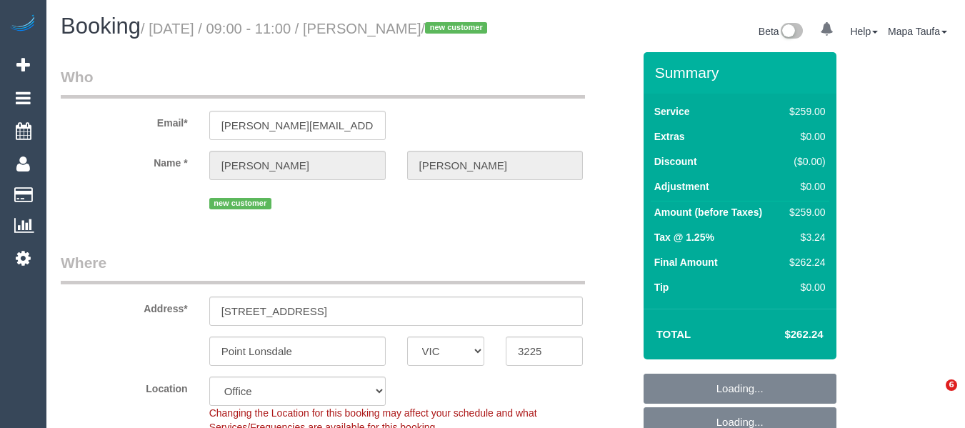
select select "VIC"
select select "number:28"
select select "number:14"
select select "number:19"
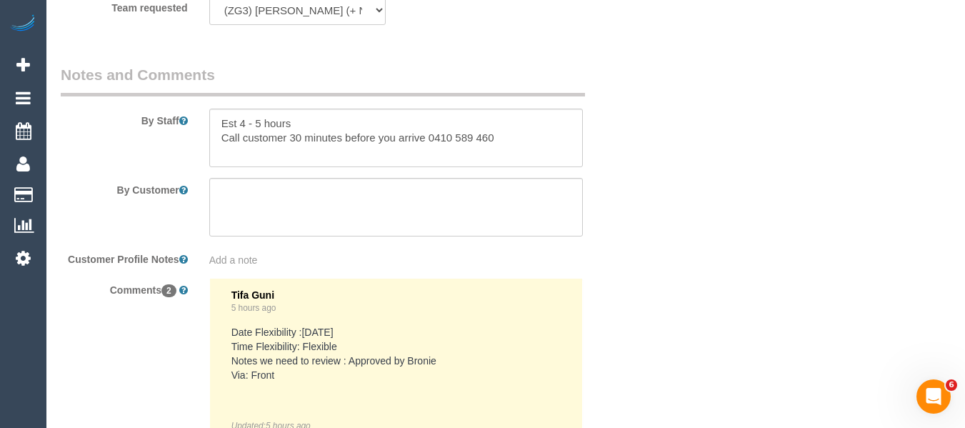
scroll to position [2389, 0]
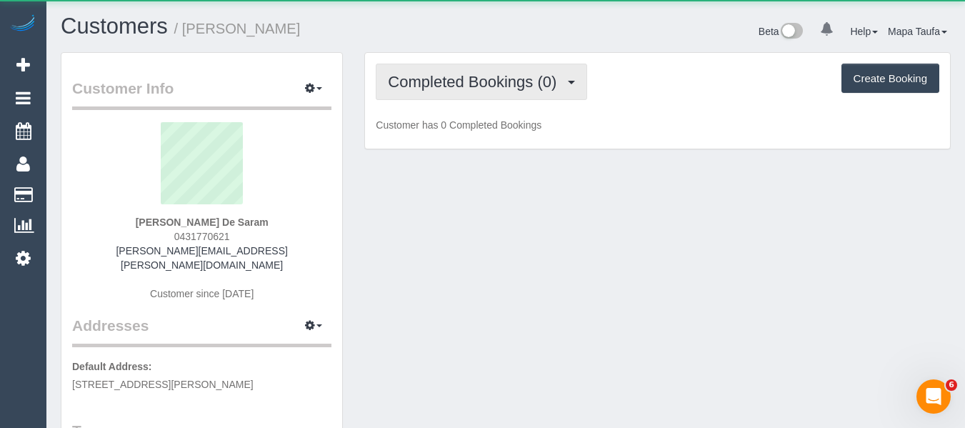
click at [401, 91] on button "Completed Bookings (0)" at bounding box center [481, 82] width 211 height 36
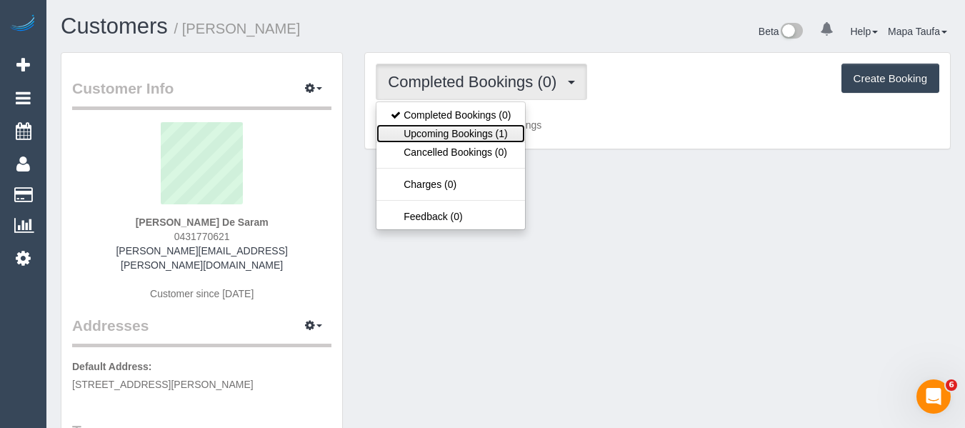
click at [421, 131] on link "Upcoming Bookings (1)" at bounding box center [450, 133] width 149 height 19
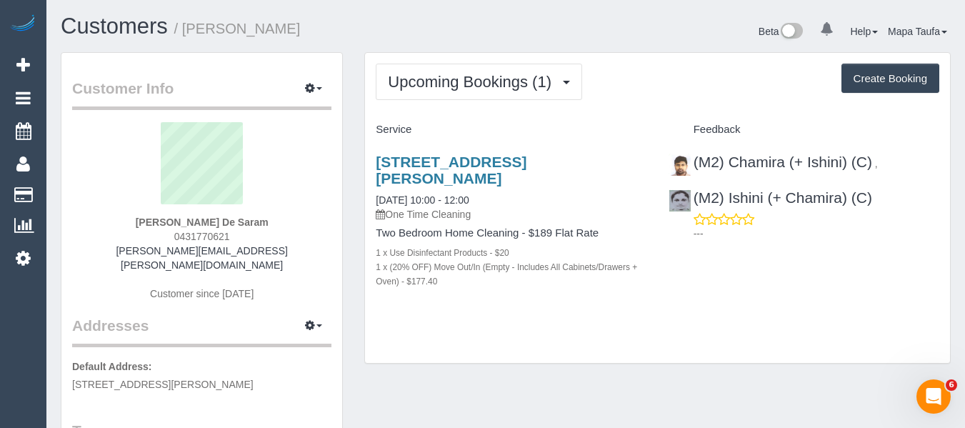
drag, startPoint x: 237, startPoint y: 238, endPoint x: 142, endPoint y: 240, distance: 95.0
click at [146, 238] on div "Celeste De Saram 0431770621 celeste.desaram@gmail.com Customer since 2025" at bounding box center [201, 218] width 259 height 193
copy span "0431770621"
click at [396, 165] on link "228/15 Clifton Street, Prahran, VIC 3181" at bounding box center [451, 170] width 151 height 33
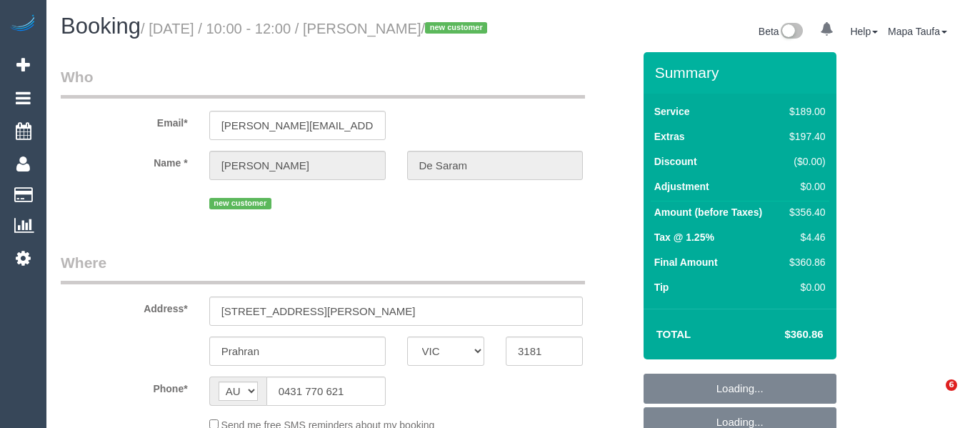
select select "VIC"
select select "string:stripe-pm_1S7beF2GScqysDRVd4BLNU4F"
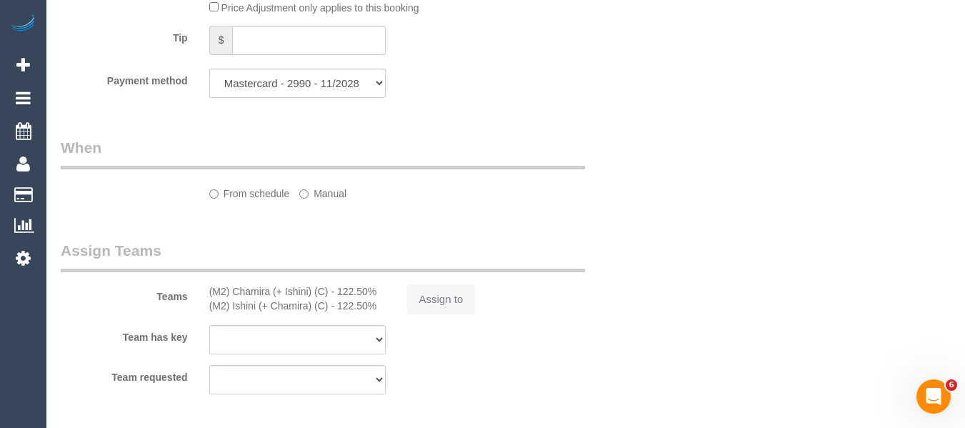
select select "object:572"
select select "number:28"
select select "number:14"
select select "number:18"
select select "number:24"
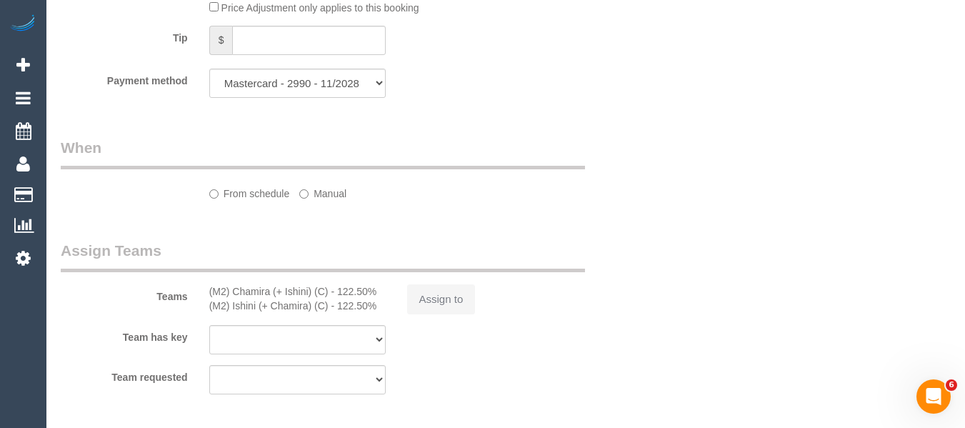
select select "number:13"
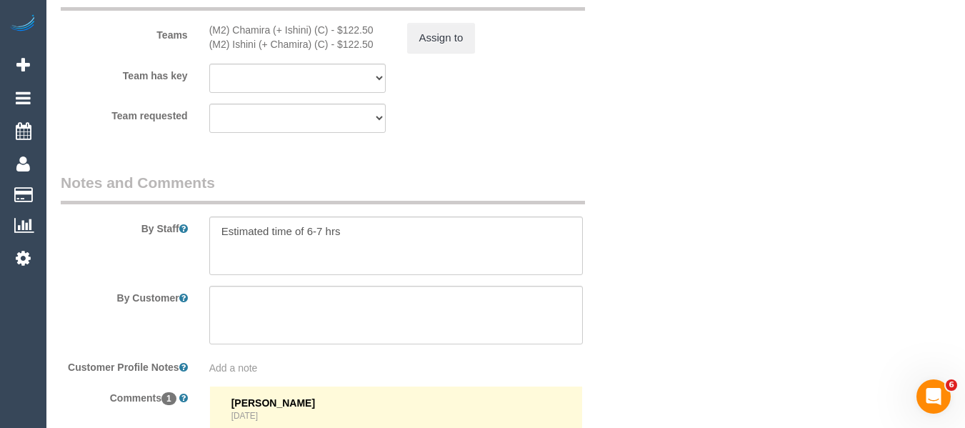
scroll to position [2468, 0]
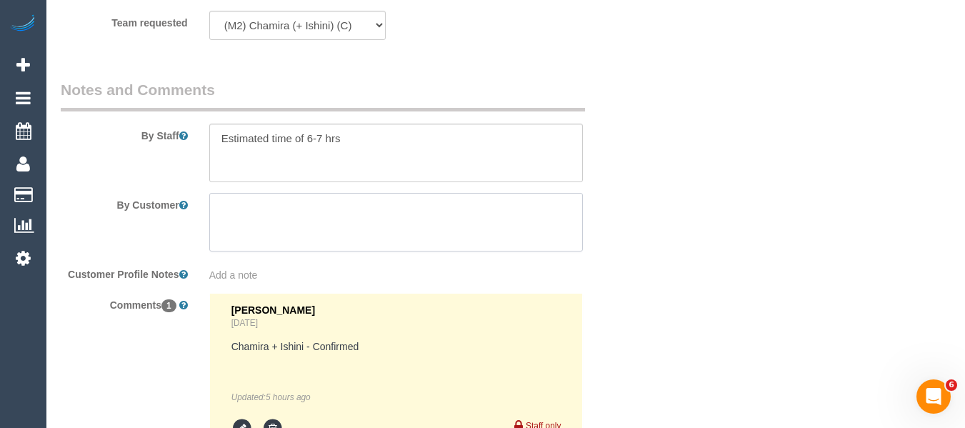
click at [352, 228] on textarea at bounding box center [396, 222] width 374 height 59
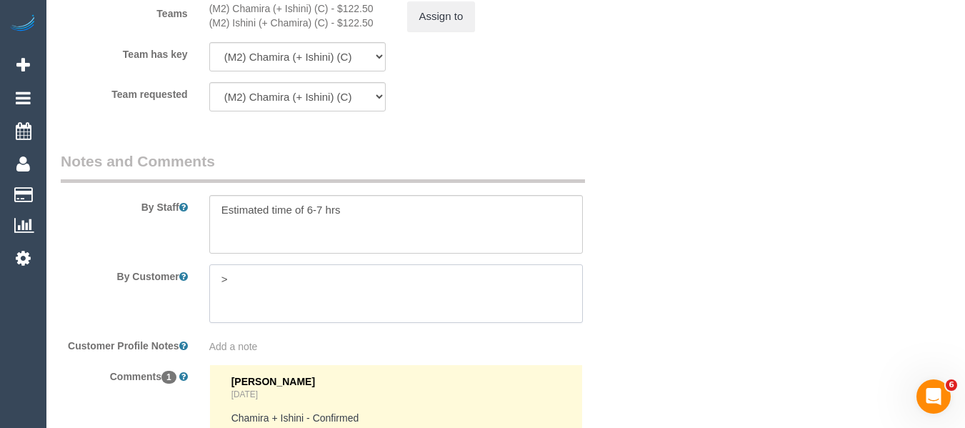
type textarea ">"
click at [354, 227] on textarea at bounding box center [396, 224] width 374 height 59
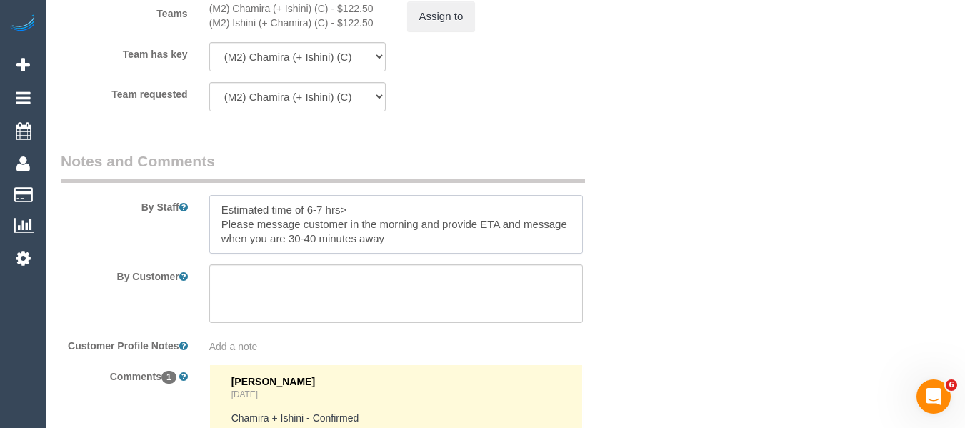
paste textarea "0431770621"
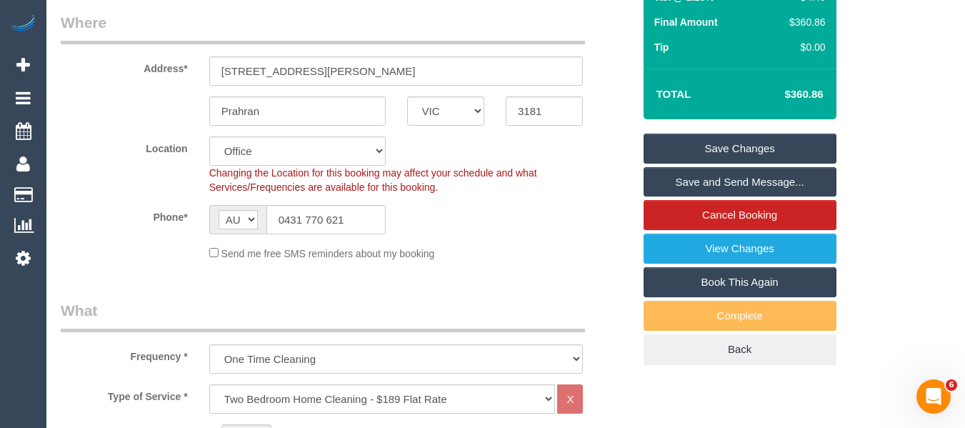
scroll to position [155, 0]
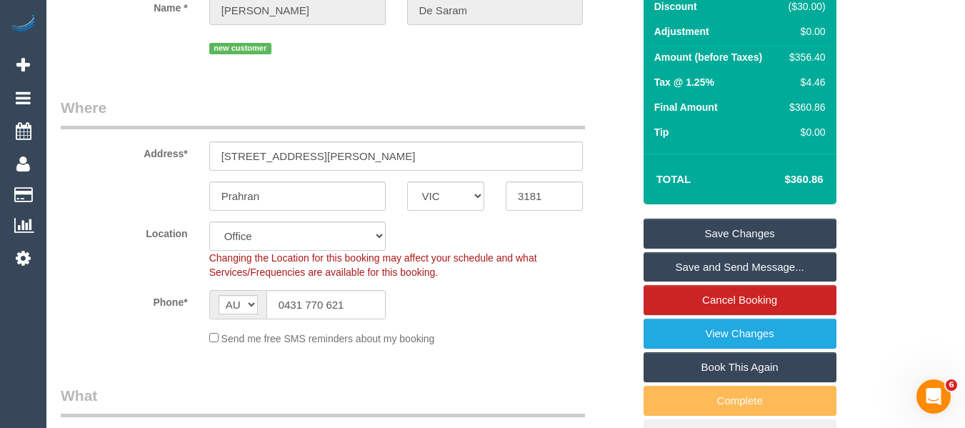
type textarea "Estimated time of 6-7 hrs> Please message customer in the morning and provide E…"
click at [716, 241] on link "Save Changes" at bounding box center [739, 234] width 193 height 30
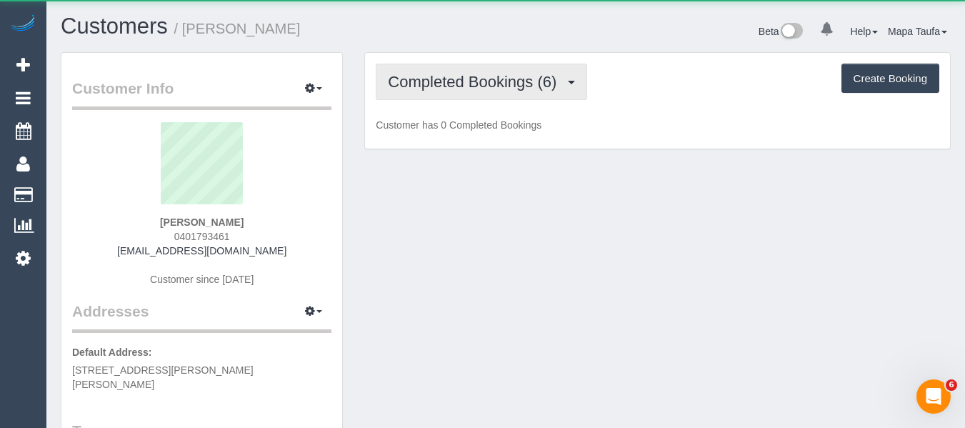
click at [407, 82] on span "Completed Bookings (6)" at bounding box center [476, 82] width 176 height 18
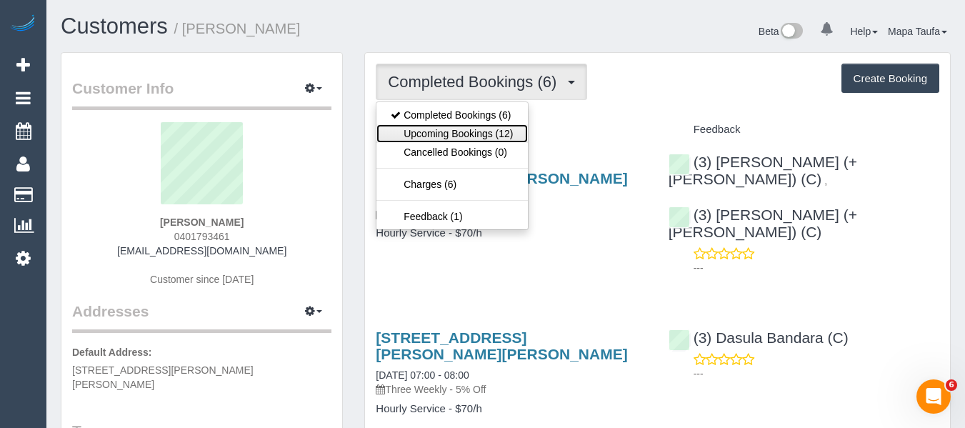
click at [424, 134] on link "Upcoming Bookings (12)" at bounding box center [451, 133] width 151 height 19
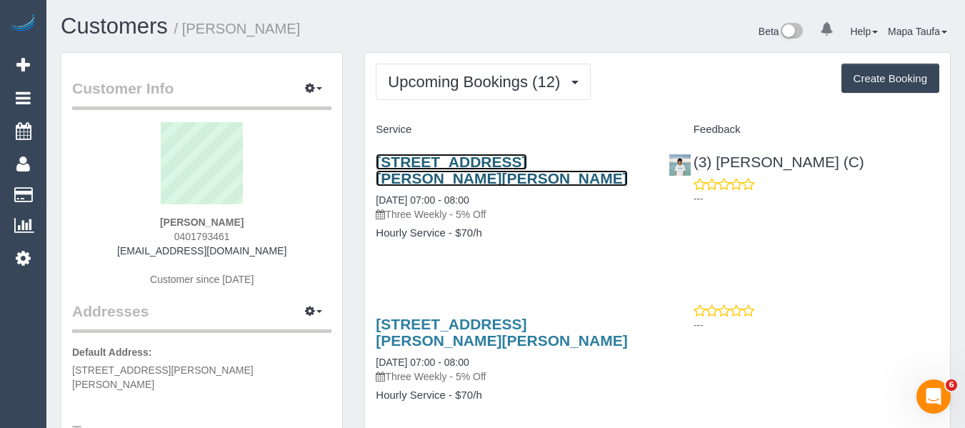
click at [412, 169] on link "2 Mitchell Road, Mont Albert North, VIC 3129" at bounding box center [501, 170] width 251 height 33
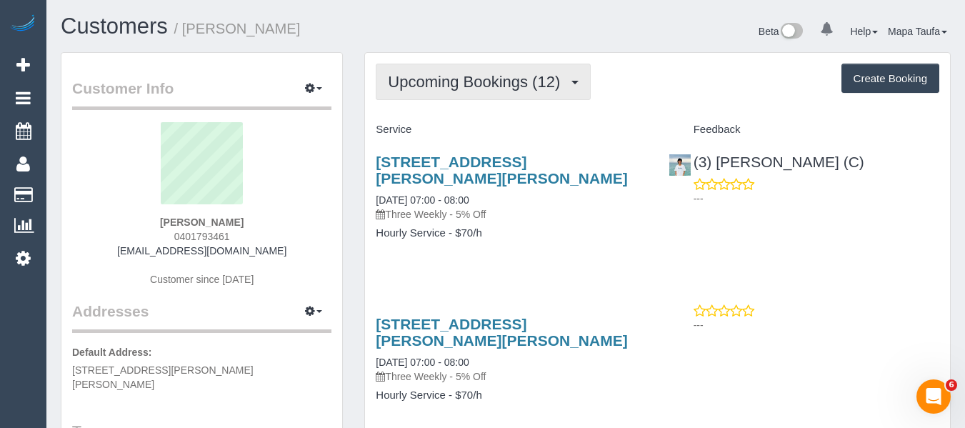
click at [436, 84] on span "Upcoming Bookings (12)" at bounding box center [477, 82] width 179 height 18
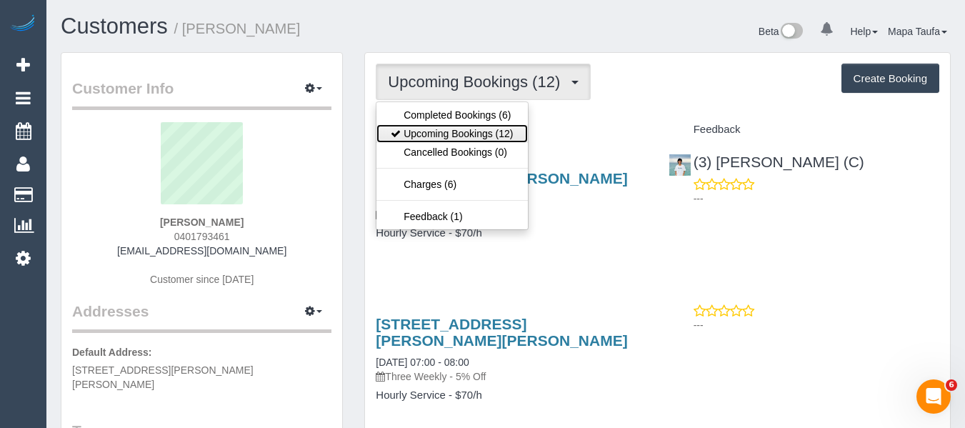
click at [434, 132] on link "Upcoming Bookings (12)" at bounding box center [451, 133] width 151 height 19
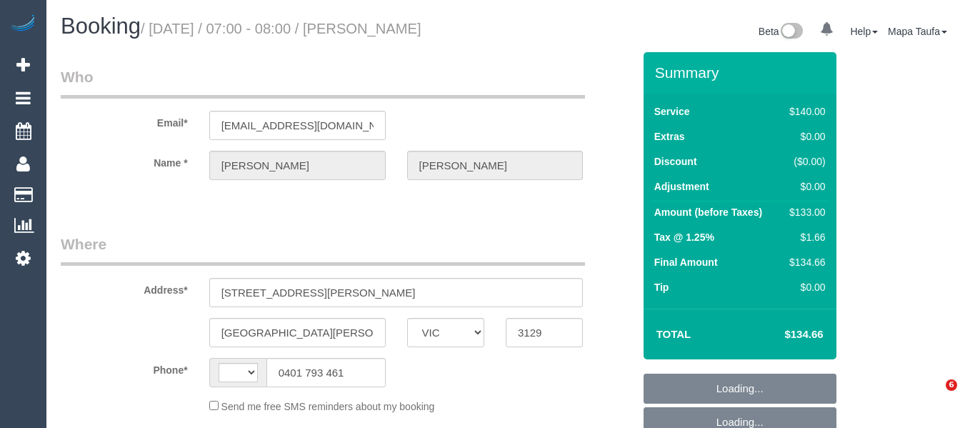
select select "VIC"
select select "object:283"
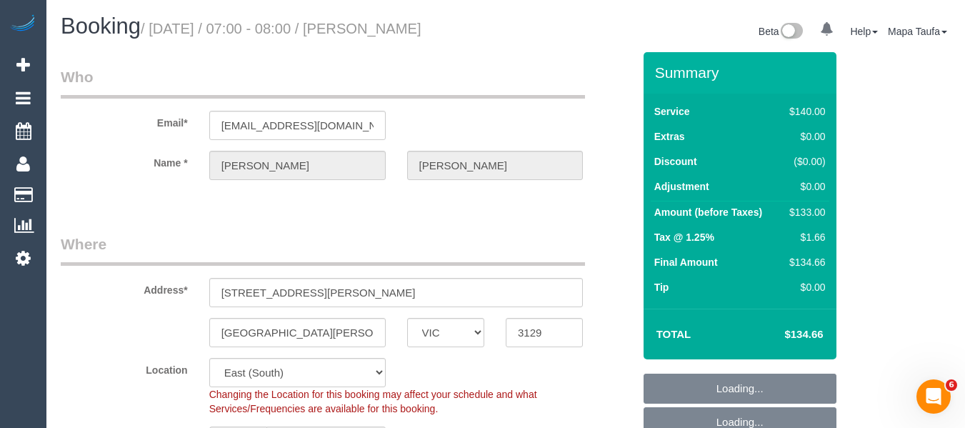
select select "string:stripe-pm_1RT1712GScqysDRVcK33iNVX"
select select "number:28"
select select "number:14"
select select "number:19"
select select "number:24"
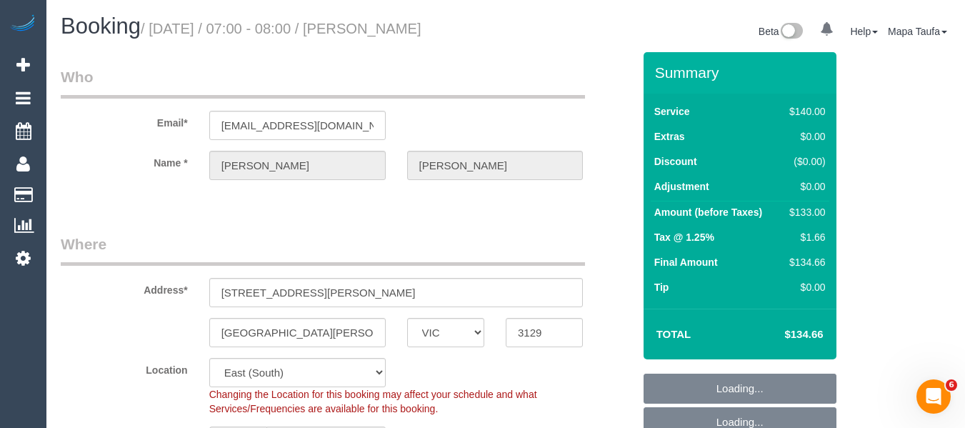
select select "number:34"
select select "number:13"
select select "object:434"
select select "string:AU"
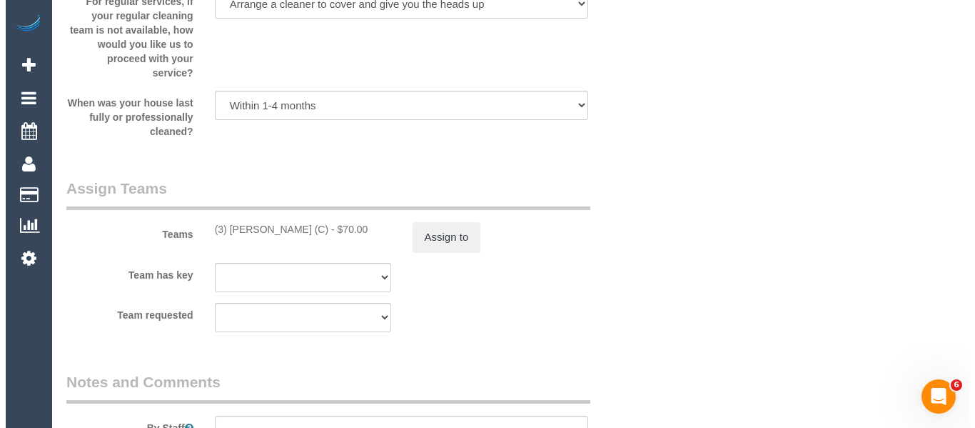
scroll to position [2214, 0]
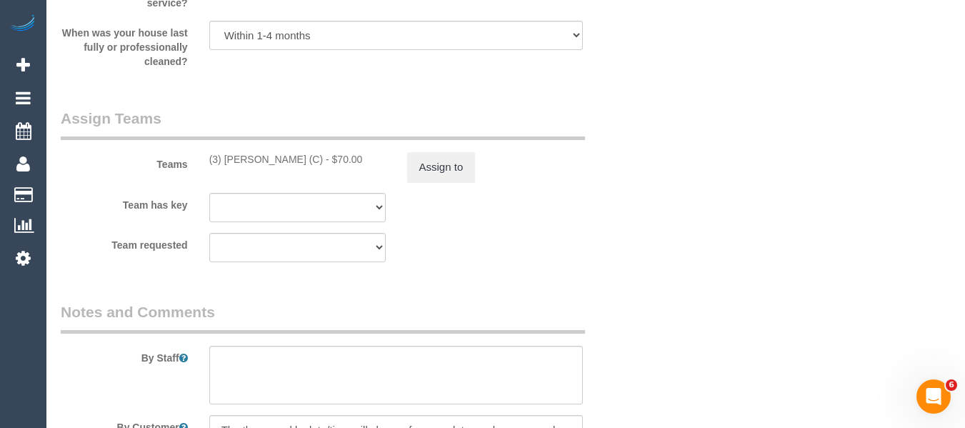
drag, startPoint x: 327, startPoint y: 162, endPoint x: 226, endPoint y: 159, distance: 101.5
click at [226, 159] on div "(3) Himasha Amarasinghe (C) - $70.00" at bounding box center [297, 159] width 176 height 14
click at [441, 157] on button "Assign to" at bounding box center [441, 167] width 69 height 30
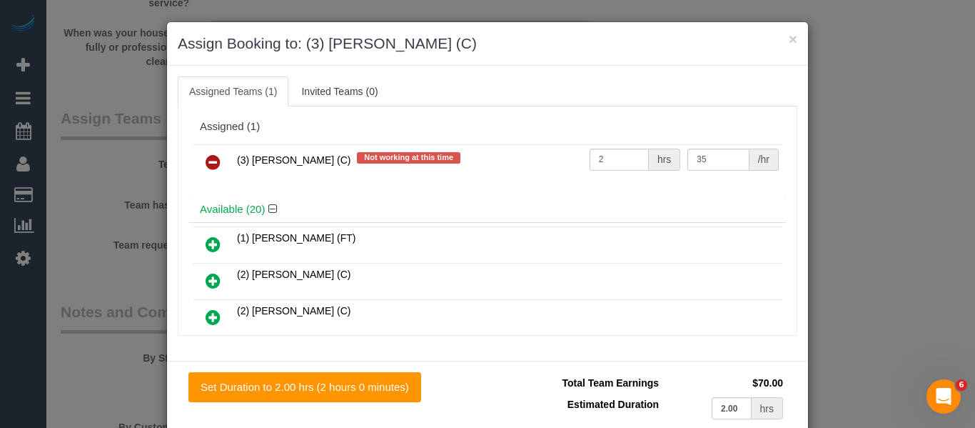
click at [206, 158] on icon at bounding box center [213, 162] width 15 height 17
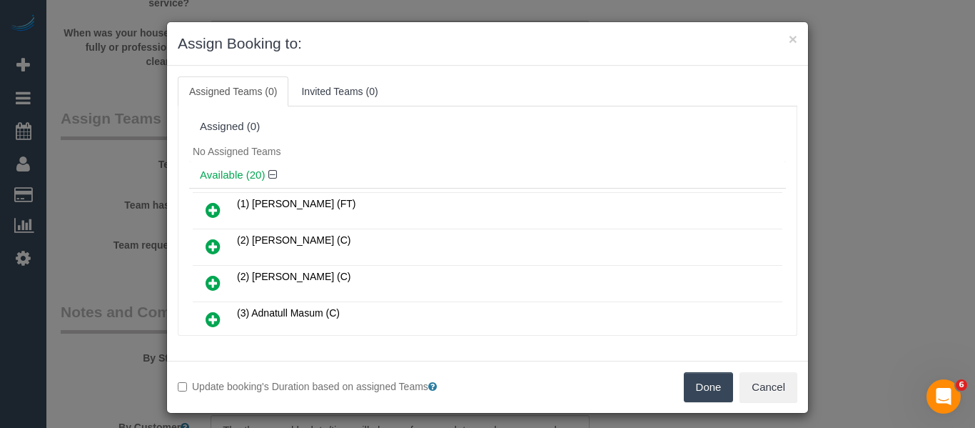
drag, startPoint x: 707, startPoint y: 390, endPoint x: 658, endPoint y: 312, distance: 92.1
click at [705, 385] on button "Done" at bounding box center [709, 387] width 50 height 30
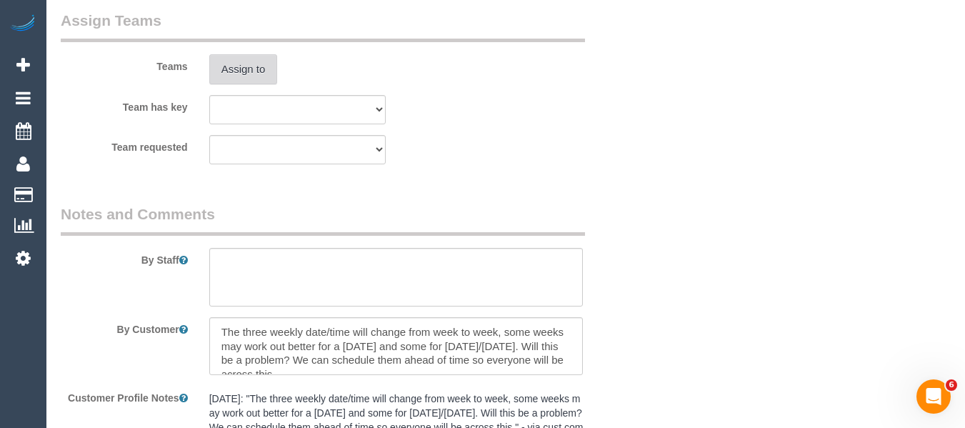
scroll to position [2521, 0]
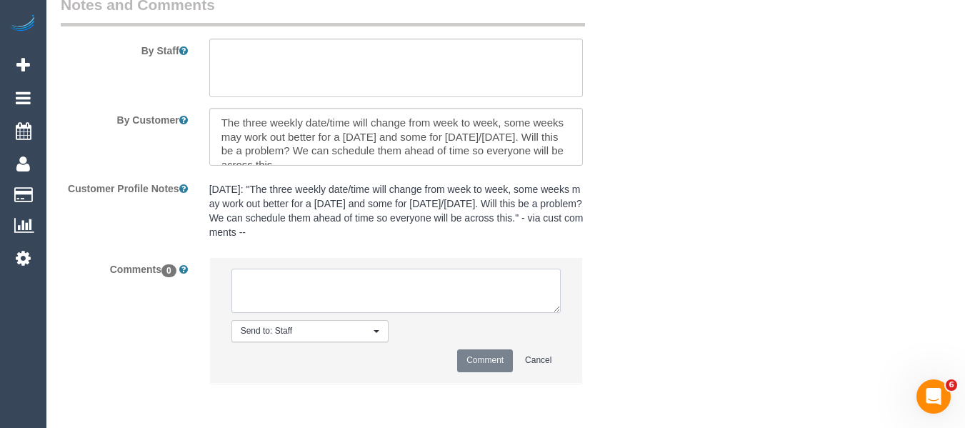
click at [368, 275] on textarea at bounding box center [396, 291] width 330 height 44
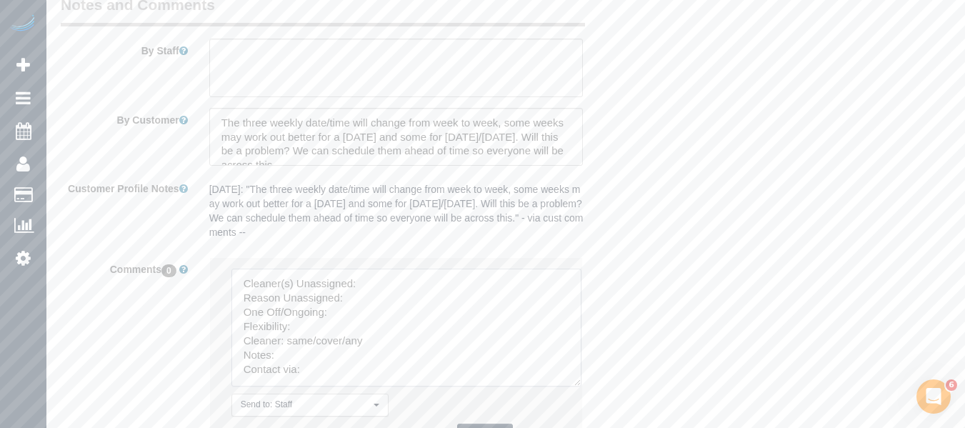
drag, startPoint x: 556, startPoint y: 306, endPoint x: 331, endPoint y: 310, distance: 224.3
click at [576, 386] on textarea at bounding box center [406, 328] width 350 height 118
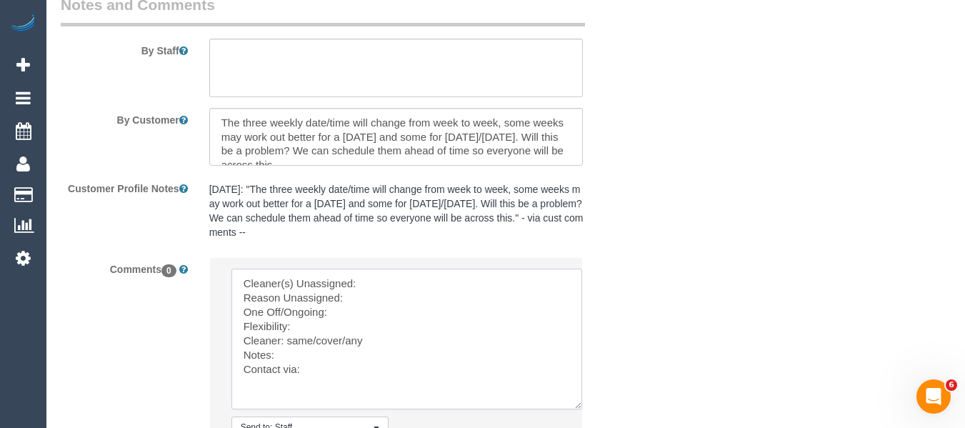
click at [397, 281] on textarea at bounding box center [406, 339] width 351 height 141
paste textarea "Himasha Amarasinghe (C)"
click at [382, 298] on textarea at bounding box center [406, 339] width 351 height 141
click at [361, 311] on textarea at bounding box center [406, 339] width 351 height 141
click at [331, 331] on textarea at bounding box center [406, 339] width 351 height 141
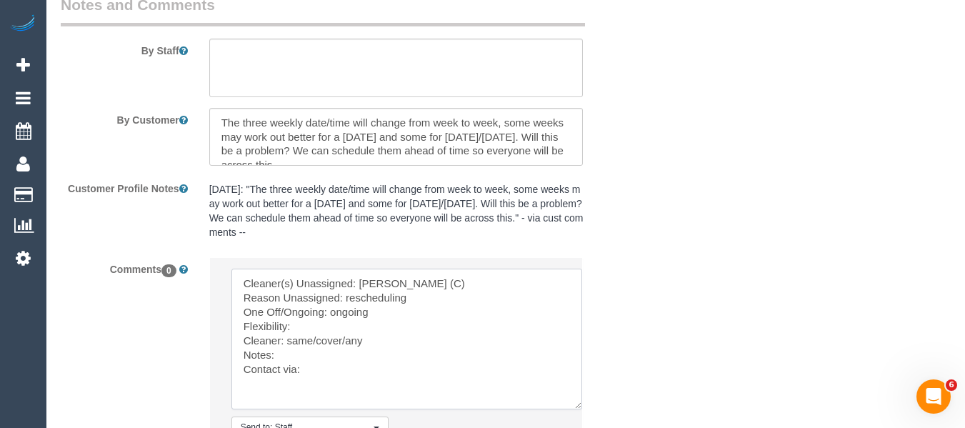
click at [326, 324] on textarea at bounding box center [406, 339] width 351 height 141
drag, startPoint x: 347, startPoint y: 340, endPoint x: 286, endPoint y: 337, distance: 60.8
click at [286, 337] on textarea at bounding box center [406, 339] width 351 height 141
click at [380, 376] on textarea at bounding box center [406, 339] width 351 height 141
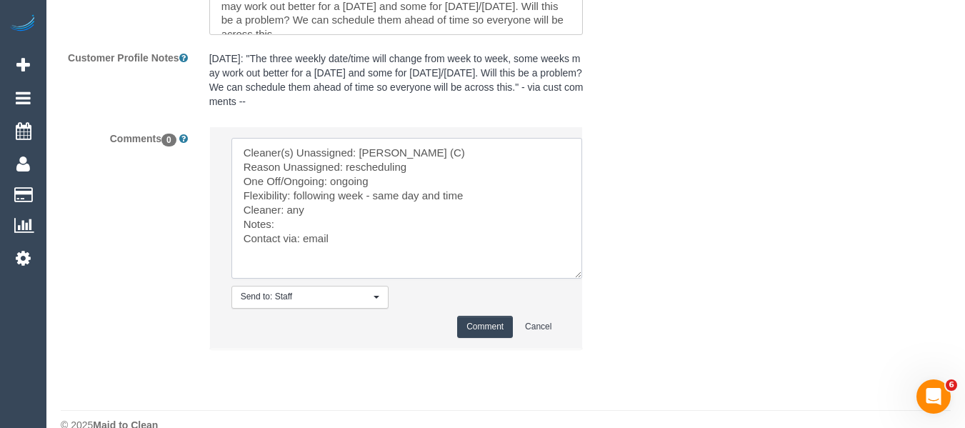
scroll to position [2664, 0]
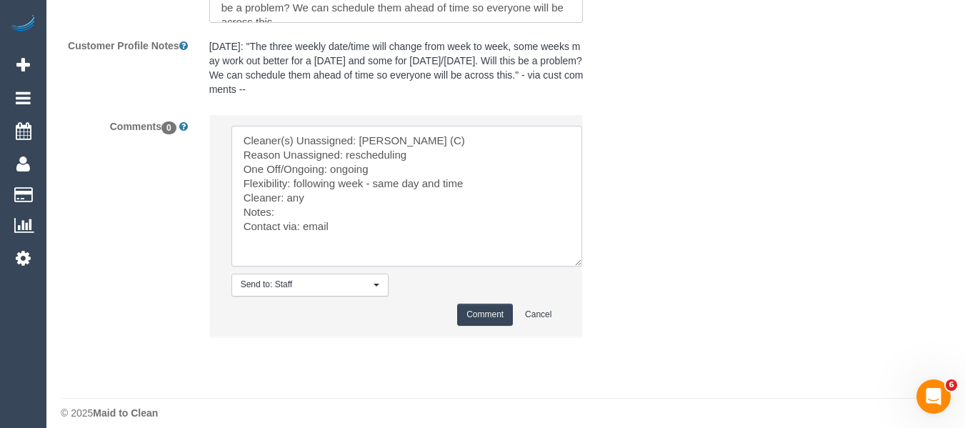
type textarea "Cleaner(s) Unassigned: Himasha Amarasinghe (C) Reason Unassigned: rescheduling …"
click at [459, 316] on button "Comment" at bounding box center [485, 315] width 56 height 22
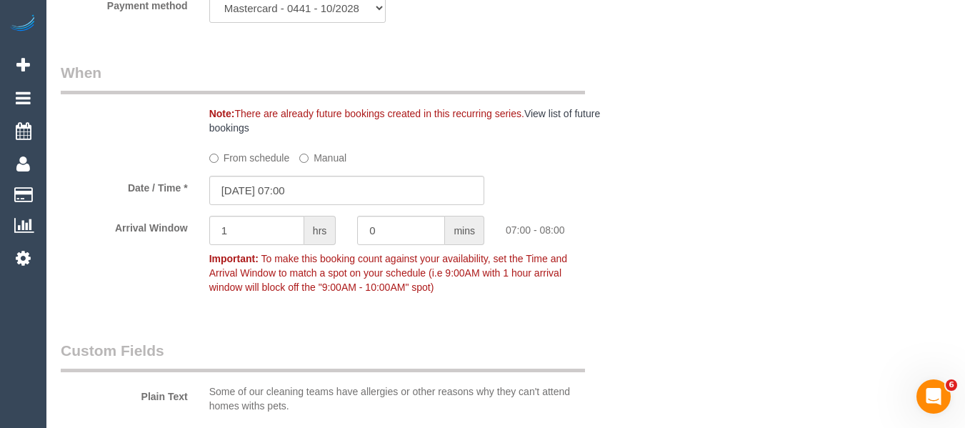
scroll to position [1450, 0]
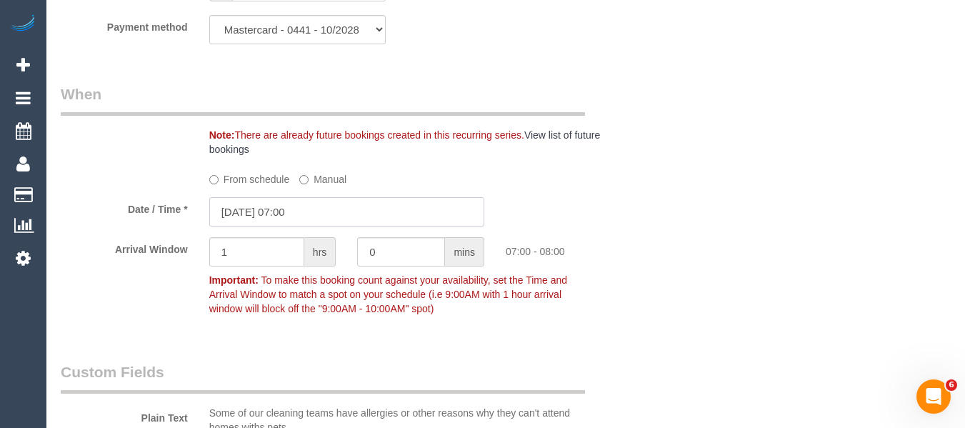
click at [353, 199] on input "03/10/2025 07:00" at bounding box center [346, 211] width 275 height 29
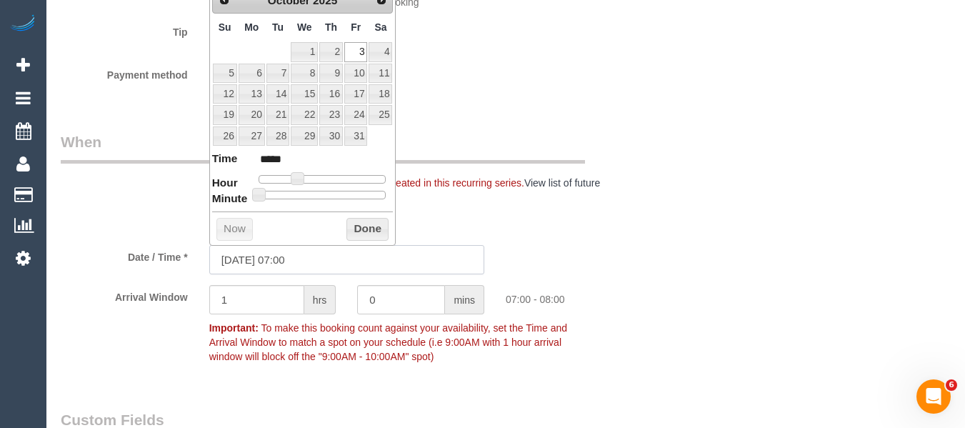
scroll to position [1378, 0]
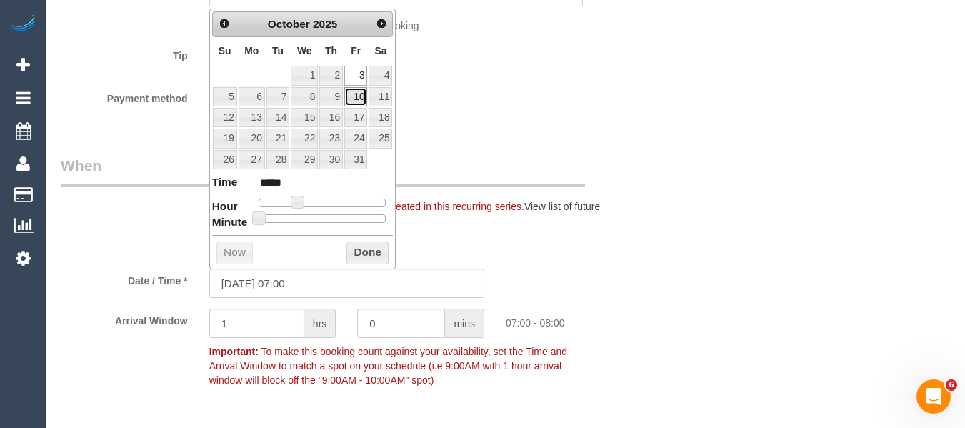
click at [360, 100] on link "10" at bounding box center [355, 96] width 23 height 19
type input "10/10/2025 07:00"
drag, startPoint x: 361, startPoint y: 246, endPoint x: 603, endPoint y: 246, distance: 241.4
click at [361, 246] on button "Done" at bounding box center [367, 252] width 42 height 23
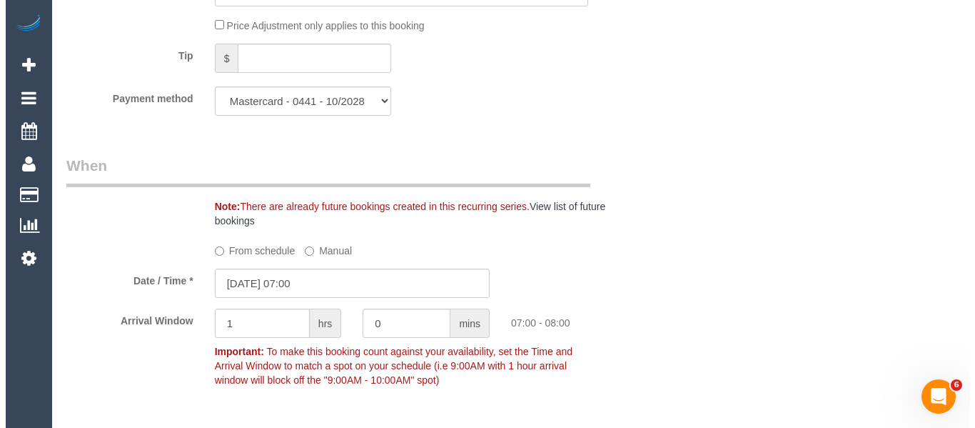
scroll to position [321, 0]
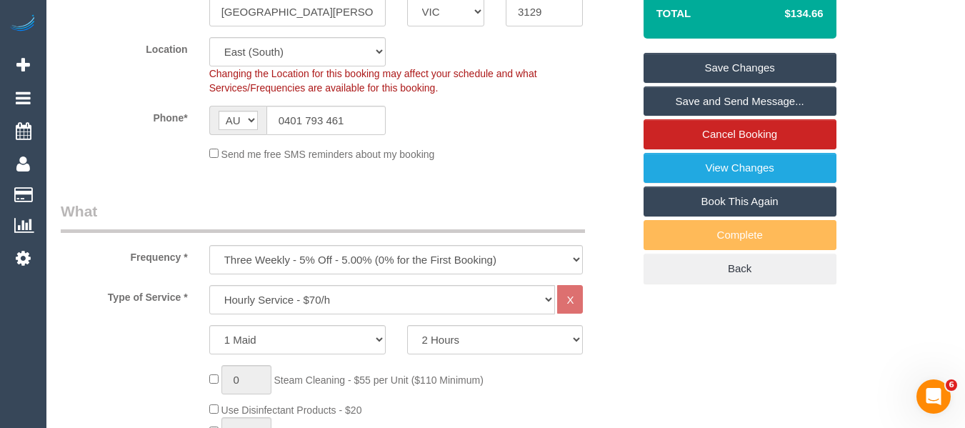
click at [706, 65] on link "Save Changes" at bounding box center [739, 68] width 193 height 30
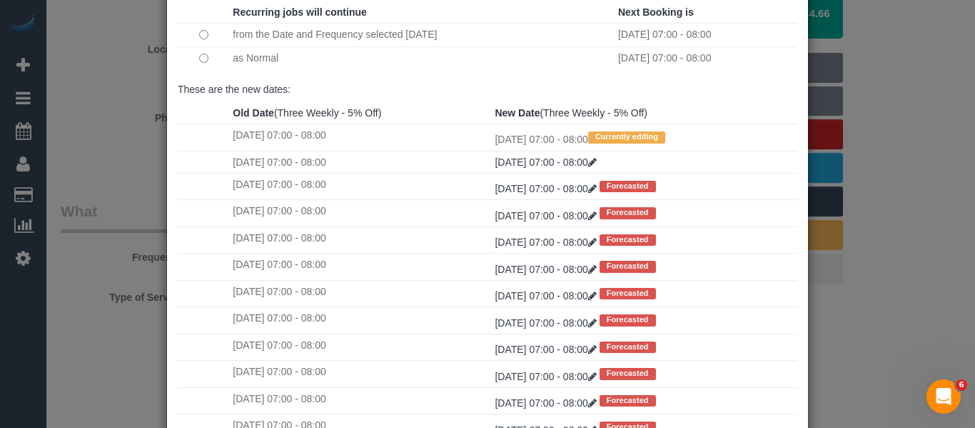
scroll to position [212, 0]
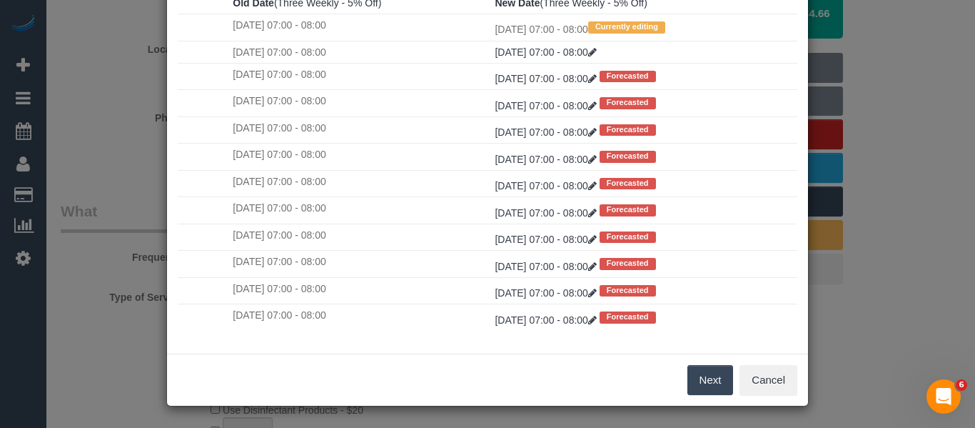
drag, startPoint x: 714, startPoint y: 393, endPoint x: 711, endPoint y: 386, distance: 7.7
click at [714, 391] on div "Next Cancel" at bounding box center [487, 379] width 641 height 52
drag, startPoint x: 711, startPoint y: 386, endPoint x: 608, endPoint y: 209, distance: 205.2
click at [711, 384] on button "Next" at bounding box center [711, 380] width 46 height 30
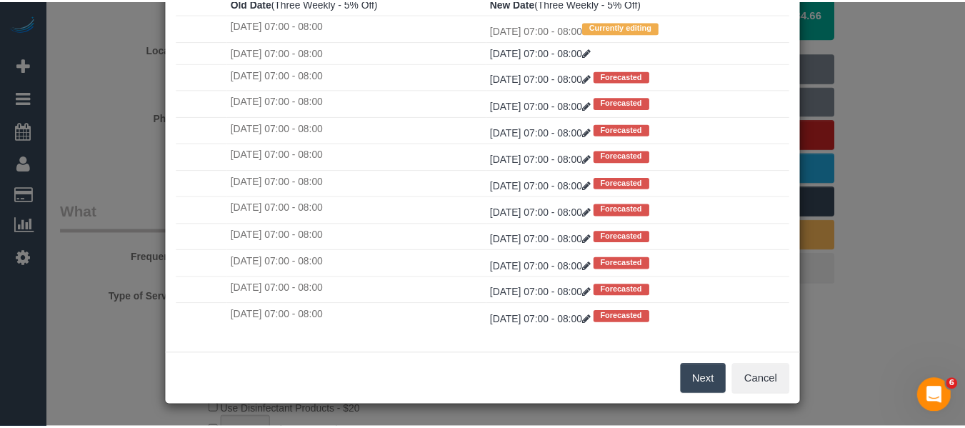
scroll to position [0, 0]
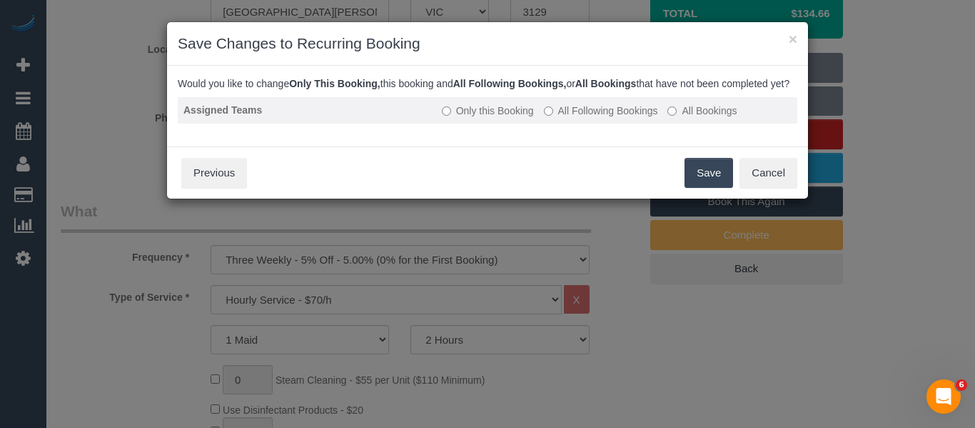
click at [581, 119] on td "Only this Booking All Following Bookings All Bookings" at bounding box center [616, 110] width 361 height 26
click at [581, 118] on label "All Following Bookings" at bounding box center [601, 111] width 114 height 14
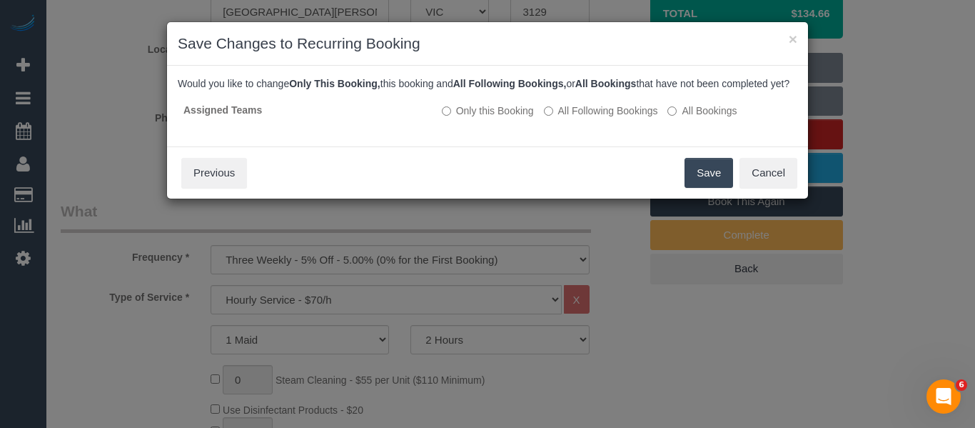
click at [709, 188] on button "Save" at bounding box center [709, 173] width 49 height 30
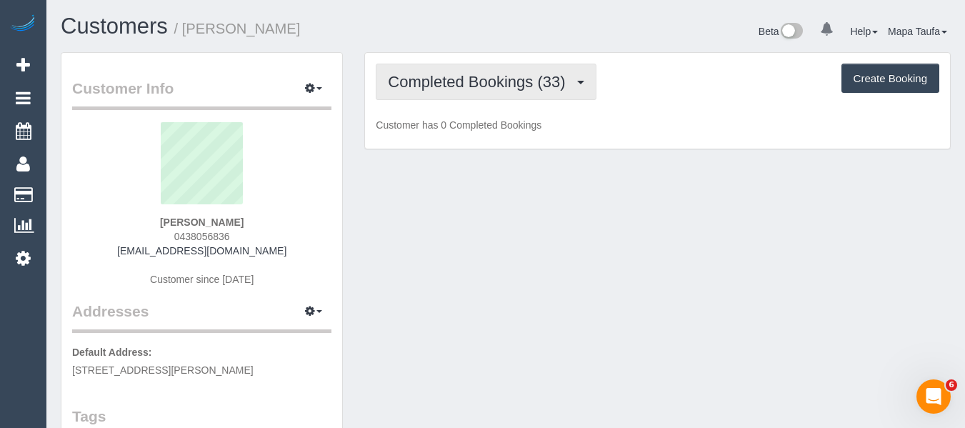
click at [509, 76] on span "Completed Bookings (33)" at bounding box center [480, 82] width 184 height 18
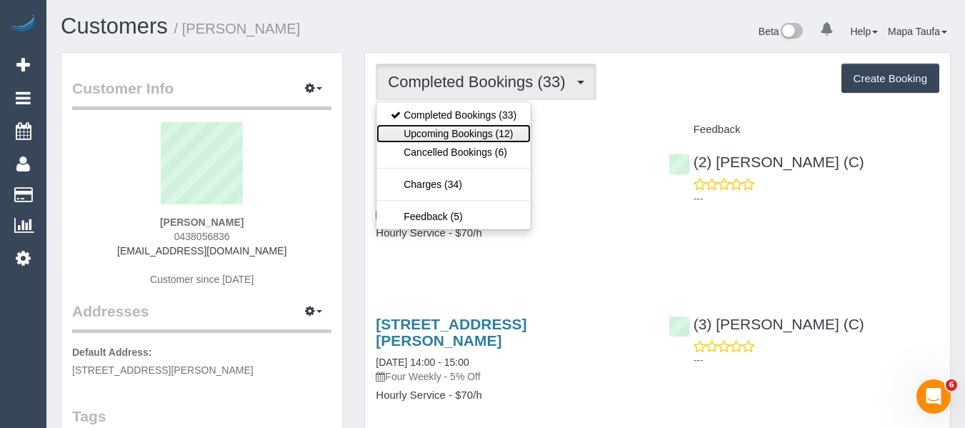
click at [486, 131] on link "Upcoming Bookings (12)" at bounding box center [453, 133] width 154 height 19
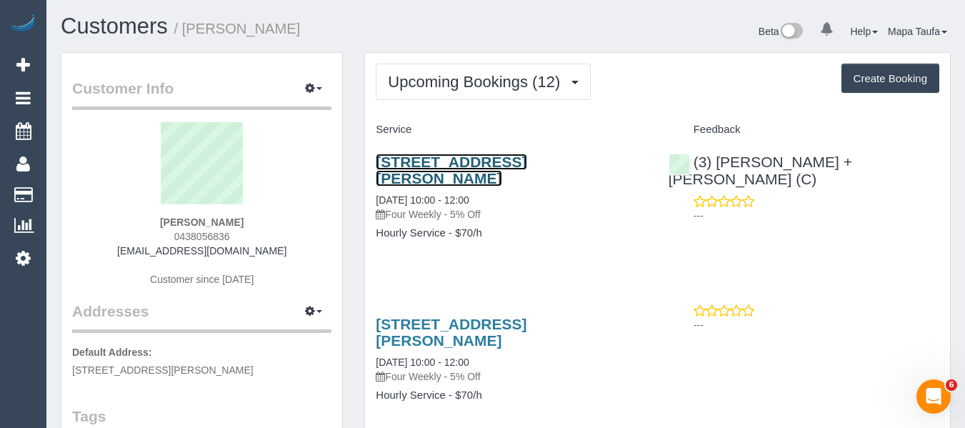
click at [479, 166] on link "[STREET_ADDRESS][PERSON_NAME]" at bounding box center [451, 170] width 151 height 33
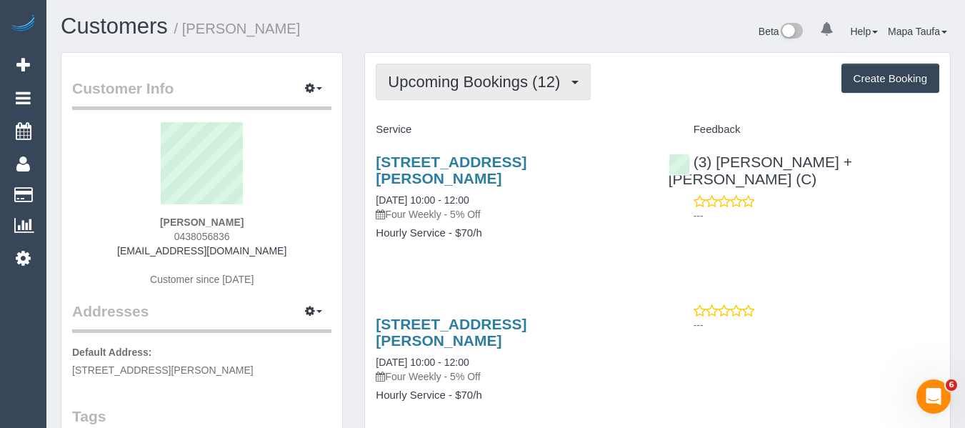
click at [445, 89] on span "Upcoming Bookings (12)" at bounding box center [477, 82] width 179 height 18
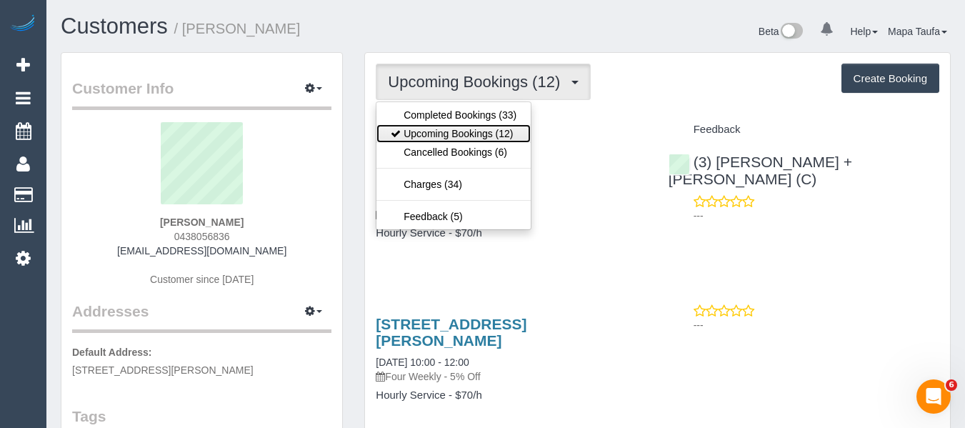
click at [446, 131] on link "Upcoming Bookings (12)" at bounding box center [453, 133] width 154 height 19
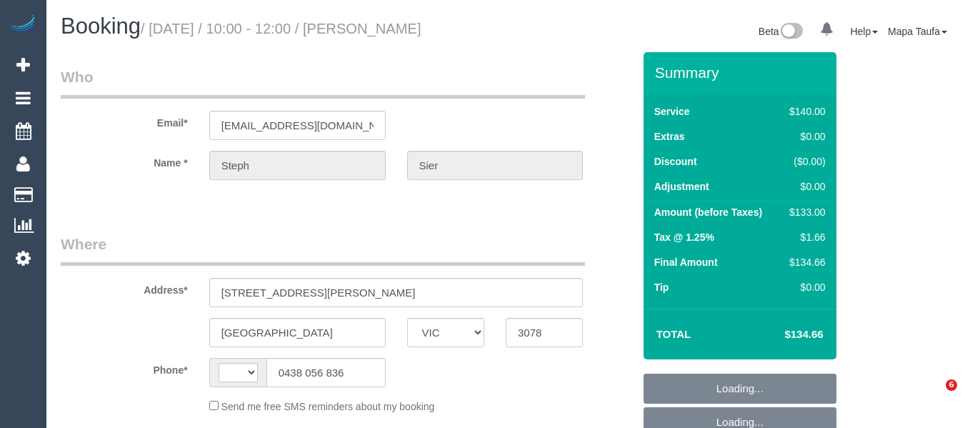
select select "VIC"
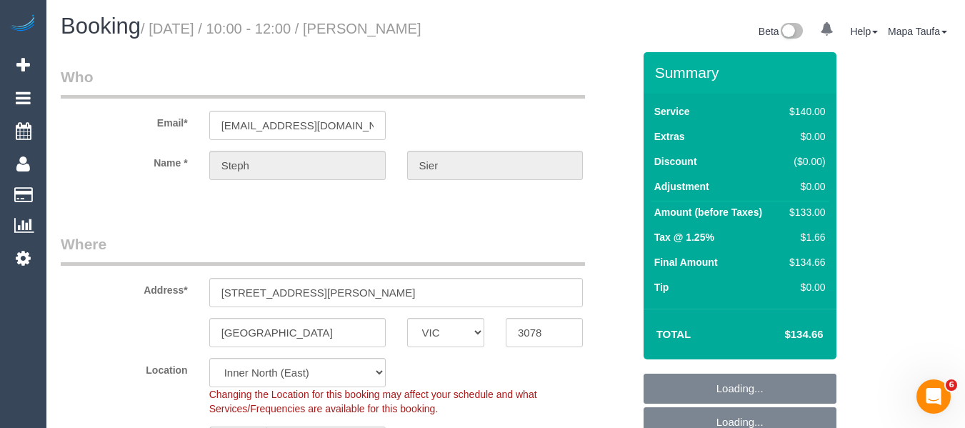
select select "string:AU"
select select "object:593"
select select "number:27"
select select "number:14"
select select "number:18"
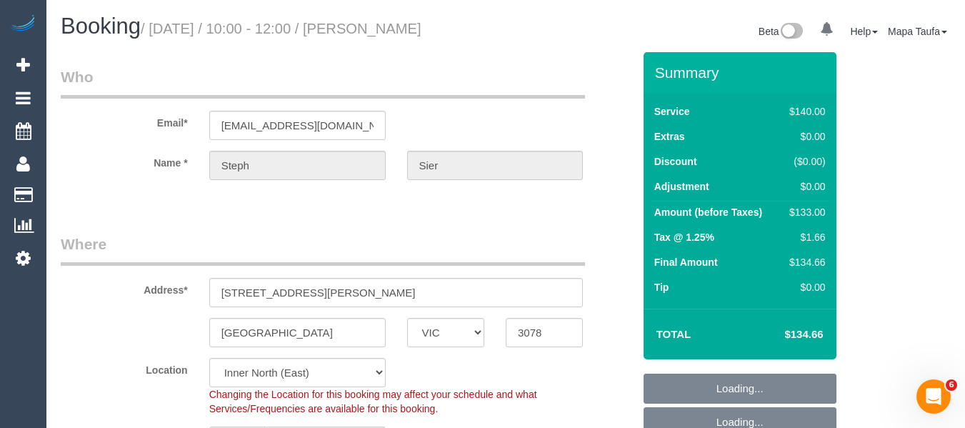
select select "number:22"
select select "number:26"
select select "object:845"
select select "string:stripe-pm_1Ksk8K2GScqysDRVTQ3vlv9c"
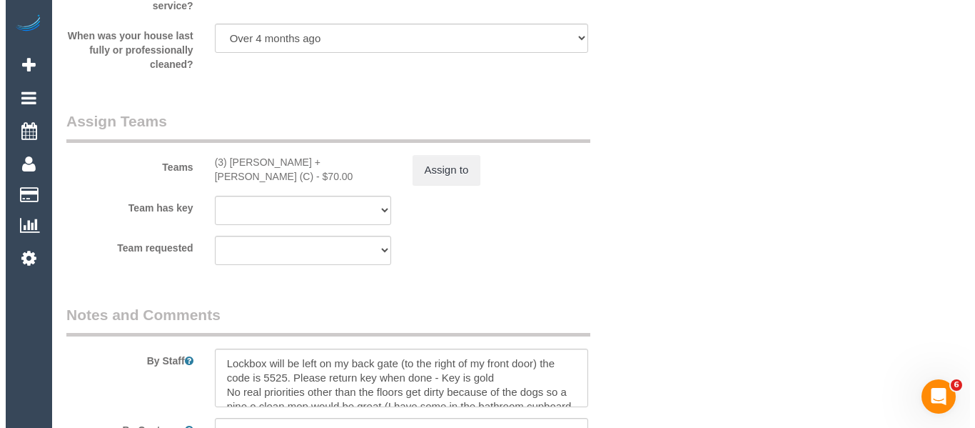
scroll to position [2214, 0]
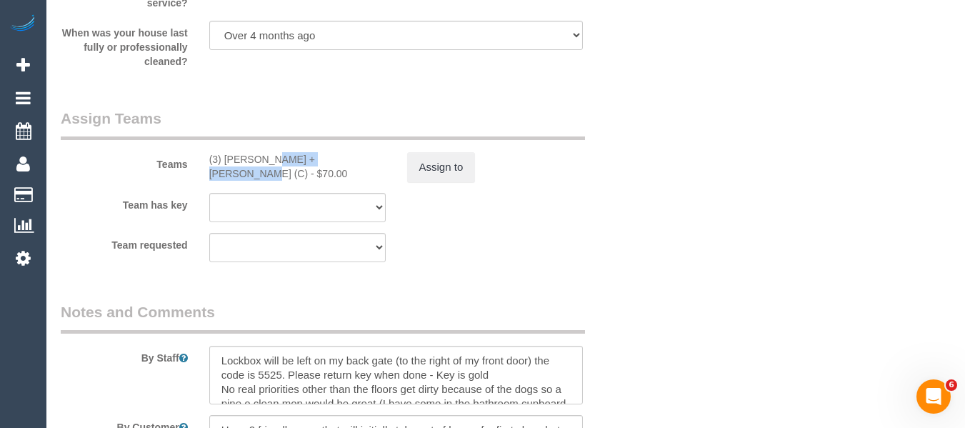
drag, startPoint x: 273, startPoint y: 157, endPoint x: 223, endPoint y: 156, distance: 50.0
click at [223, 156] on div "(3) [PERSON_NAME] + [PERSON_NAME] (C) - $70.00" at bounding box center [297, 166] width 176 height 29
click at [458, 154] on button "Assign to" at bounding box center [441, 167] width 69 height 30
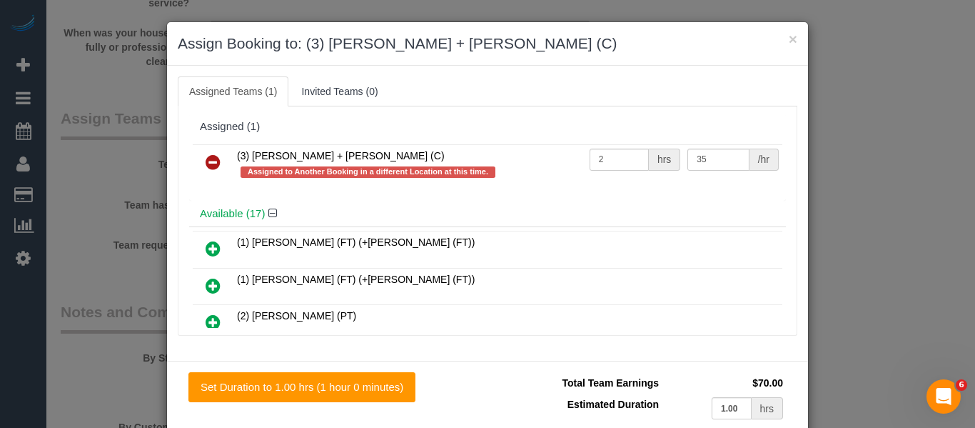
click at [209, 154] on icon at bounding box center [213, 162] width 15 height 17
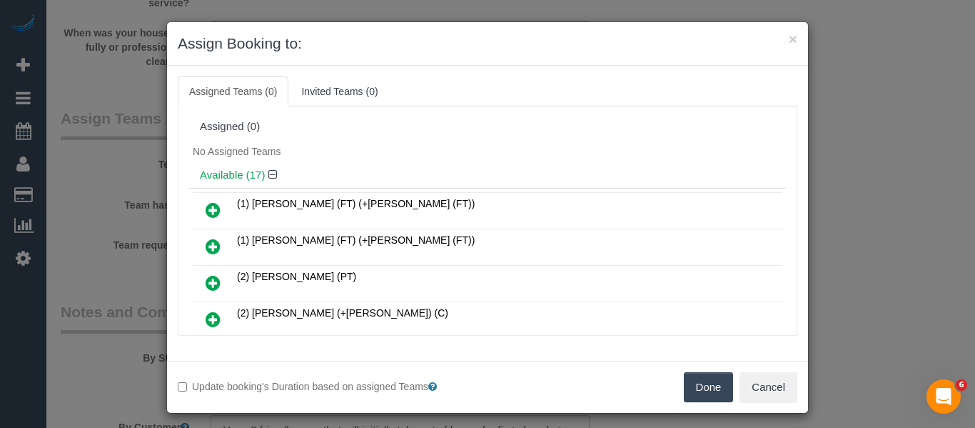
drag, startPoint x: 698, startPoint y: 384, endPoint x: 704, endPoint y: 378, distance: 8.6
click at [699, 384] on button "Done" at bounding box center [709, 387] width 50 height 30
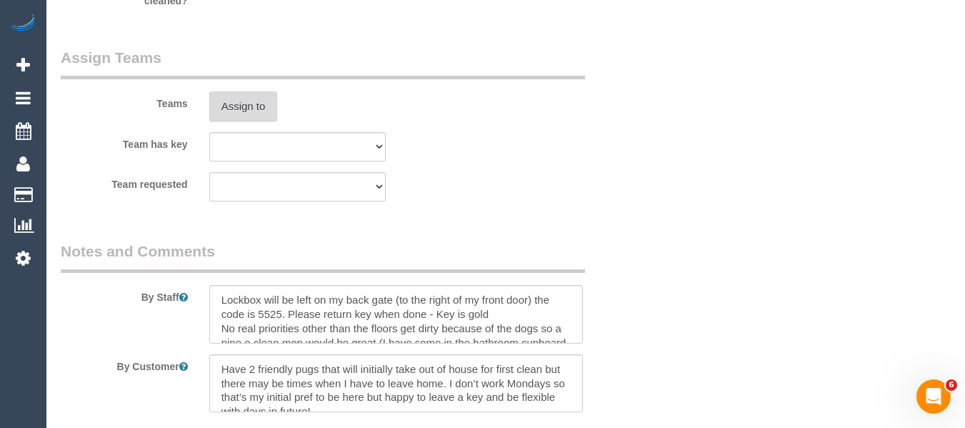
scroll to position [2564, 0]
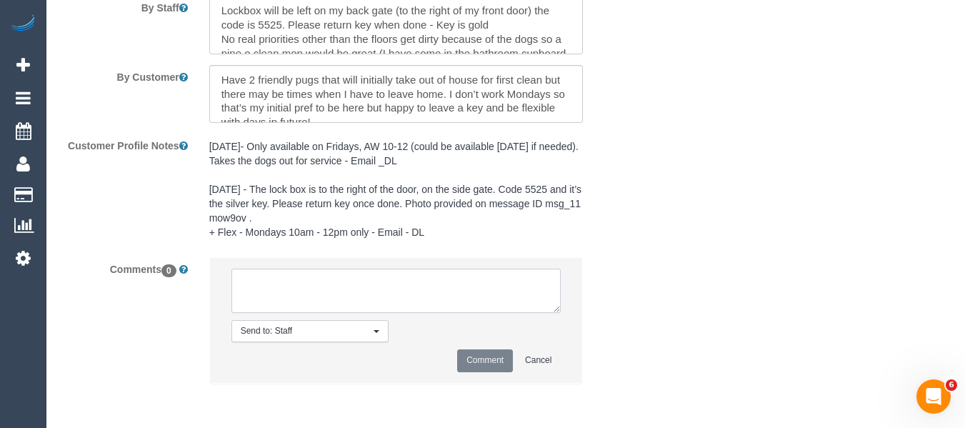
click at [369, 281] on textarea at bounding box center [396, 291] width 330 height 44
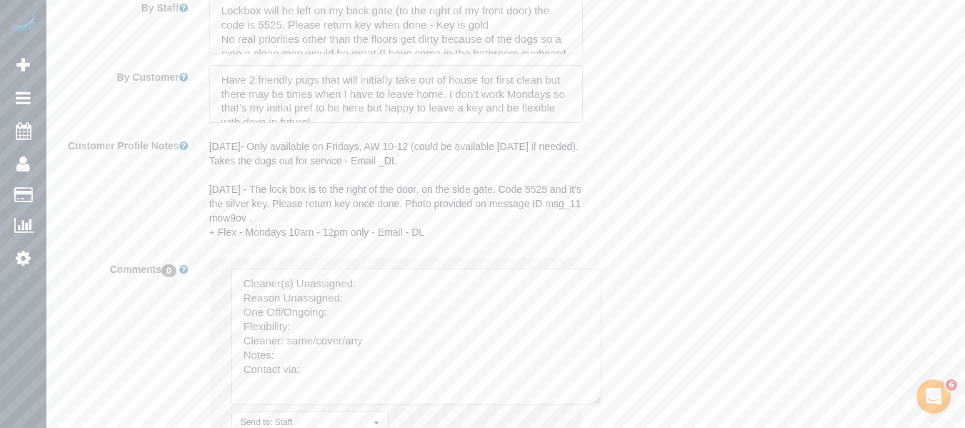
drag, startPoint x: 562, startPoint y: 347, endPoint x: 557, endPoint y: 377, distance: 30.4
click at [583, 394] on textarea at bounding box center [416, 337] width 370 height 136
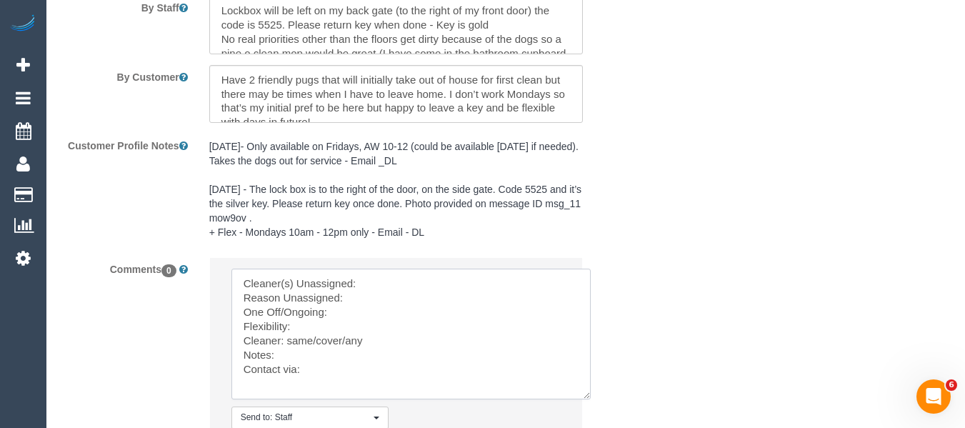
click at [425, 285] on textarea at bounding box center [410, 334] width 359 height 131
paste textarea "[PERSON_NAME] + [PERSON_NAME] (C)"
click at [398, 306] on textarea at bounding box center [410, 334] width 359 height 131
click at [353, 296] on textarea at bounding box center [410, 334] width 359 height 131
click at [353, 307] on textarea at bounding box center [410, 334] width 359 height 131
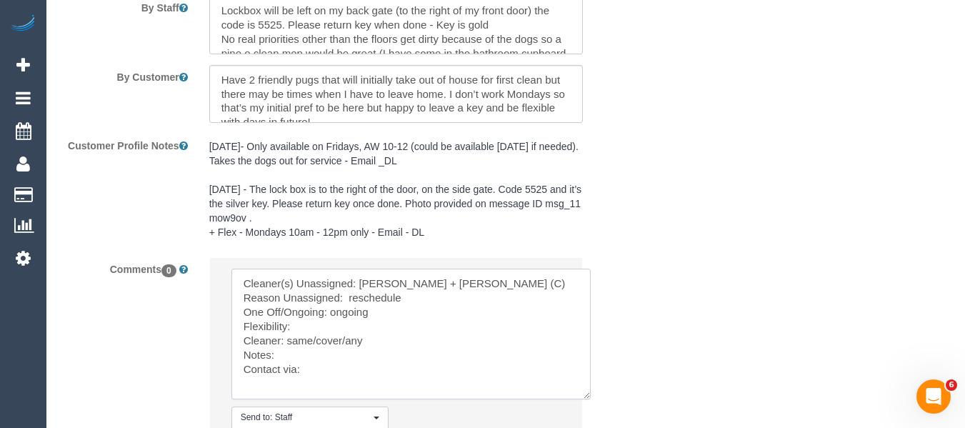
click at [319, 324] on textarea at bounding box center [410, 334] width 359 height 131
drag, startPoint x: 350, startPoint y: 341, endPoint x: 281, endPoint y: 340, distance: 69.3
click at [281, 340] on textarea at bounding box center [410, 334] width 359 height 131
drag, startPoint x: 363, startPoint y: 358, endPoint x: 361, endPoint y: 370, distance: 12.3
click at [361, 365] on textarea at bounding box center [410, 334] width 359 height 131
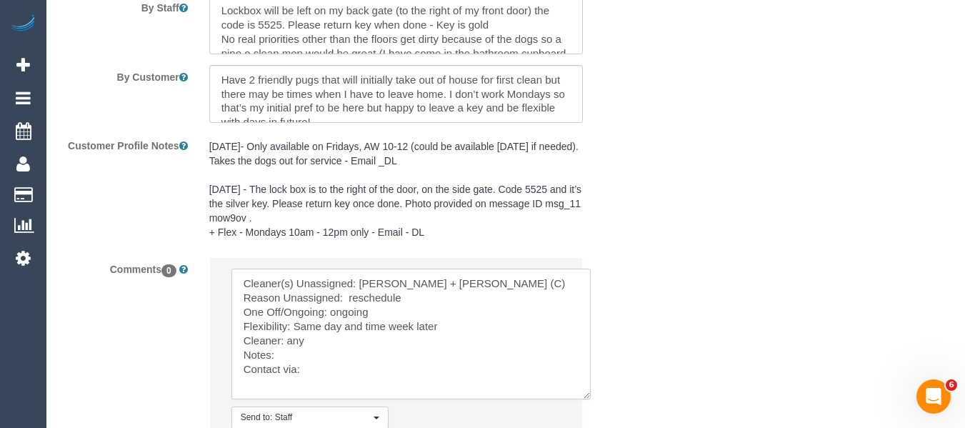
click at [361, 370] on textarea at bounding box center [410, 334] width 359 height 131
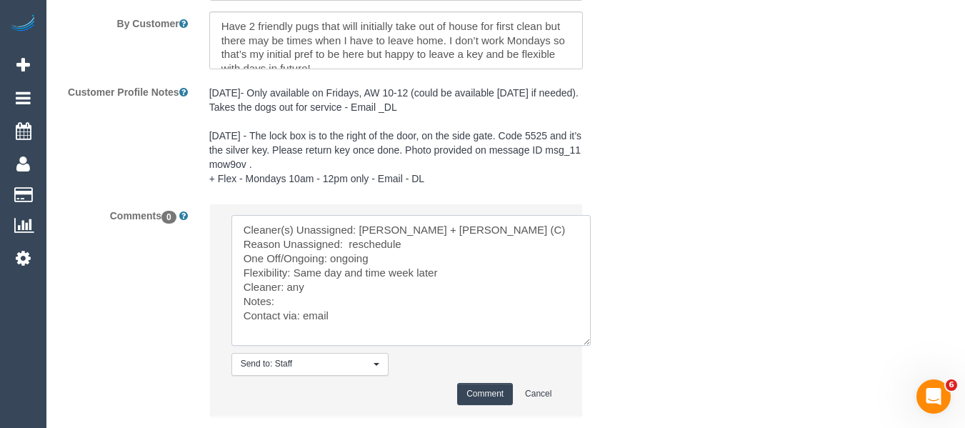
scroll to position [2707, 0]
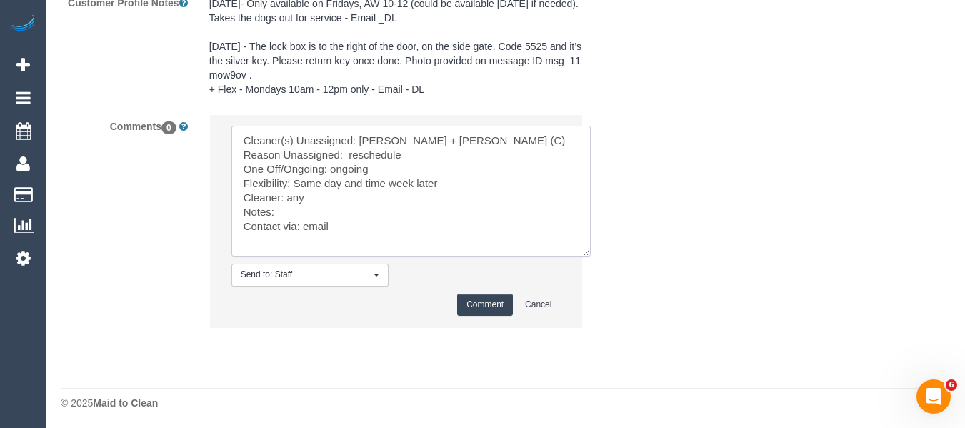
type textarea "Cleaner(s) Unassigned: [PERSON_NAME] + [PERSON_NAME] (C) Reason Unassigned: res…"
click at [479, 310] on button "Comment" at bounding box center [485, 305] width 56 height 22
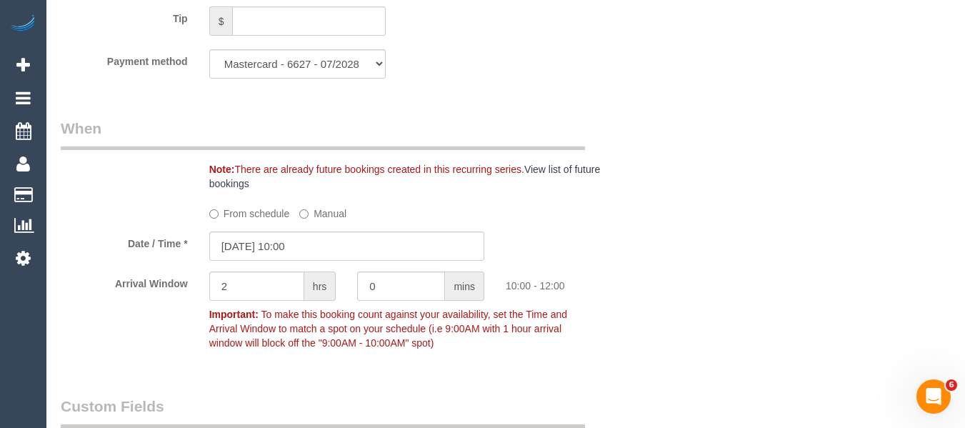
scroll to position [1344, 0]
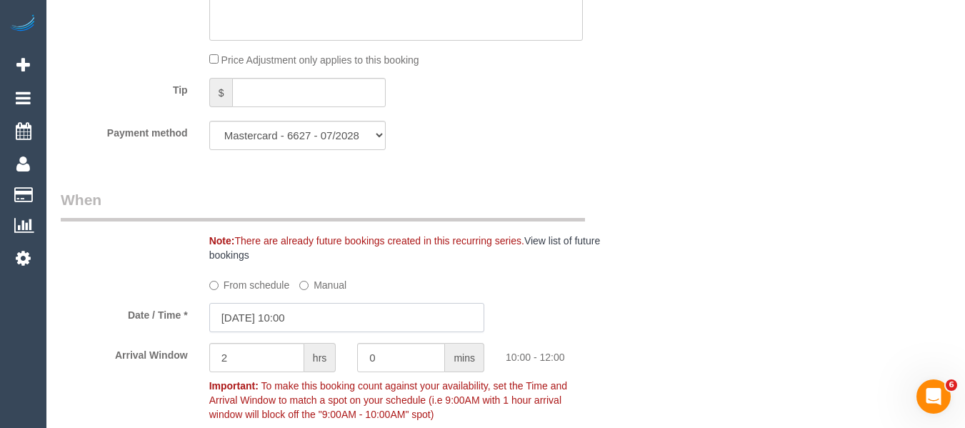
click at [386, 316] on input "[DATE] 10:00" at bounding box center [346, 317] width 275 height 29
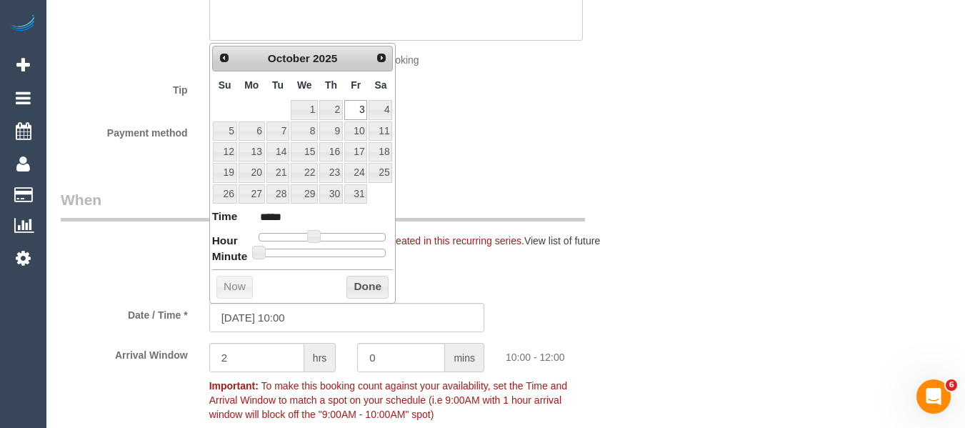
click at [457, 286] on div "From schedule Manual" at bounding box center [397, 282] width 396 height 19
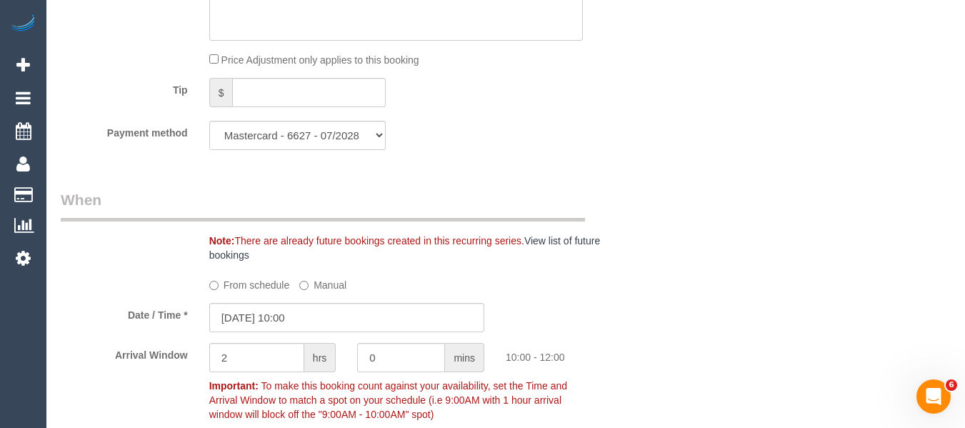
click at [291, 281] on div "From schedule Manual" at bounding box center [397, 282] width 396 height 19
click at [258, 281] on label "From schedule" at bounding box center [249, 282] width 81 height 19
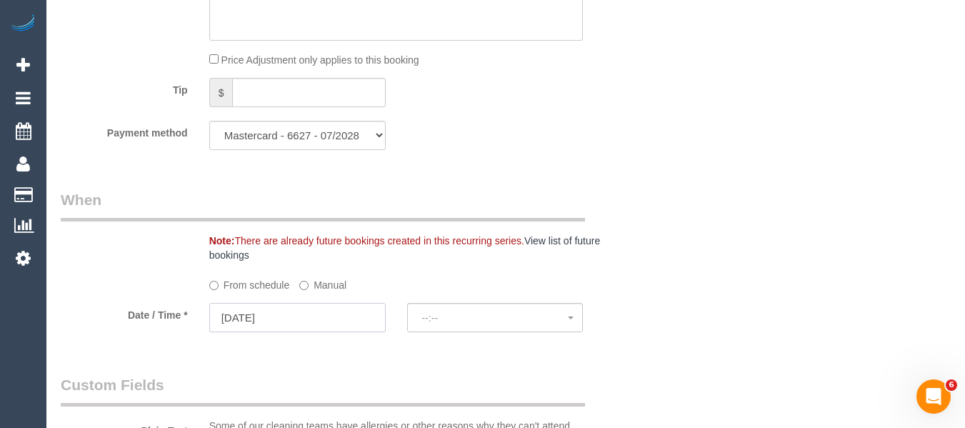
click at [356, 311] on input "[DATE]" at bounding box center [297, 317] width 176 height 29
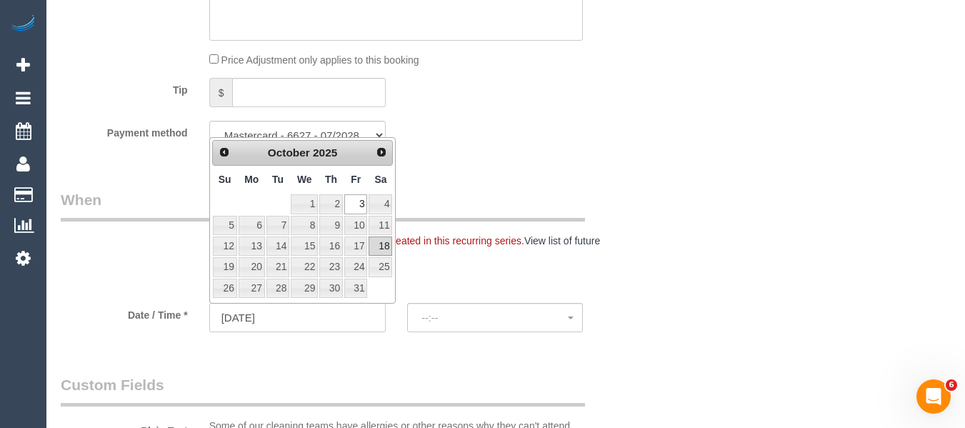
select select "spot18"
click at [350, 228] on link "10" at bounding box center [355, 225] width 23 height 19
type input "[DATE]"
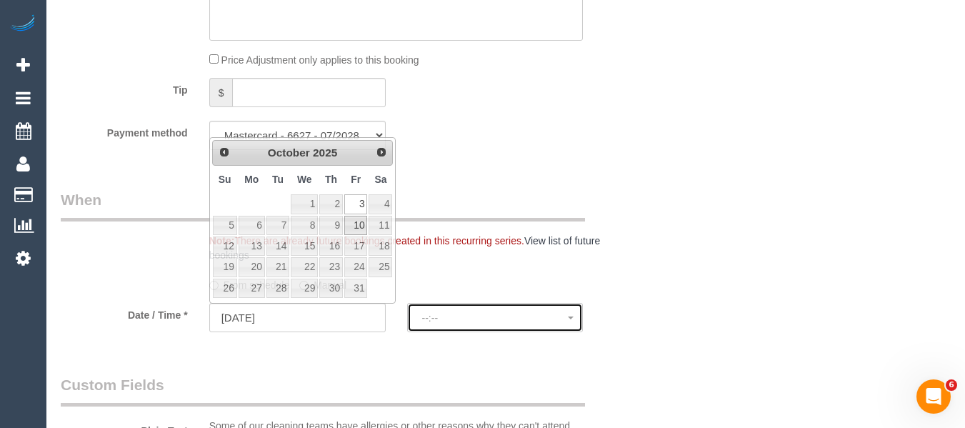
click at [429, 308] on button "--:--" at bounding box center [495, 317] width 176 height 29
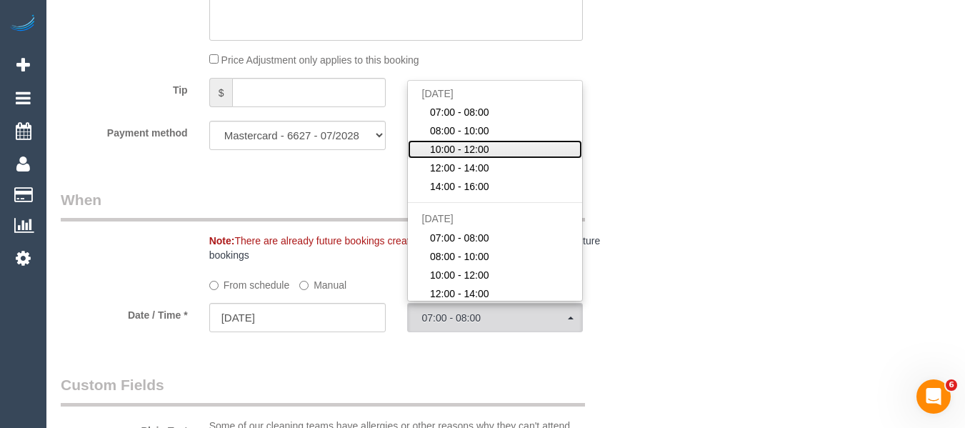
click at [473, 150] on span "10:00 - 12:00" at bounding box center [459, 149] width 59 height 14
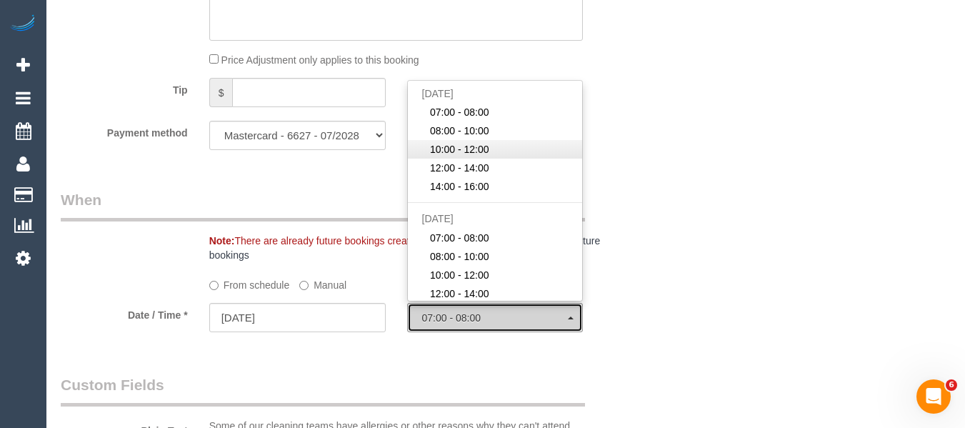
select select "spot37"
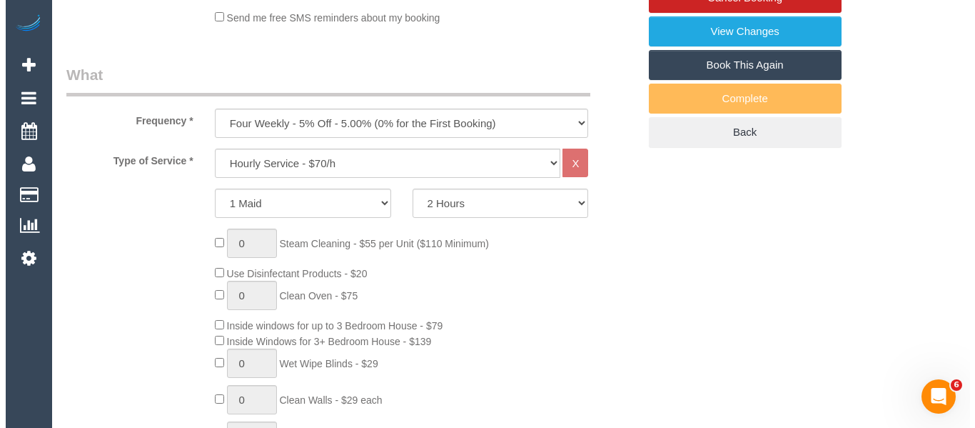
scroll to position [209, 0]
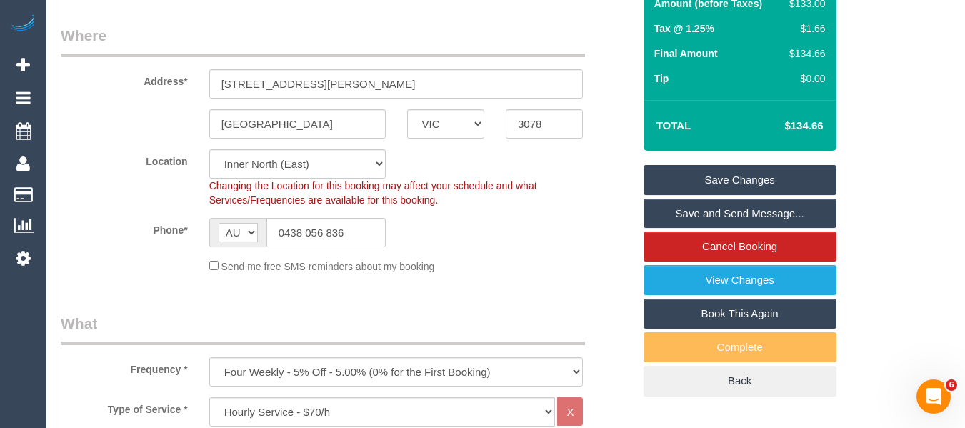
click at [768, 174] on link "Save Changes" at bounding box center [739, 180] width 193 height 30
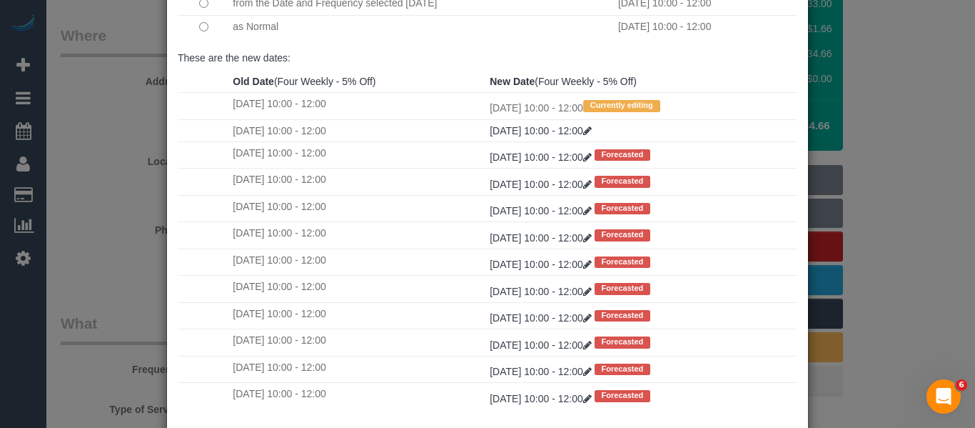
scroll to position [212, 0]
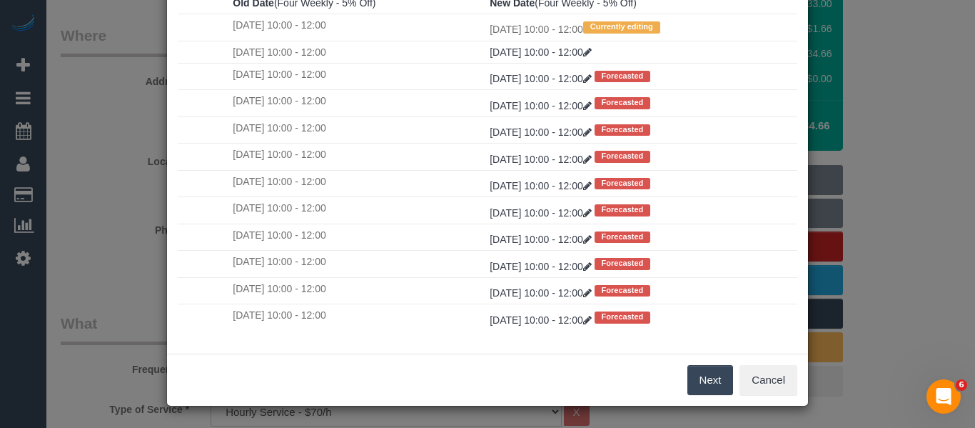
drag, startPoint x: 713, startPoint y: 383, endPoint x: 661, endPoint y: 295, distance: 102.1
click at [713, 381] on button "Next" at bounding box center [711, 380] width 46 height 30
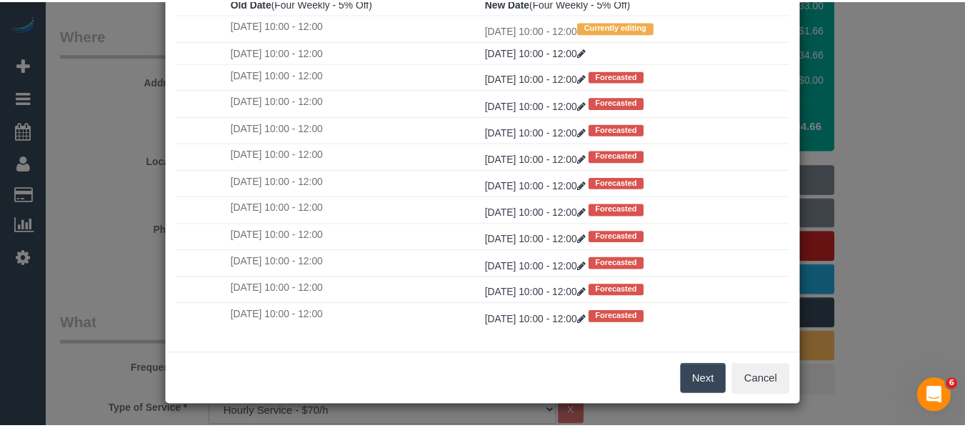
scroll to position [0, 0]
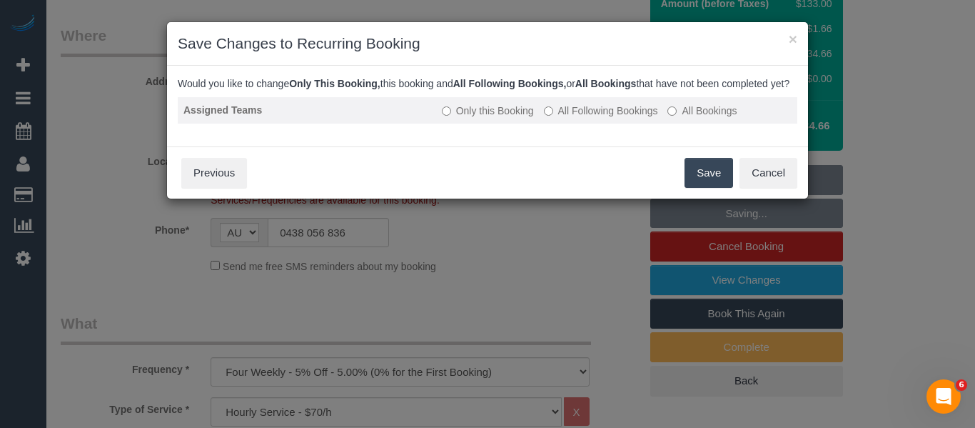
click at [606, 118] on label "All Following Bookings" at bounding box center [601, 111] width 114 height 14
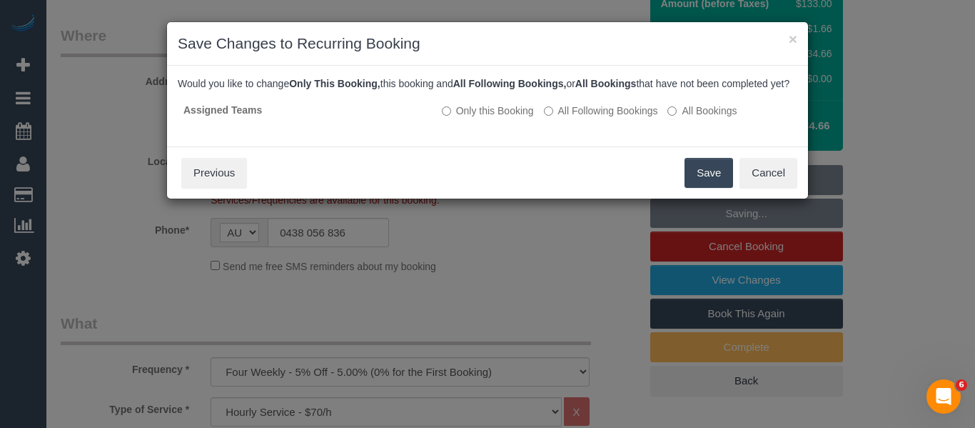
click at [703, 188] on button "Save" at bounding box center [709, 173] width 49 height 30
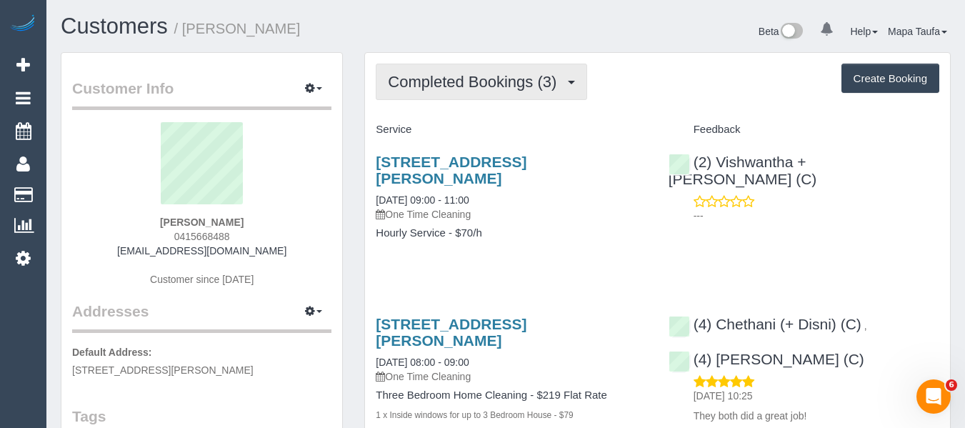
click at [434, 85] on span "Completed Bookings (3)" at bounding box center [476, 82] width 176 height 18
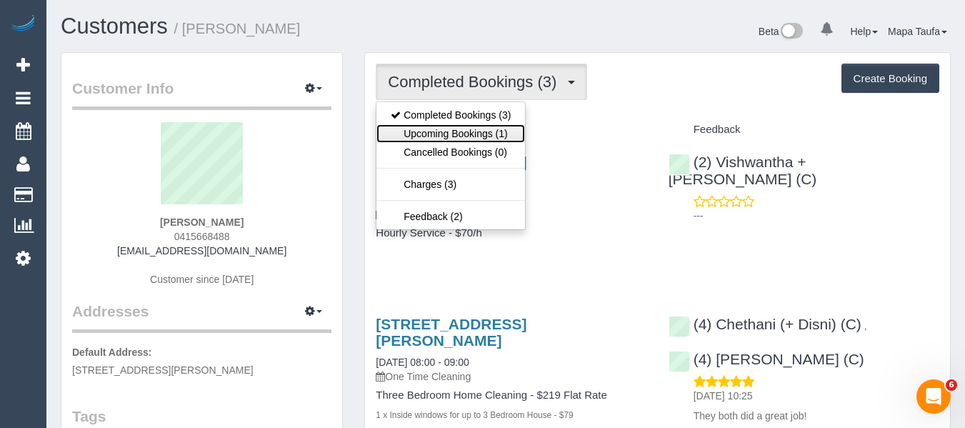
click at [442, 128] on link "Upcoming Bookings (1)" at bounding box center [450, 133] width 149 height 19
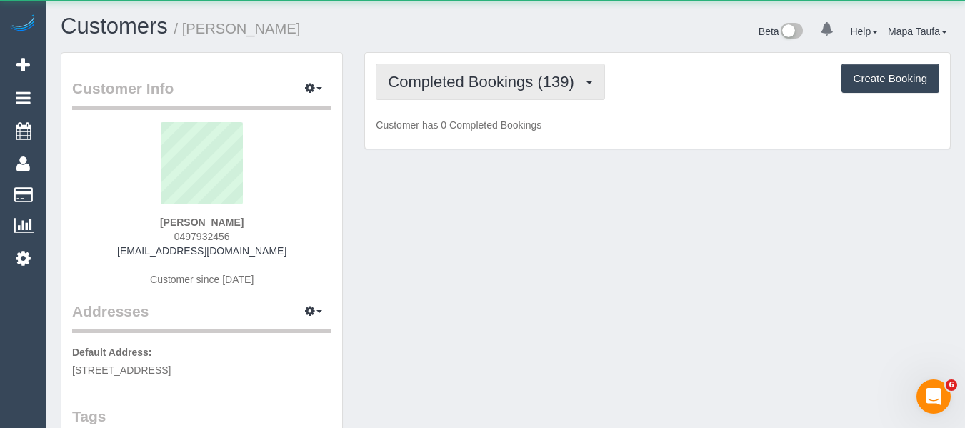
click at [445, 85] on span "Completed Bookings (139)" at bounding box center [484, 82] width 193 height 18
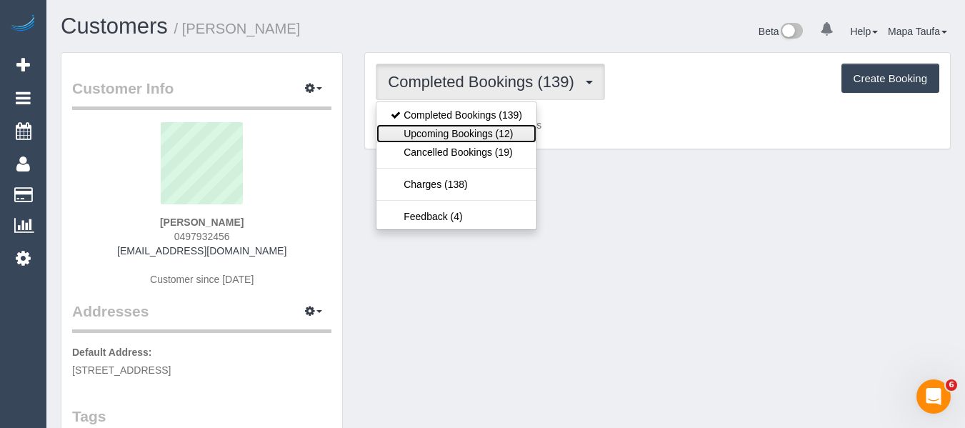
click at [451, 127] on link "Upcoming Bookings (12)" at bounding box center [456, 133] width 160 height 19
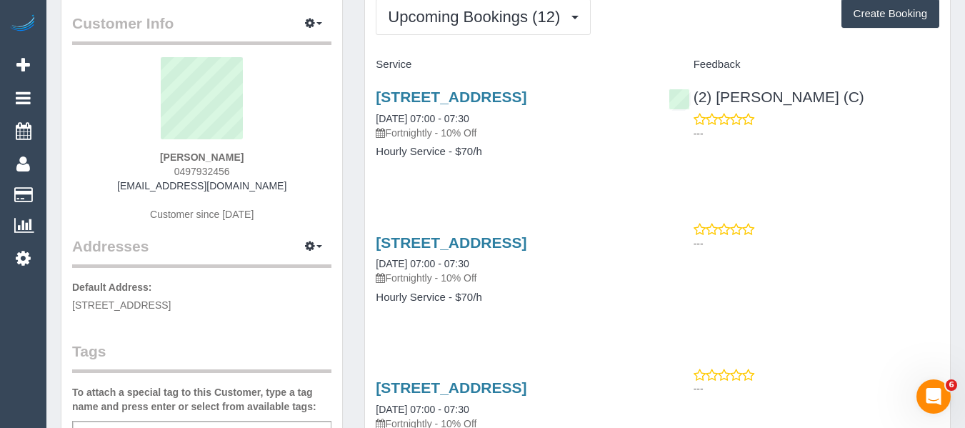
scroll to position [143, 0]
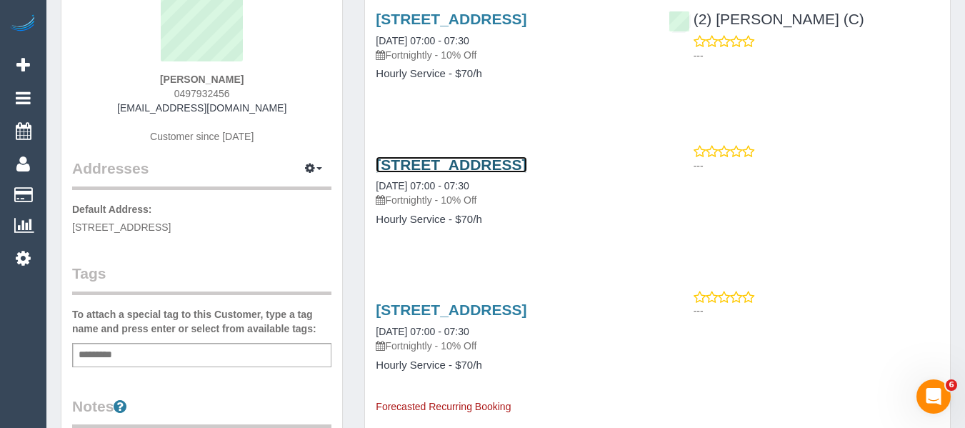
click at [439, 169] on link "Unit 412/1 Bouverie, Carlton, VIC 3053" at bounding box center [451, 164] width 151 height 16
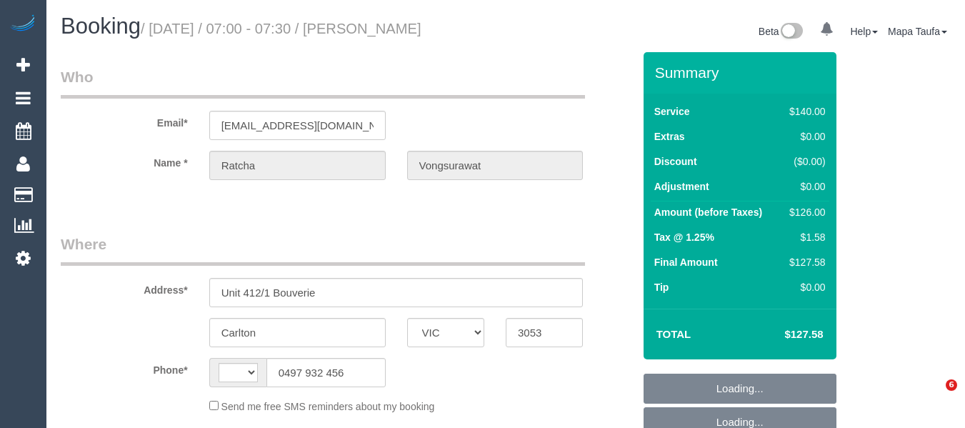
select select "VIC"
select select "string:AU"
select select "object:709"
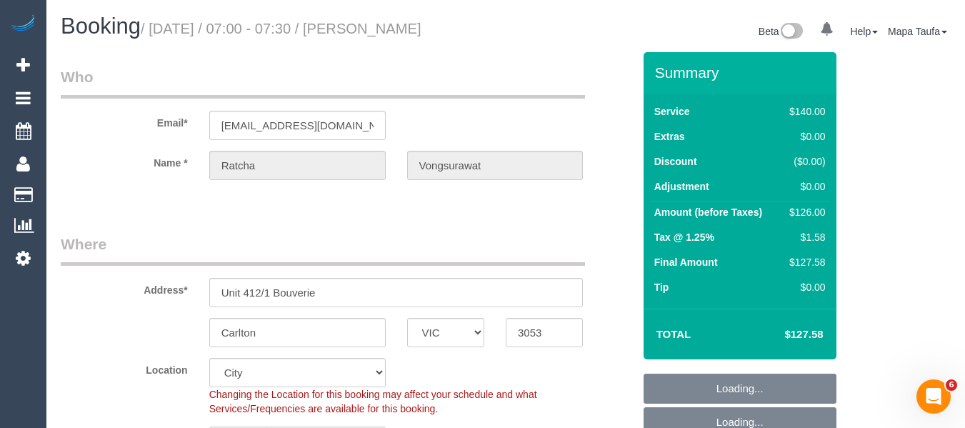
select select "string:stripe-pm_1Nwv6Q2GScqysDRVIPI7bVt2"
select select "number:28"
select select "number:14"
select select "number:18"
select select "object:880"
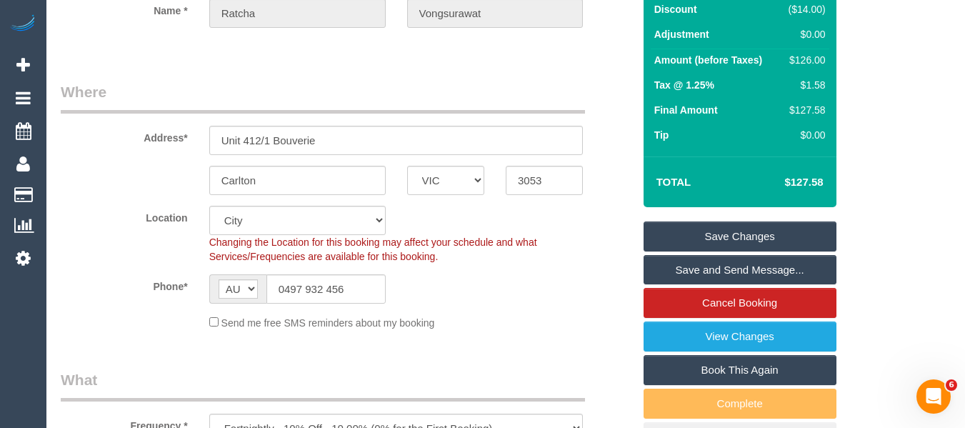
scroll to position [214, 0]
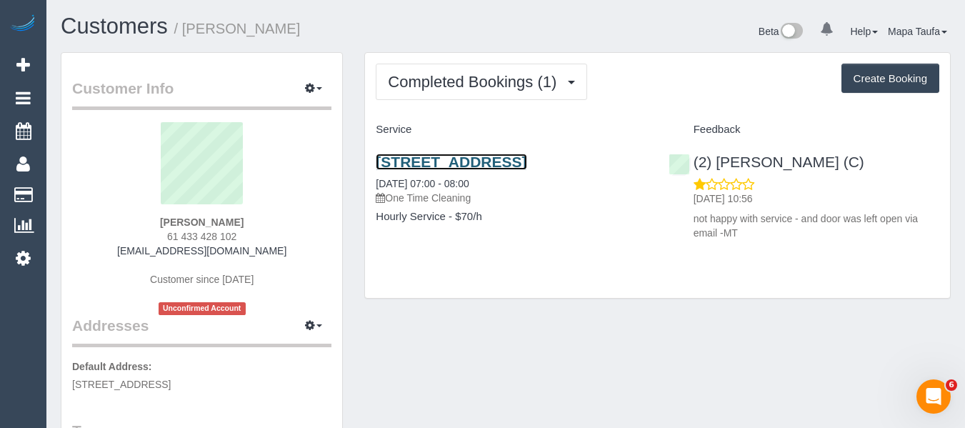
click at [431, 165] on link "99 Cardigan Street, Calrton, VIC 3053" at bounding box center [451, 162] width 151 height 16
click at [438, 60] on div "Completed Bookings (1) Completed Bookings (1) Upcoming Bookings (0) Cancelled B…" at bounding box center [657, 175] width 585 height 245
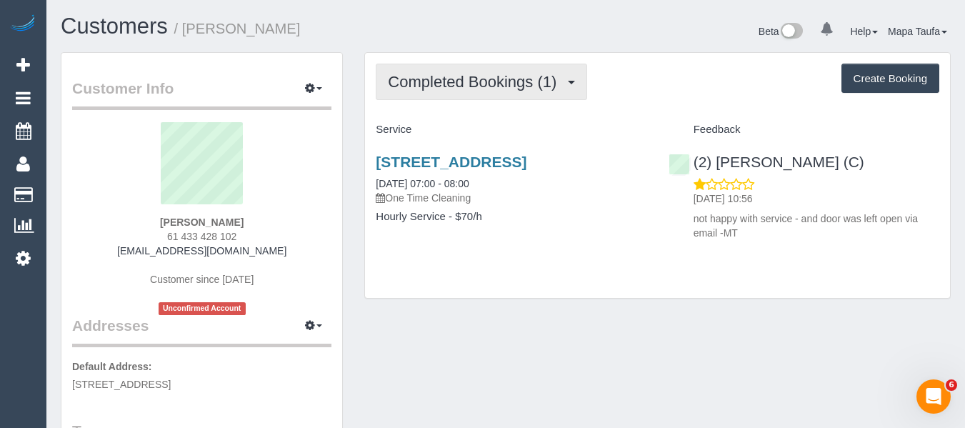
click at [436, 80] on span "Completed Bookings (1)" at bounding box center [476, 82] width 176 height 18
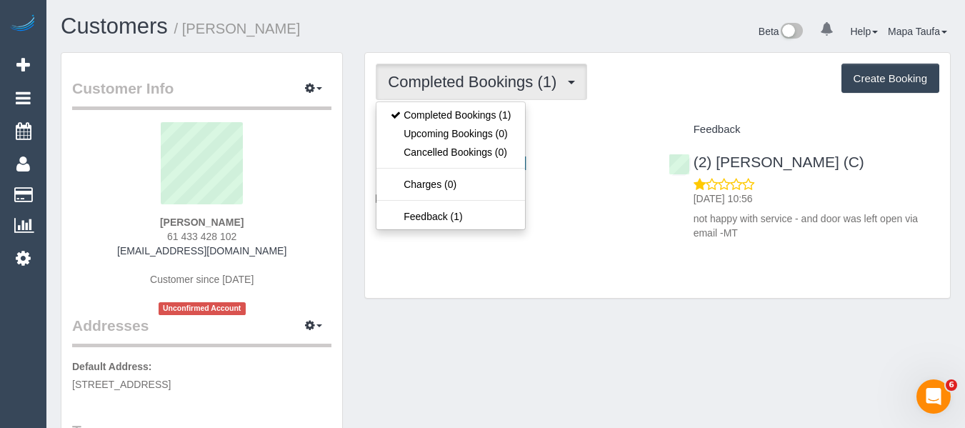
click at [433, 29] on h1 "Customers / Leila Obrien" at bounding box center [278, 26] width 434 height 24
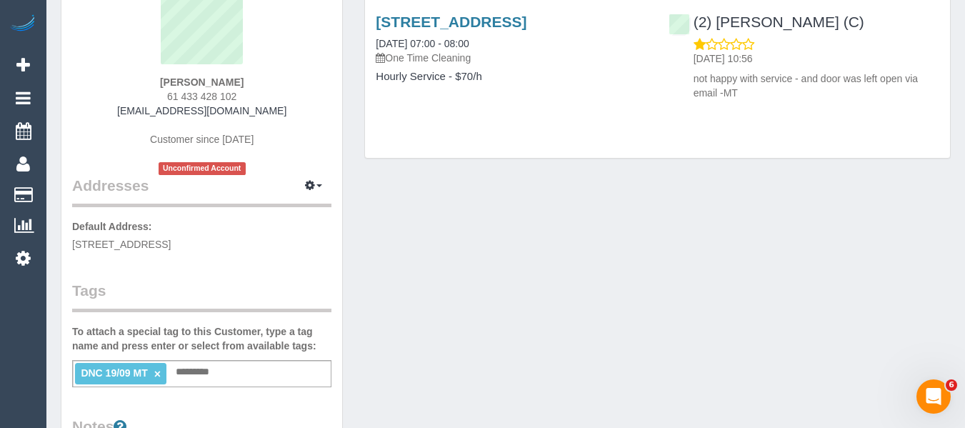
scroll to position [143, 0]
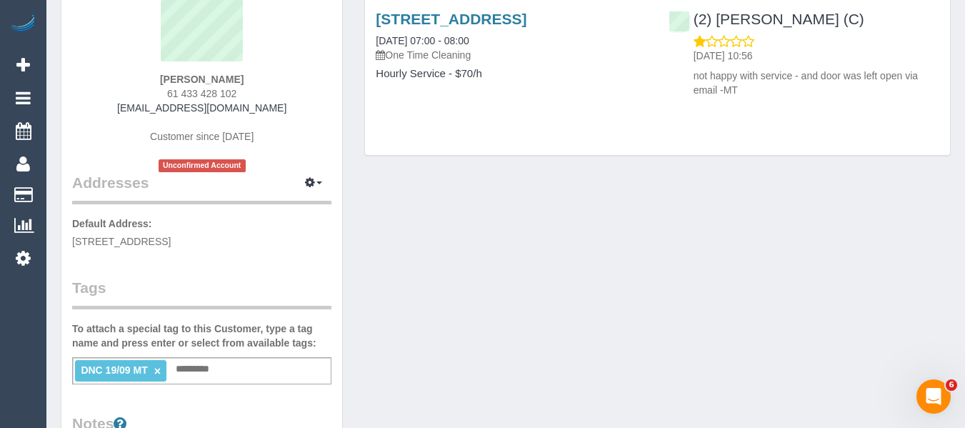
drag, startPoint x: 157, startPoint y: 373, endPoint x: 478, endPoint y: 314, distance: 326.6
click at [158, 371] on link "×" at bounding box center [157, 371] width 6 height 12
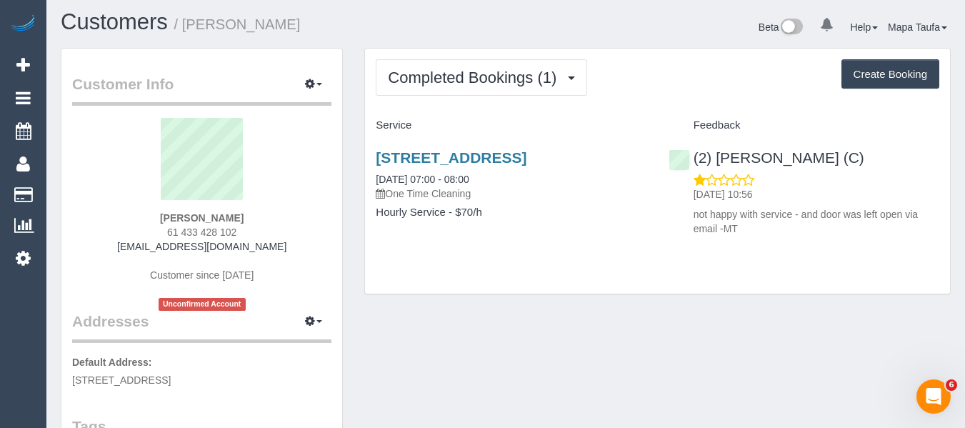
scroll to position [0, 0]
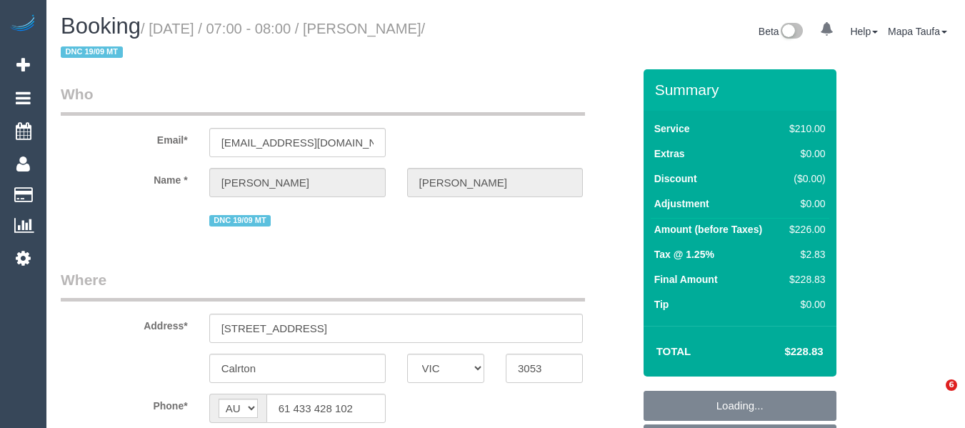
select select "VIC"
select select "object:1157"
select select "string:stripe-pm_1S7V6l2GScqysDRVcSbpfTS2"
select select "180"
select select "number:28"
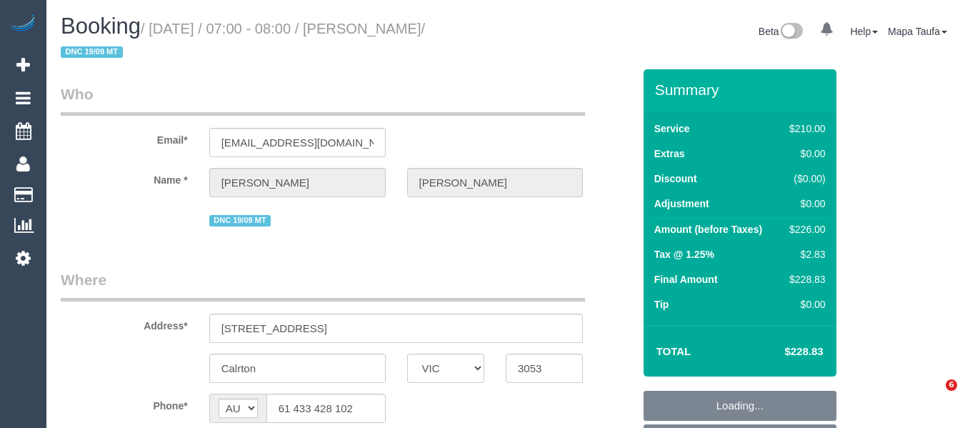
select select "number:14"
select select "number:20"
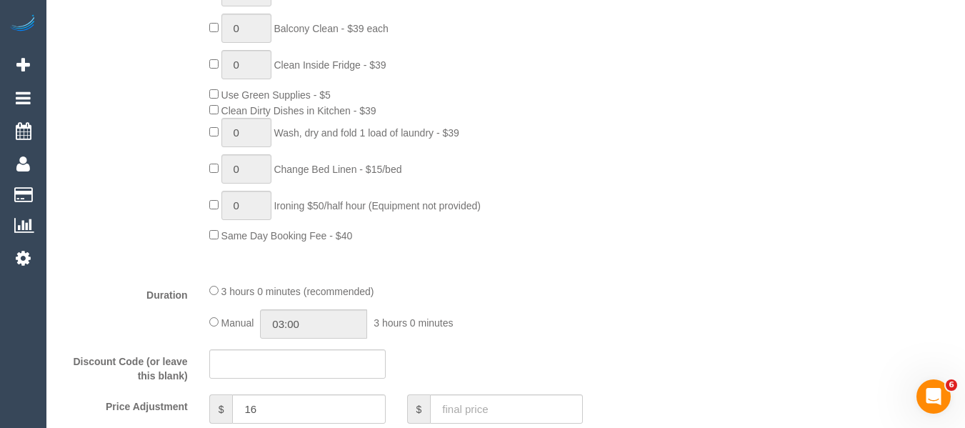
scroll to position [1147, 0]
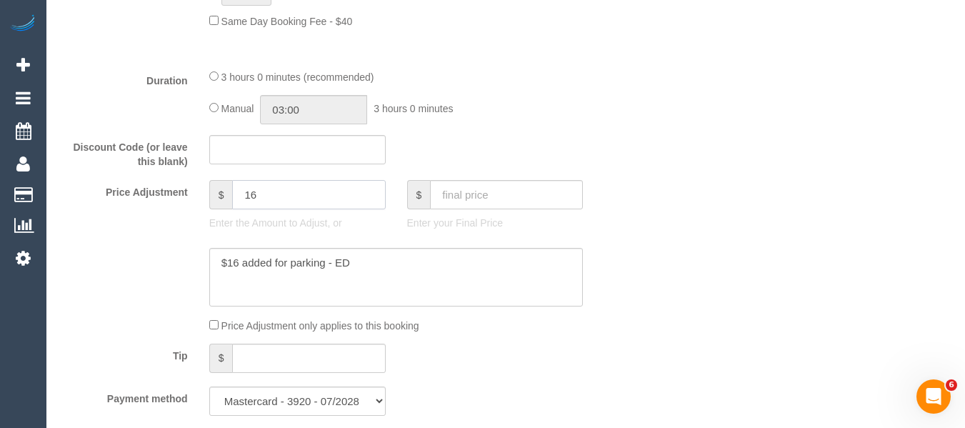
drag, startPoint x: 264, startPoint y: 196, endPoint x: 216, endPoint y: 197, distance: 47.1
click at [216, 196] on div "$ 16" at bounding box center [297, 194] width 176 height 29
type input "-1"
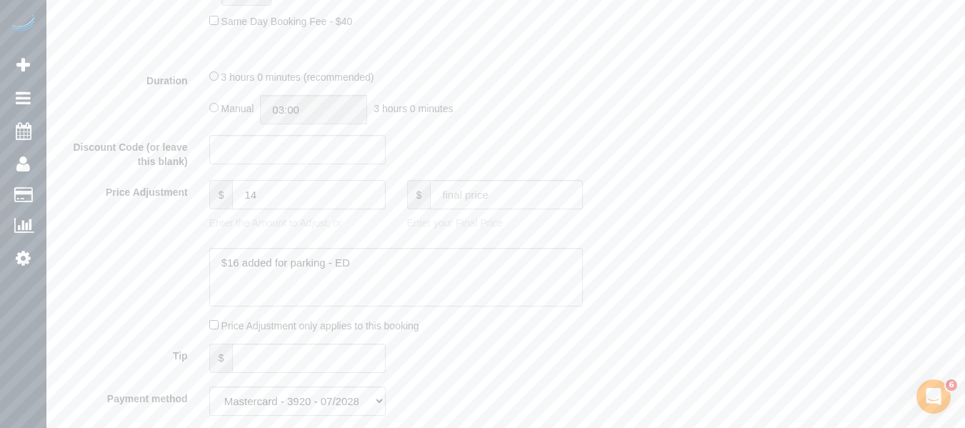
type input "1"
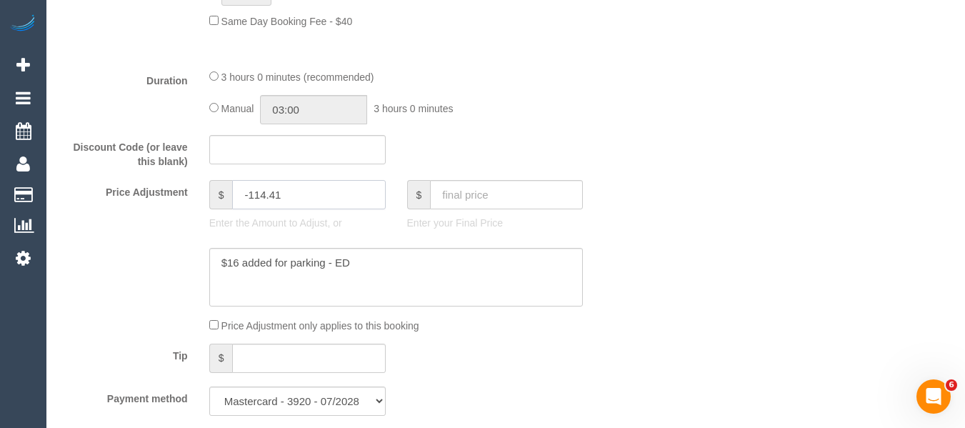
type input "-114.41"
click at [236, 262] on textarea at bounding box center [396, 277] width 374 height 59
click at [239, 261] on textarea at bounding box center [396, 277] width 374 height 59
type textarea "d"
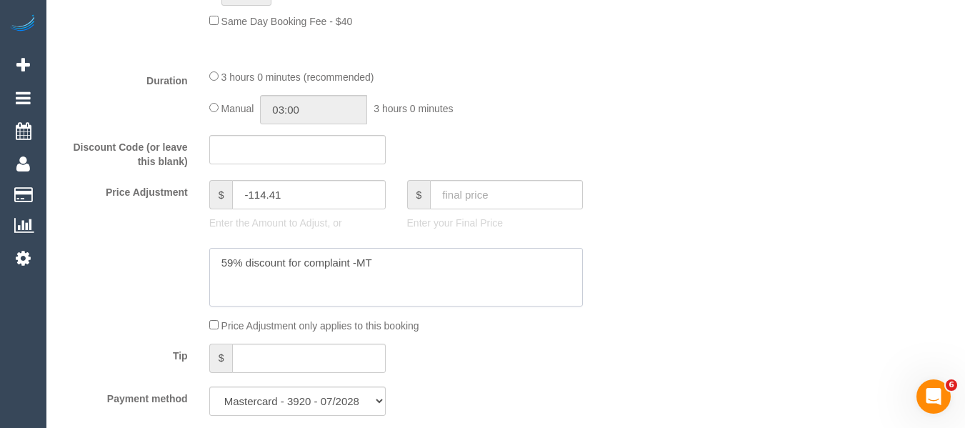
click at [231, 259] on textarea at bounding box center [396, 277] width 374 height 59
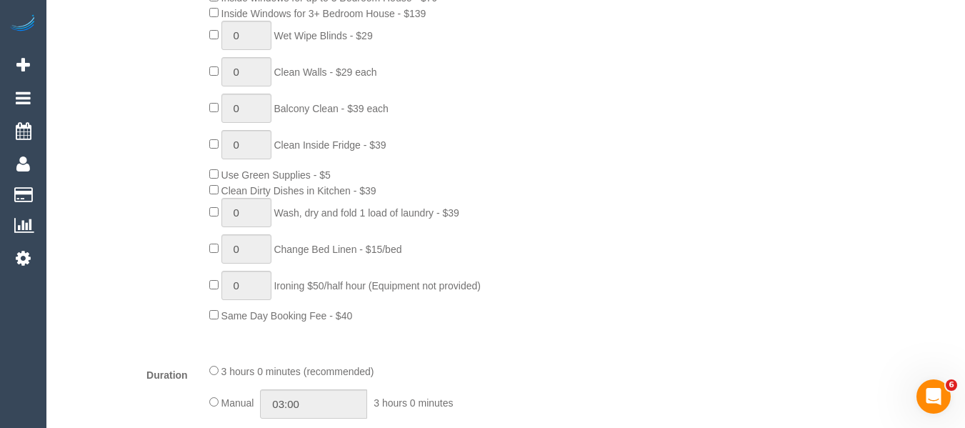
scroll to position [1004, 0]
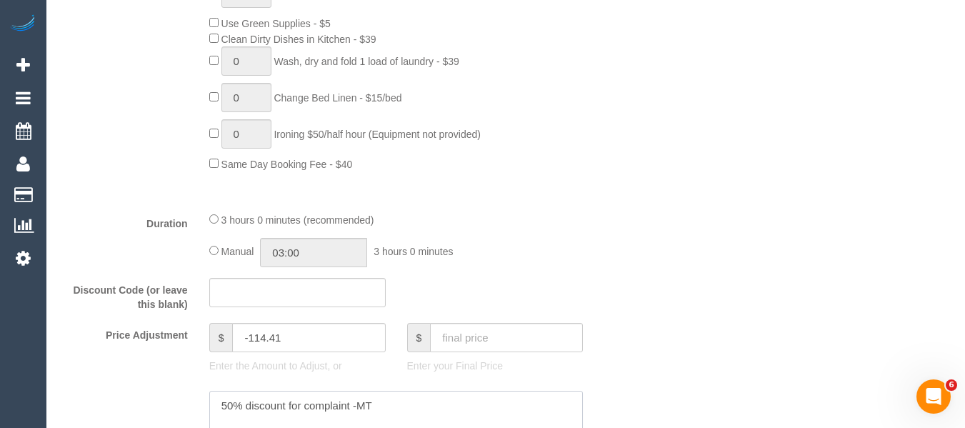
type textarea "50% discount for complaint -MT"
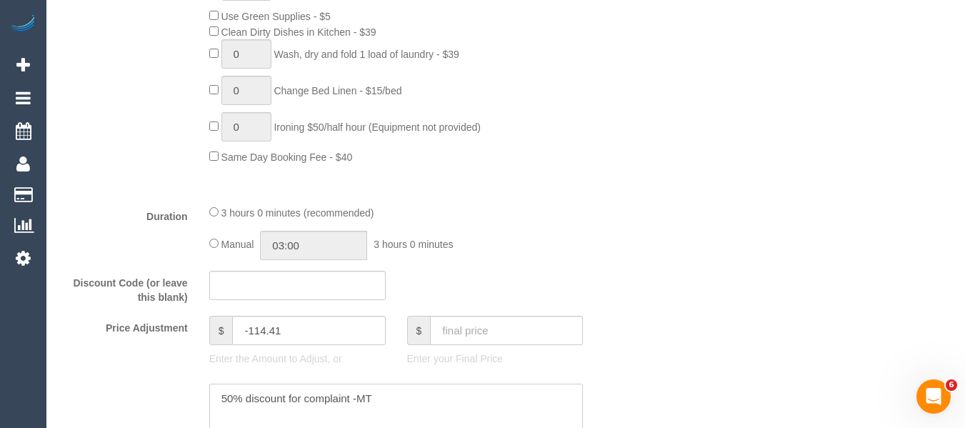
scroll to position [1147, 0]
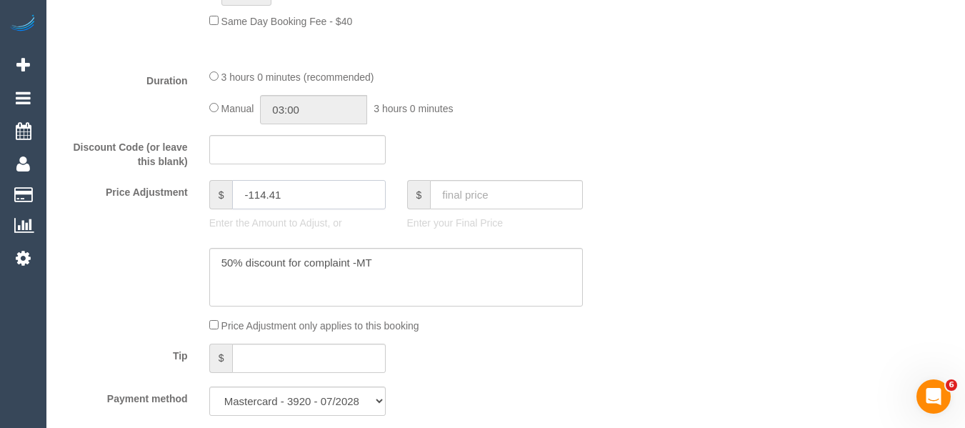
drag, startPoint x: 296, startPoint y: 191, endPoint x: 250, endPoint y: 191, distance: 45.7
click at [250, 191] on input "-114.41" at bounding box center [308, 194] width 153 height 29
type input "-96.78"
drag, startPoint x: 641, startPoint y: 176, endPoint x: 883, endPoint y: 174, distance: 242.1
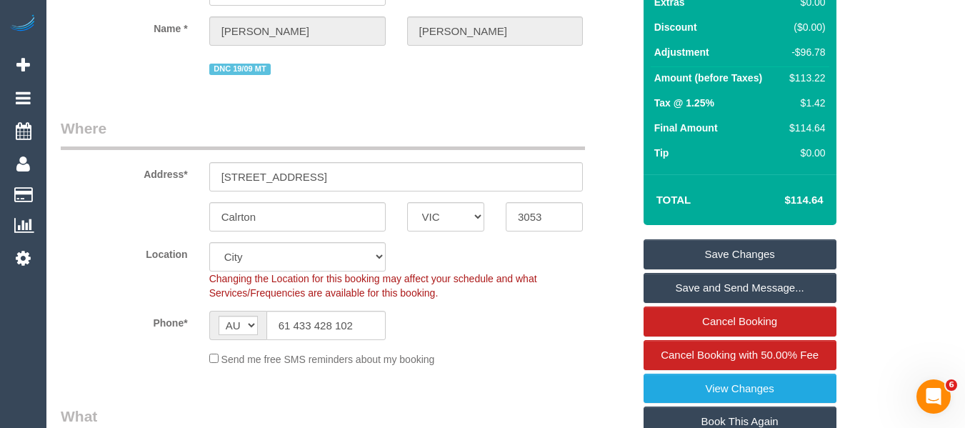
scroll to position [74, 0]
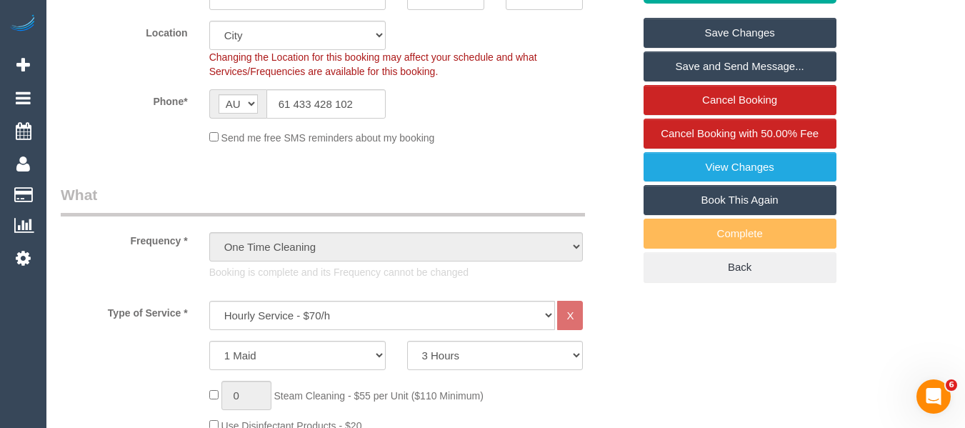
scroll to position [461, 0]
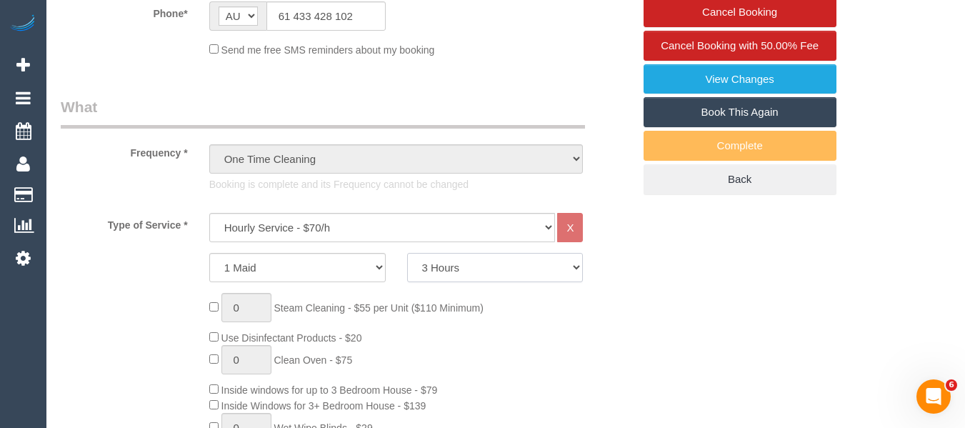
click at [495, 271] on select "2 Hours 2.5 Hours 3 Hours 3.5 Hours 4 Hours 4.5 Hours 5 Hours 5.5 Hours 6 Hours…" at bounding box center [495, 267] width 176 height 29
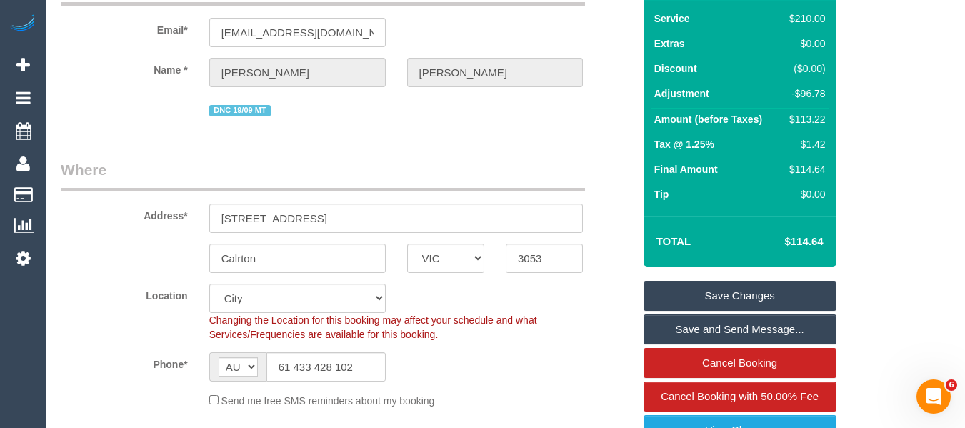
scroll to position [214, 0]
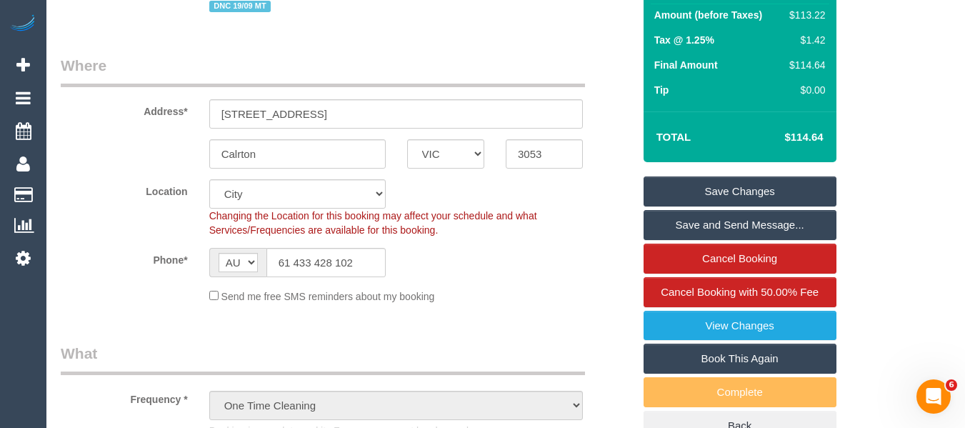
click at [774, 189] on link "Save Changes" at bounding box center [739, 191] width 193 height 30
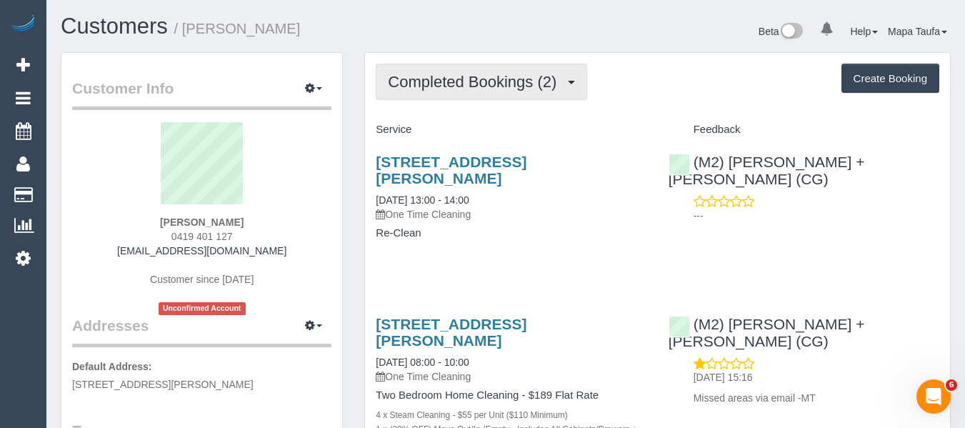
click at [431, 82] on span "Completed Bookings (2)" at bounding box center [476, 82] width 176 height 18
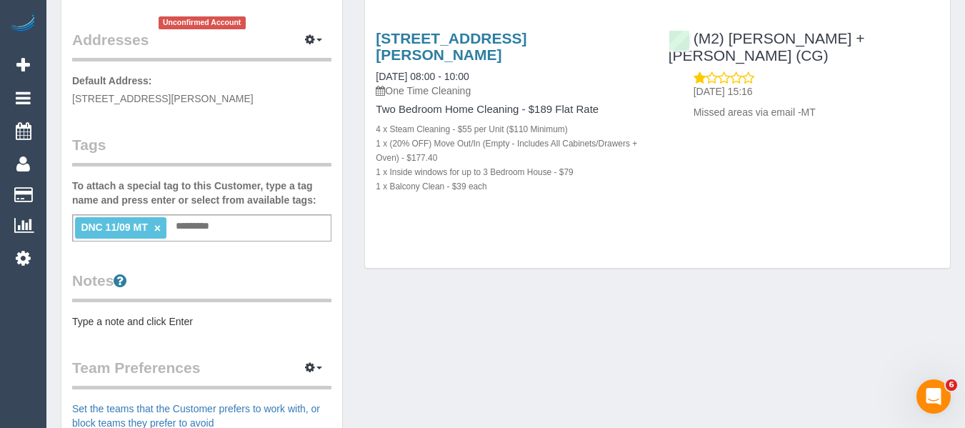
scroll to position [71, 0]
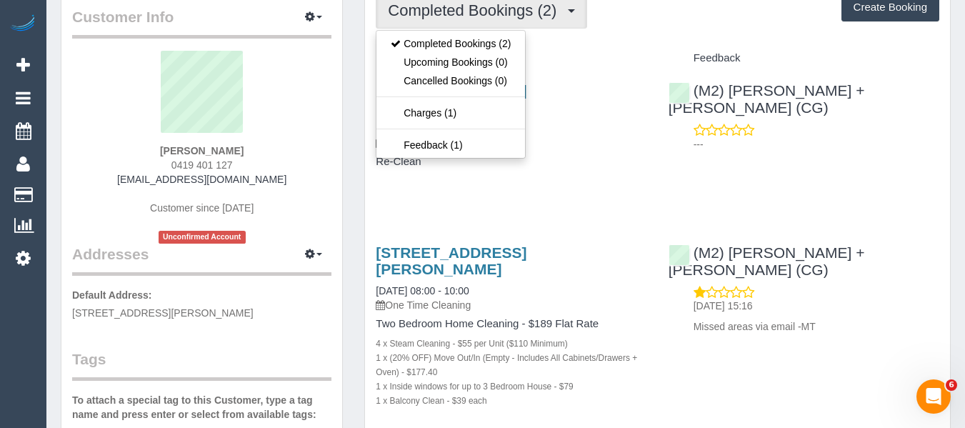
click at [410, 124] on ul "Completed Bookings (2) Upcoming Bookings (0) Cancelled Bookings (0) Charges (1)…" at bounding box center [451, 94] width 150 height 129
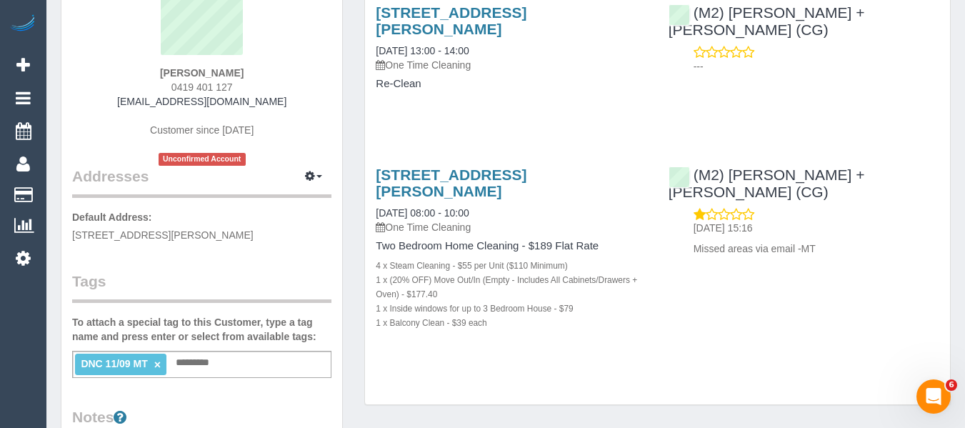
scroll to position [286, 0]
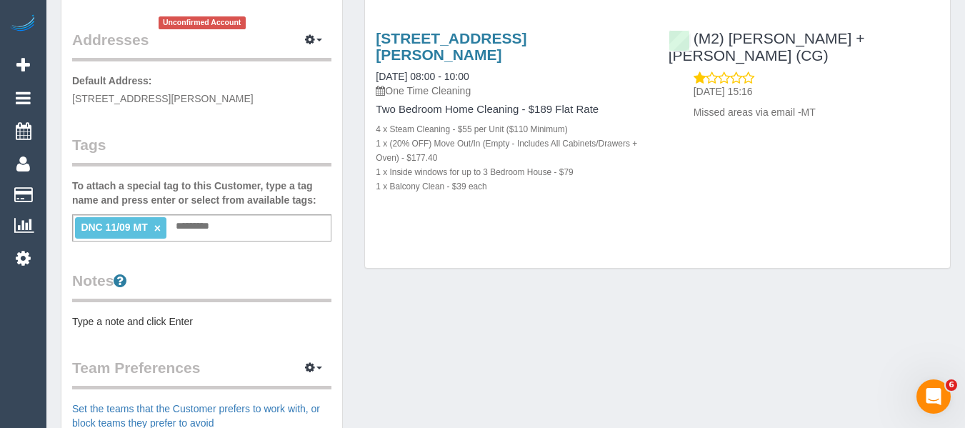
click at [157, 231] on link "×" at bounding box center [157, 228] width 6 height 12
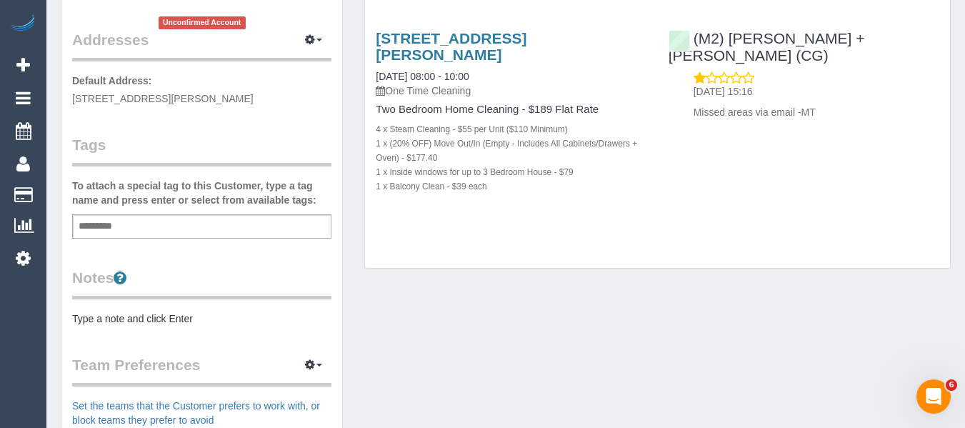
drag, startPoint x: 544, startPoint y: 328, endPoint x: 505, endPoint y: 359, distance: 49.9
click at [545, 329] on div "Customer Info Edit Contact Info Send Message Email Preferences Special Sales Ta…" at bounding box center [505, 244] width 911 height 957
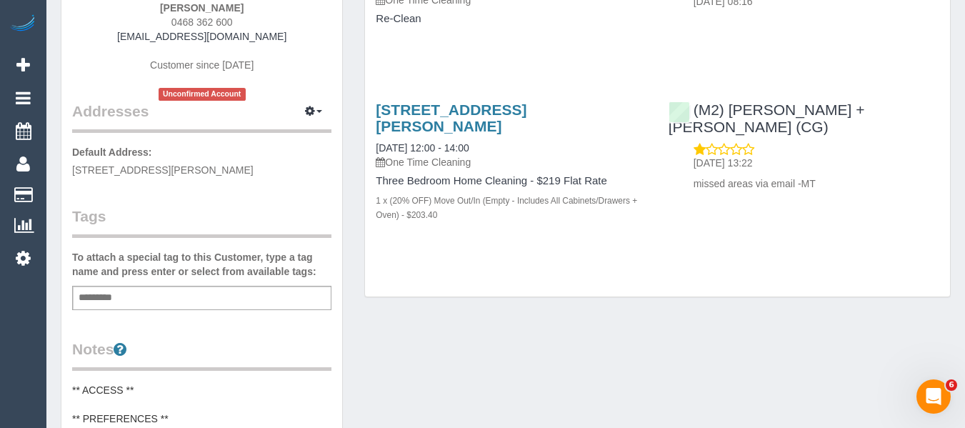
scroll to position [286, 0]
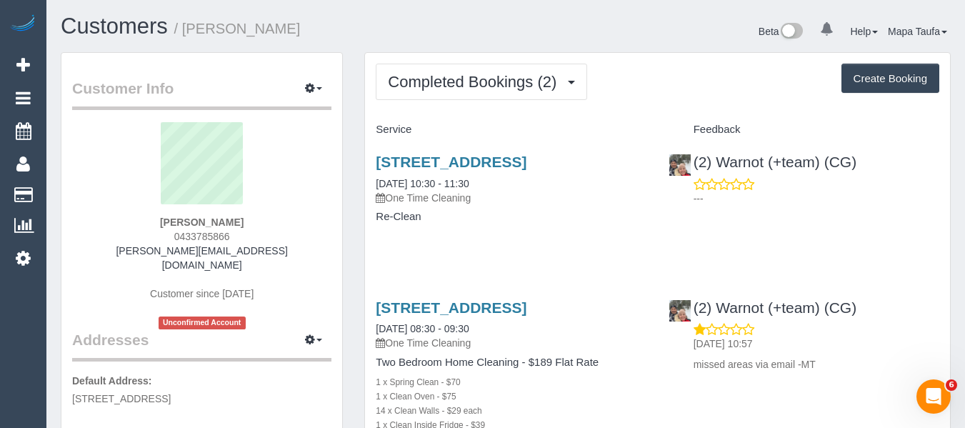
drag, startPoint x: 252, startPoint y: 221, endPoint x: 174, endPoint y: 224, distance: 77.9
click at [174, 221] on div "[PERSON_NAME] 0433785866 [PERSON_NAME][EMAIL_ADDRESS][DOMAIN_NAME] Customer sin…" at bounding box center [201, 225] width 259 height 207
copy strong "[PERSON_NAME]"
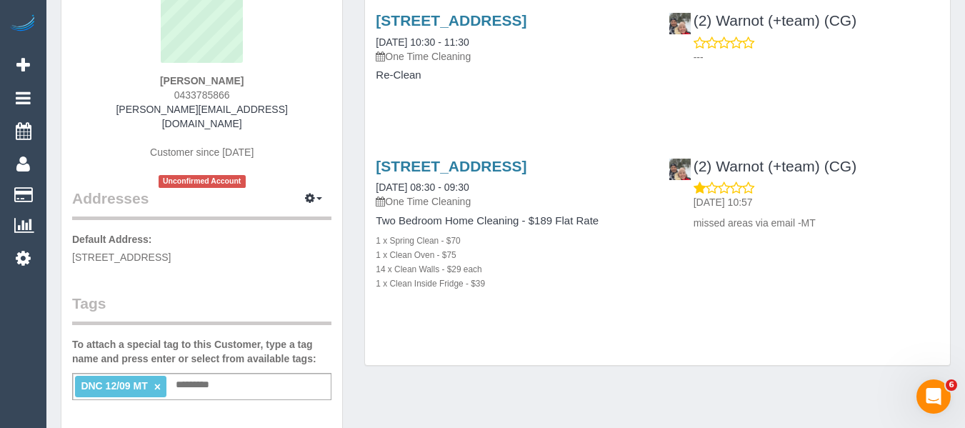
scroll to position [143, 0]
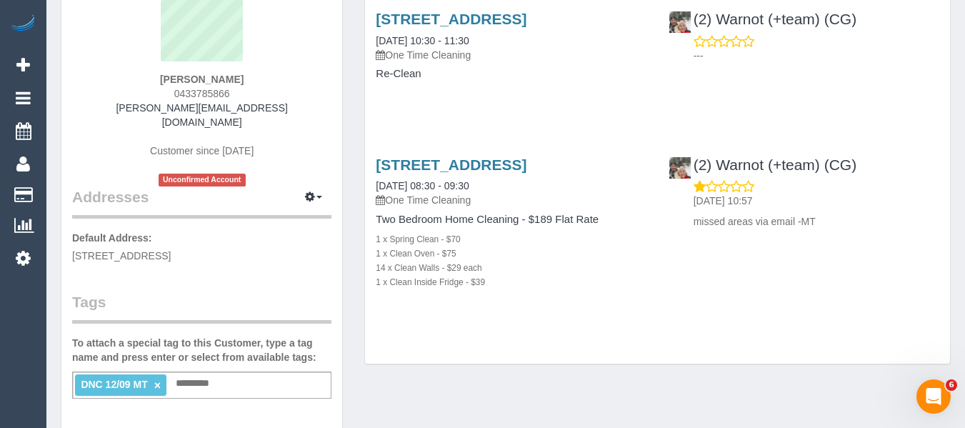
click at [156, 379] on link "×" at bounding box center [157, 385] width 6 height 12
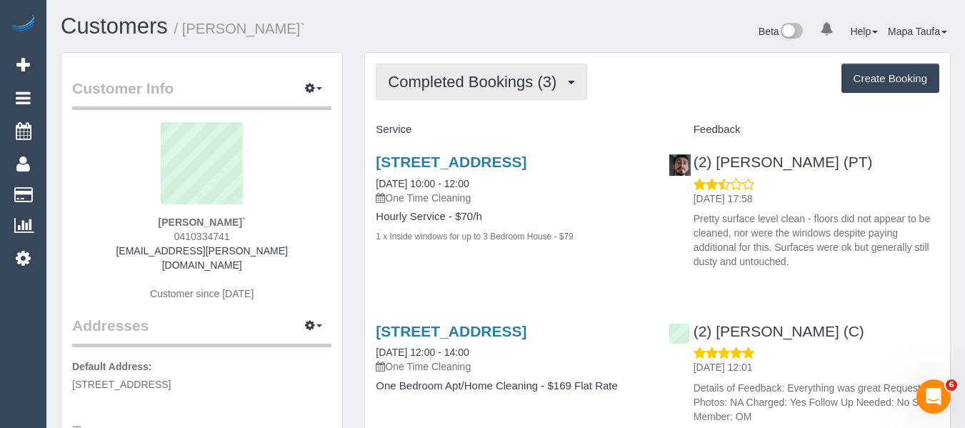
click at [406, 93] on button "Completed Bookings (3)" at bounding box center [481, 82] width 211 height 36
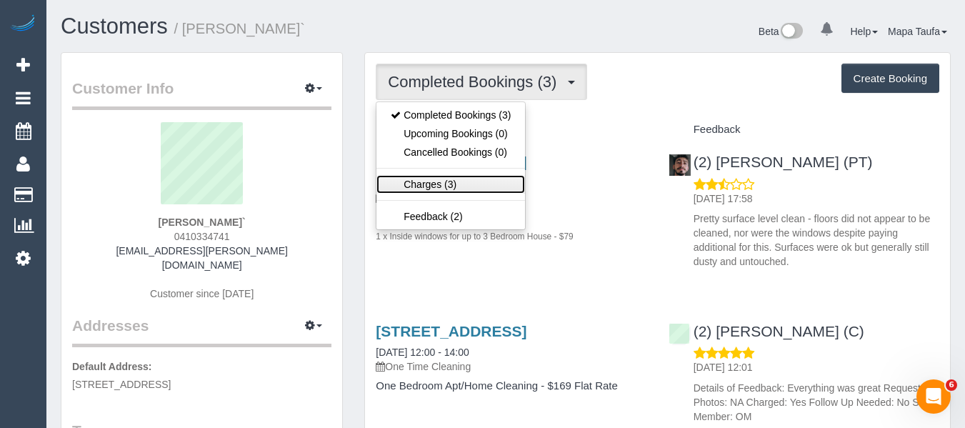
click at [426, 179] on link "Charges (3)" at bounding box center [450, 184] width 149 height 19
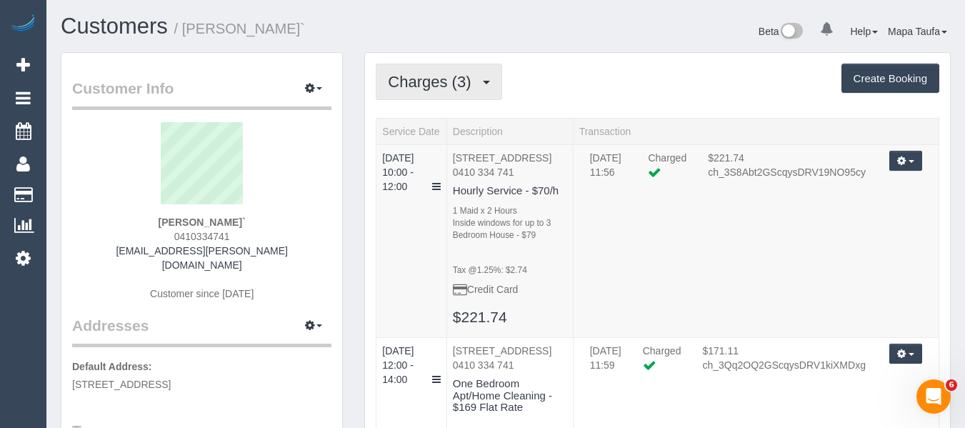
click at [427, 77] on span "Charges (3)" at bounding box center [433, 82] width 90 height 18
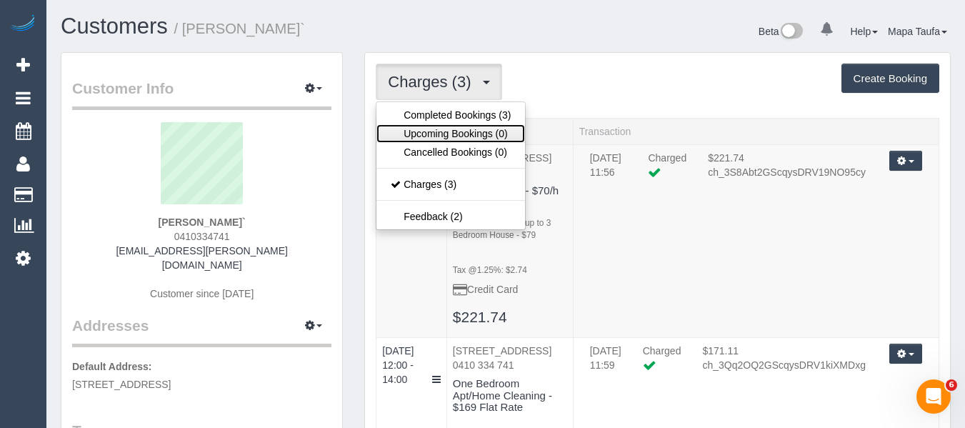
click at [423, 125] on link "Upcoming Bookings (0)" at bounding box center [450, 133] width 149 height 19
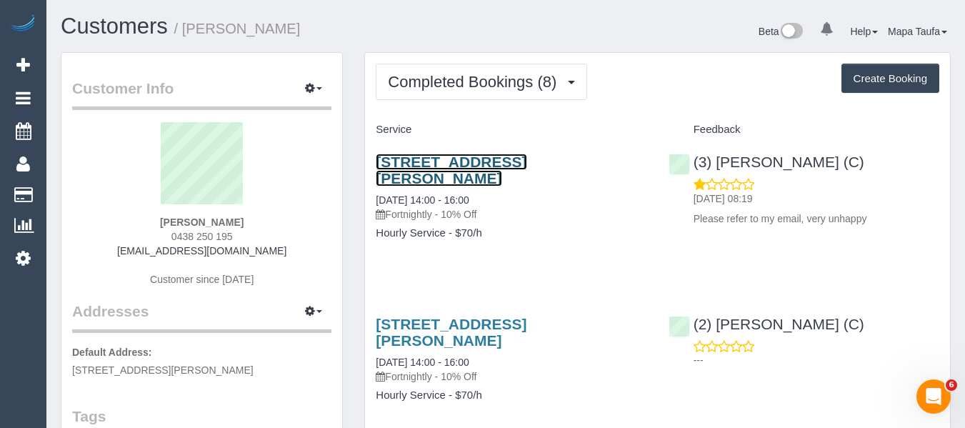
click at [455, 158] on link "[STREET_ADDRESS][PERSON_NAME]" at bounding box center [451, 170] width 151 height 33
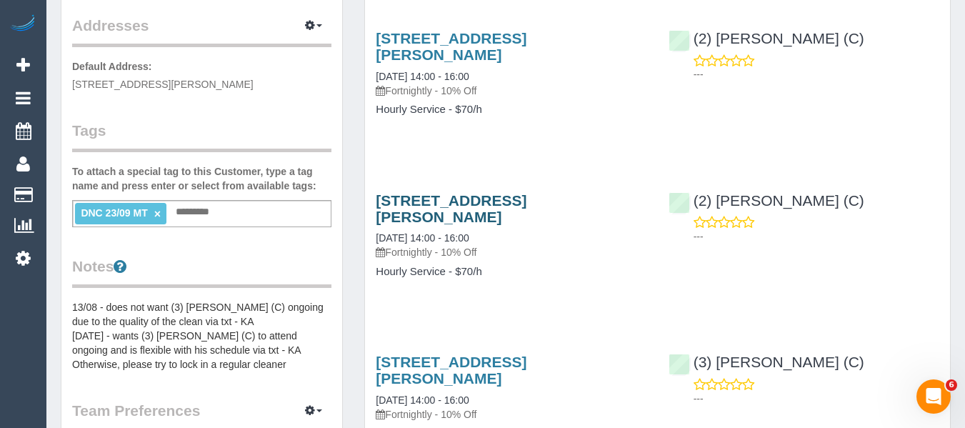
scroll to position [214, 0]
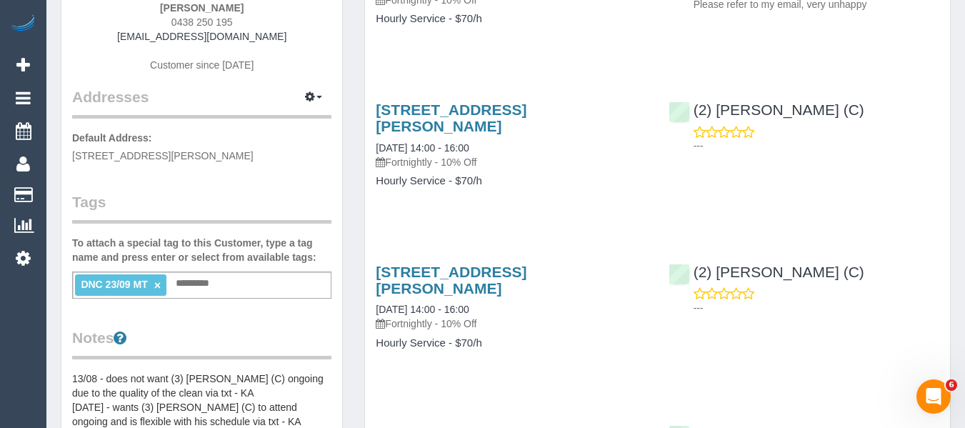
click at [157, 282] on link "×" at bounding box center [157, 285] width 6 height 12
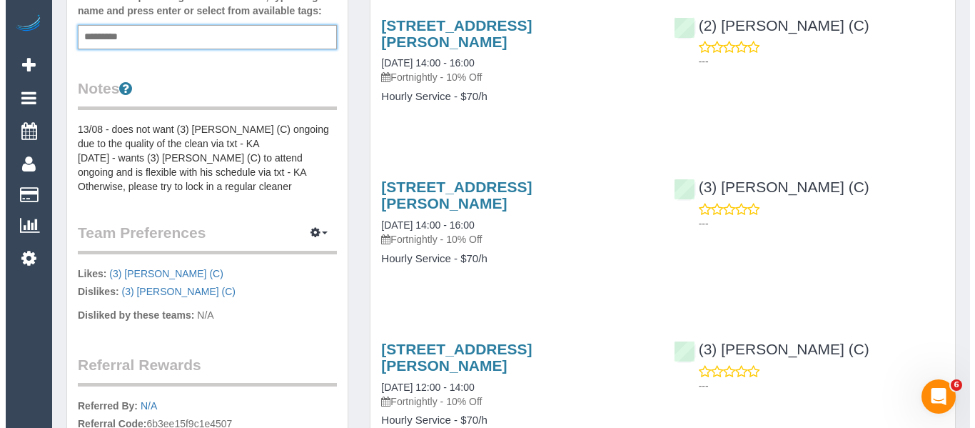
scroll to position [500, 0]
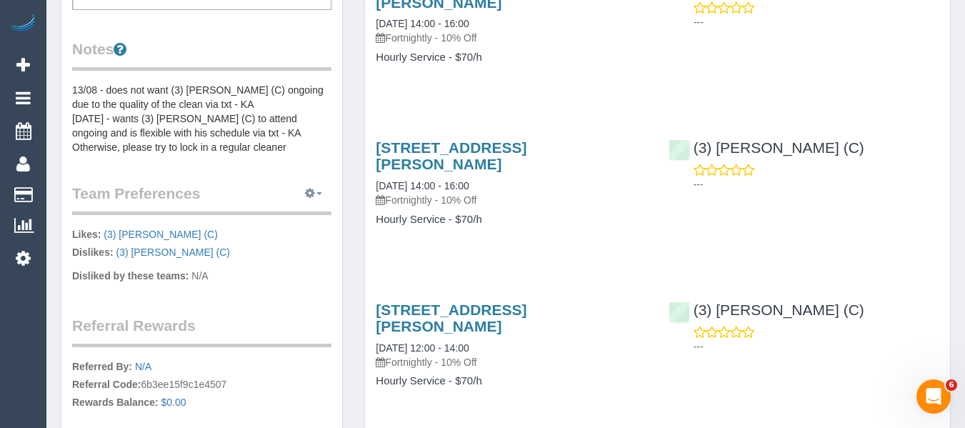
click at [310, 195] on icon "button" at bounding box center [310, 193] width 10 height 9
click at [296, 221] on link "Manage Preferences" at bounding box center [269, 220] width 121 height 19
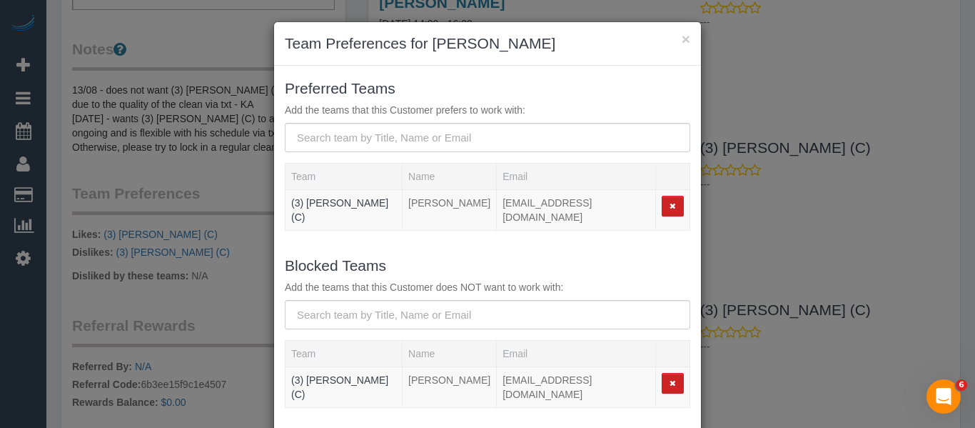
click at [348, 286] on div "Blocked Teams Add the teams that this Customer does NOT want to work with:" at bounding box center [487, 292] width 427 height 76
click at [343, 304] on input "text" at bounding box center [488, 314] width 406 height 29
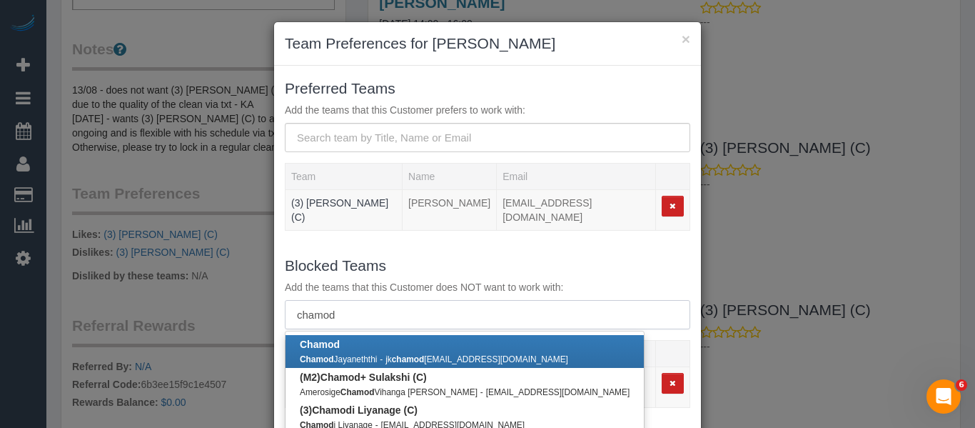
scroll to position [5, 0]
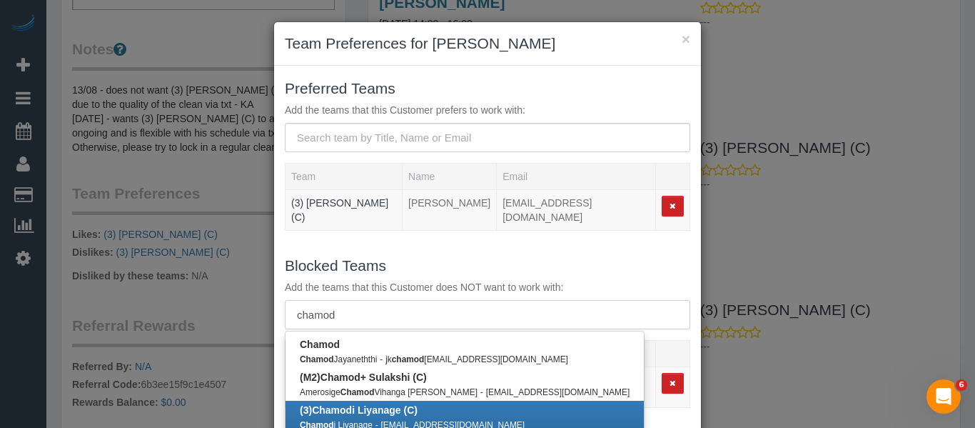
type input "chamod"
click at [393, 404] on b "(3) Chamod i Liyanage (C)" at bounding box center [359, 409] width 118 height 11
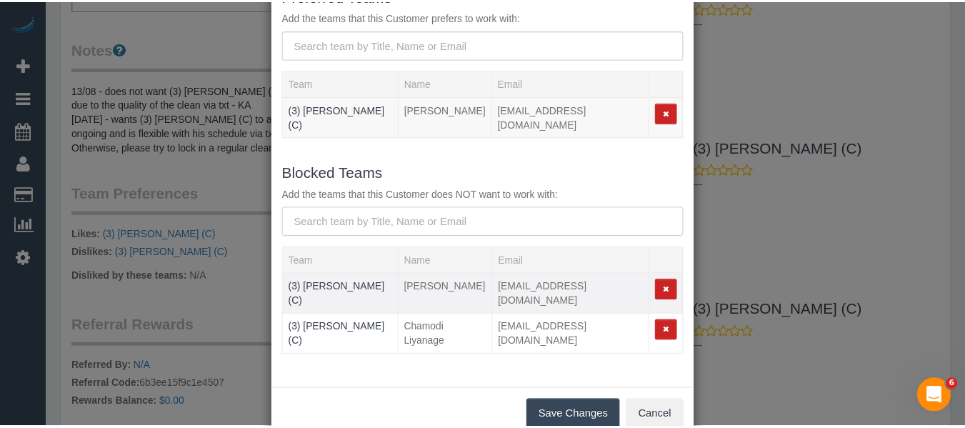
scroll to position [104, 0]
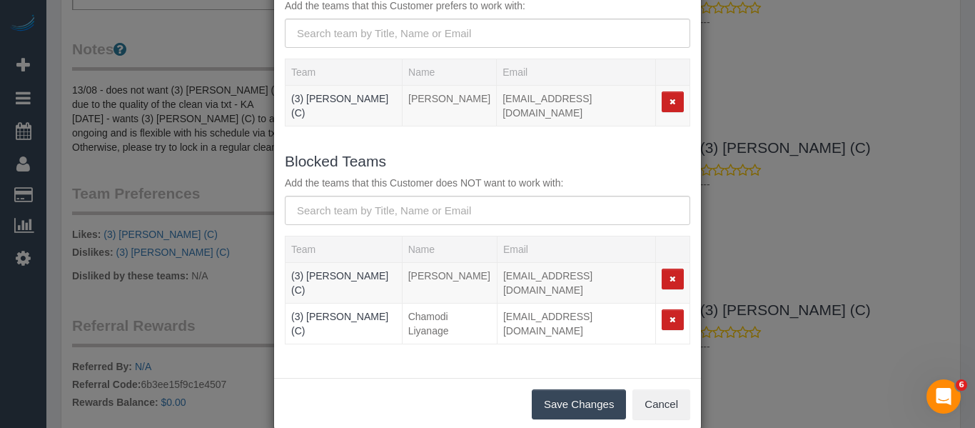
click at [561, 389] on button "Save Changes" at bounding box center [579, 404] width 94 height 30
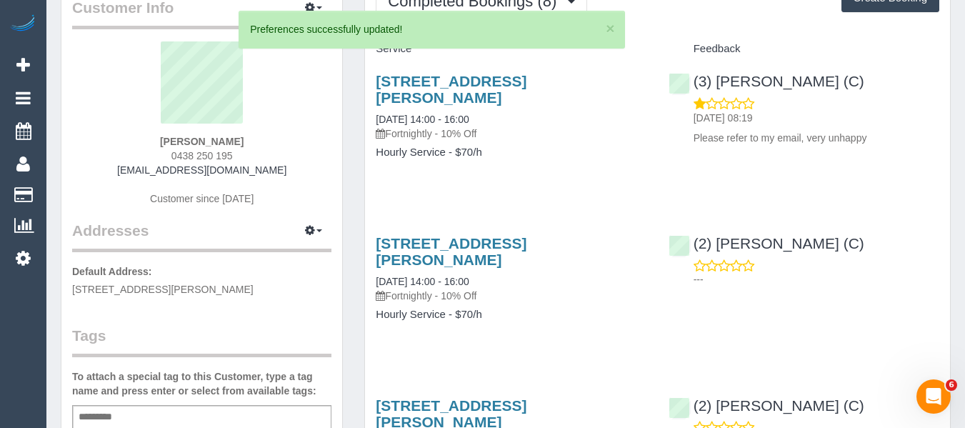
scroll to position [0, 0]
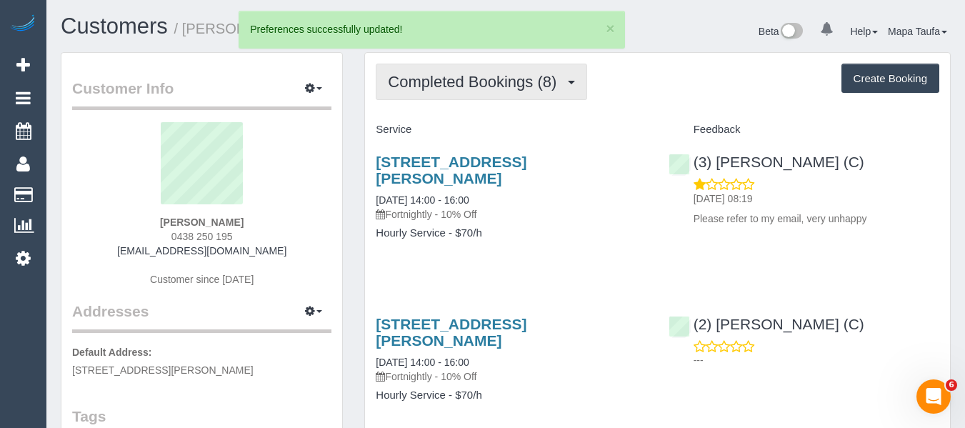
drag, startPoint x: 492, startPoint y: 64, endPoint x: 480, endPoint y: 96, distance: 33.7
click at [491, 64] on button "Completed Bookings (8)" at bounding box center [481, 82] width 211 height 36
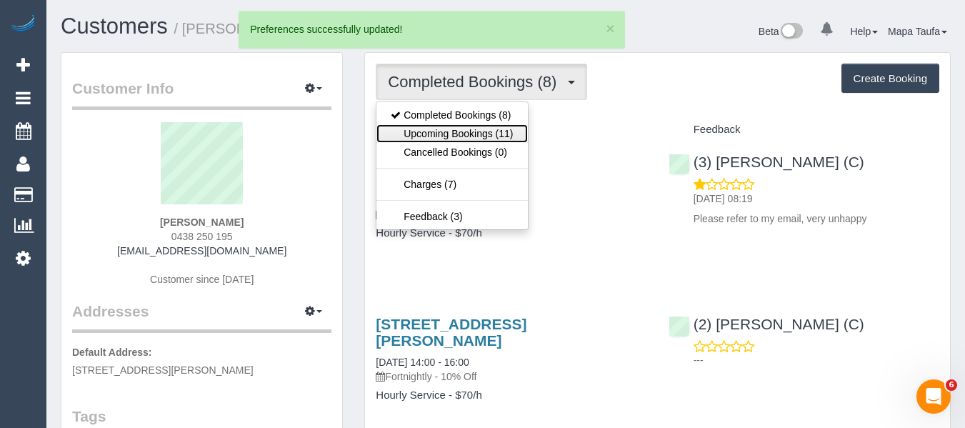
click at [466, 139] on link "Upcoming Bookings (11)" at bounding box center [451, 133] width 151 height 19
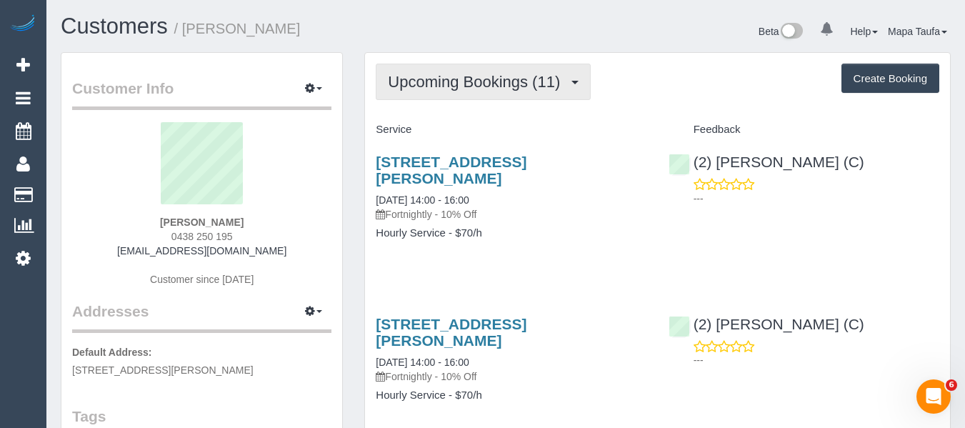
drag, startPoint x: 405, startPoint y: 74, endPoint x: 412, endPoint y: 92, distance: 19.9
click at [405, 76] on span "Upcoming Bookings (11)" at bounding box center [477, 82] width 179 height 18
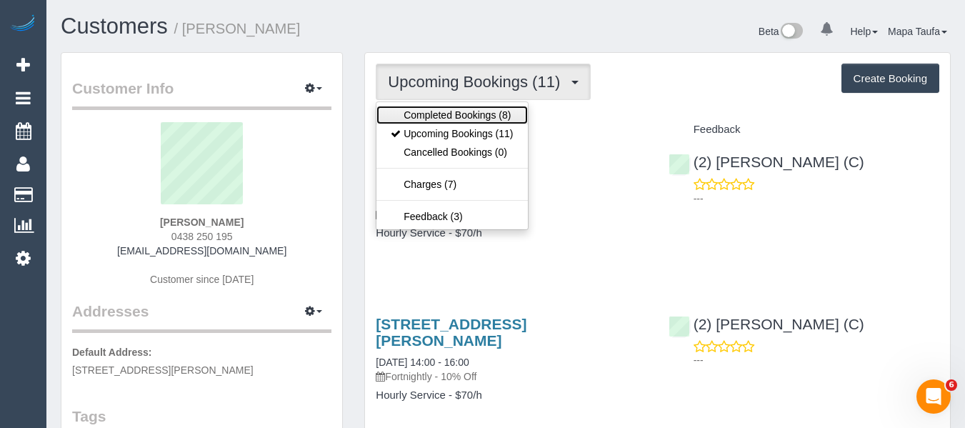
click at [416, 106] on link "Completed Bookings (8)" at bounding box center [451, 115] width 151 height 19
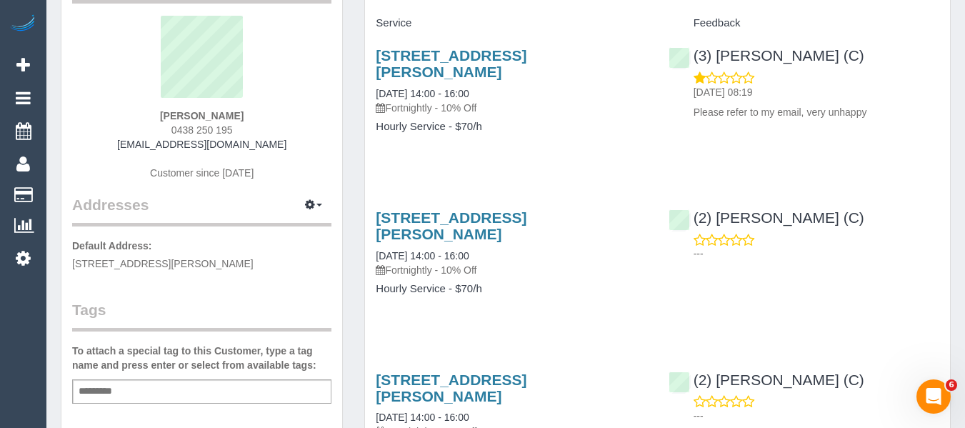
scroll to position [214, 0]
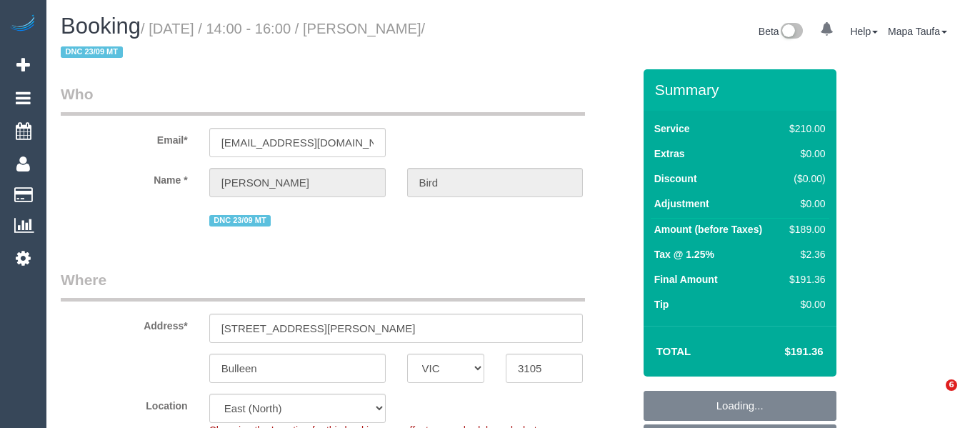
select select "VIC"
select select "180"
select select "string:stripe-pm_1Rjrxk2GScqysDRVyrP7zwSh"
select select "spot1"
select select "number:27"
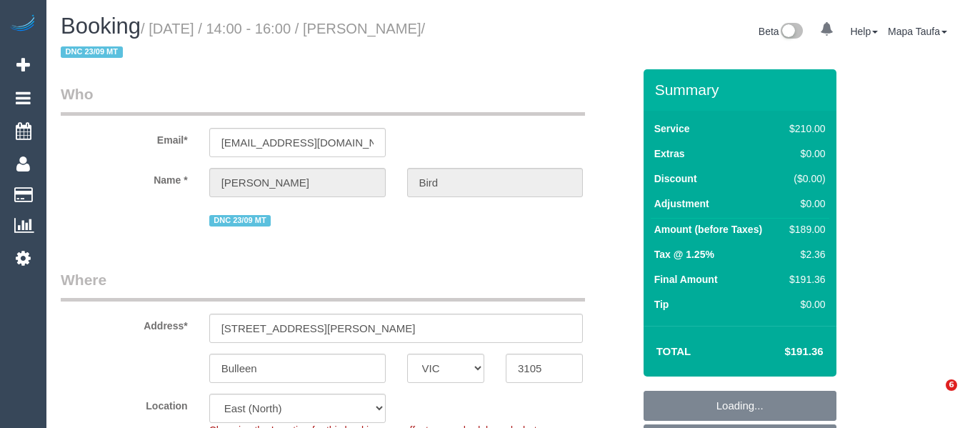
select select "number:14"
select select "number:19"
select select "number:22"
select select "number:35"
select select "number:12"
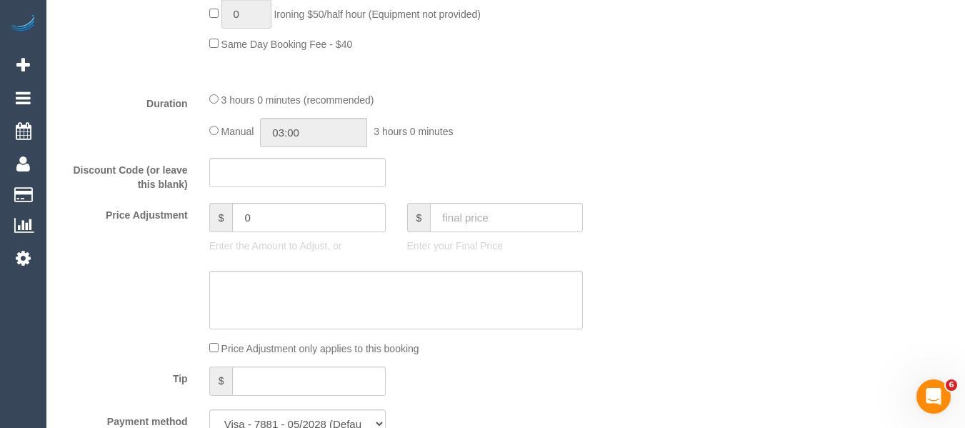
scroll to position [1214, 0]
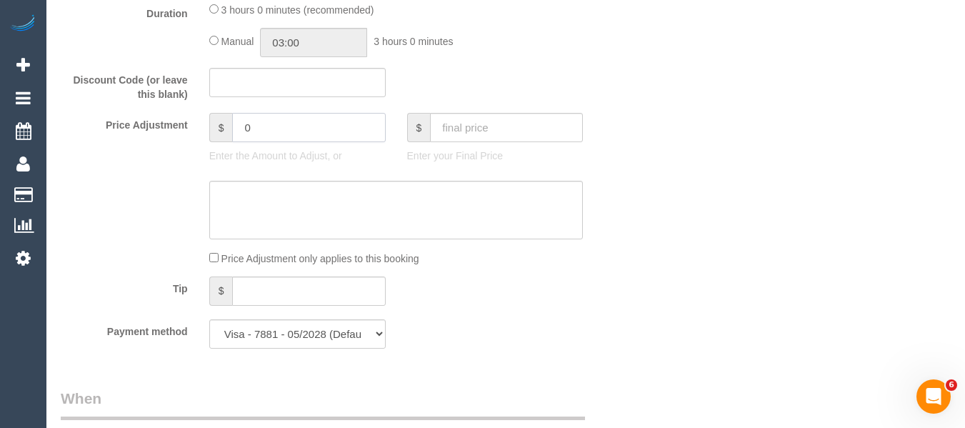
drag, startPoint x: 281, startPoint y: 129, endPoint x: 189, endPoint y: 126, distance: 92.2
click at [193, 126] on div "Price Adjustment $ 0 Enter the Amount to Adjust, or $ Enter your Final Price" at bounding box center [346, 141] width 593 height 57
type input "-38"
click at [319, 200] on textarea at bounding box center [396, 210] width 374 height 59
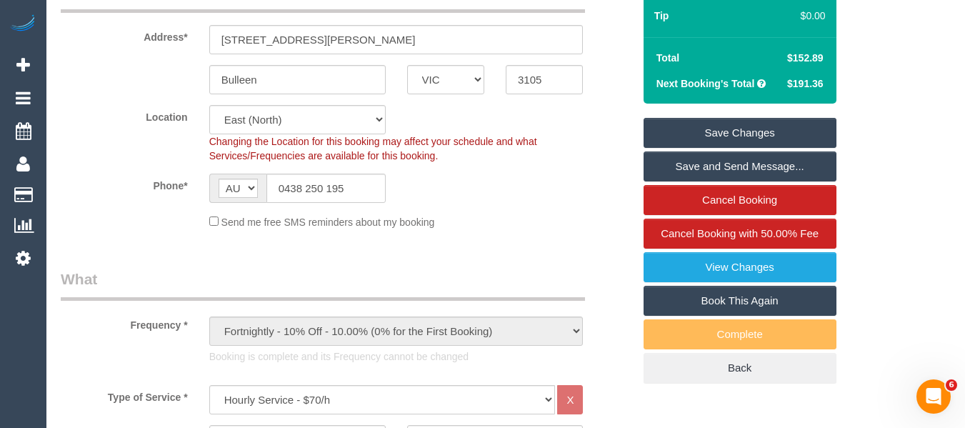
scroll to position [143, 0]
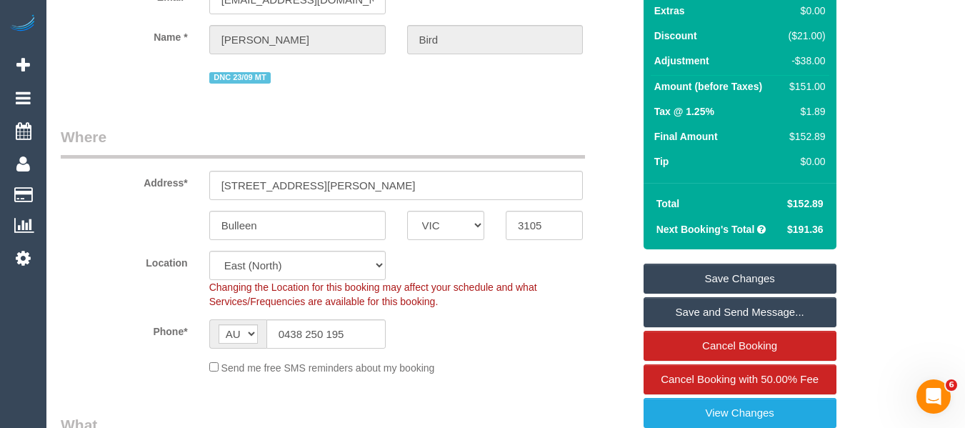
type textarea "discount for complaint -MT"
click at [791, 264] on link "Save Changes" at bounding box center [739, 279] width 193 height 30
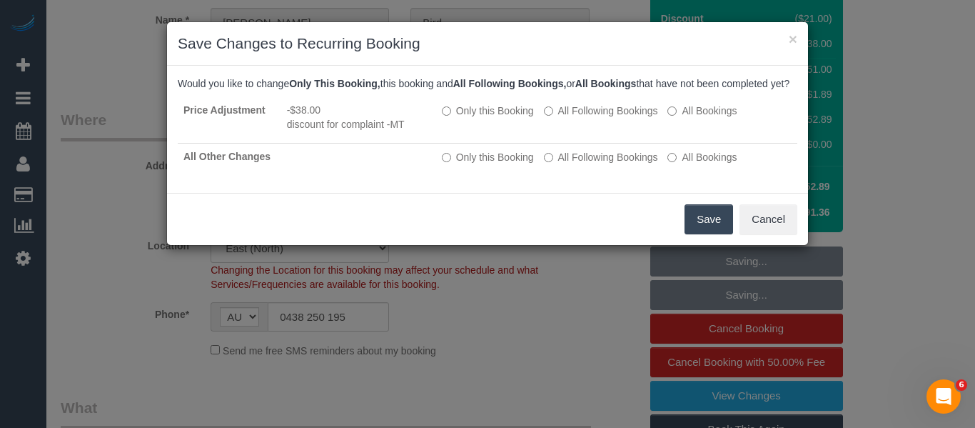
click at [708, 233] on button "Save" at bounding box center [709, 219] width 49 height 30
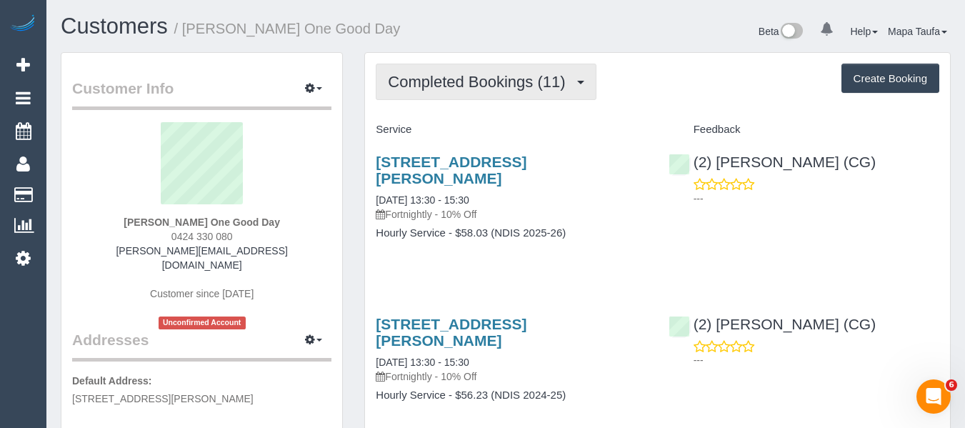
click at [436, 83] on span "Completed Bookings (11)" at bounding box center [480, 82] width 184 height 18
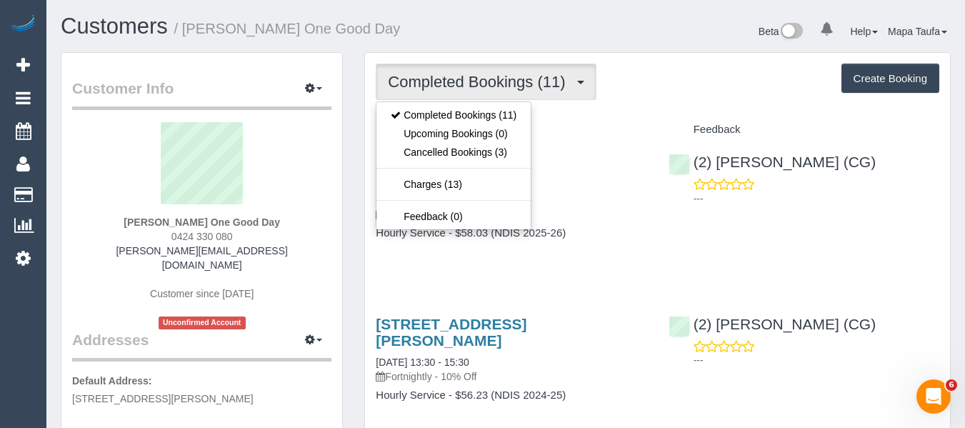
drag, startPoint x: 708, startPoint y: 101, endPoint x: 641, endPoint y: 114, distance: 67.5
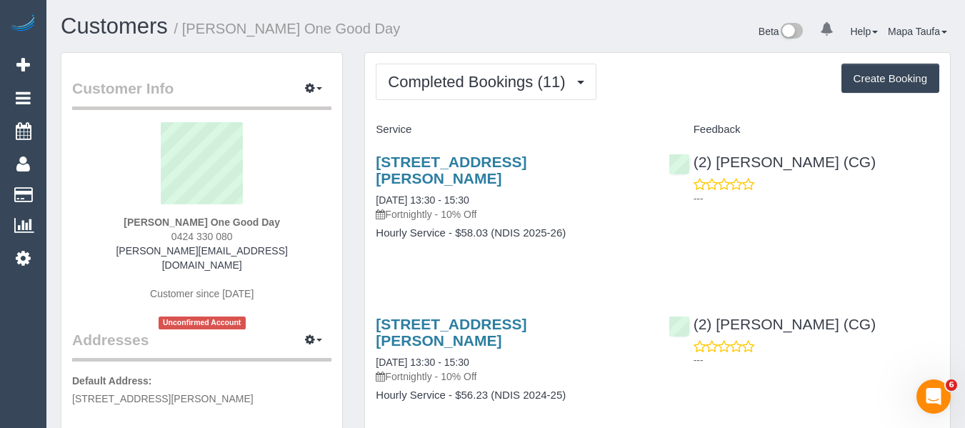
click at [501, 151] on div "[STREET_ADDRESS][PERSON_NAME] [DATE] 13:30 - 15:30 Fortnightly - 10% Off Hourly…" at bounding box center [511, 204] width 292 height 126
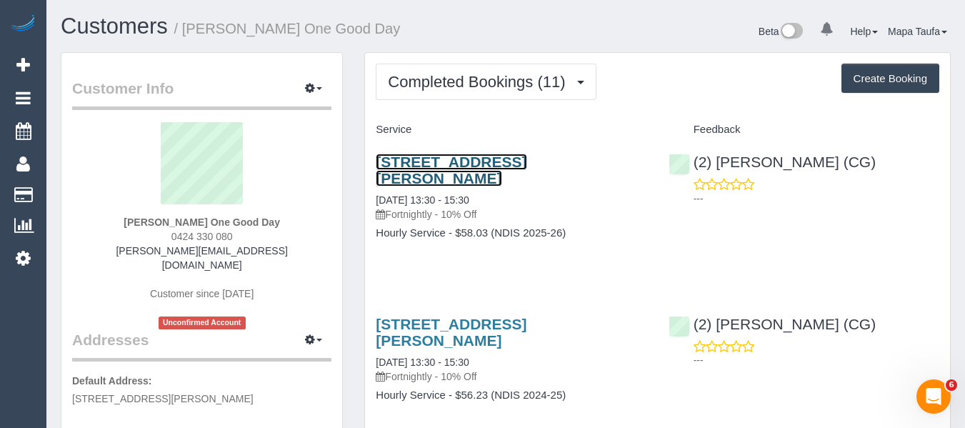
click at [493, 159] on link "[STREET_ADDRESS][PERSON_NAME]" at bounding box center [451, 170] width 151 height 33
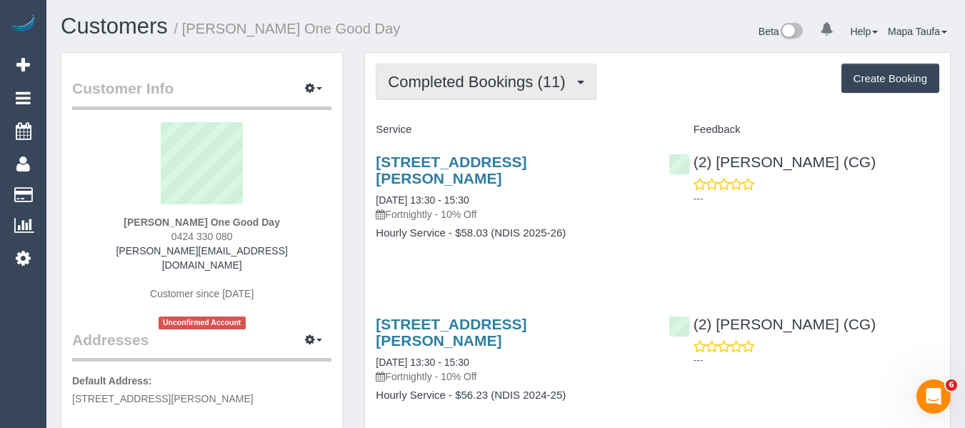
click at [438, 85] on span "Completed Bookings (11)" at bounding box center [480, 82] width 184 height 18
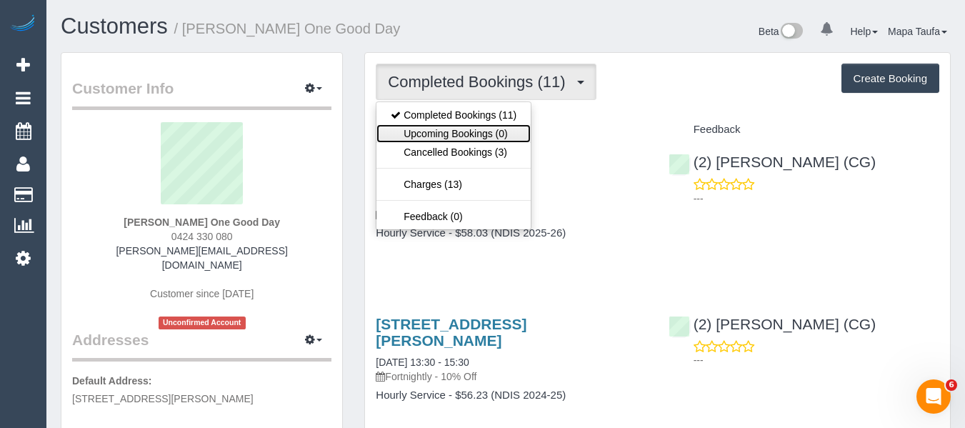
click at [441, 124] on link "Upcoming Bookings (0)" at bounding box center [453, 133] width 154 height 19
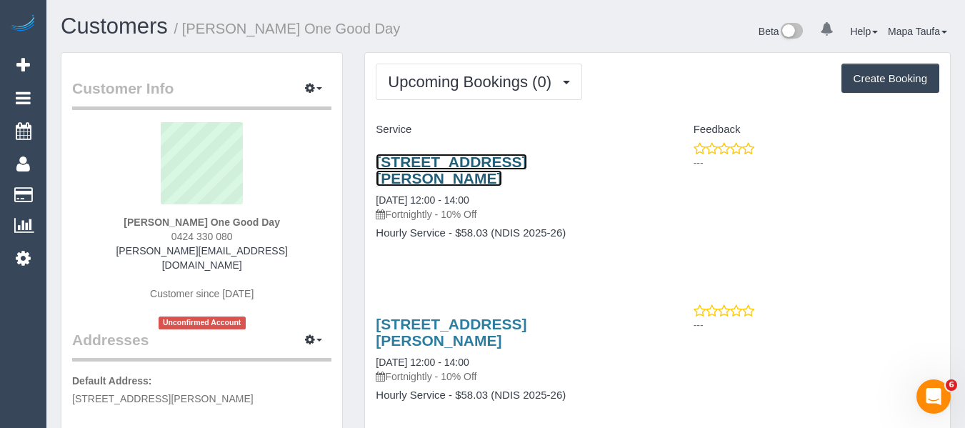
click at [436, 169] on link "[STREET_ADDRESS][PERSON_NAME]" at bounding box center [451, 170] width 151 height 33
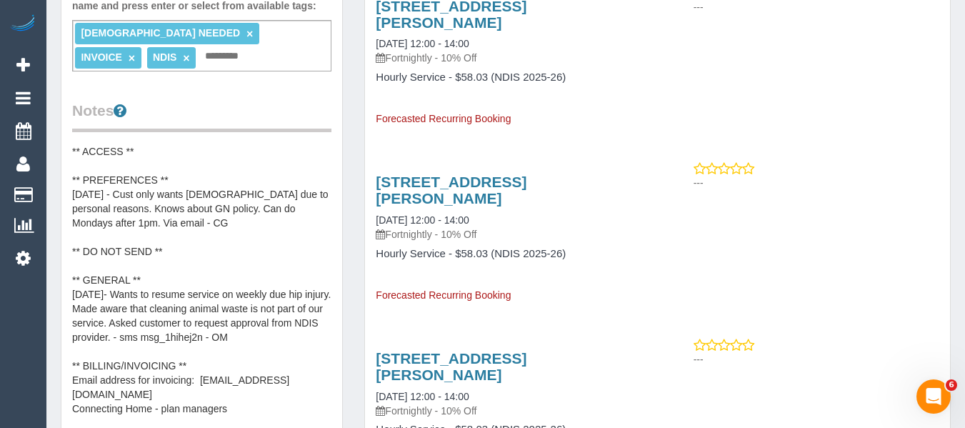
scroll to position [571, 0]
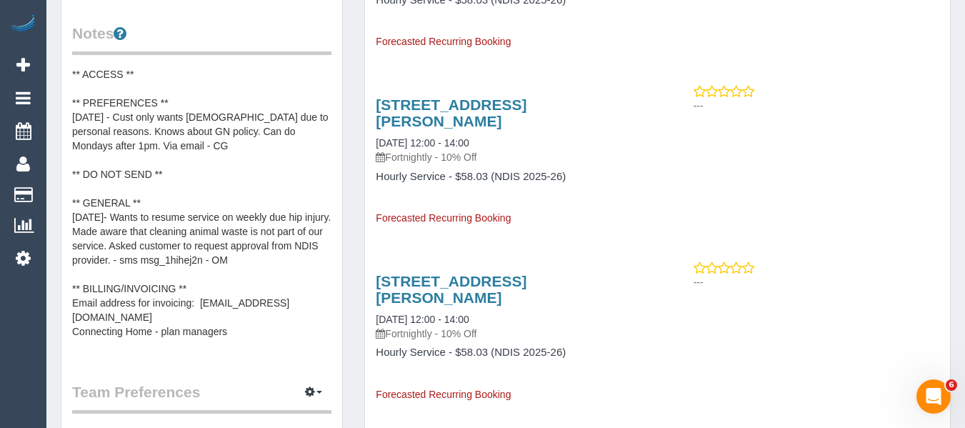
click at [212, 128] on pre "** ACCESS ** ** PREFERENCES ** [DATE] - Cust only wants [DEMOGRAPHIC_DATA] due …" at bounding box center [201, 210] width 259 height 286
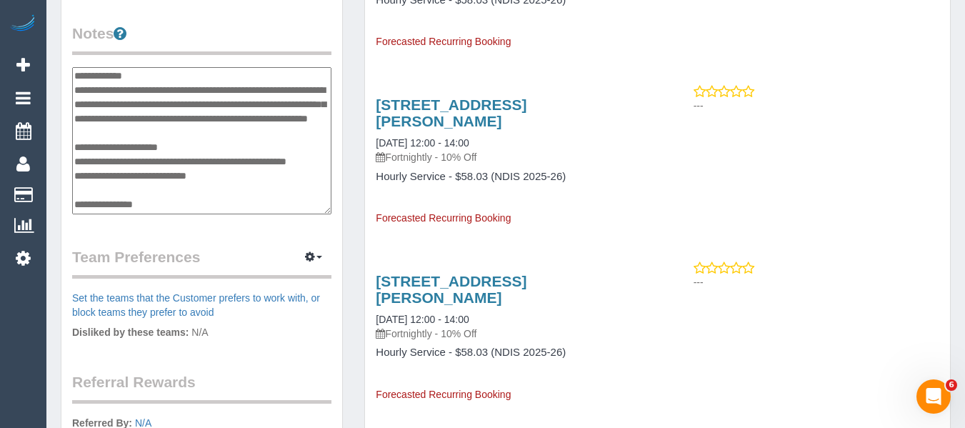
scroll to position [0, 0]
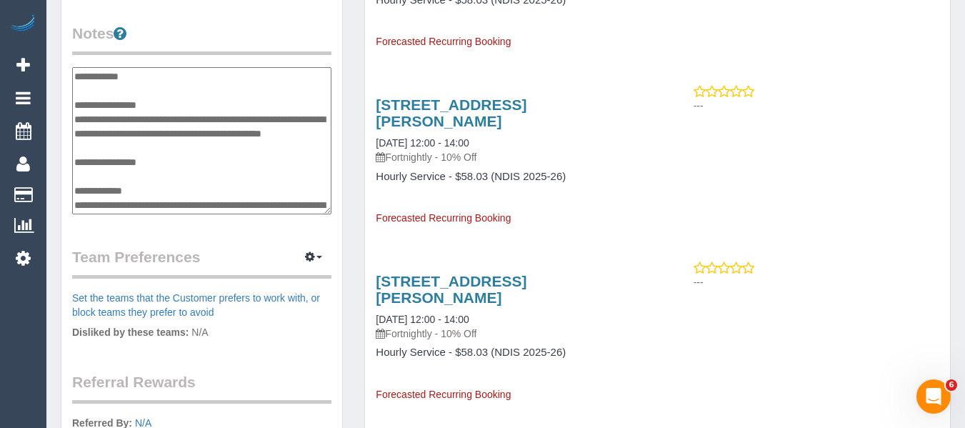
click at [194, 84] on textarea "**********" at bounding box center [201, 140] width 259 height 147
click at [195, 85] on textarea "**********" at bounding box center [201, 140] width 259 height 147
drag, startPoint x: 197, startPoint y: 136, endPoint x: 129, endPoint y: 112, distance: 72.1
click at [117, 112] on textarea "**********" at bounding box center [201, 140] width 259 height 147
click at [187, 94] on textarea "**********" at bounding box center [201, 140] width 259 height 147
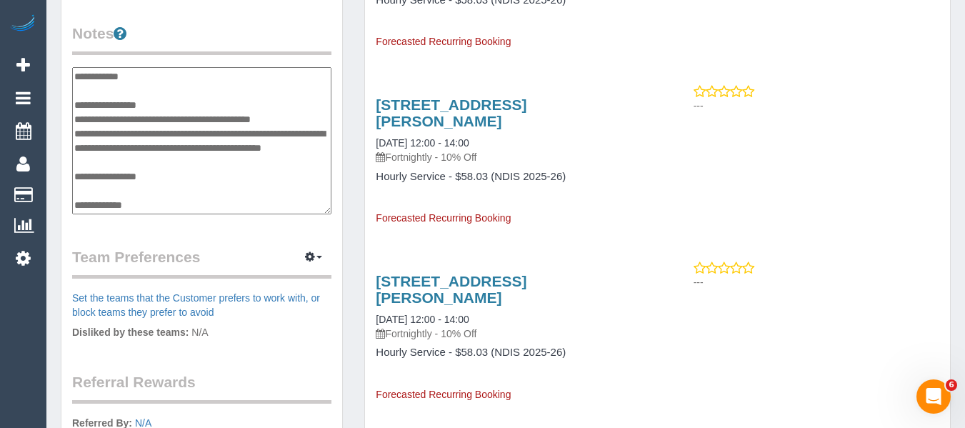
type textarea "**********"
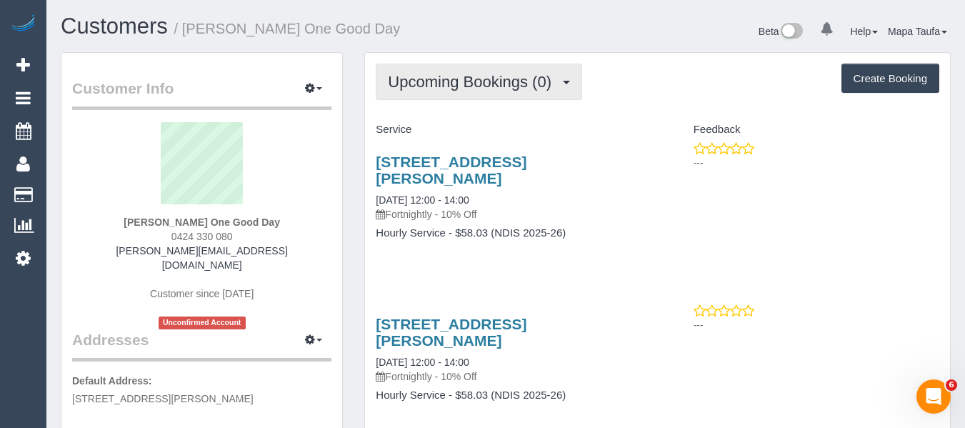
click at [499, 79] on span "Upcoming Bookings (0)" at bounding box center [473, 82] width 171 height 18
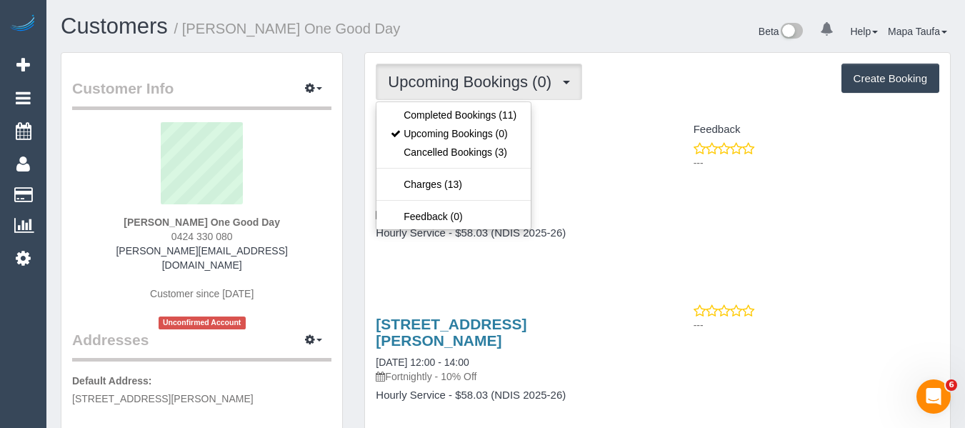
drag, startPoint x: 634, startPoint y: 104, endPoint x: 591, endPoint y: 115, distance: 44.3
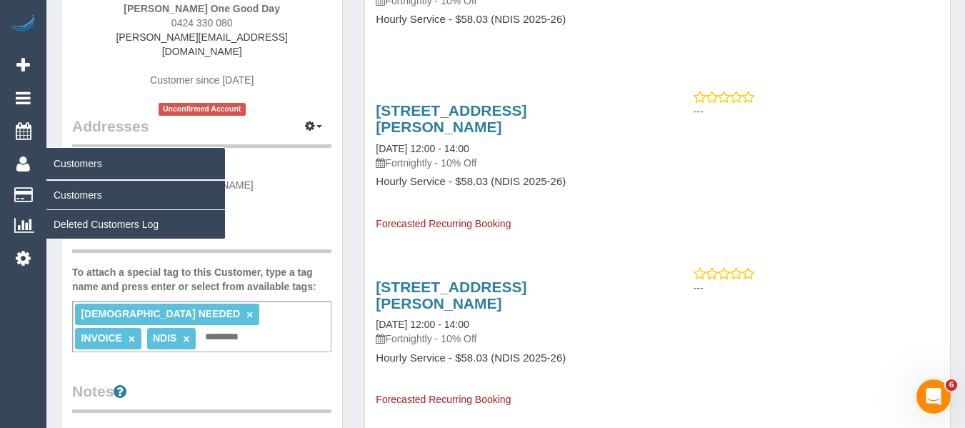
scroll to position [214, 0]
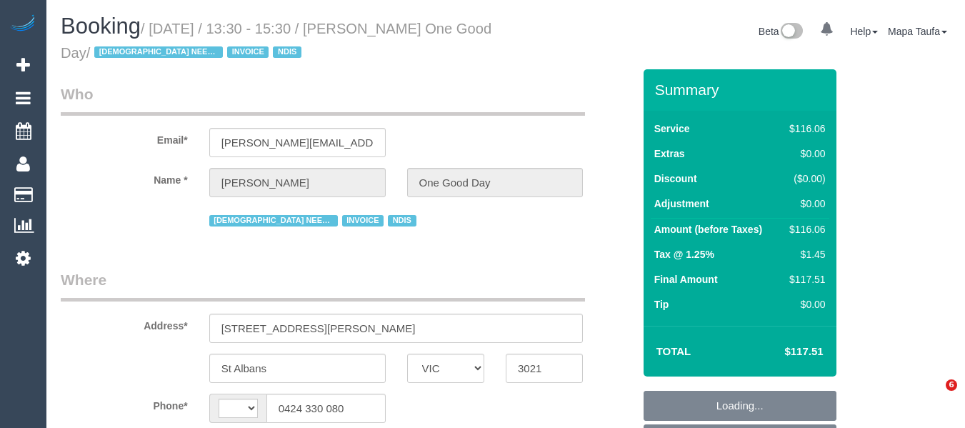
select select "VIC"
select select "object:545"
select select "string:AU"
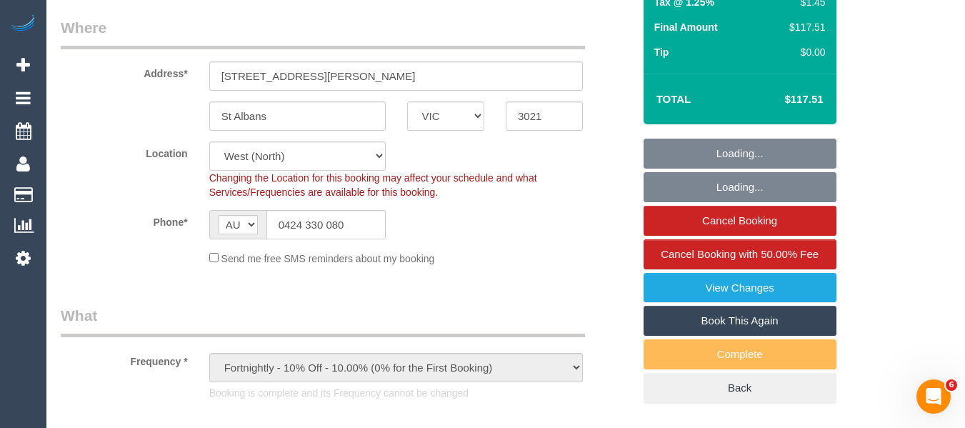
scroll to position [286, 0]
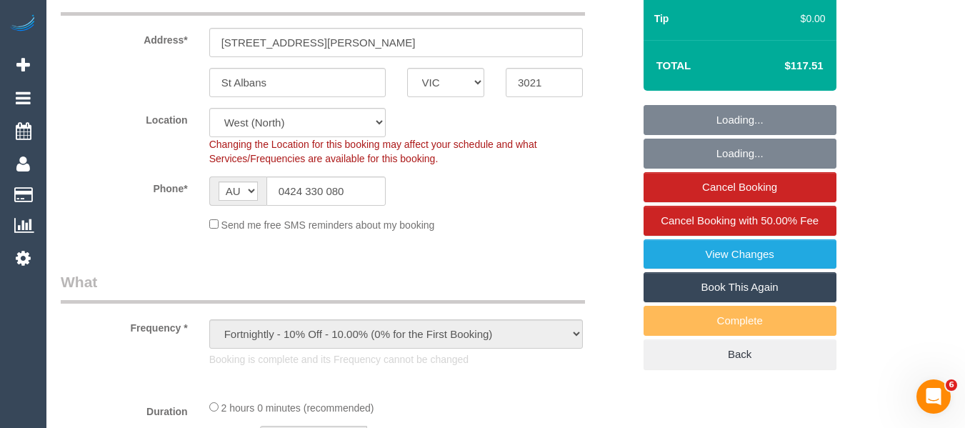
select select "number:29"
select select "number:14"
select select "number:19"
select select "number:25"
select select "number:35"
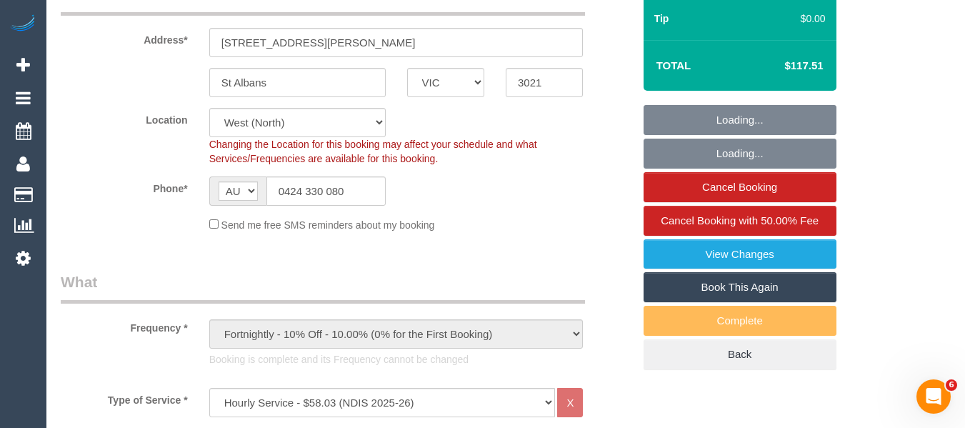
click at [718, 280] on link "Book This Again" at bounding box center [739, 287] width 193 height 30
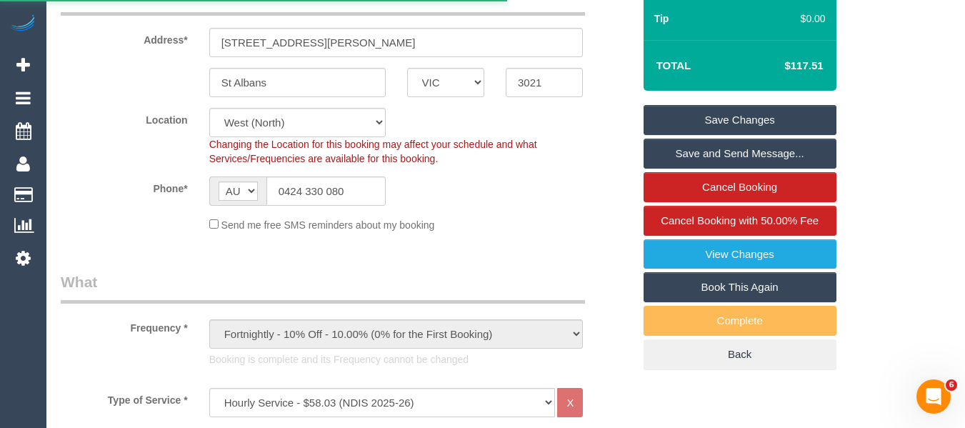
select select "VIC"
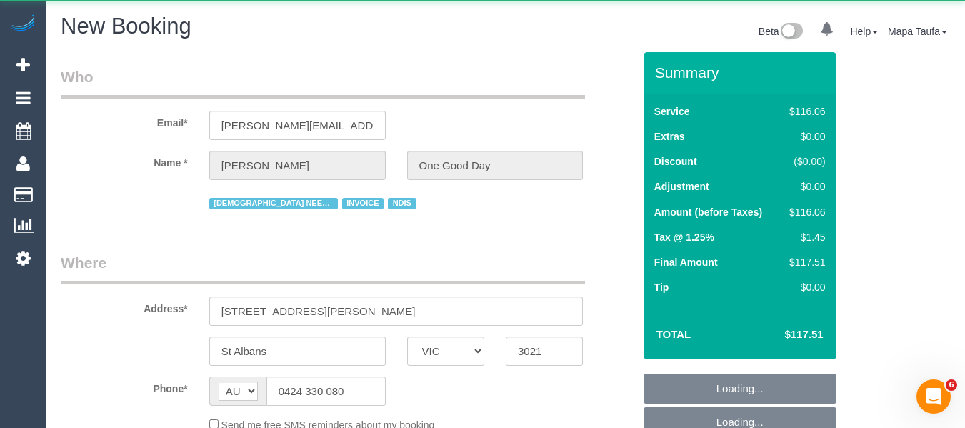
select select "number:29"
select select "number:14"
select select "number:19"
select select "number:25"
select select "number:35"
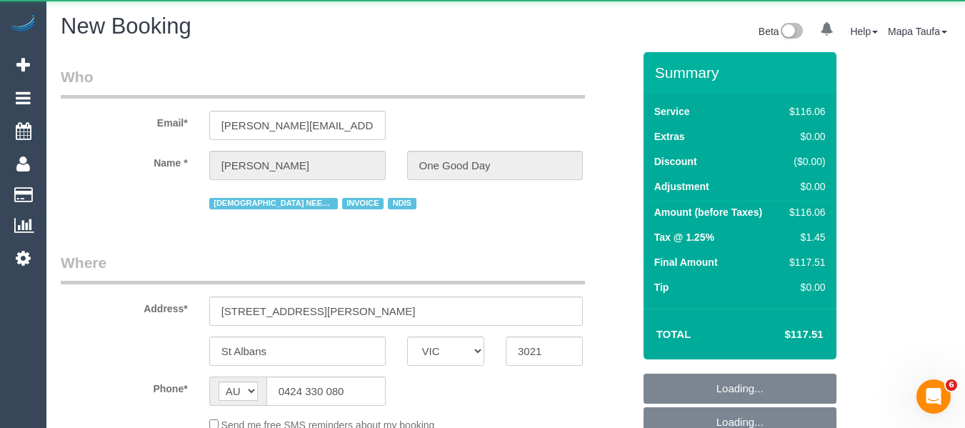
select select "string:stripe"
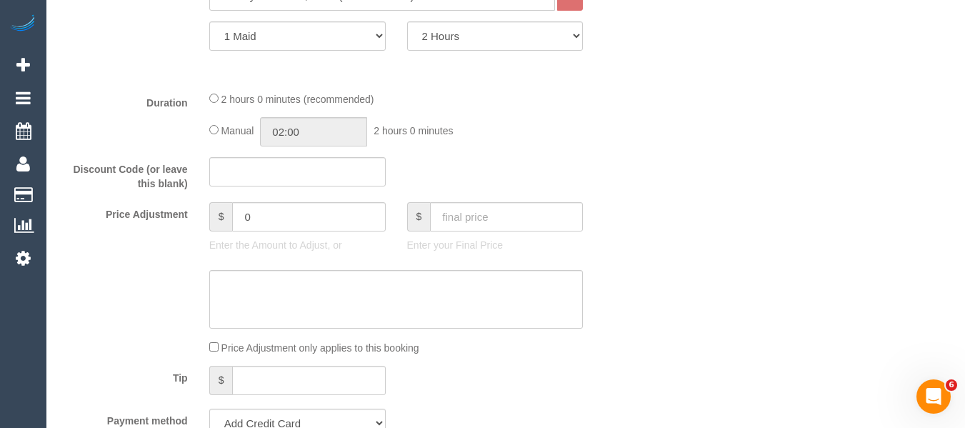
select select "object:2816"
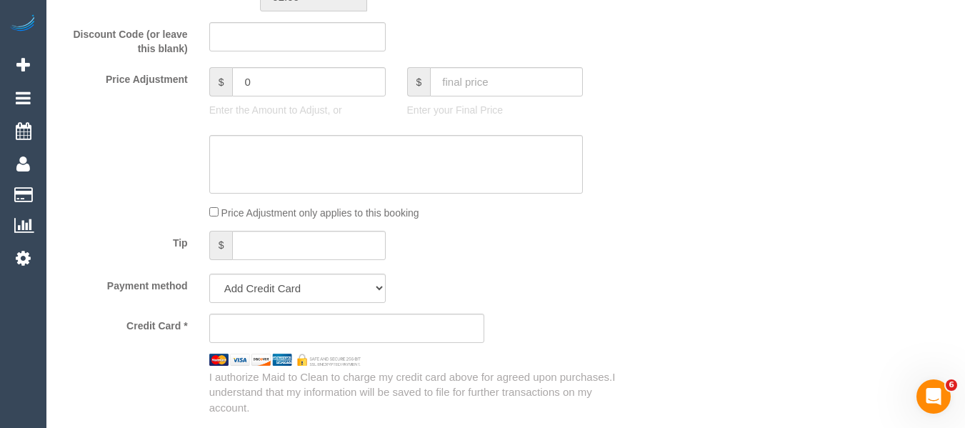
scroll to position [1027, 0]
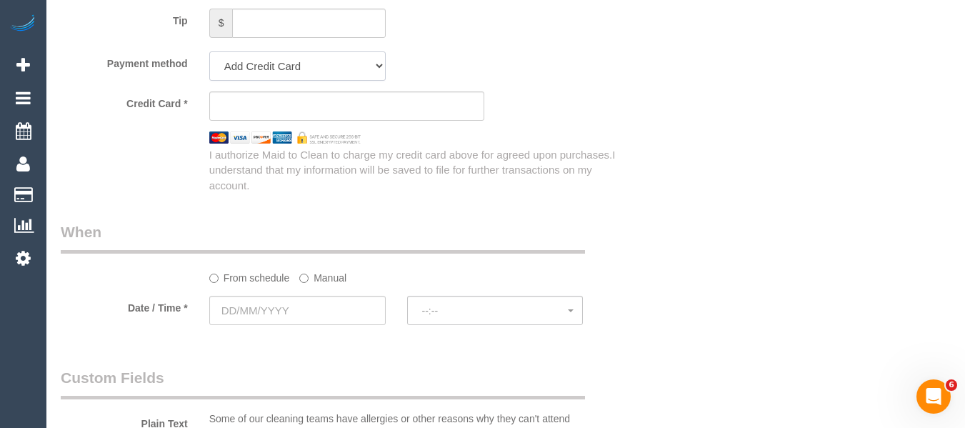
click at [333, 61] on select "Add Credit Card Cash Check Paypal" at bounding box center [297, 65] width 176 height 29
select select "string:check"
click at [209, 51] on select "Add Credit Card Cash Check Paypal" at bounding box center [297, 65] width 176 height 29
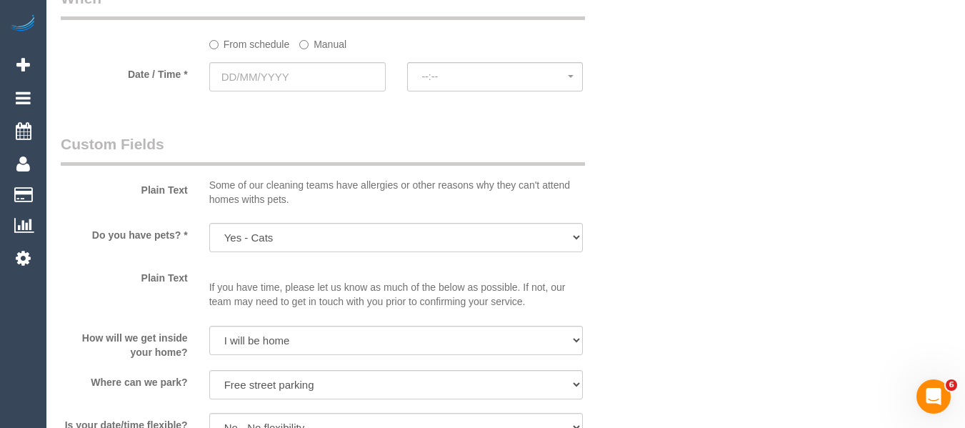
scroll to position [1098, 0]
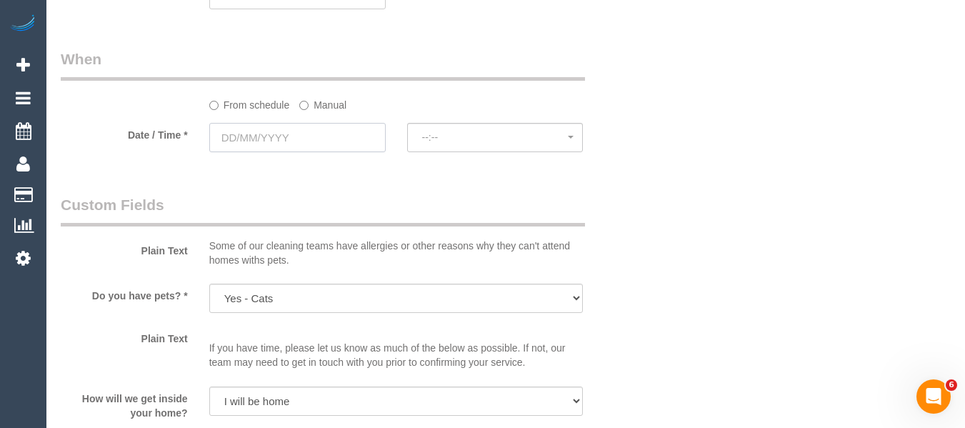
click at [322, 129] on input "text" at bounding box center [297, 137] width 176 height 29
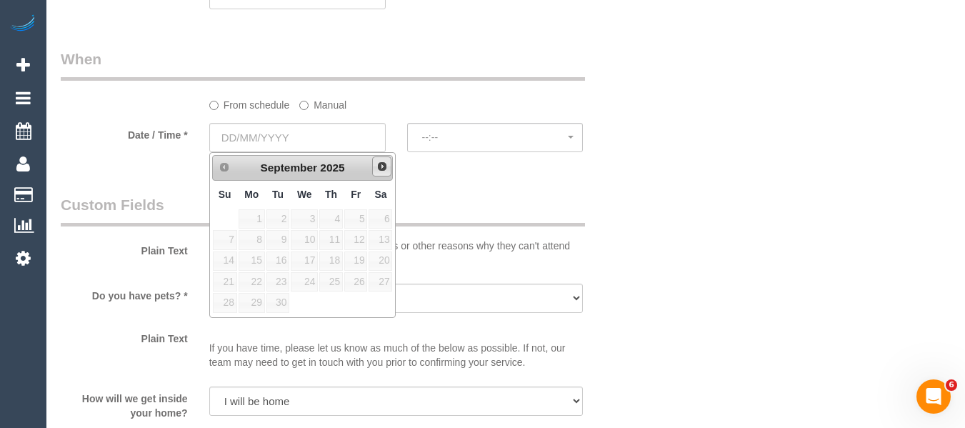
click at [383, 169] on span "Next" at bounding box center [381, 166] width 11 height 11
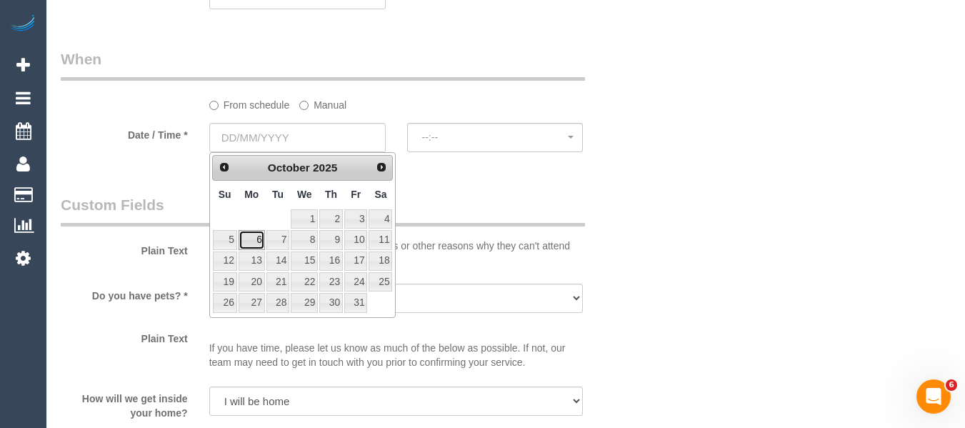
click at [249, 236] on link "6" at bounding box center [252, 239] width 26 height 19
type input "06/10/2025"
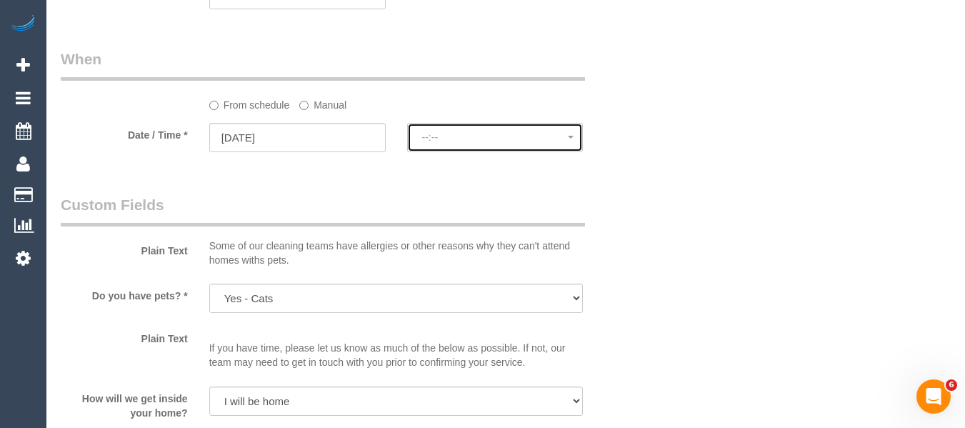
click at [448, 145] on button "--:--" at bounding box center [495, 137] width 176 height 29
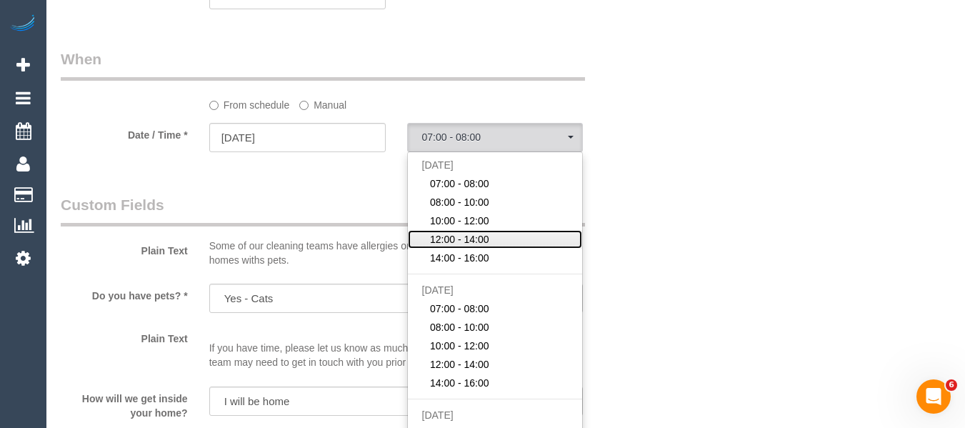
click at [470, 233] on span "12:00 - 14:00" at bounding box center [459, 239] width 59 height 14
select select "spot9"
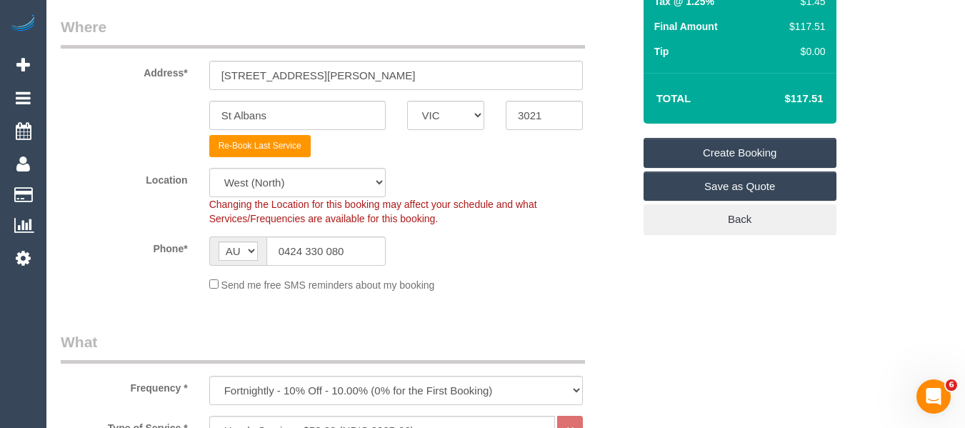
scroll to position [254, 0]
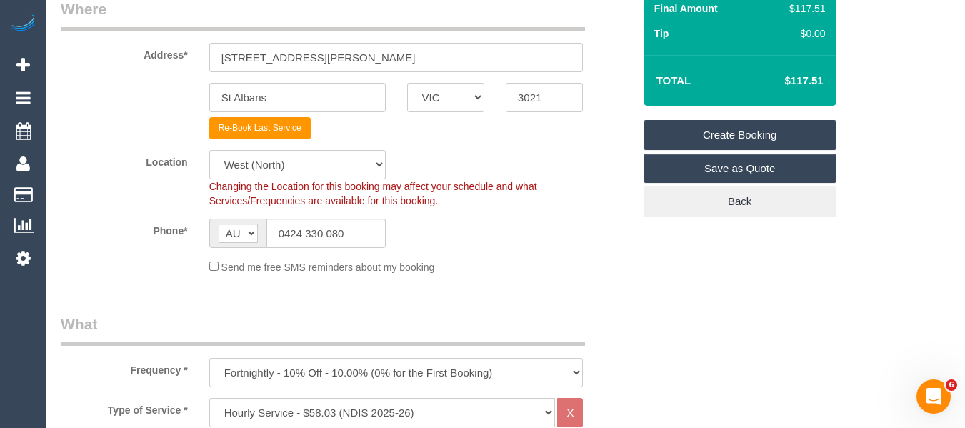
click at [740, 129] on link "Create Booking" at bounding box center [739, 135] width 193 height 30
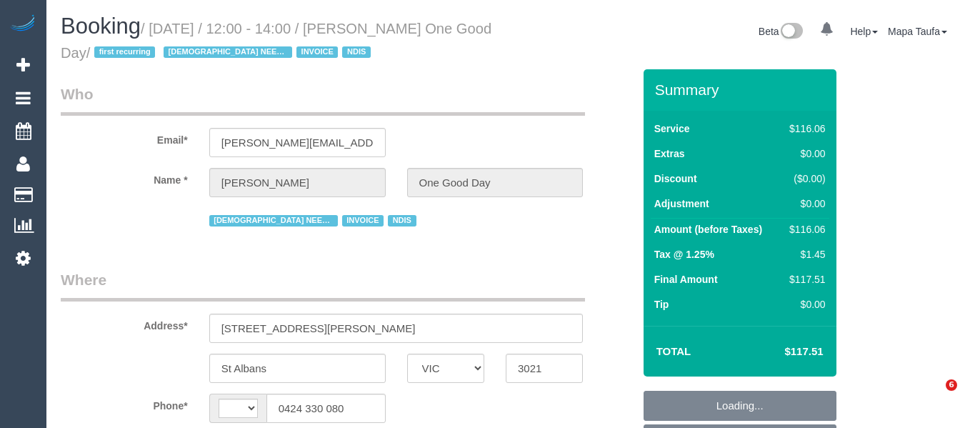
select select "VIC"
select select "string:AU"
select select "object:527"
select select "number:29"
select select "number:14"
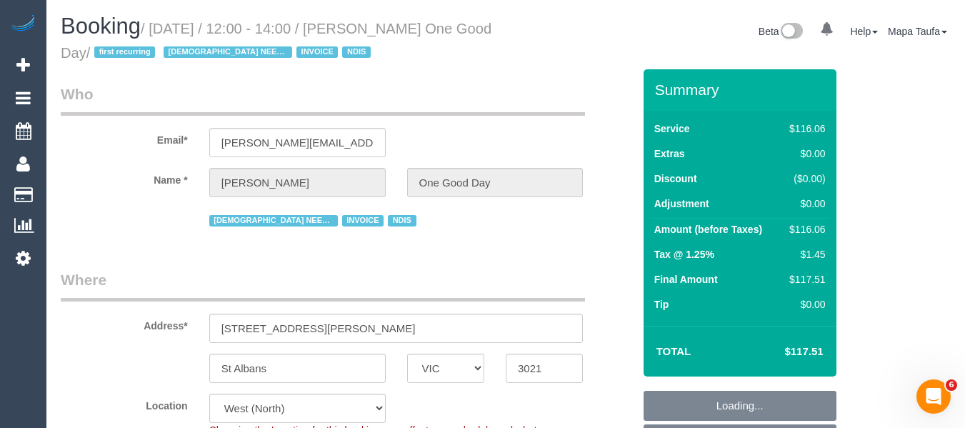
select select "number:19"
select select "number:25"
select select "number:35"
select select "object:1288"
select select "spot4"
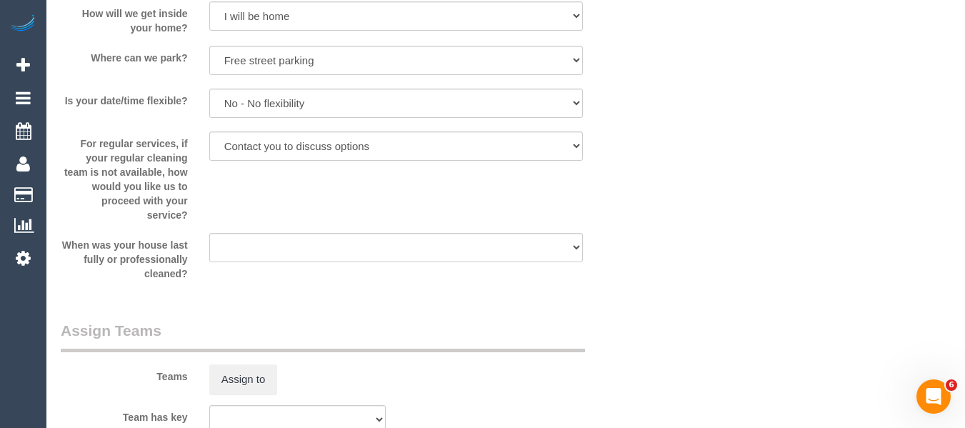
scroll to position [2218, 0]
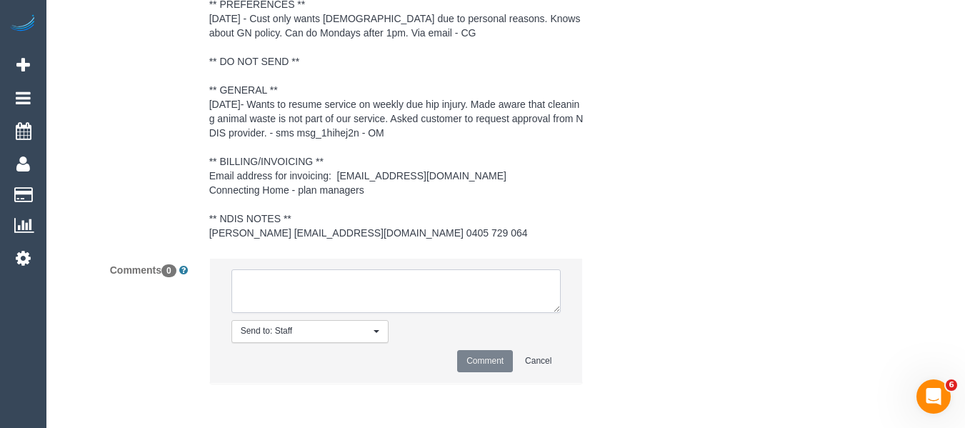
click at [393, 286] on textarea at bounding box center [396, 291] width 330 height 44
paste textarea "cnv_qfc1m8f"
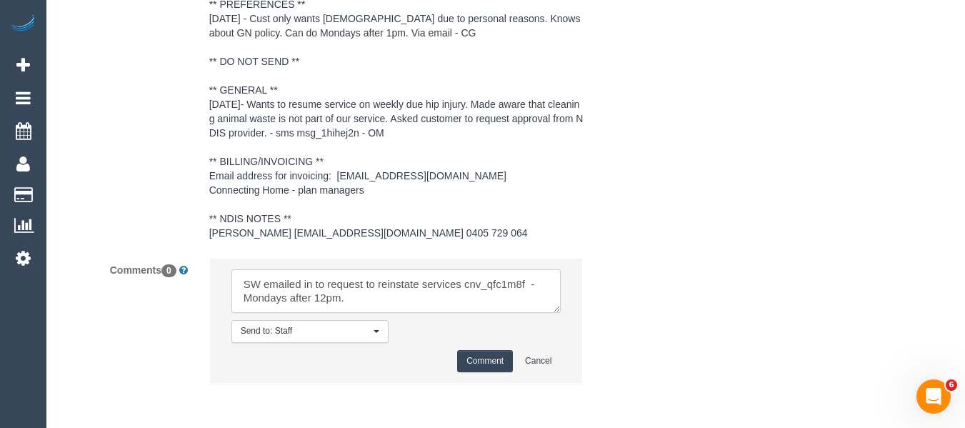
type textarea "SW emailed in to request to reinstate services cnv_qfc1m8f - Mondays after 12pm."
click at [467, 356] on button "Comment" at bounding box center [485, 361] width 56 height 22
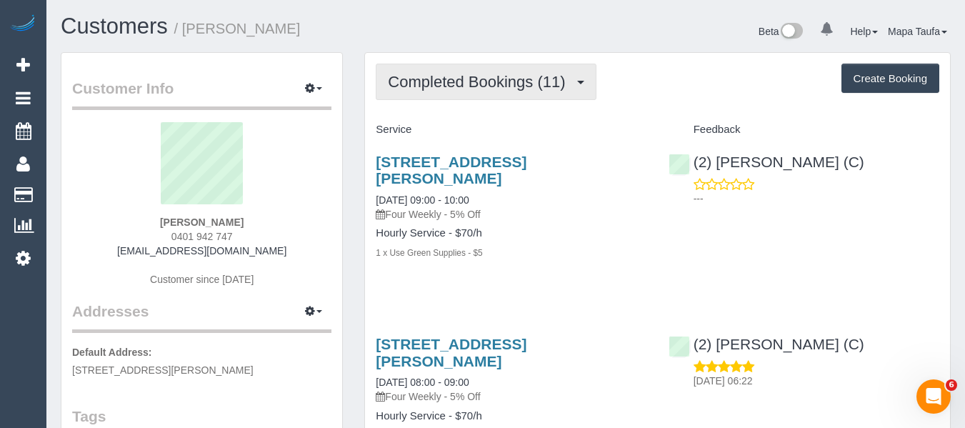
click at [482, 80] on span "Completed Bookings (11)" at bounding box center [480, 82] width 184 height 18
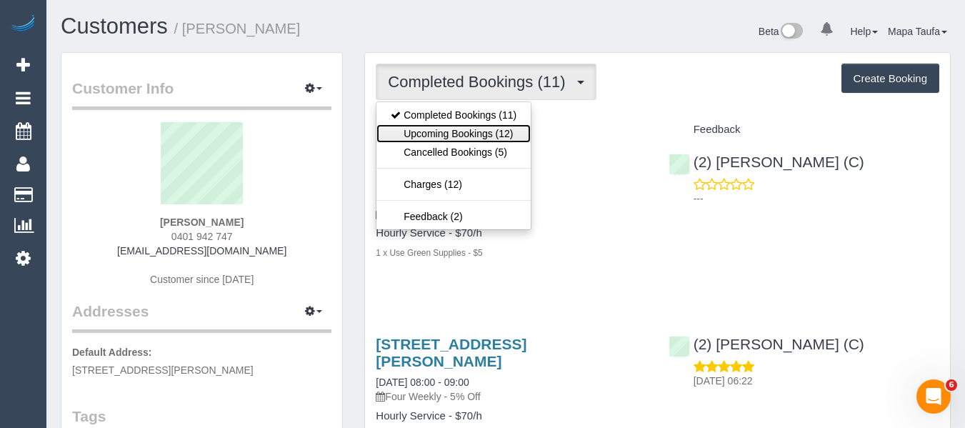
click at [466, 128] on link "Upcoming Bookings (12)" at bounding box center [453, 133] width 154 height 19
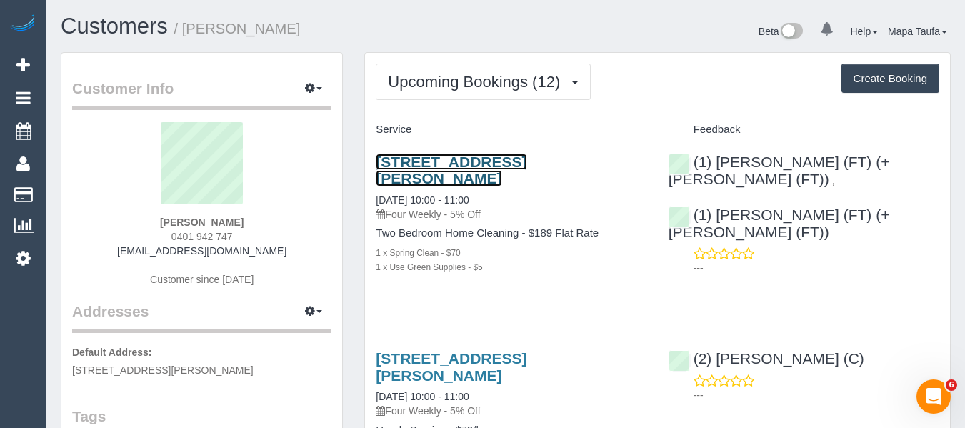
click at [458, 166] on link "[STREET_ADDRESS][PERSON_NAME]" at bounding box center [451, 170] width 151 height 33
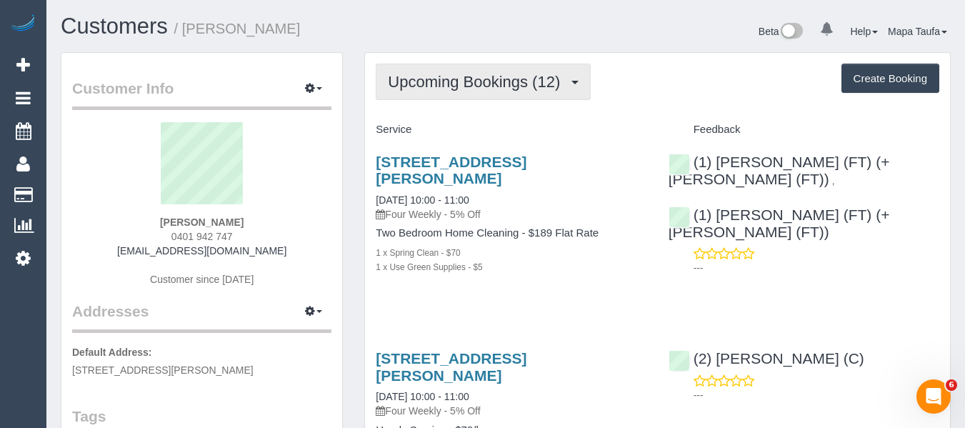
click at [382, 78] on button "Upcoming Bookings (12)" at bounding box center [483, 82] width 215 height 36
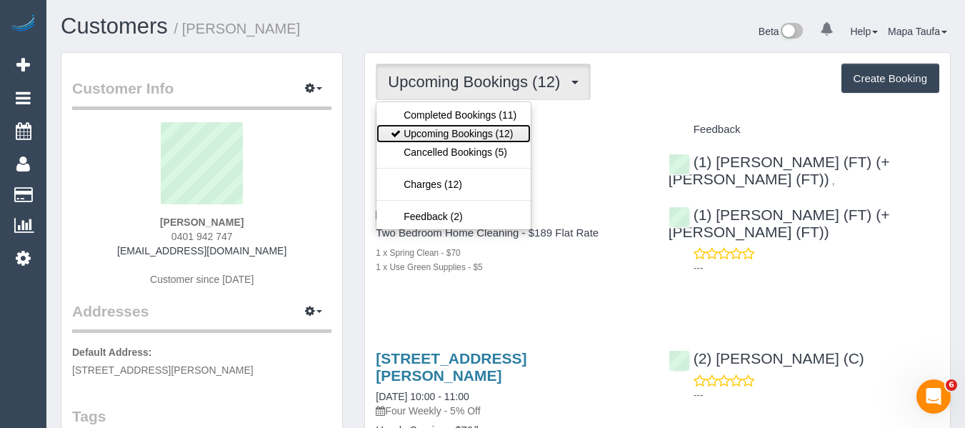
click at [417, 131] on link "Upcoming Bookings (12)" at bounding box center [453, 133] width 154 height 19
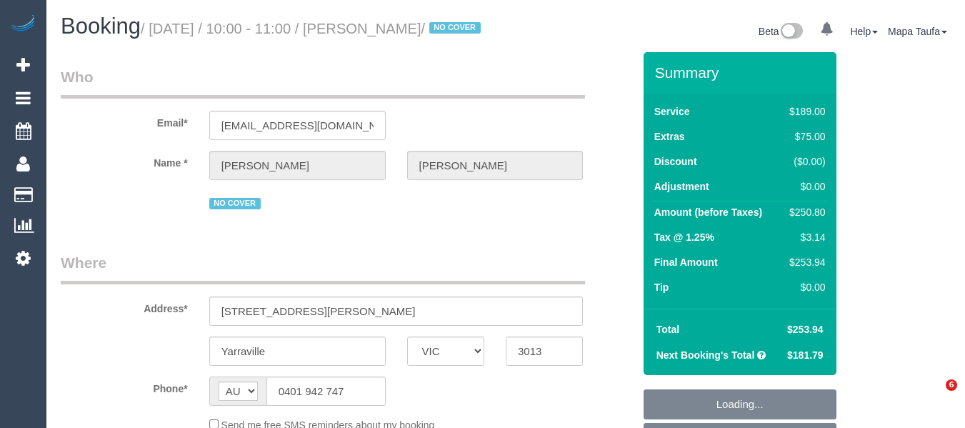
select select "VIC"
select select "object:586"
select select "string:stripe-pm_1Q6Ued2GScqysDRVN6pIIr3A"
select select "number:28"
select select "number:14"
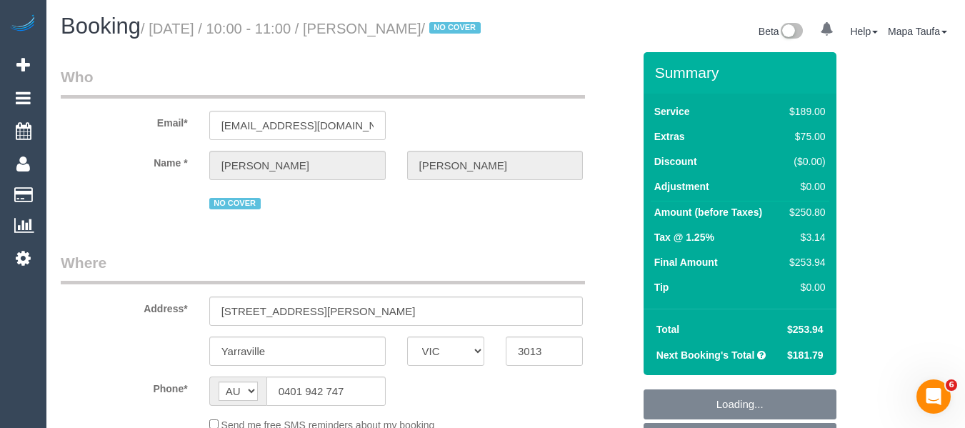
select select "number:19"
select select "number:22"
select select "number:34"
select select "number:12"
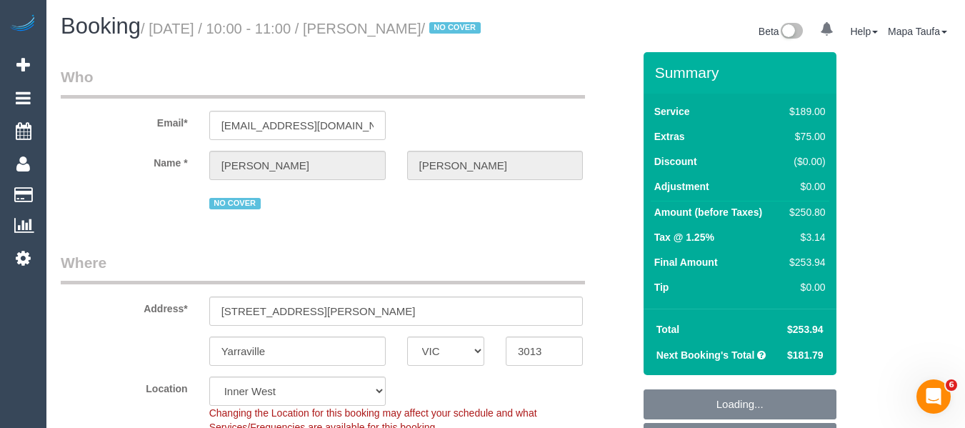
select select "object:1544"
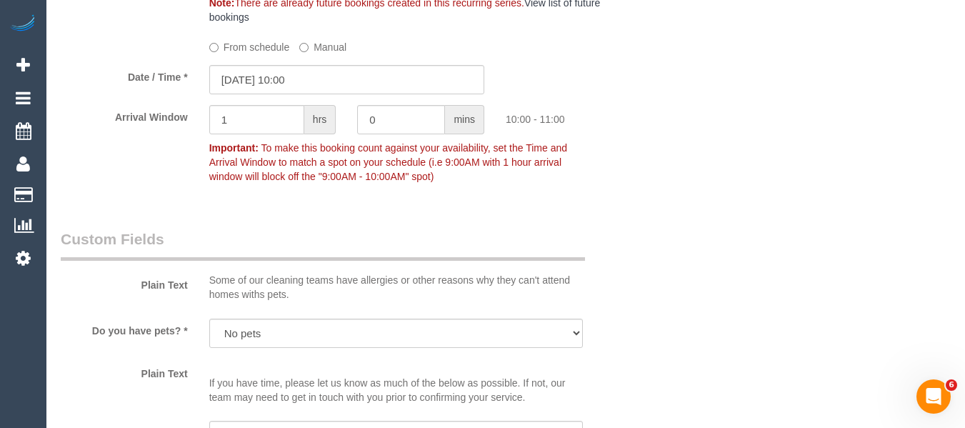
scroll to position [1571, 0]
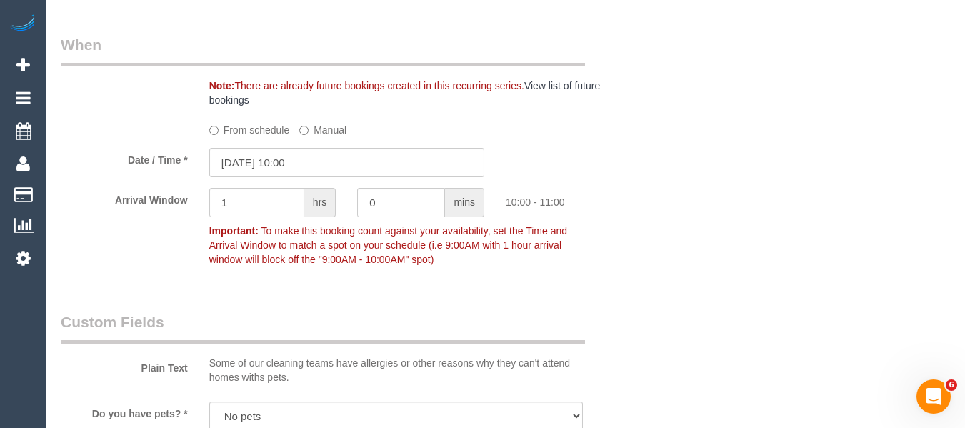
click at [254, 137] on label "From schedule" at bounding box center [249, 127] width 81 height 19
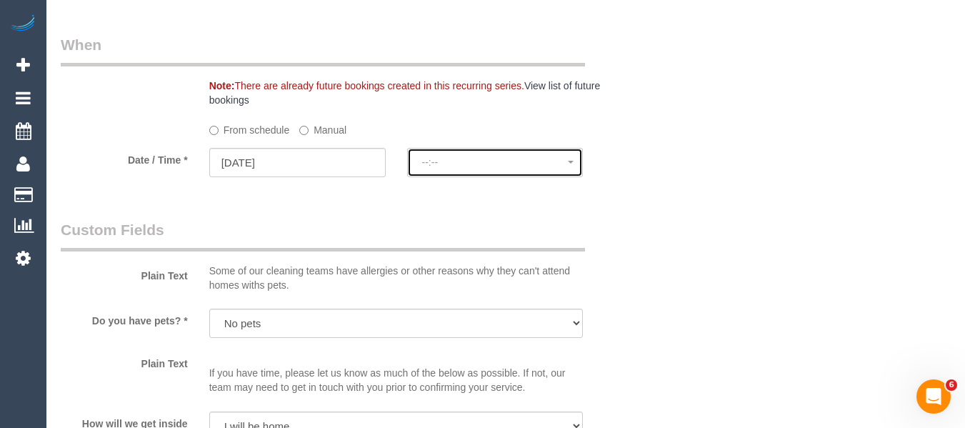
click at [444, 168] on span "--:--" at bounding box center [495, 161] width 146 height 11
select select "spot18"
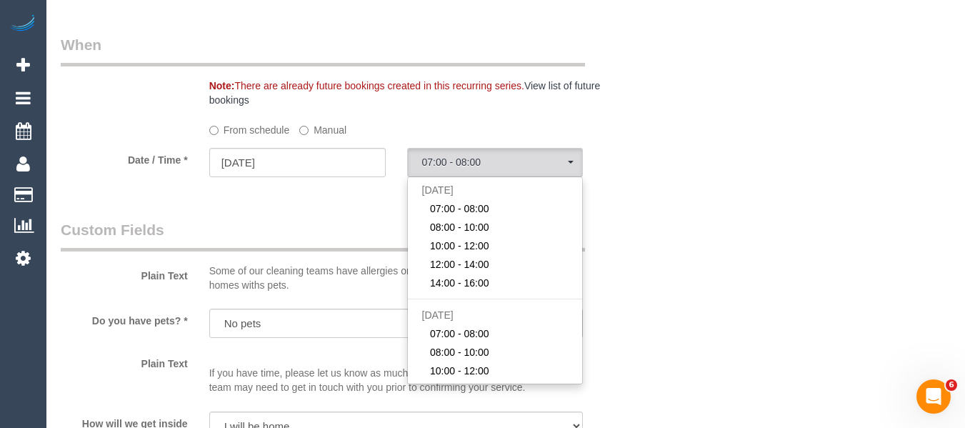
click at [336, 137] on label "Manual" at bounding box center [322, 127] width 47 height 19
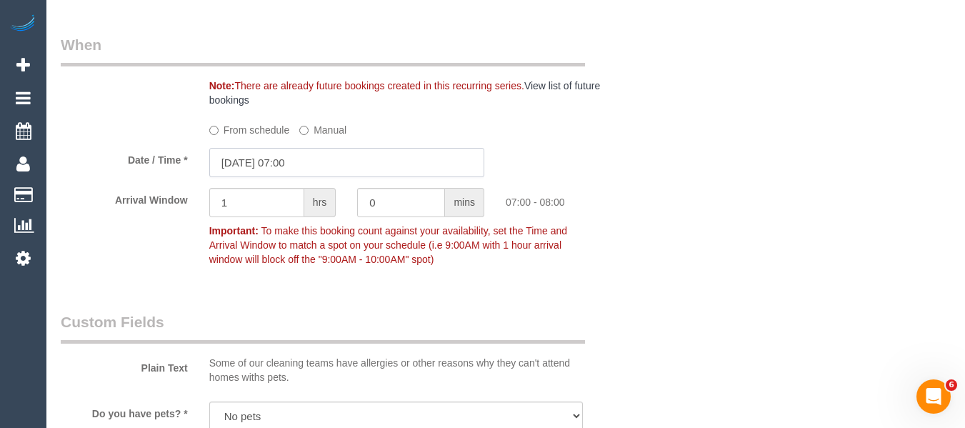
click at [312, 173] on input "[DATE] 07:00" at bounding box center [346, 162] width 275 height 29
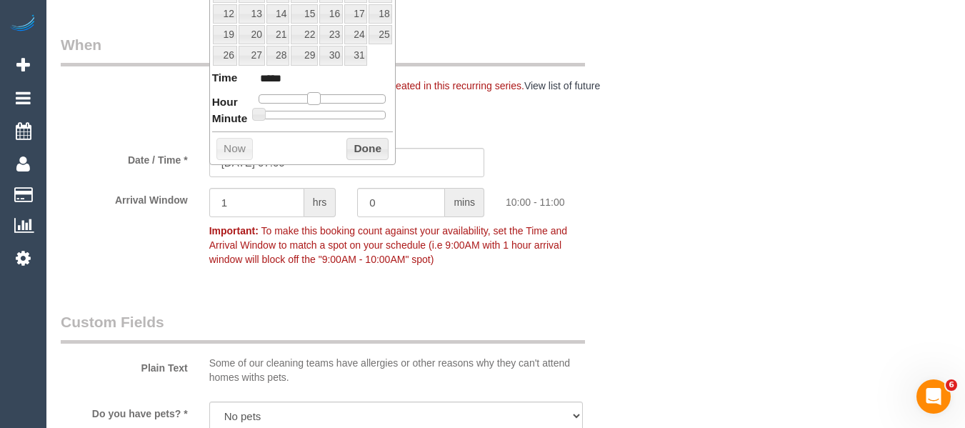
type input "[DATE] 10:00"
type input "*****"
type input "[DATE] 11:00"
type input "*****"
type input "[DATE] 12:00"
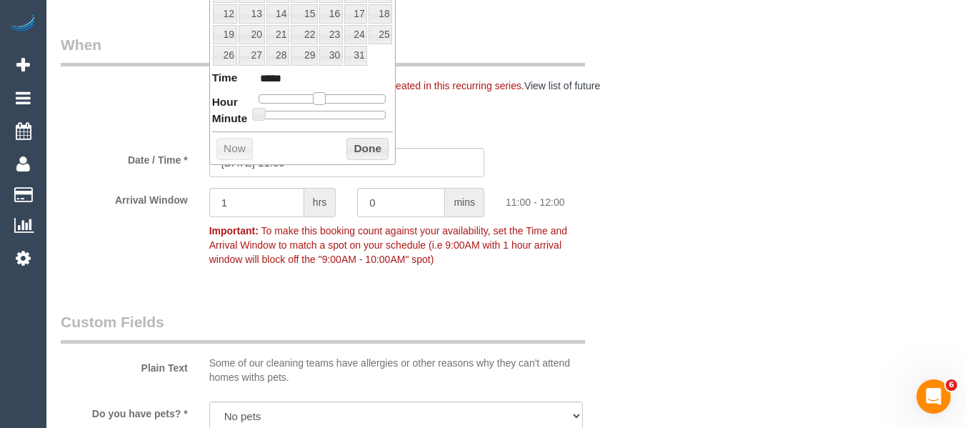
type input "*****"
type input "[DATE] 13:00"
type input "*****"
drag, startPoint x: 314, startPoint y: 103, endPoint x: 358, endPoint y: 143, distance: 59.1
click at [329, 107] on dl "Time ***** Hour Minute Second Millisecond Microsecond Time Zone ***** ***** ***…" at bounding box center [302, 94] width 181 height 49
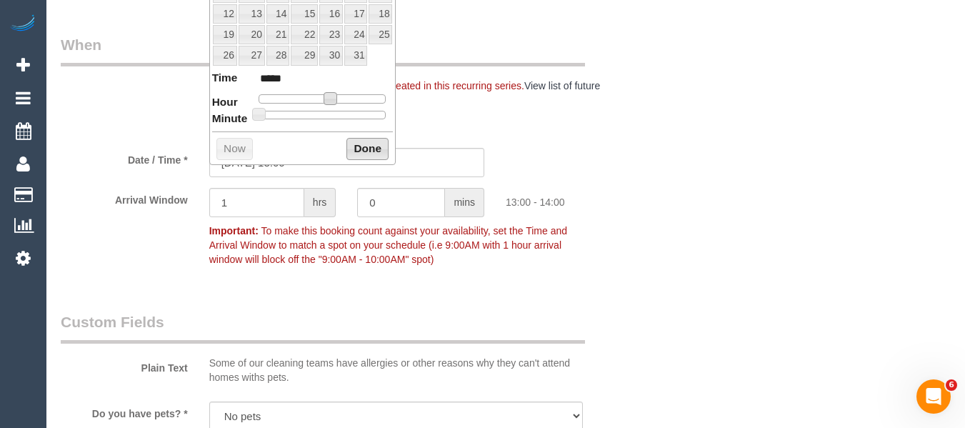
click at [361, 151] on button "Done" at bounding box center [367, 149] width 42 height 23
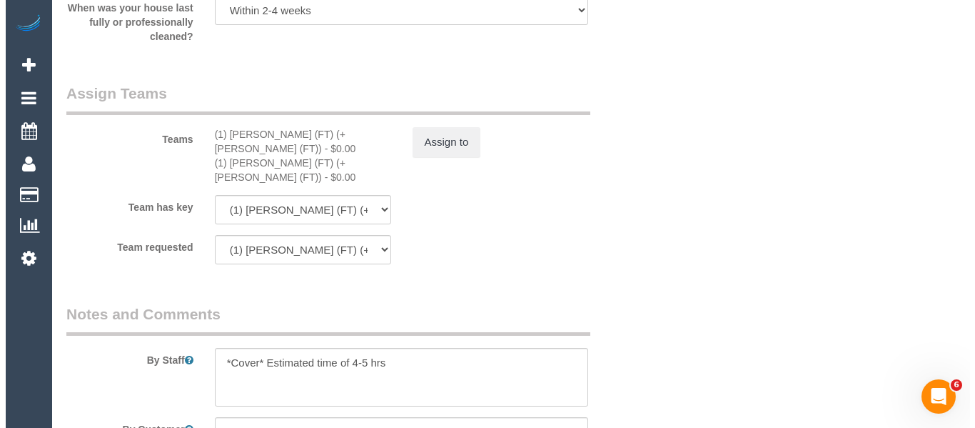
scroll to position [2285, 0]
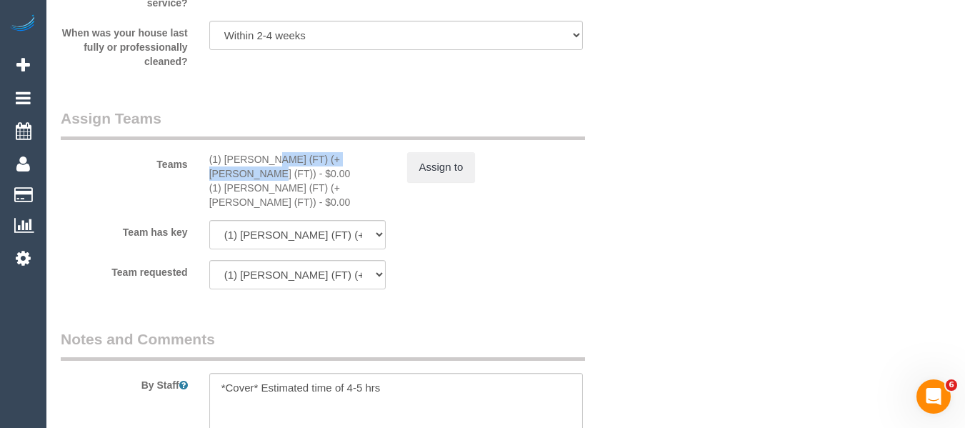
drag, startPoint x: 327, startPoint y: 179, endPoint x: 301, endPoint y: 177, distance: 26.5
click at [229, 177] on div "(1) [PERSON_NAME] (FT) (+[PERSON_NAME] (FT)) - $0.00" at bounding box center [297, 166] width 176 height 29
copy div "ina (FT) (+[PERSON_NAME] (FT)) -"
click at [438, 177] on button "Assign to" at bounding box center [441, 167] width 69 height 30
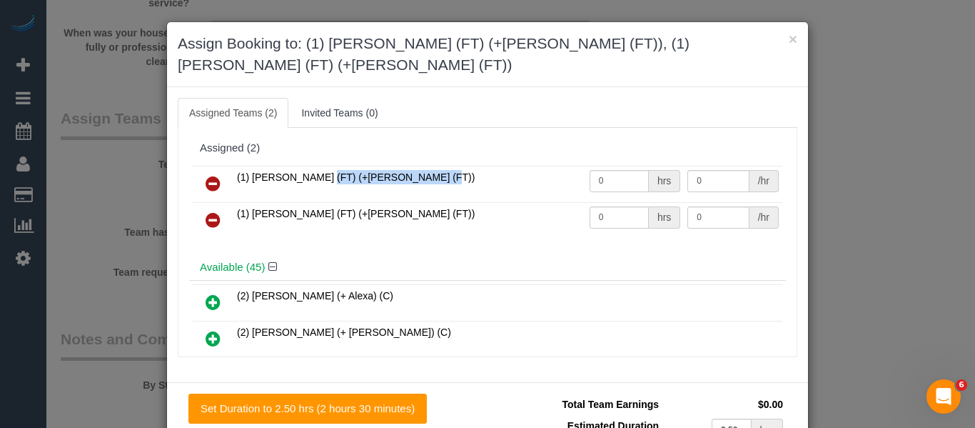
drag, startPoint x: 363, startPoint y: 156, endPoint x: 245, endPoint y: 156, distance: 117.8
click at [245, 166] on td "(1) [PERSON_NAME] (FT) (+[PERSON_NAME] (FT))" at bounding box center [410, 184] width 353 height 36
copy span "[PERSON_NAME] (FT) (+[PERSON_NAME] (FT))"
click at [209, 175] on icon at bounding box center [213, 183] width 15 height 17
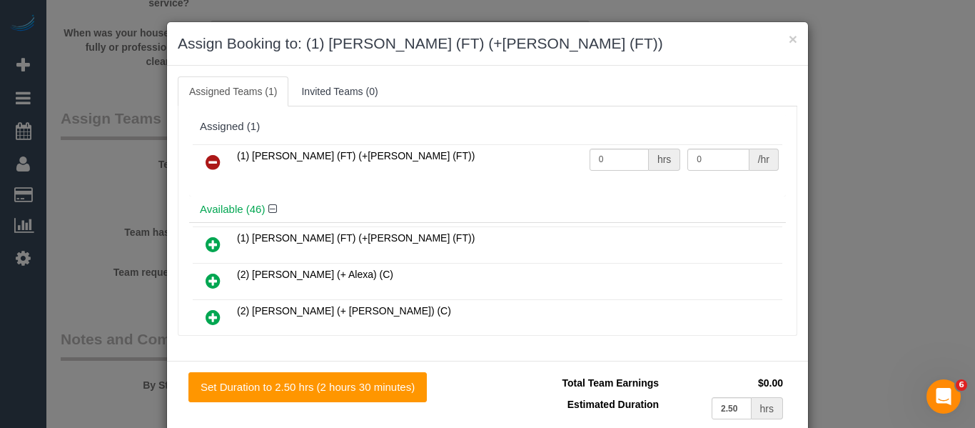
click at [209, 158] on icon at bounding box center [213, 162] width 15 height 17
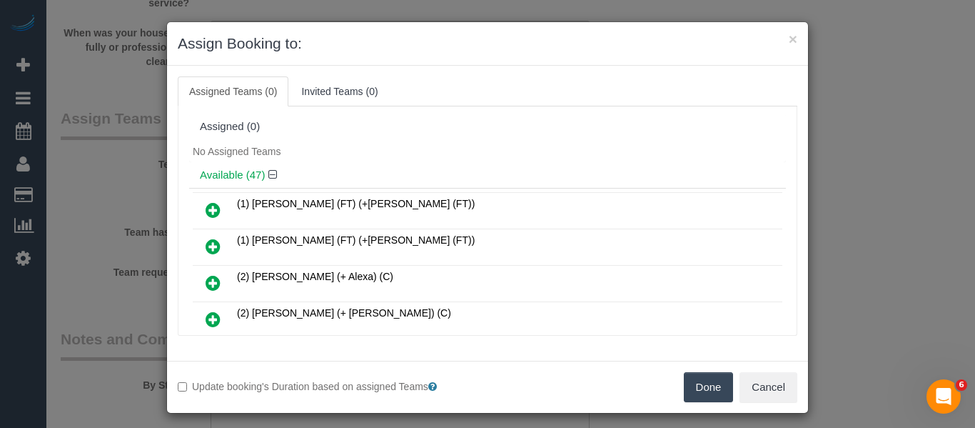
click at [209, 158] on div "No Assigned Teams" at bounding box center [487, 151] width 597 height 21
click at [693, 393] on button "Done" at bounding box center [709, 387] width 50 height 30
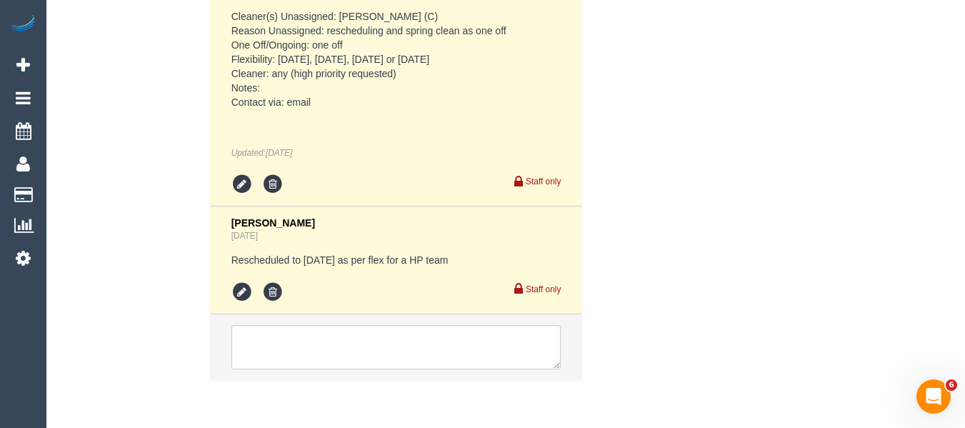
scroll to position [2999, 0]
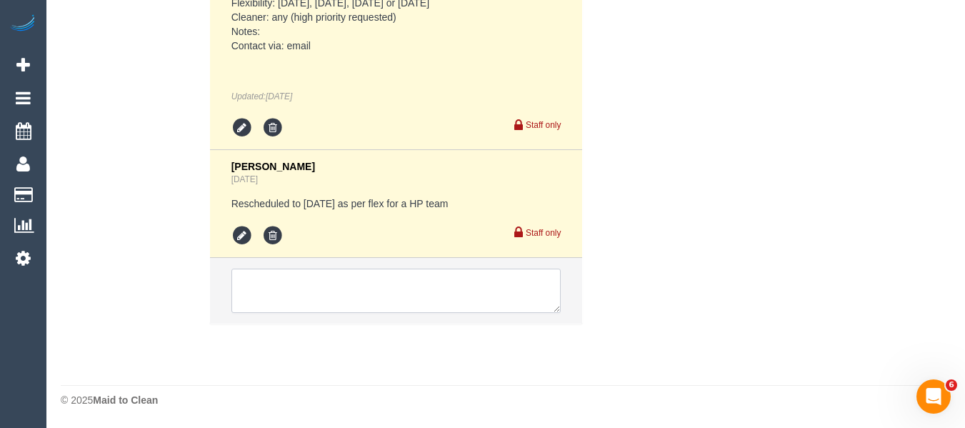
click at [388, 287] on textarea at bounding box center [396, 291] width 330 height 44
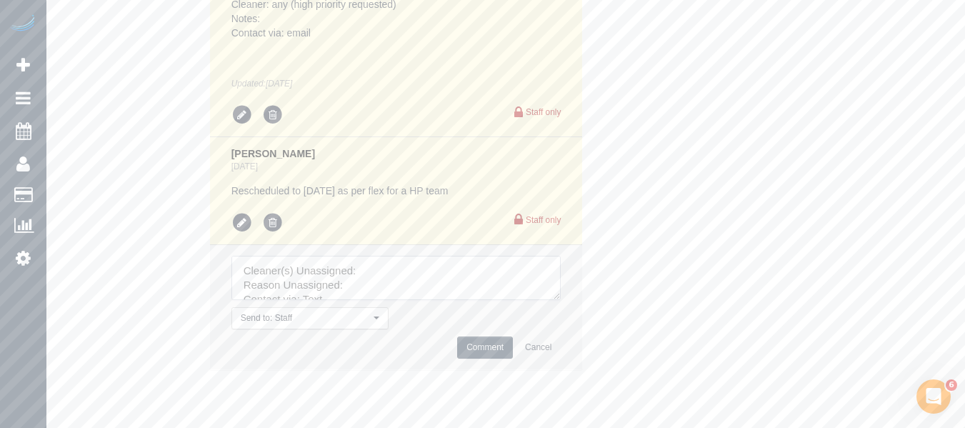
drag, startPoint x: 554, startPoint y: 309, endPoint x: 507, endPoint y: 364, distance: 72.4
click at [561, 300] on textarea at bounding box center [396, 278] width 330 height 44
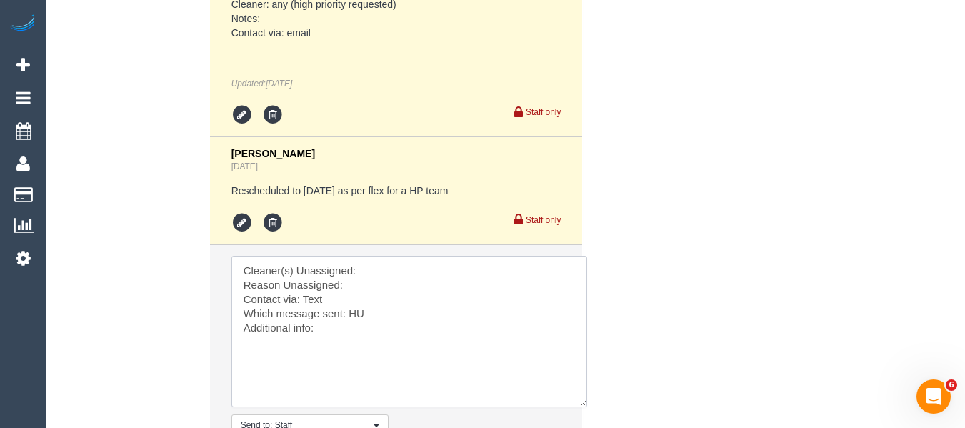
click at [403, 282] on textarea at bounding box center [409, 331] width 356 height 151
drag, startPoint x: 378, startPoint y: 362, endPoint x: 177, endPoint y: 211, distance: 250.9
click at [179, 213] on div "Comments 2 Mapa Taufa [DATE] Cleaner(s) Unassigned: [PERSON_NAME] (C) Reason Un…" at bounding box center [346, 193] width 593 height 598
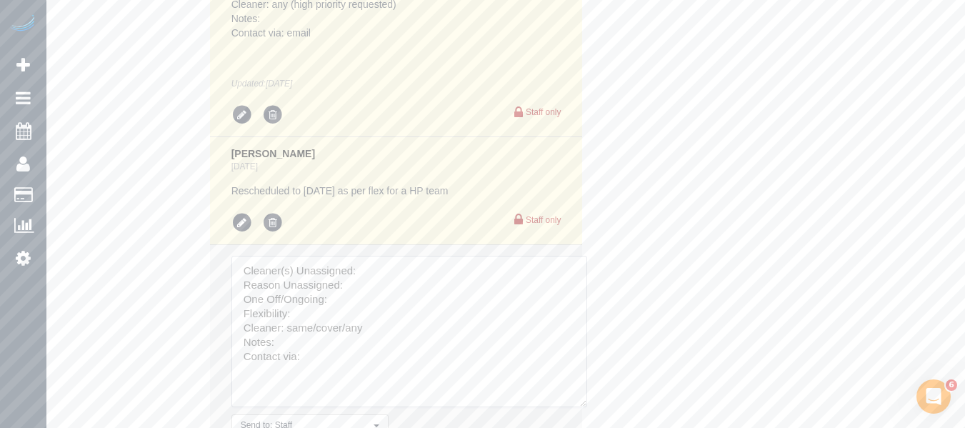
drag, startPoint x: 377, startPoint y: 296, endPoint x: 373, endPoint y: 285, distance: 11.5
click at [377, 294] on textarea at bounding box center [409, 331] width 356 height 151
click at [373, 285] on textarea at bounding box center [409, 331] width 356 height 151
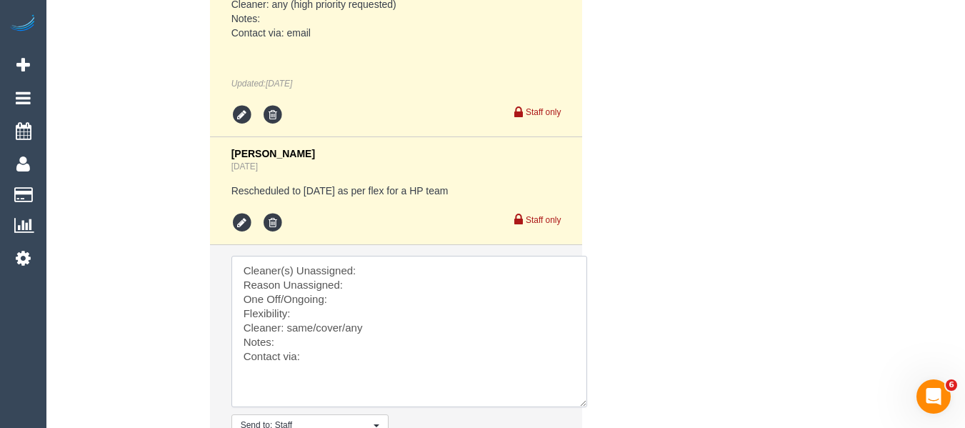
paste textarea "[PERSON_NAME] (FT) (+[PERSON_NAME] (FT))"
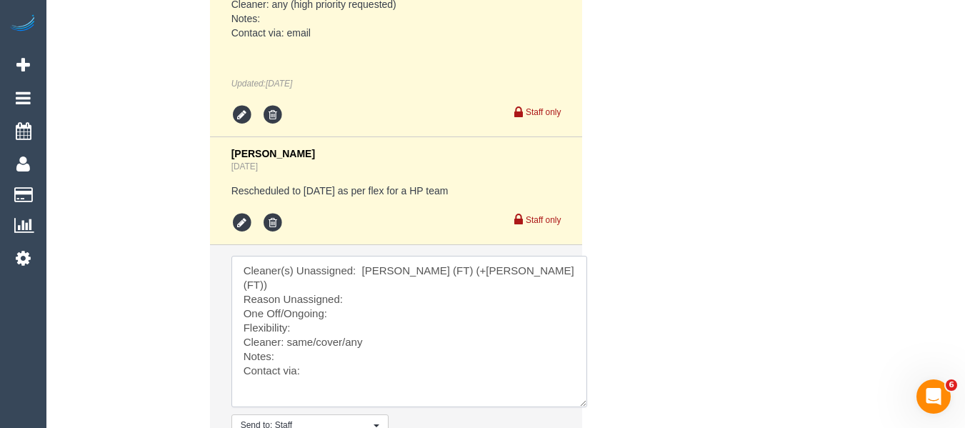
click at [365, 299] on textarea at bounding box center [409, 331] width 356 height 151
click at [358, 313] on textarea at bounding box center [409, 331] width 356 height 151
click at [342, 328] on textarea at bounding box center [409, 331] width 356 height 151
drag, startPoint x: 346, startPoint y: 346, endPoint x: 286, endPoint y: 345, distance: 60.0
click at [286, 345] on textarea at bounding box center [409, 331] width 356 height 151
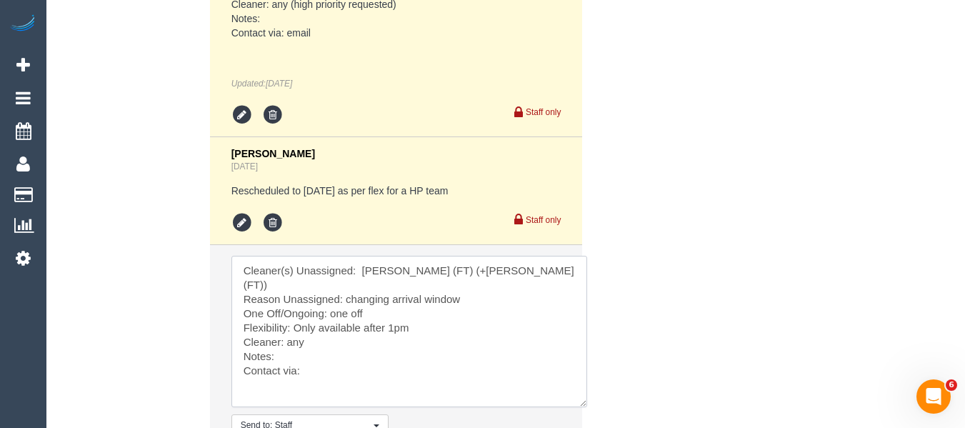
click at [334, 382] on textarea at bounding box center [409, 331] width 356 height 151
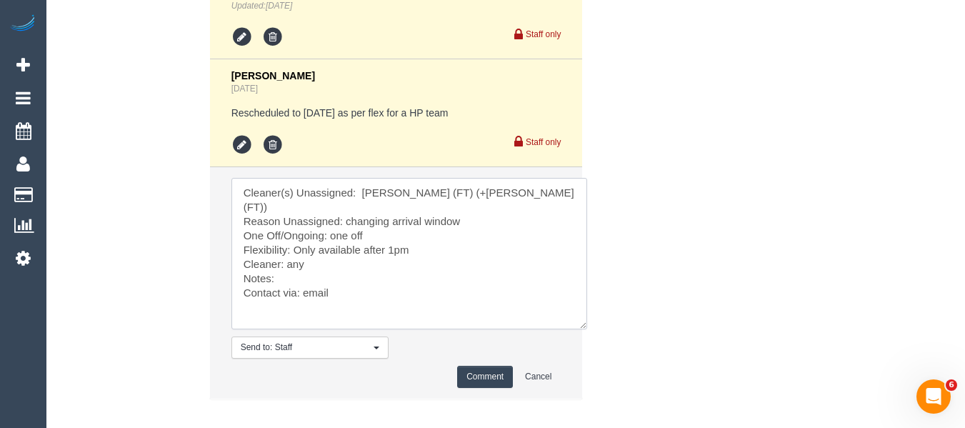
scroll to position [3170, 0]
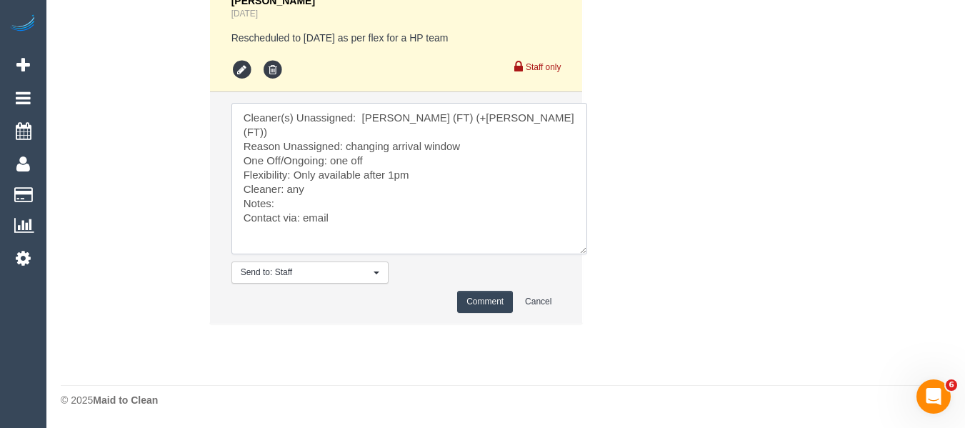
type textarea "Cleaner(s) Unassigned: [PERSON_NAME] (FT) (+[PERSON_NAME] (FT)) Reason Unassign…"
click at [474, 301] on button "Comment" at bounding box center [485, 302] width 56 height 22
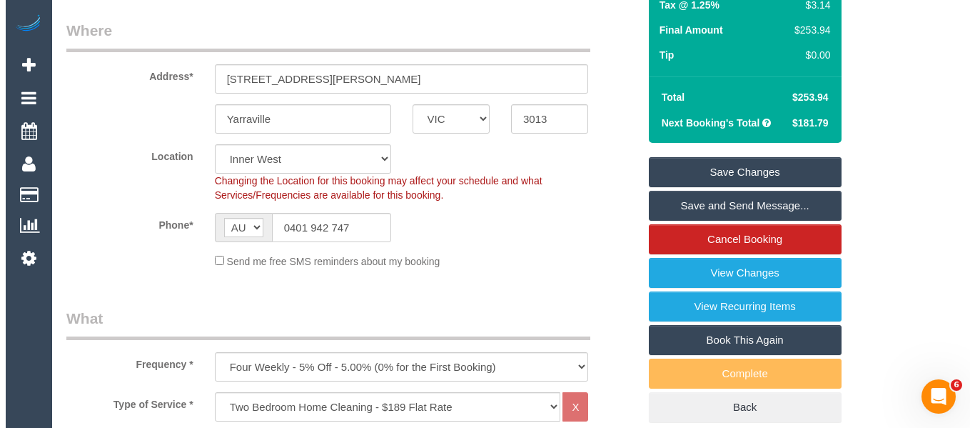
scroll to position [226, 0]
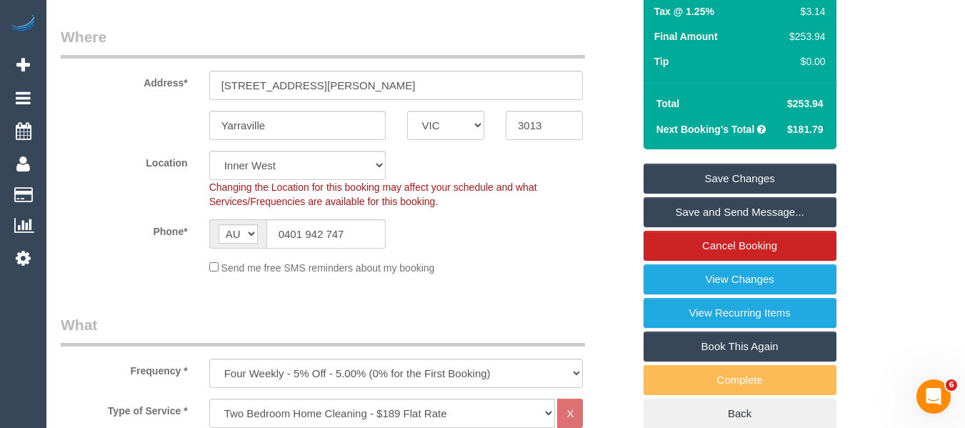
click at [744, 188] on link "Save Changes" at bounding box center [739, 179] width 193 height 30
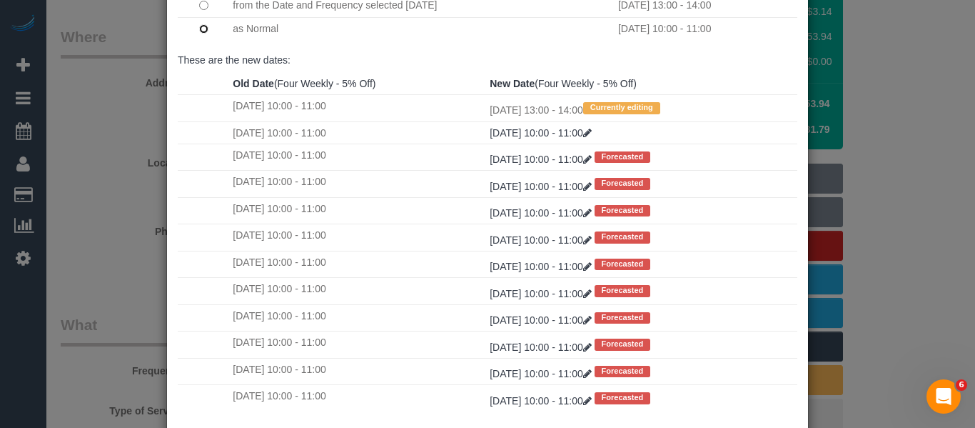
scroll to position [212, 0]
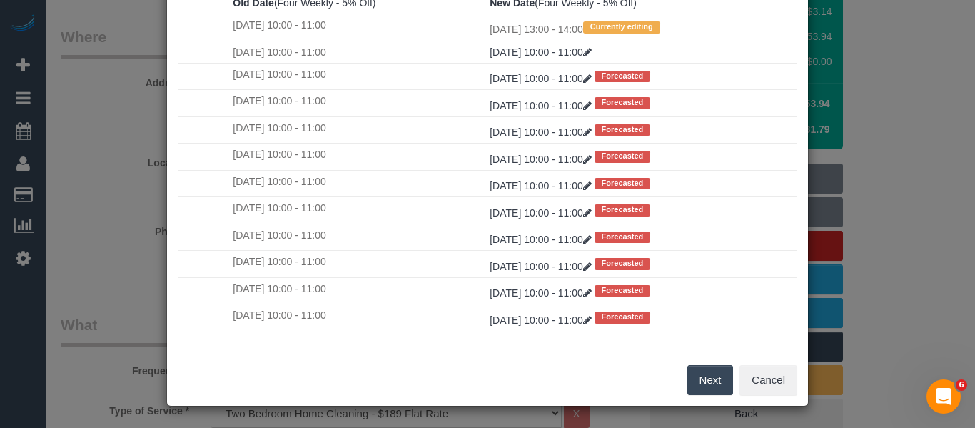
click at [708, 383] on button "Next" at bounding box center [711, 380] width 46 height 30
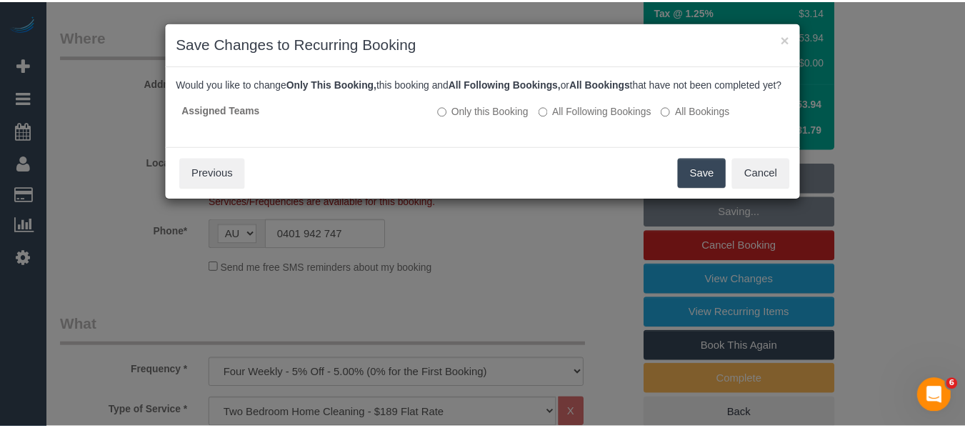
scroll to position [0, 0]
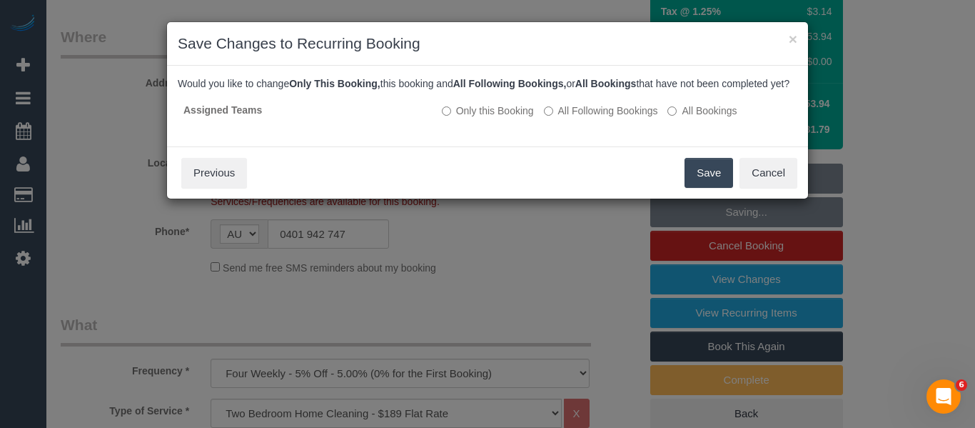
click at [691, 188] on button "Save" at bounding box center [709, 173] width 49 height 30
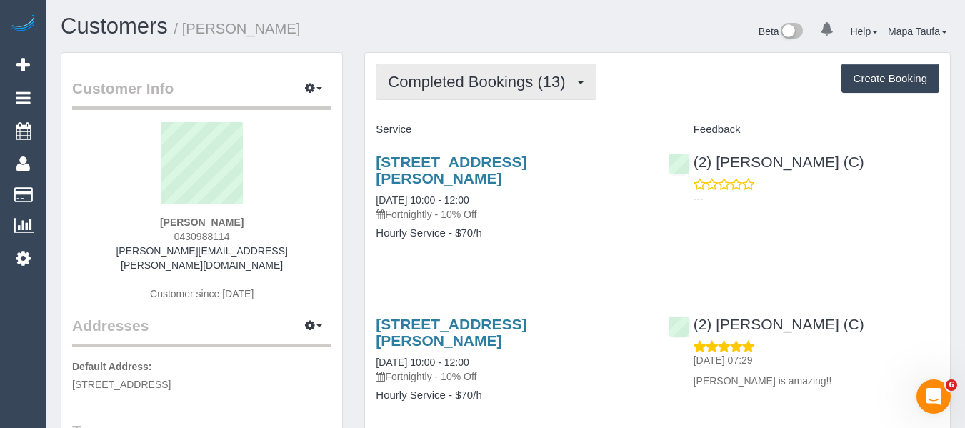
click at [458, 83] on span "Completed Bookings (13)" at bounding box center [480, 82] width 184 height 18
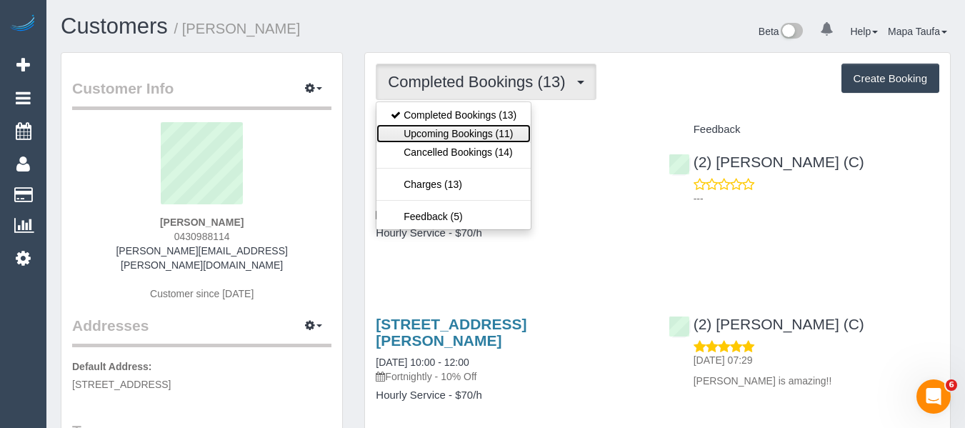
click at [448, 139] on link "Upcoming Bookings (11)" at bounding box center [453, 133] width 154 height 19
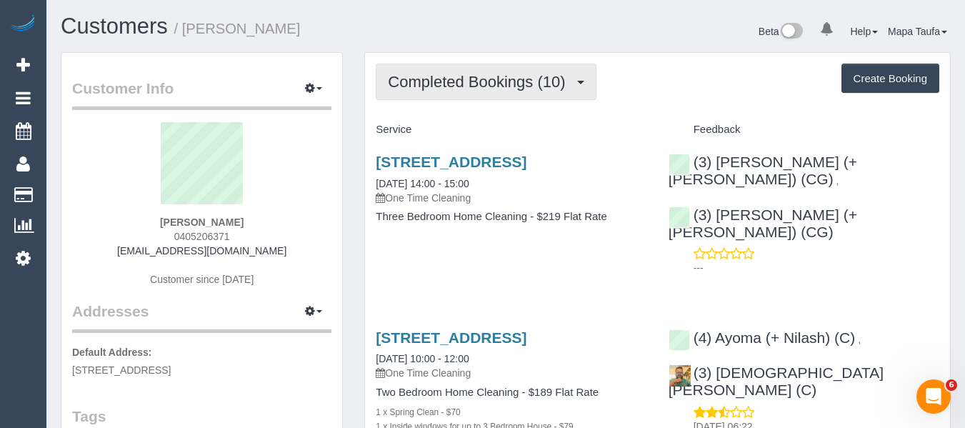
click at [523, 83] on span "Completed Bookings (10)" at bounding box center [480, 82] width 184 height 18
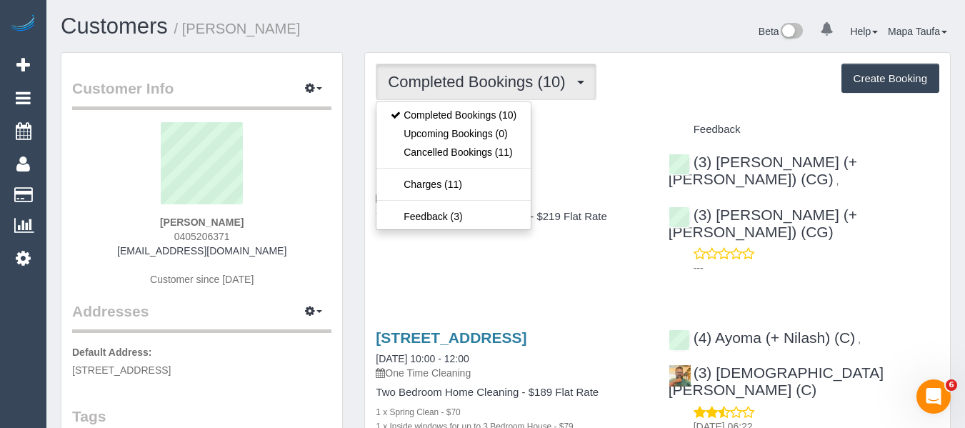
click at [588, 128] on h4 "Service" at bounding box center [511, 130] width 271 height 12
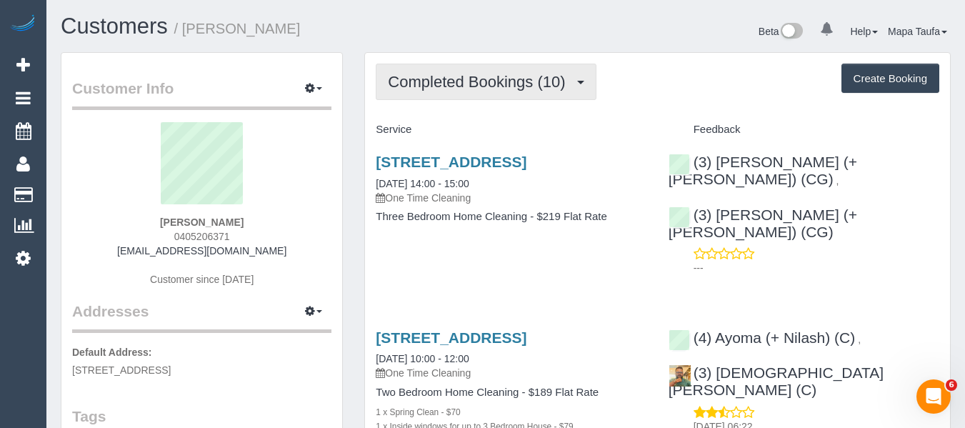
drag, startPoint x: 427, startPoint y: 84, endPoint x: 431, endPoint y: 97, distance: 14.0
click at [427, 86] on span "Completed Bookings (10)" at bounding box center [480, 82] width 184 height 18
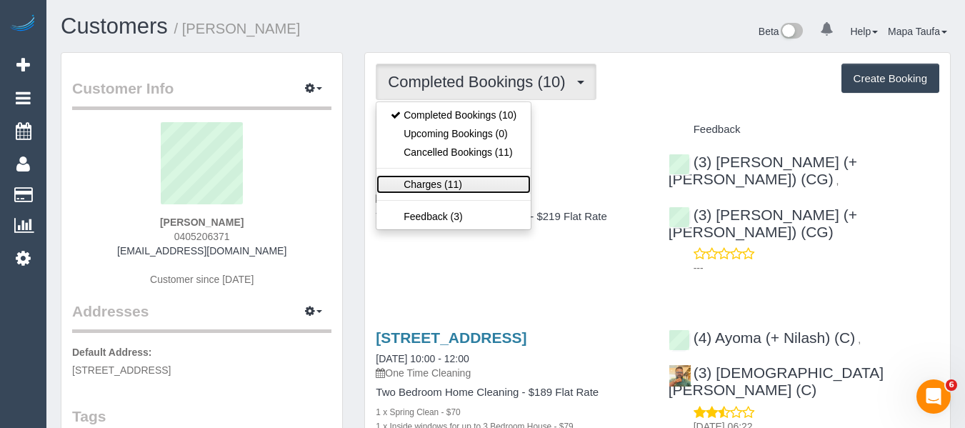
click at [465, 186] on link "Charges (11)" at bounding box center [453, 184] width 154 height 19
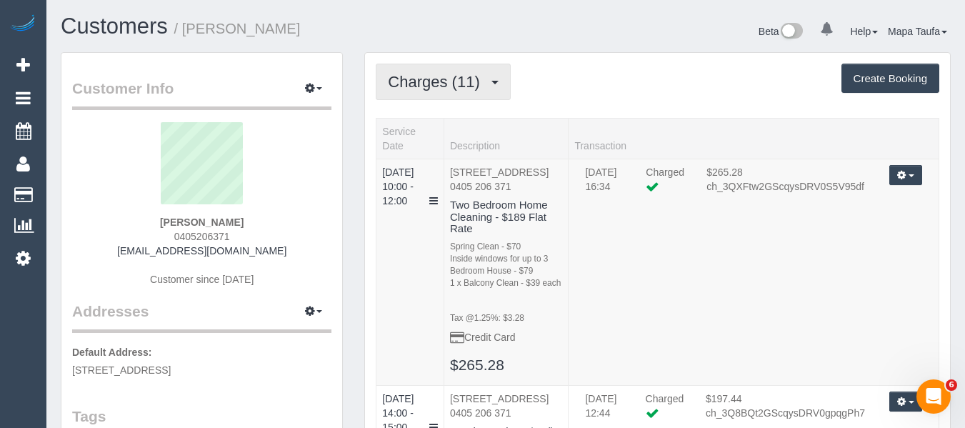
click at [428, 93] on button "Charges (11)" at bounding box center [443, 82] width 135 height 36
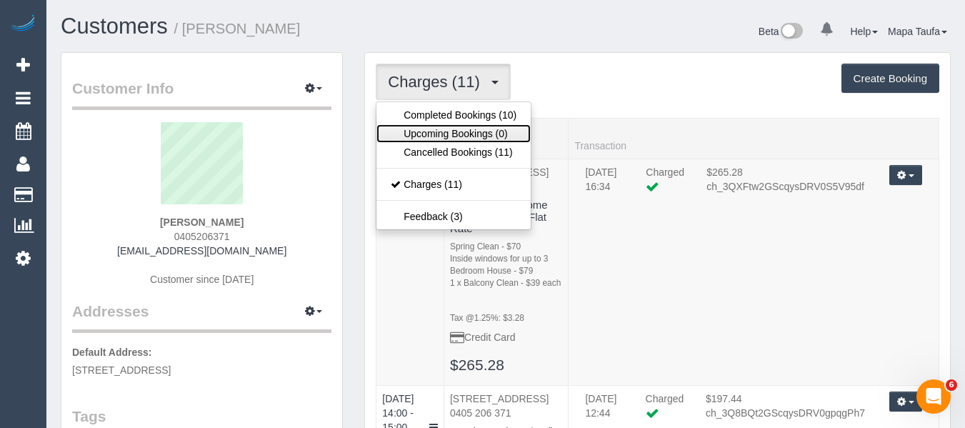
click at [425, 125] on link "Upcoming Bookings (0)" at bounding box center [453, 133] width 154 height 19
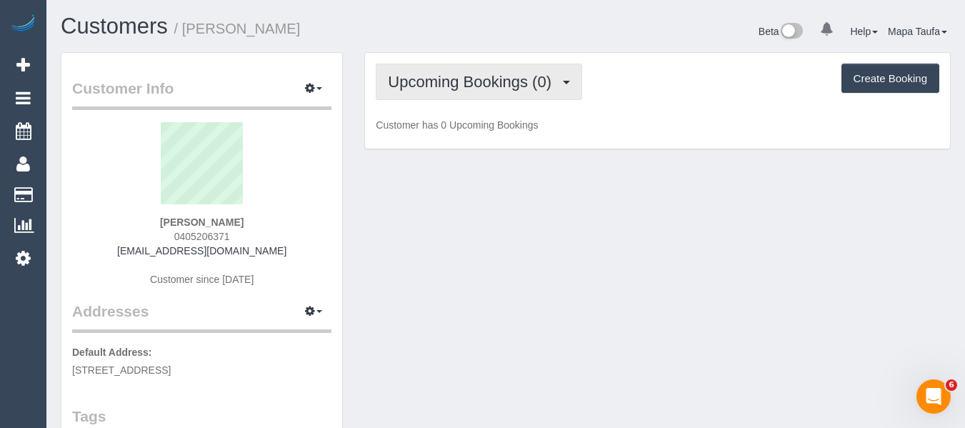
click at [423, 85] on span "Upcoming Bookings (0)" at bounding box center [473, 82] width 171 height 18
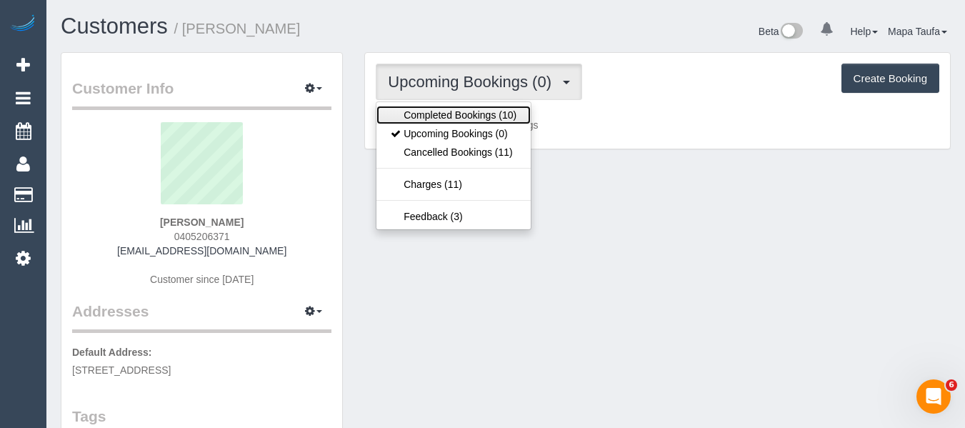
click at [427, 106] on link "Completed Bookings (10)" at bounding box center [453, 115] width 154 height 19
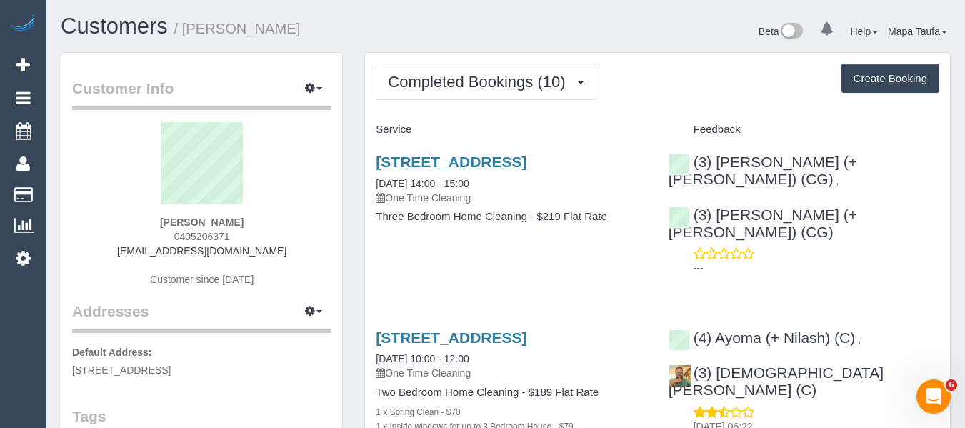
drag, startPoint x: 251, startPoint y: 231, endPoint x: 164, endPoint y: 235, distance: 87.2
click at [165, 232] on div "[PERSON_NAME] 0405206371 [EMAIL_ADDRESS][DOMAIN_NAME] Customer since [DATE]" at bounding box center [201, 211] width 259 height 179
copy span "0405206371"
drag, startPoint x: 287, startPoint y: 231, endPoint x: 286, endPoint y: 239, distance: 7.9
click at [287, 232] on div "[PERSON_NAME] 0405206371 [EMAIL_ADDRESS][DOMAIN_NAME] Customer since [DATE]" at bounding box center [201, 211] width 259 height 179
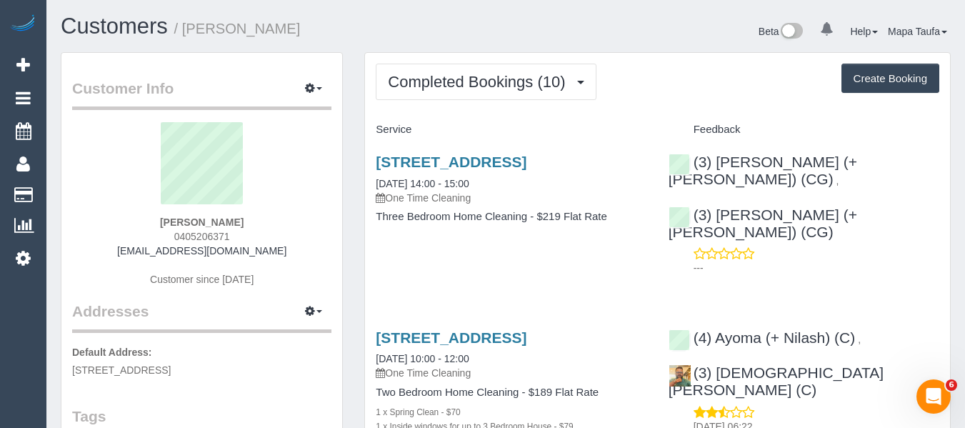
drag, startPoint x: 291, startPoint y: 249, endPoint x: 149, endPoint y: 253, distance: 141.5
click at [126, 247] on div "[PERSON_NAME] 0405206371 [EMAIL_ADDRESS][DOMAIN_NAME] Customer since [DATE]" at bounding box center [201, 211] width 259 height 179
copy link "[EMAIL_ADDRESS][DOMAIN_NAME]"
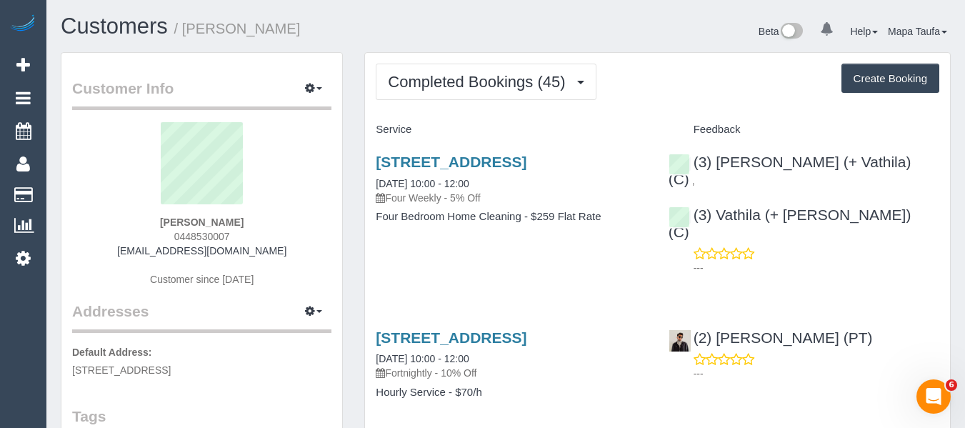
drag, startPoint x: 87, startPoint y: 156, endPoint x: 126, endPoint y: 166, distance: 40.0
click at [102, 159] on sui-profile-pic at bounding box center [202, 168] width 238 height 93
drag, startPoint x: 183, startPoint y: 218, endPoint x: 125, endPoint y: 222, distance: 58.0
click at [126, 221] on div "Shalaka Singh 0448530007 shalakasingh_2@hotmail.com Customer since 2023" at bounding box center [201, 211] width 259 height 179
copy strong "Shalaka Singh"
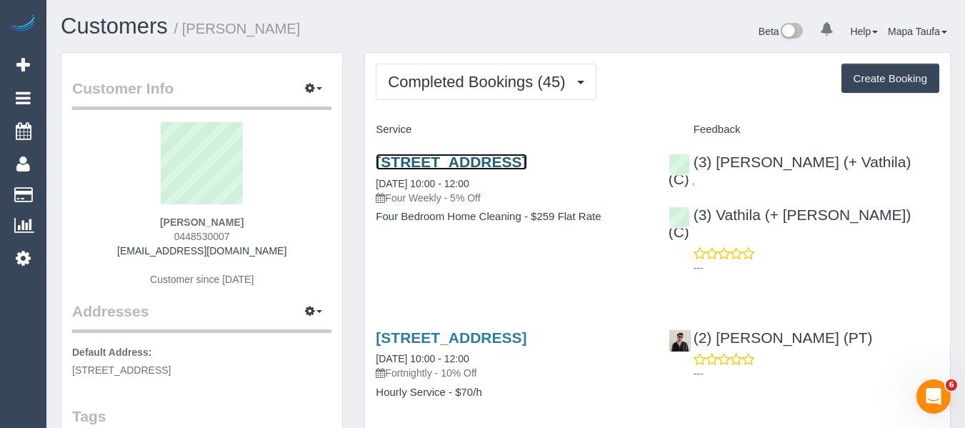
click at [418, 161] on link "12a York Street, Bentleigh East, VIC 3165" at bounding box center [451, 162] width 151 height 16
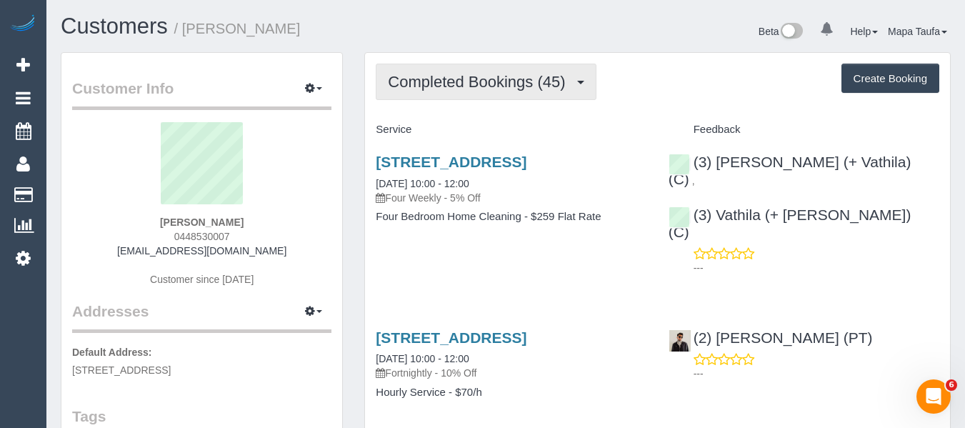
drag, startPoint x: 419, startPoint y: 70, endPoint x: 451, endPoint y: 129, distance: 66.8
click at [420, 71] on button "Completed Bookings (45)" at bounding box center [486, 82] width 220 height 36
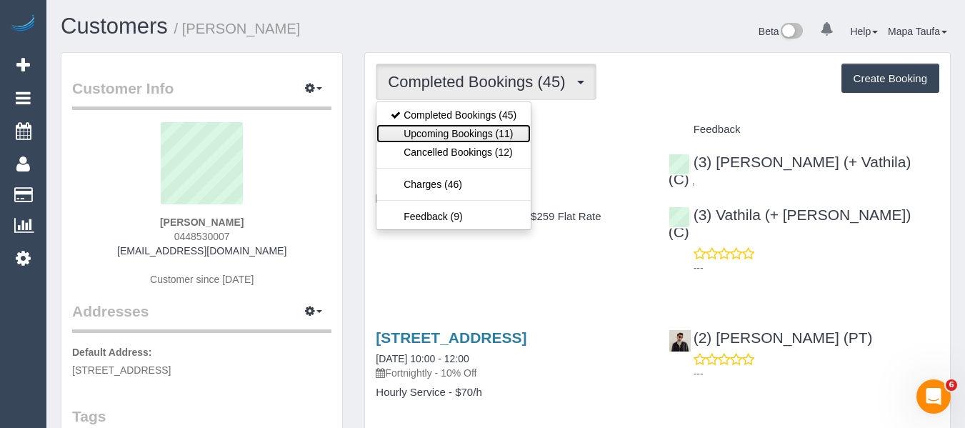
click at [448, 129] on link "Upcoming Bookings (11)" at bounding box center [453, 133] width 154 height 19
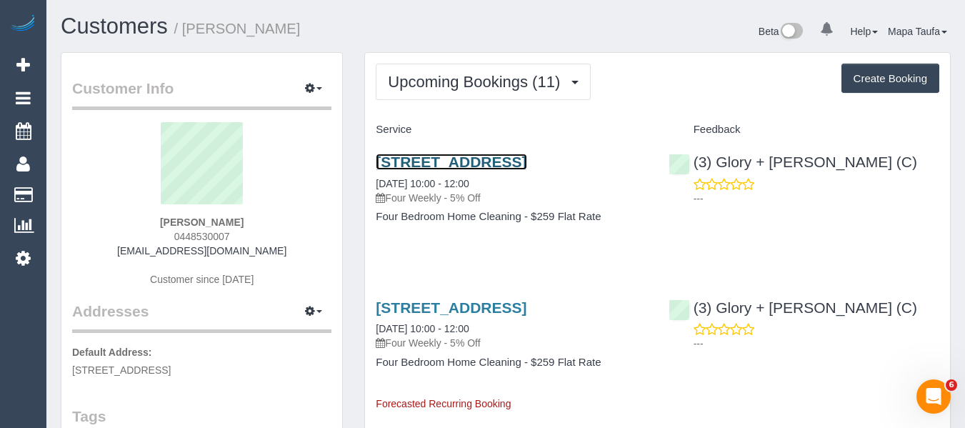
click at [436, 158] on link "12a York Street, Bentleigh East, VIC 3165" at bounding box center [451, 162] width 151 height 16
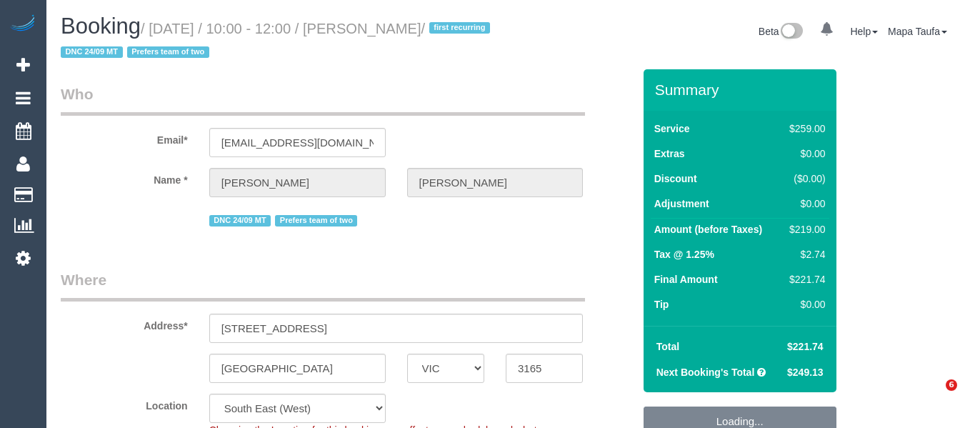
select select "VIC"
select select "object:1410"
select select "spot1"
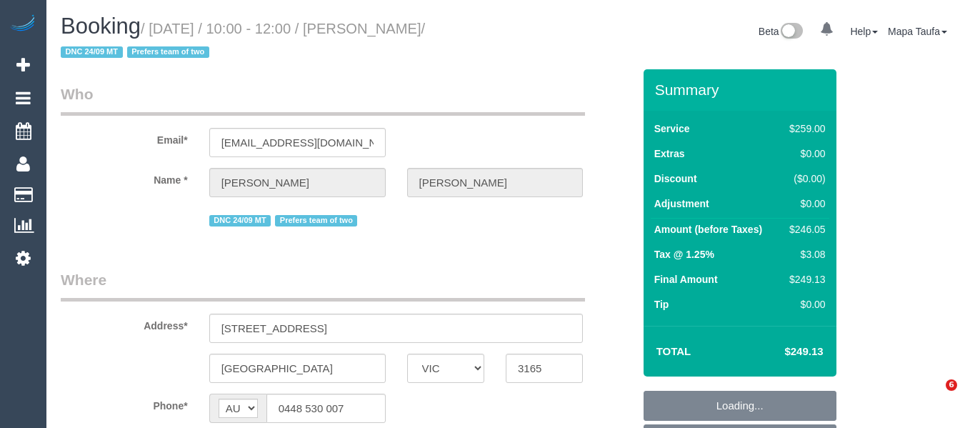
select select "VIC"
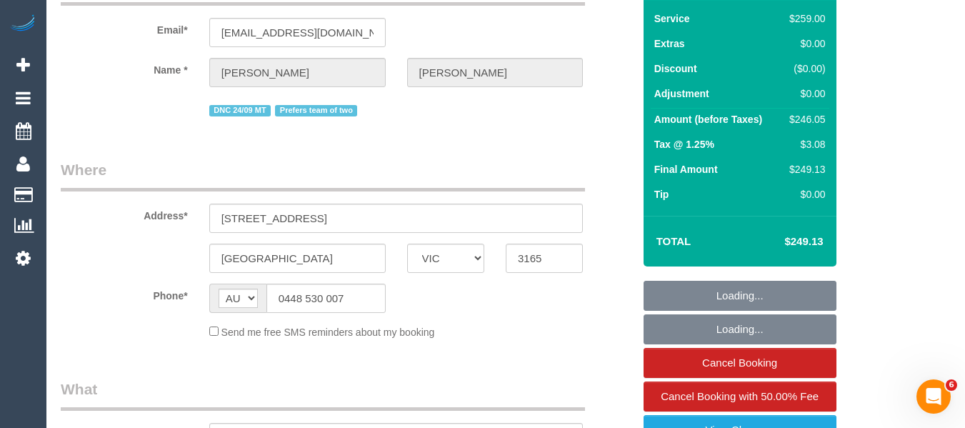
select select "object:545"
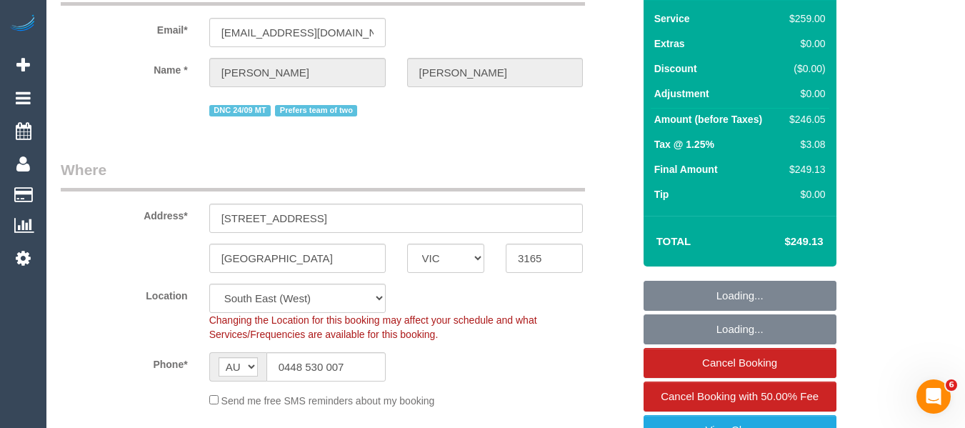
scroll to position [214, 0]
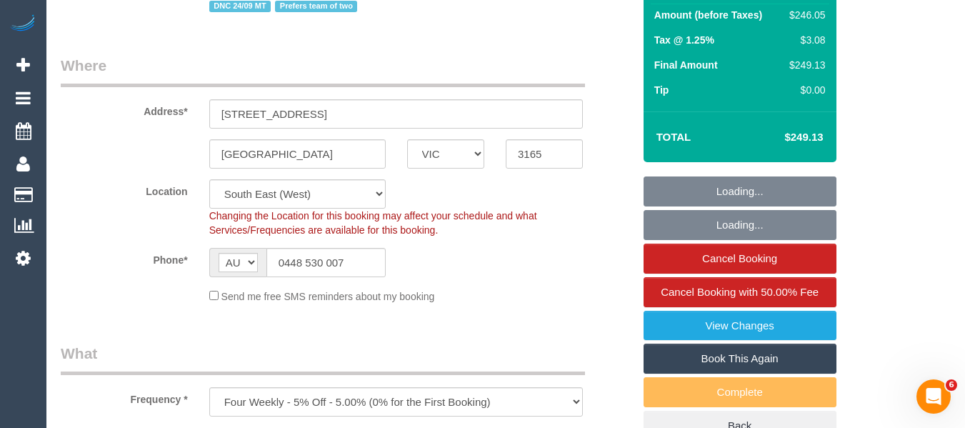
select select "string:stripe-pm_1QKTDr2GScqysDRVbhLqpD1O"
select select "object:1096"
select select "number:28"
select select "number:14"
select select "number:19"
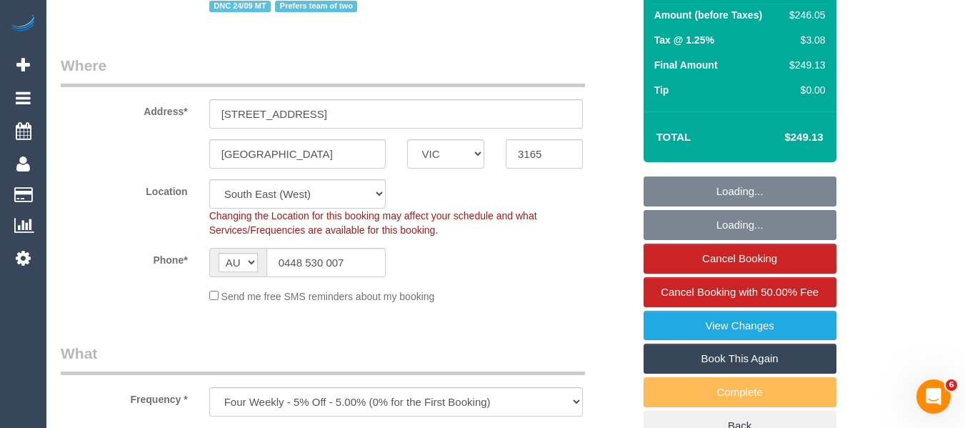
select select "number:22"
select select "number:34"
select select "number:12"
select select "spot1"
drag, startPoint x: 825, startPoint y: 131, endPoint x: 792, endPoint y: 131, distance: 32.8
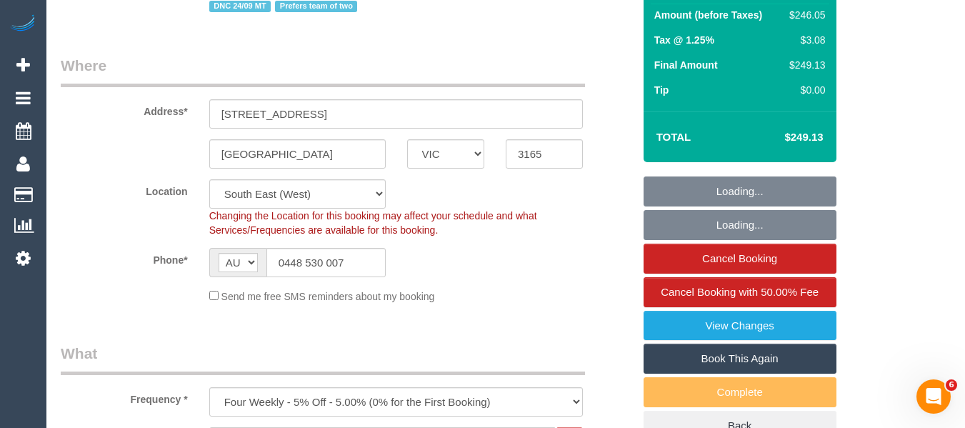
click at [792, 131] on td "$249.13" at bounding box center [782, 137] width 93 height 36
copy h4 "249.13"
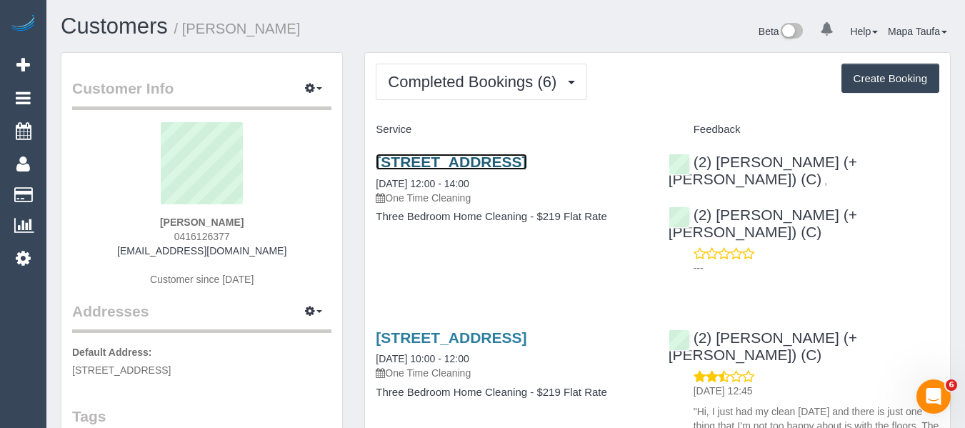
click at [448, 163] on link "[STREET_ADDRESS]" at bounding box center [451, 162] width 151 height 16
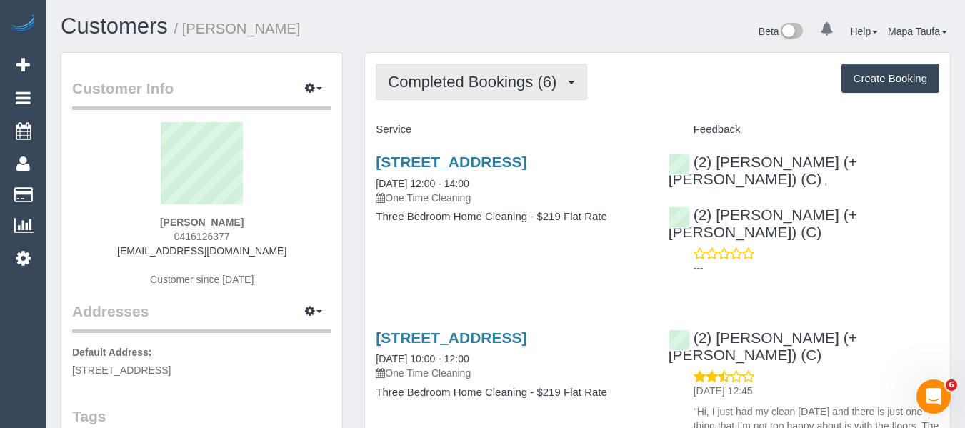
drag, startPoint x: 416, startPoint y: 88, endPoint x: 424, endPoint y: 102, distance: 16.7
click at [416, 88] on span "Completed Bookings (6)" at bounding box center [476, 82] width 176 height 18
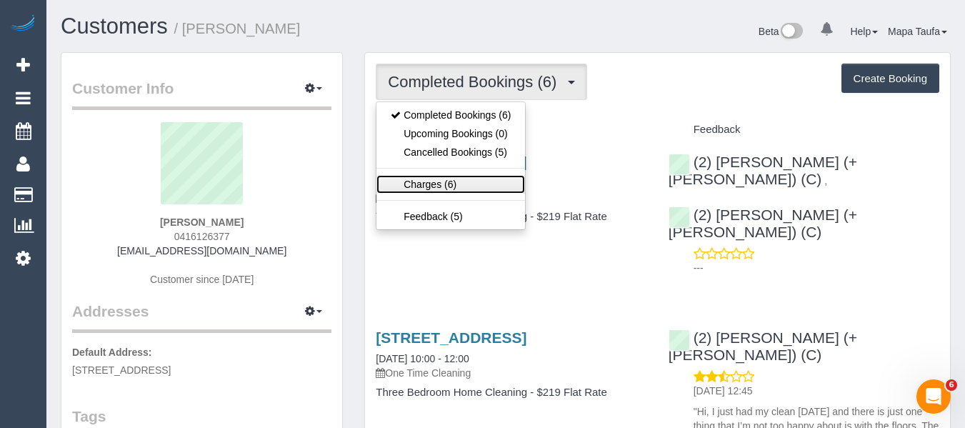
click at [461, 184] on link "Charges (6)" at bounding box center [450, 184] width 149 height 19
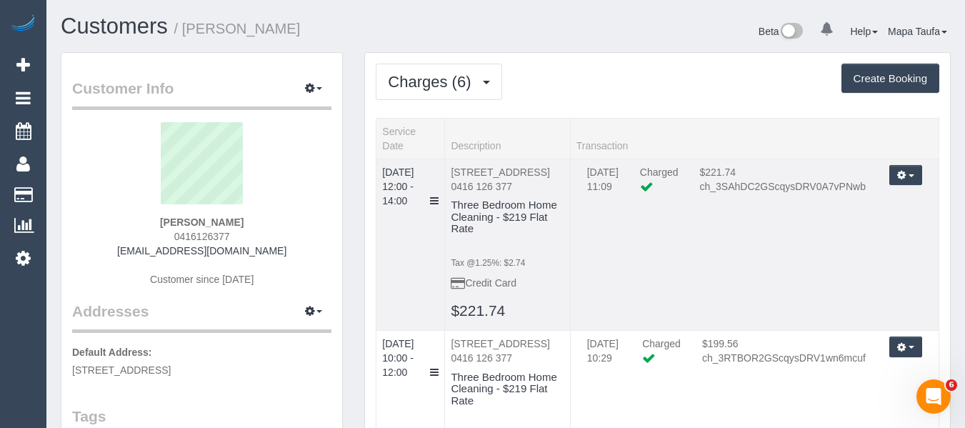
click at [644, 280] on td "[DATE] 11:09 Charged $221.74 ch_3SAhDC2GScqysDRV0A7vPNwb Refund Send Invoice Re…" at bounding box center [754, 245] width 368 height 172
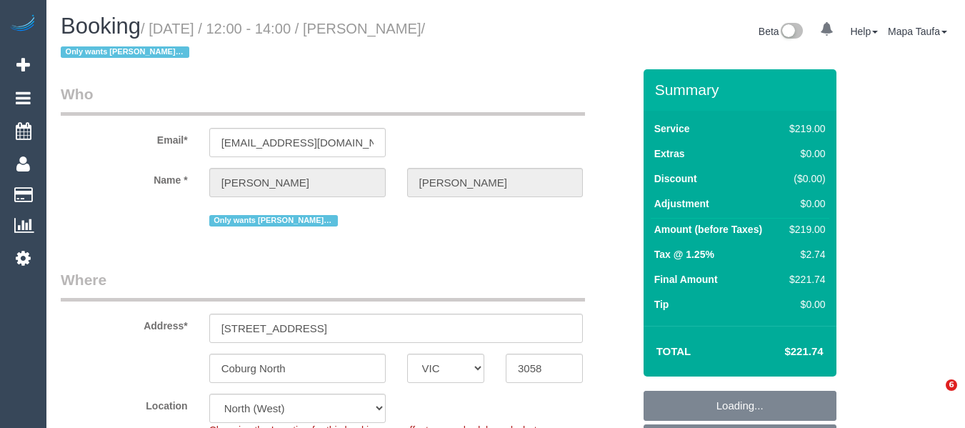
select select "VIC"
select select "object:669"
select select "string:stripe-pm_1Oelbt2GScqysDRVYvPfHbko"
select select "spot1"
select select "number:28"
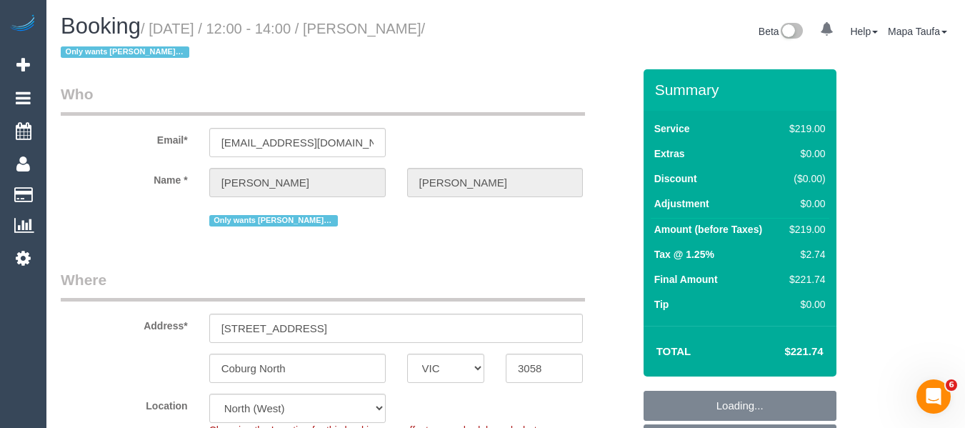
select select "number:14"
select select "number:18"
select select "number:36"
select select "object:1562"
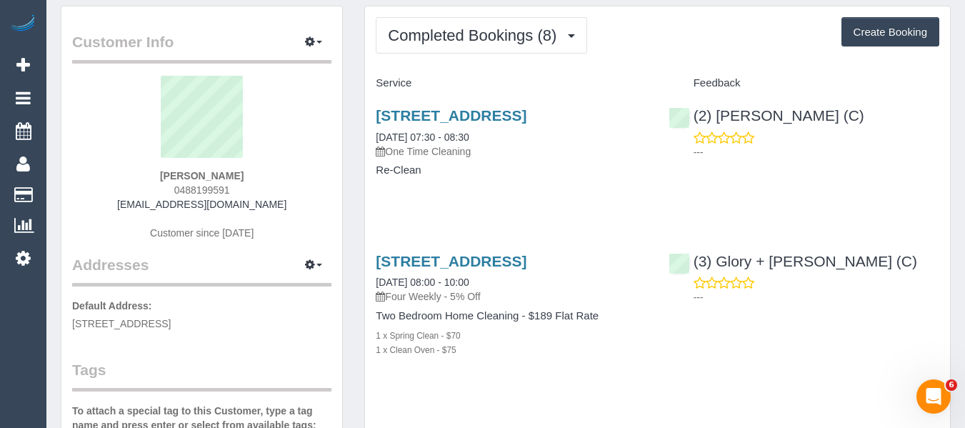
scroll to position [71, 0]
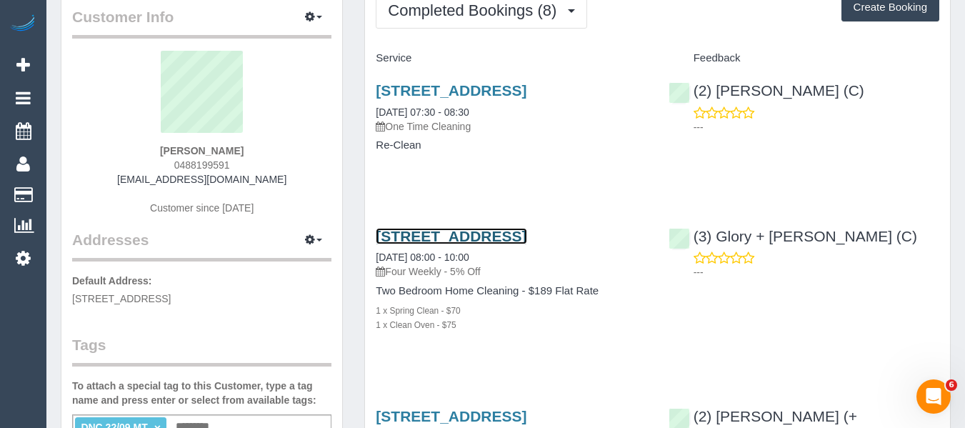
click at [410, 244] on link "[STREET_ADDRESS]" at bounding box center [451, 236] width 151 height 16
click at [392, 244] on link "[STREET_ADDRESS]" at bounding box center [451, 236] width 151 height 16
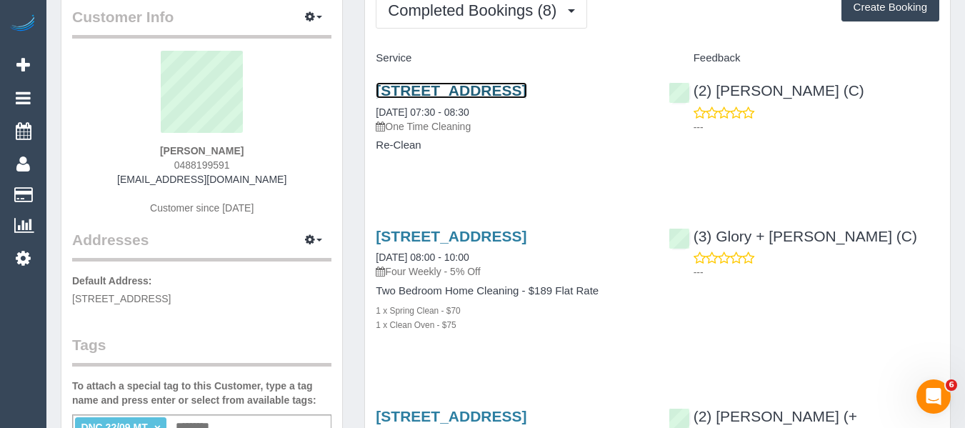
click at [413, 89] on link "[STREET_ADDRESS]" at bounding box center [451, 90] width 151 height 16
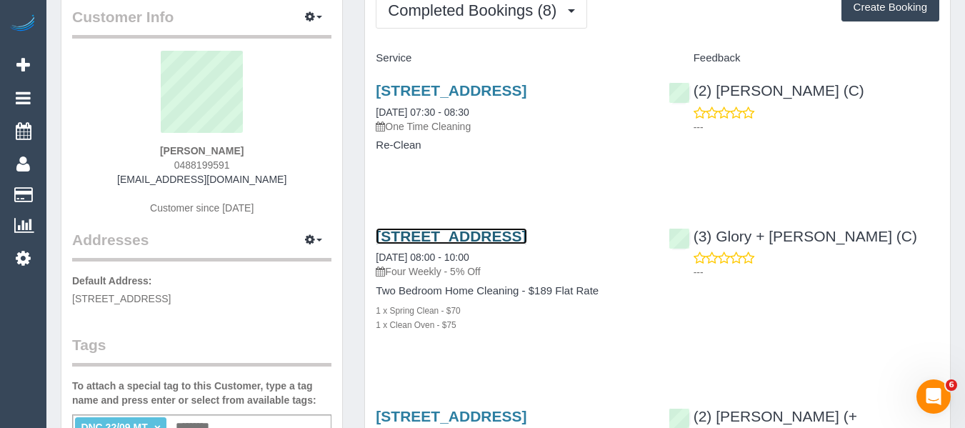
click at [440, 244] on link "[STREET_ADDRESS]" at bounding box center [451, 236] width 151 height 16
drag, startPoint x: 259, startPoint y: 149, endPoint x: 119, endPoint y: 154, distance: 140.1
click at [120, 148] on div "[PERSON_NAME] 0488199591 [EMAIL_ADDRESS][DOMAIN_NAME] Customer since [DATE]" at bounding box center [201, 140] width 259 height 179
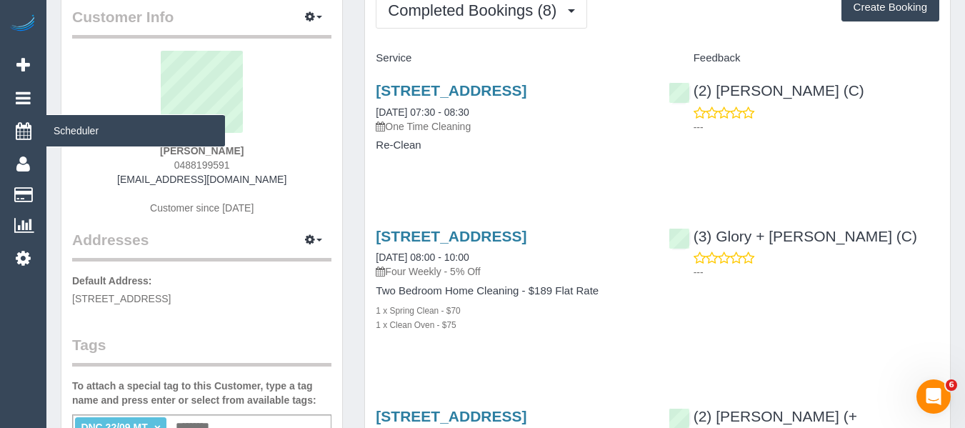
copy strong "[PERSON_NAME]"
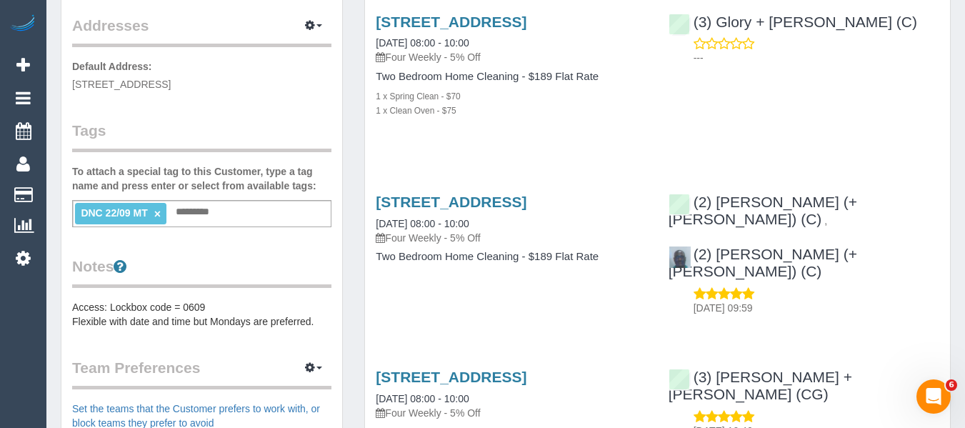
click at [160, 209] on link "×" at bounding box center [157, 214] width 6 height 12
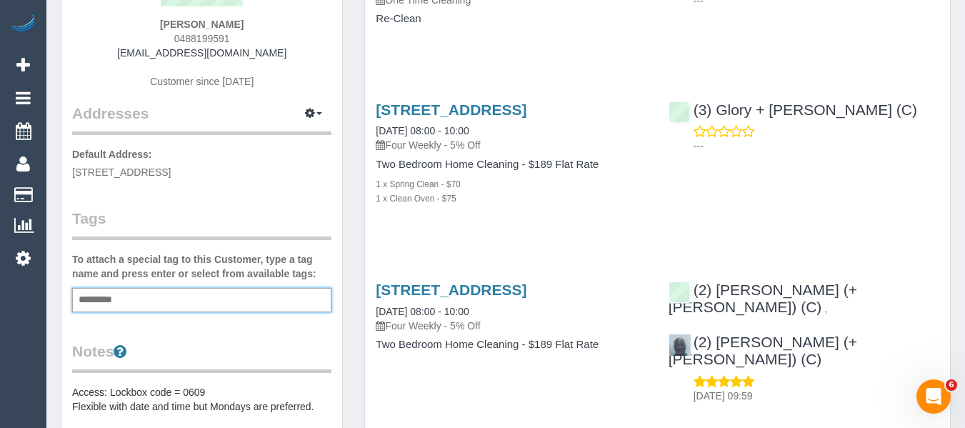
scroll to position [0, 0]
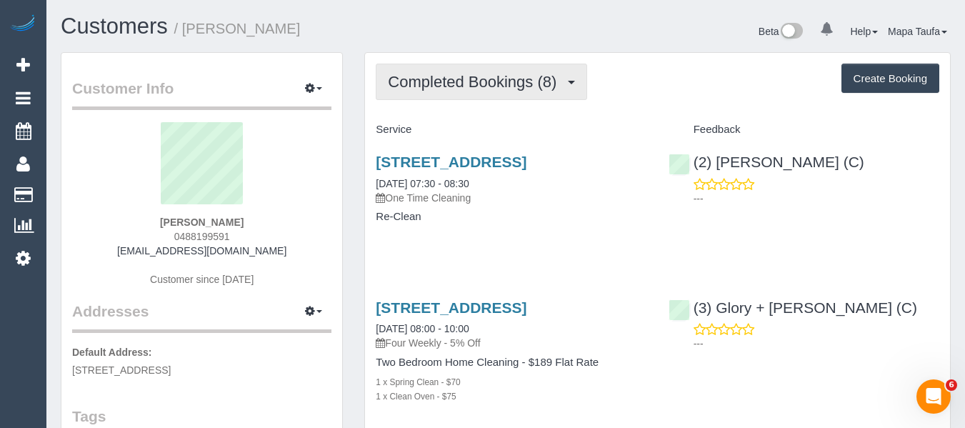
click at [432, 89] on span "Completed Bookings (8)" at bounding box center [476, 82] width 176 height 18
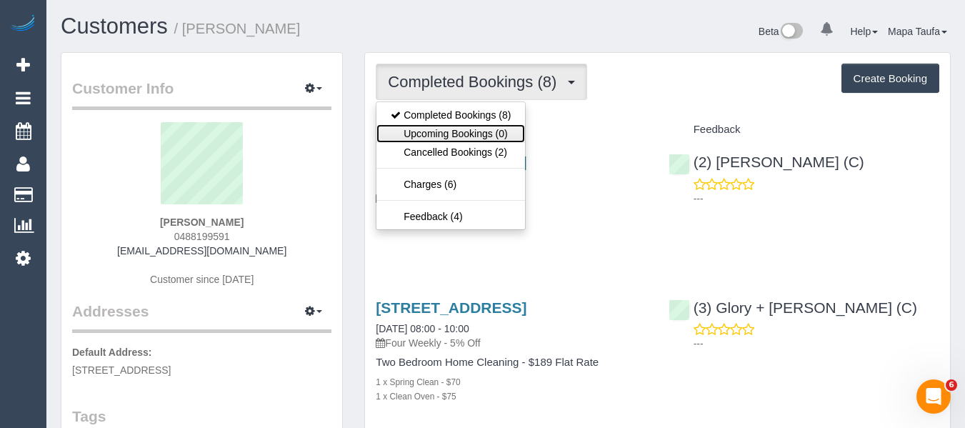
click at [418, 129] on link "Upcoming Bookings (0)" at bounding box center [450, 133] width 149 height 19
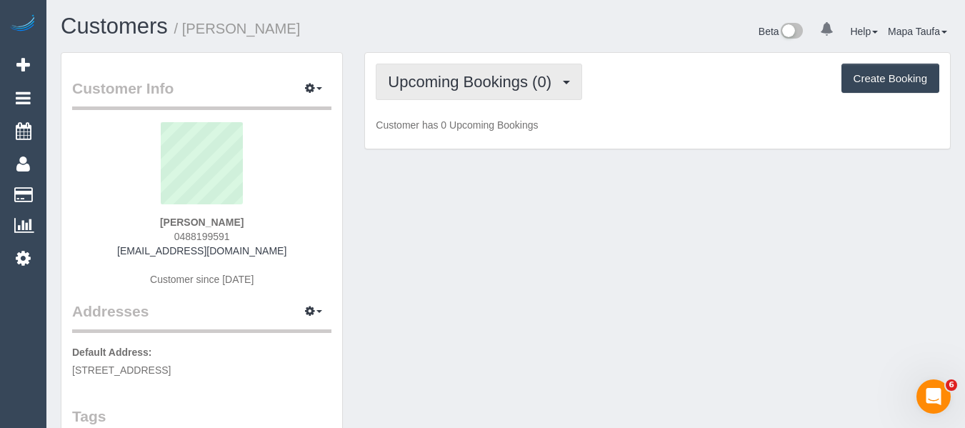
click at [403, 74] on span "Upcoming Bookings (0)" at bounding box center [473, 82] width 171 height 18
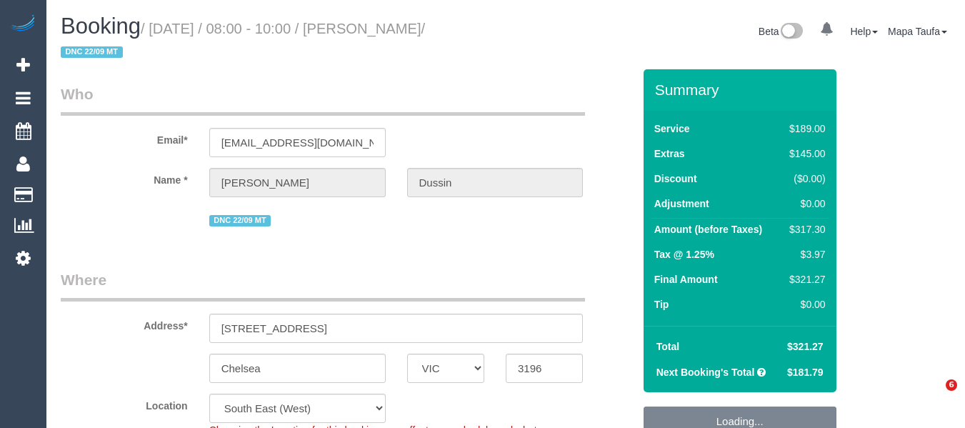
select select "VIC"
select select "string:stripe-pm_1RkvUj2GScqysDRVM3jIRHrV"
select select "number:27"
select select "number:16"
select select "number:19"
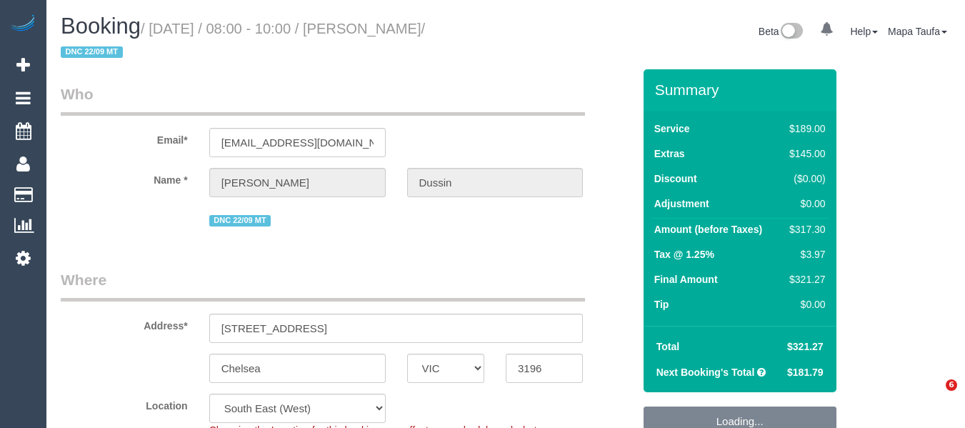
select select "number:22"
select select "number:33"
select select "number:13"
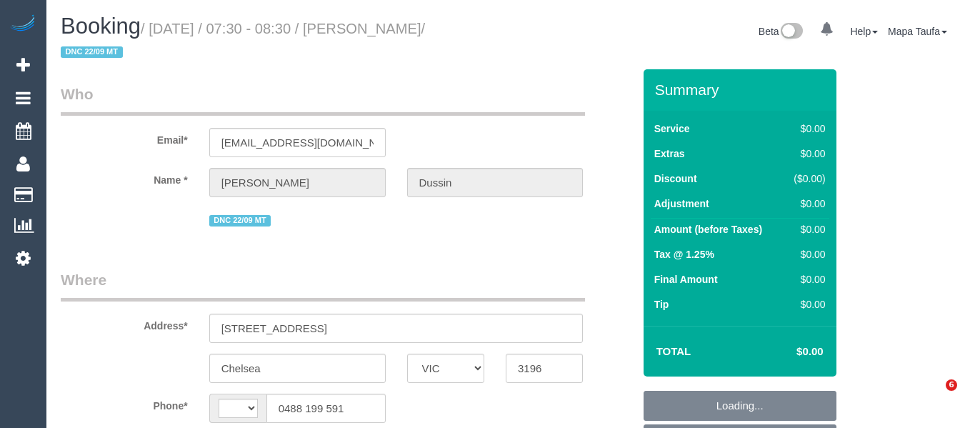
select select "VIC"
select select "number:27"
select select "number:16"
select select "number:19"
select select "number:22"
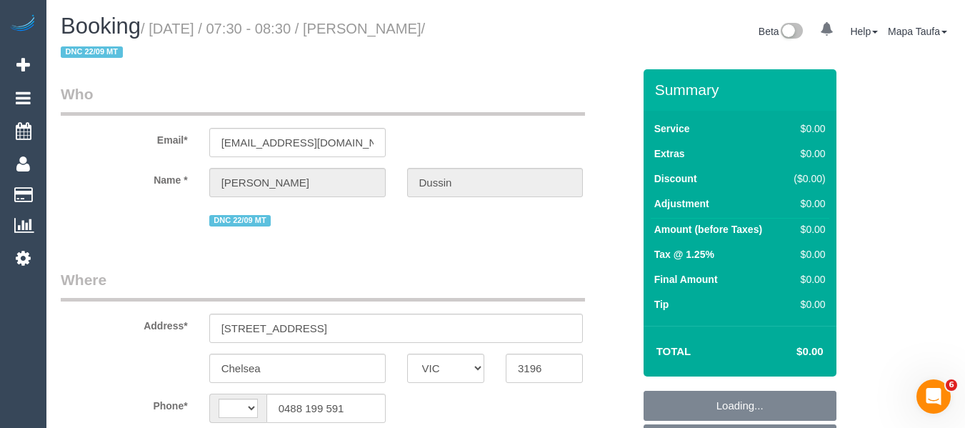
select select "number:33"
select select "number:13"
select select "object:486"
select select "string:AU"
select select "string:stripe-pm_1RkvUj2GScqysDRVM3jIRHrV"
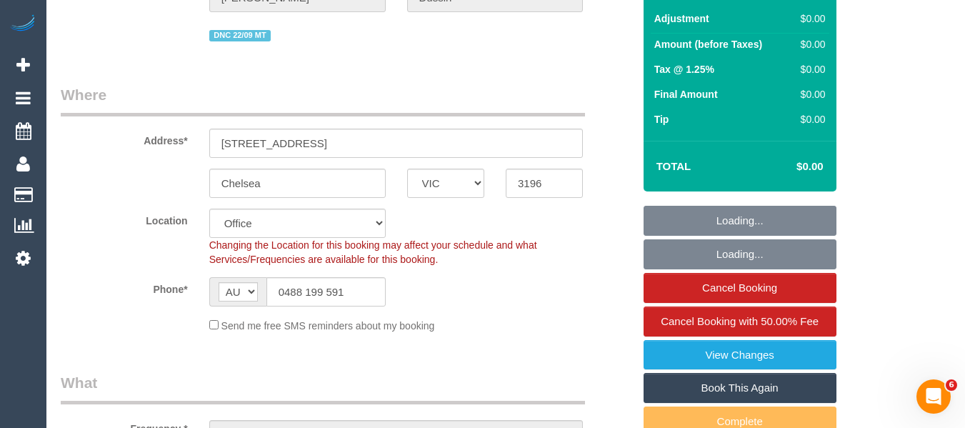
select select "object:795"
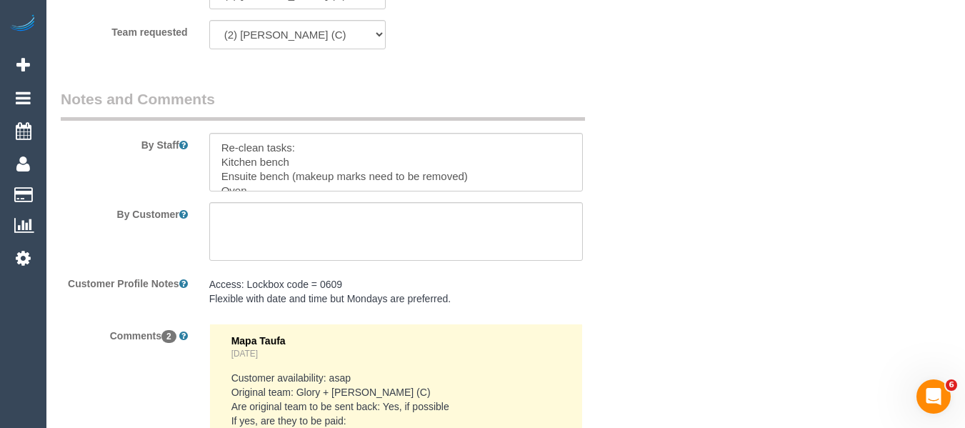
scroll to position [2045, 0]
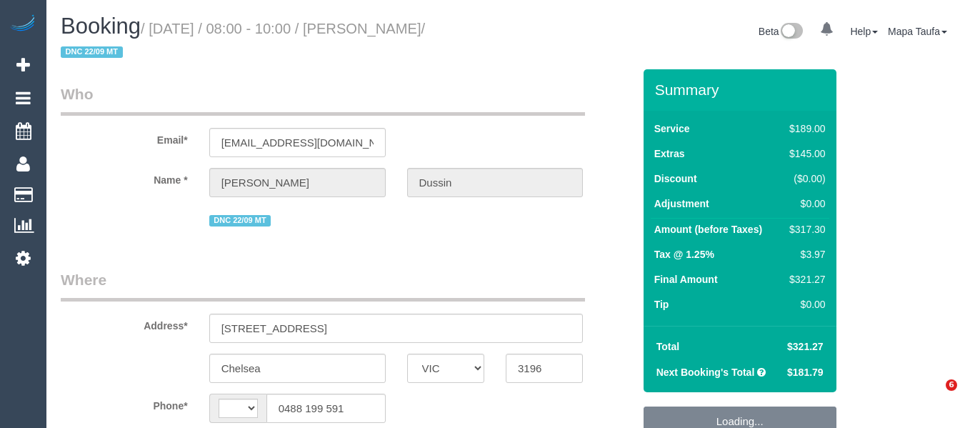
select select "VIC"
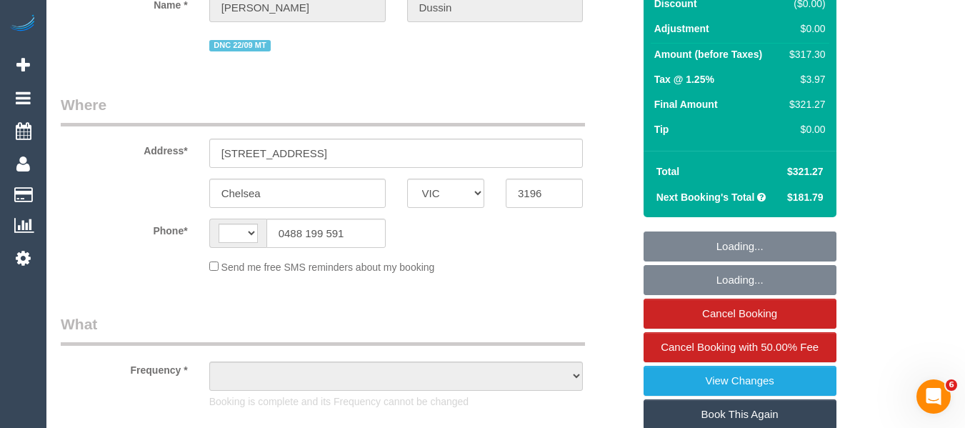
select select "string:AU"
select select "object:722"
select select "string:stripe-pm_1RkvUj2GScqysDRVM3jIRHrV"
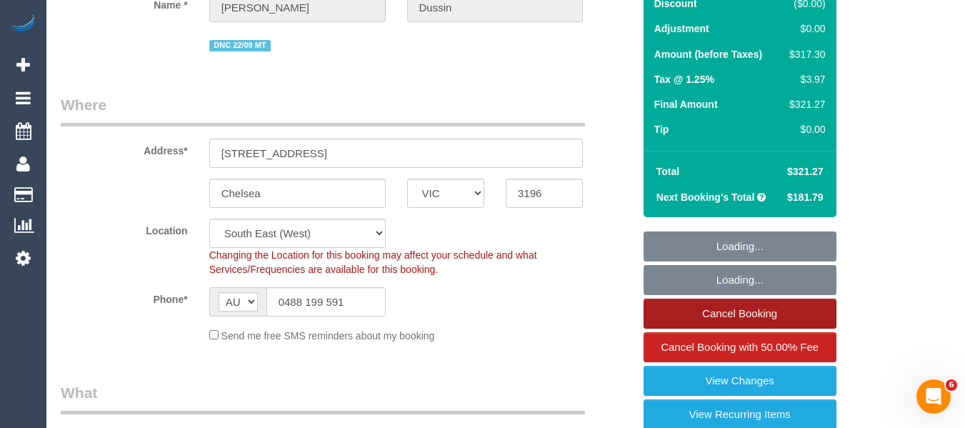
select select "number:27"
select select "number:16"
select select "number:19"
select select "number:22"
select select "number:33"
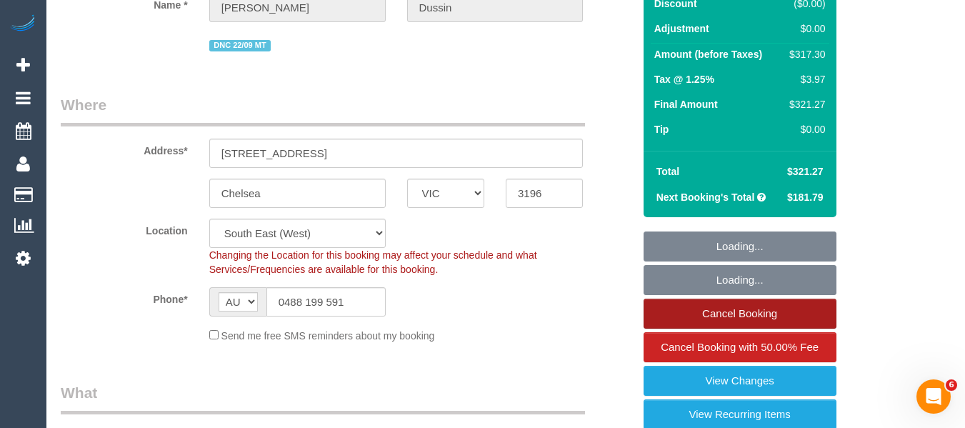
select select "number:13"
select select "object:1414"
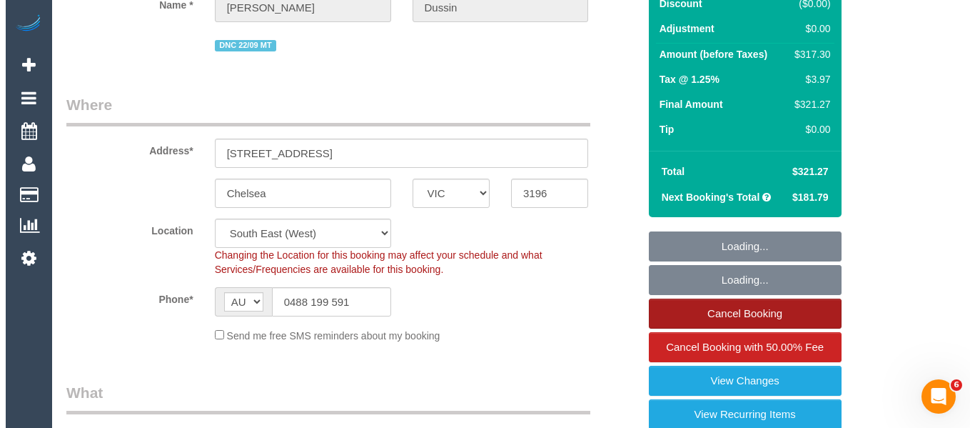
scroll to position [428, 0]
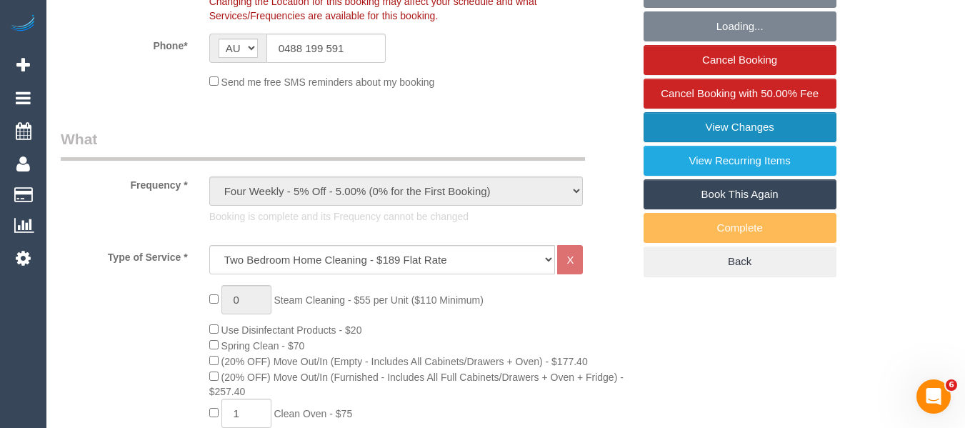
click at [732, 126] on link "View Changes" at bounding box center [739, 127] width 193 height 30
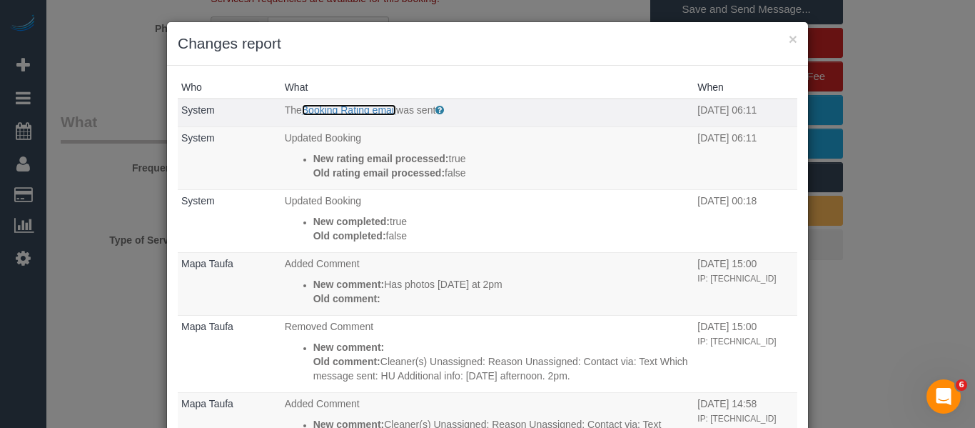
click at [353, 109] on link "Booking Rating email" at bounding box center [349, 109] width 94 height 11
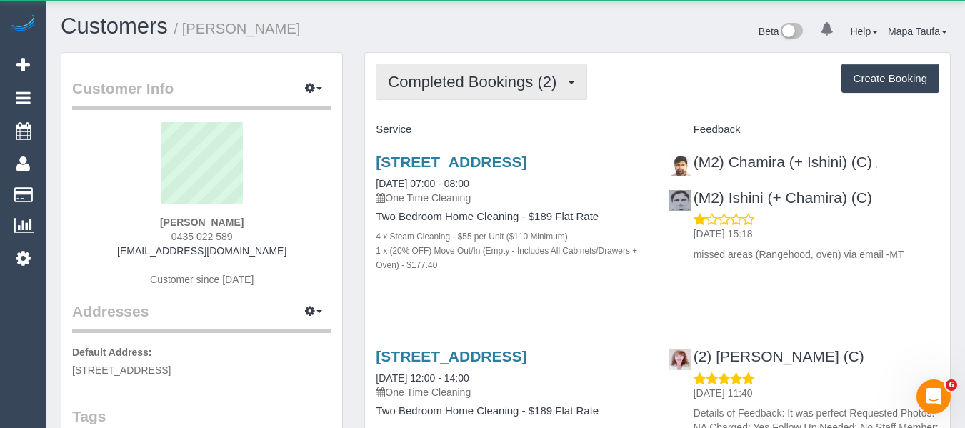
click at [486, 77] on span "Completed Bookings (2)" at bounding box center [476, 82] width 176 height 18
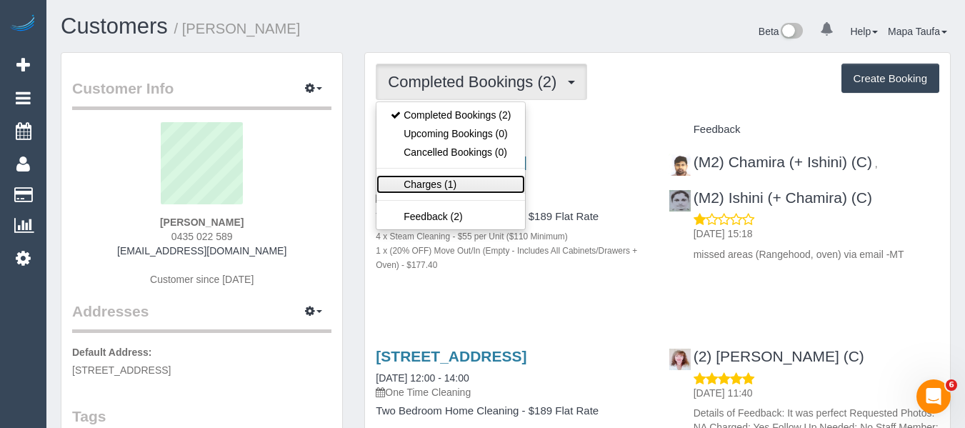
click at [441, 181] on link "Charges (1)" at bounding box center [450, 184] width 149 height 19
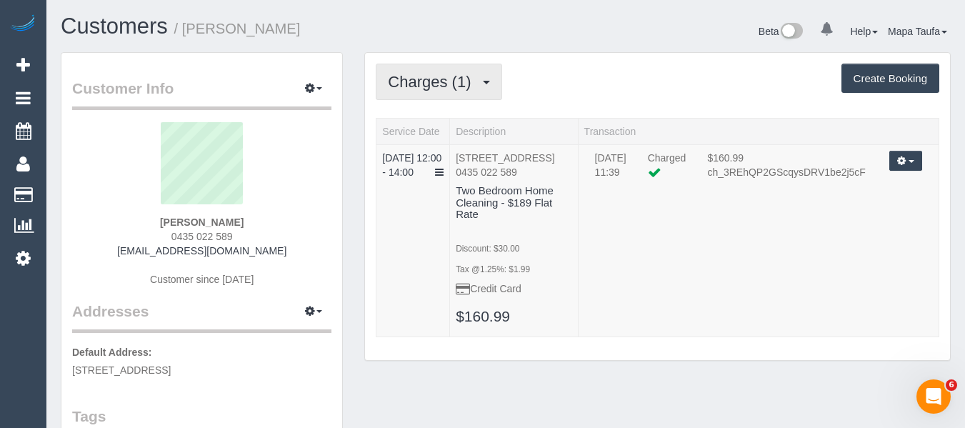
click at [453, 86] on span "Charges (1)" at bounding box center [433, 82] width 90 height 18
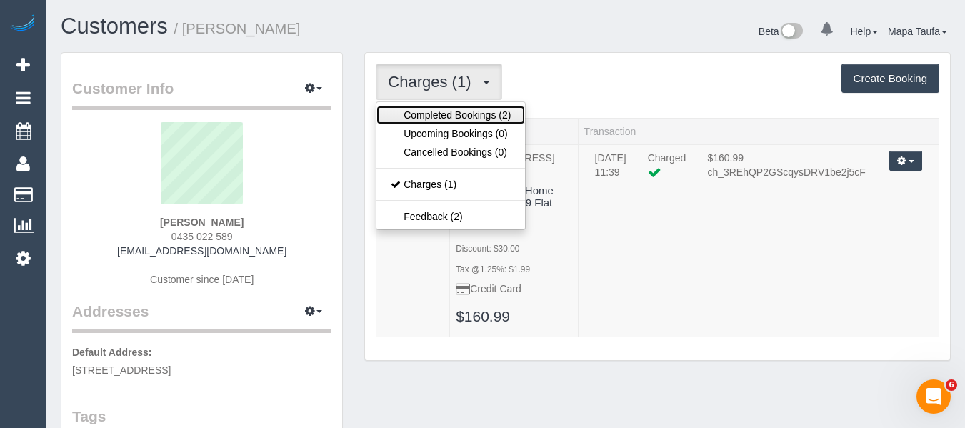
click at [436, 116] on link "Completed Bookings (2)" at bounding box center [450, 115] width 149 height 19
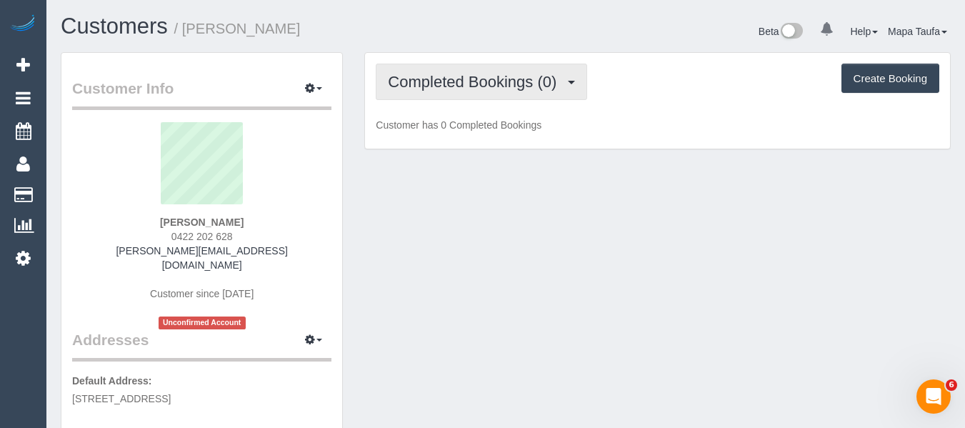
click at [468, 76] on span "Completed Bookings (0)" at bounding box center [476, 82] width 176 height 18
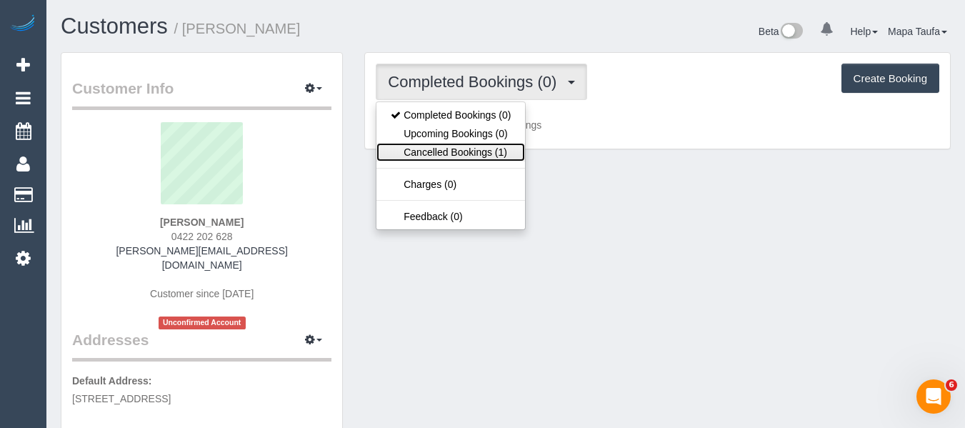
click at [468, 152] on link "Cancelled Bookings (1)" at bounding box center [450, 152] width 149 height 19
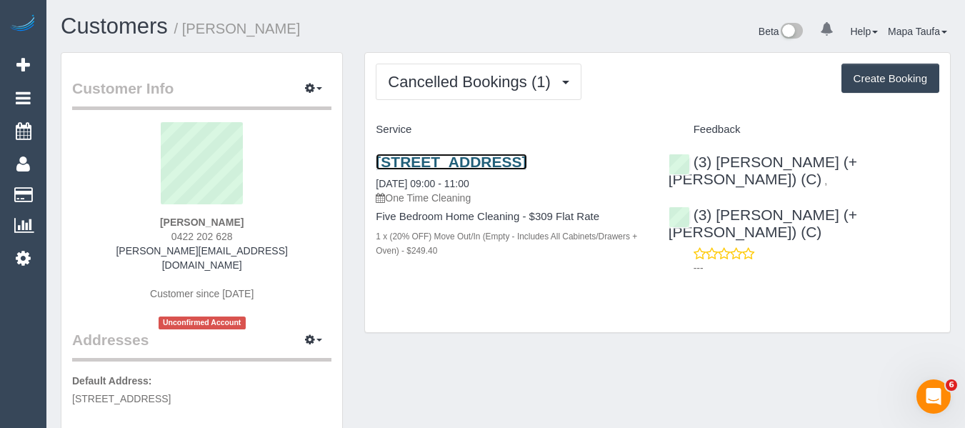
click at [433, 164] on link "[STREET_ADDRESS]" at bounding box center [451, 162] width 151 height 16
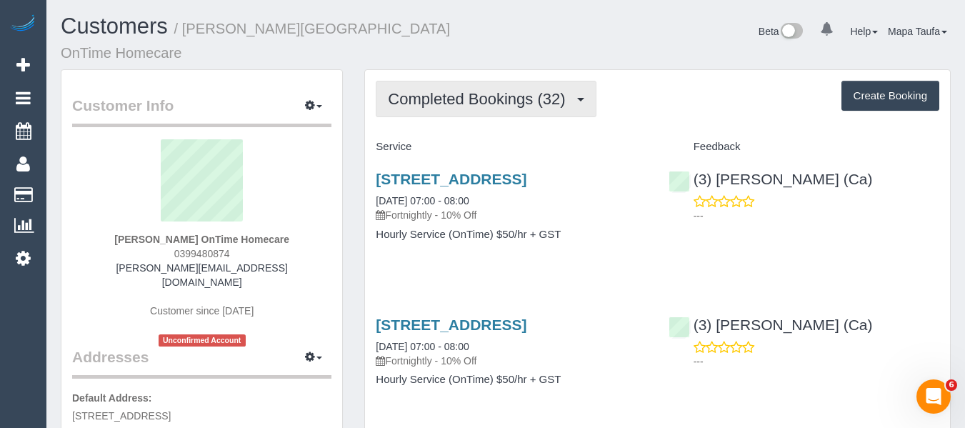
click at [429, 95] on button "Completed Bookings (32)" at bounding box center [486, 99] width 220 height 36
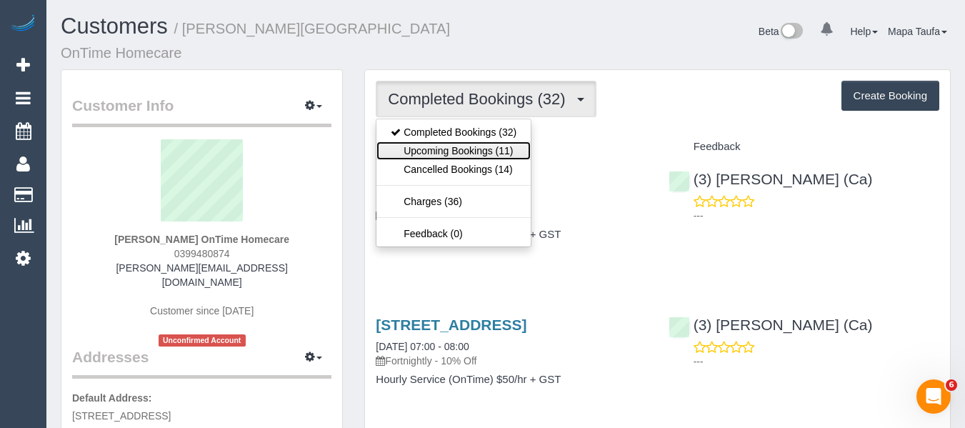
click at [447, 141] on link "Upcoming Bookings (11)" at bounding box center [453, 150] width 154 height 19
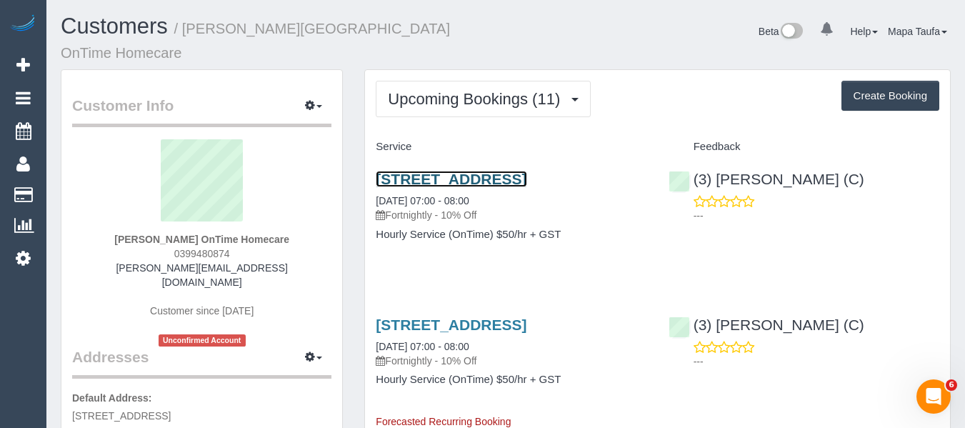
click at [446, 171] on link "[STREET_ADDRESS]" at bounding box center [451, 179] width 151 height 16
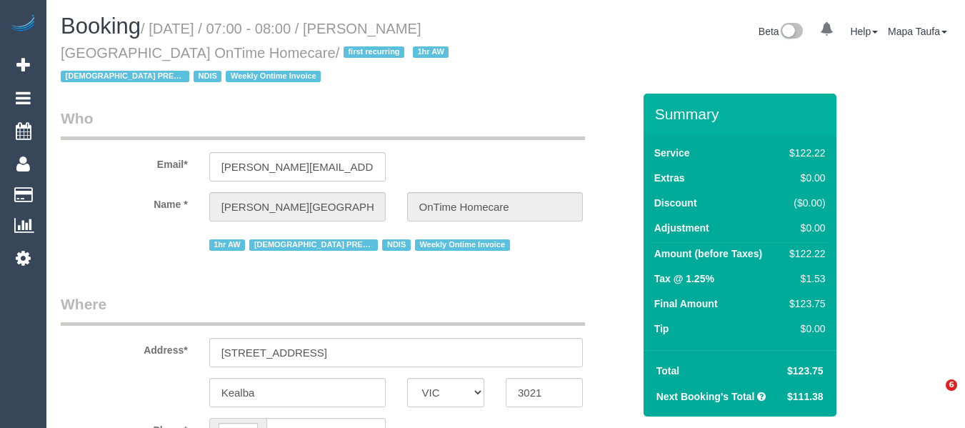
select select "VIC"
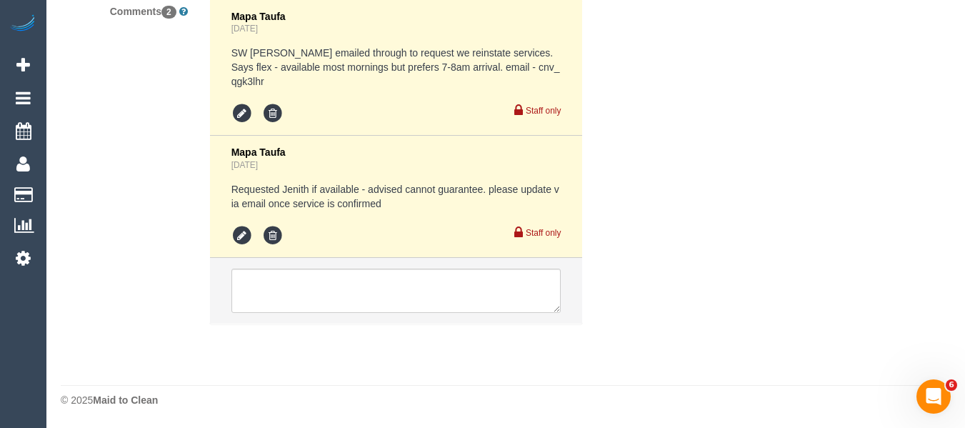
select select "string:AU"
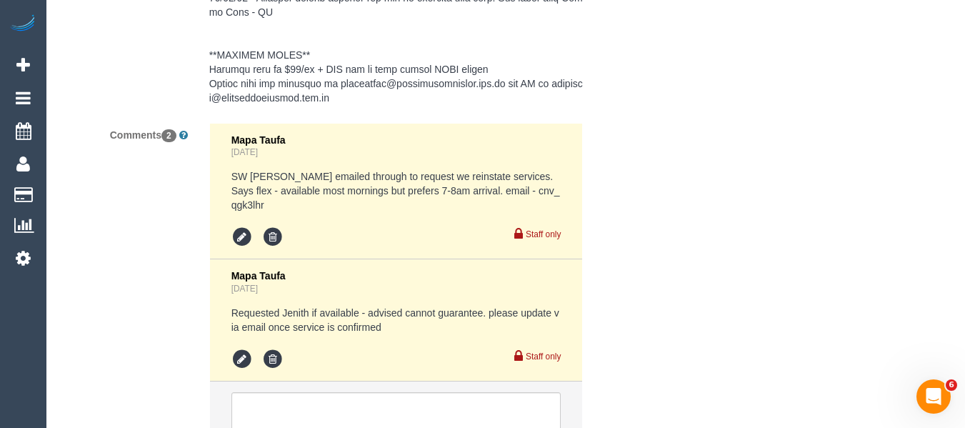
select select "object:1196"
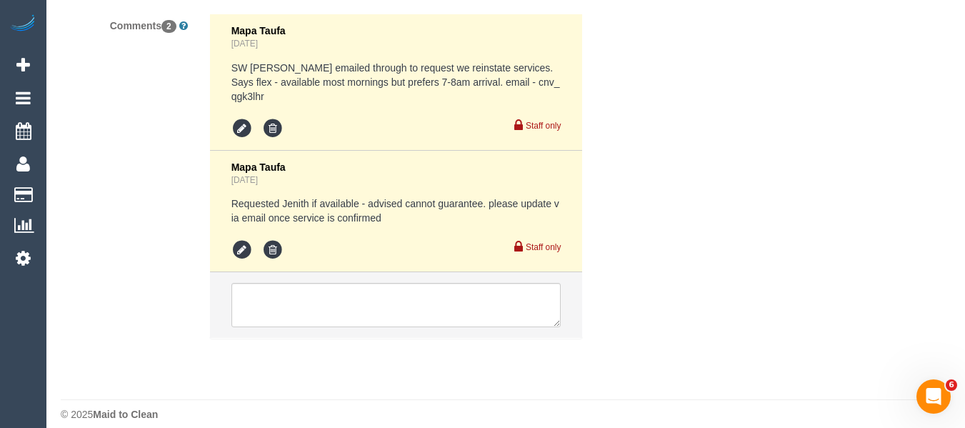
scroll to position [2693, 0]
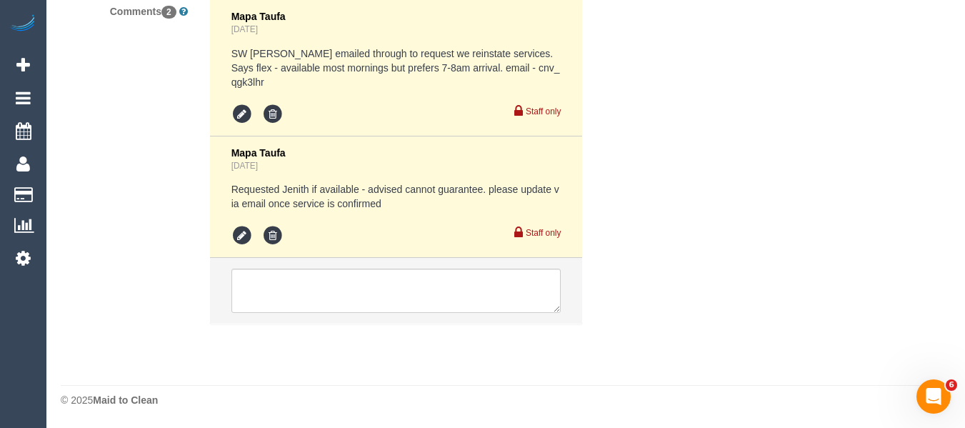
select select "number:28"
select select "number:14"
select select "number:19"
select select "number:25"
select select "number:35"
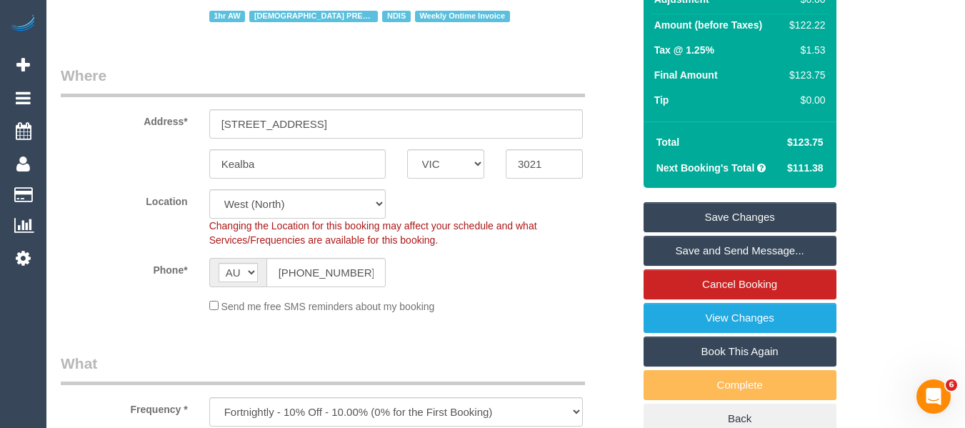
scroll to position [386, 0]
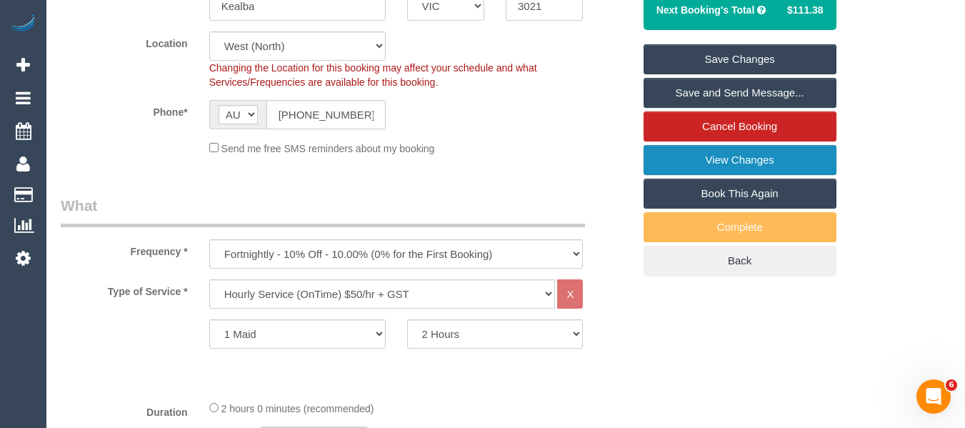
click at [748, 152] on link "View Changes" at bounding box center [739, 160] width 193 height 30
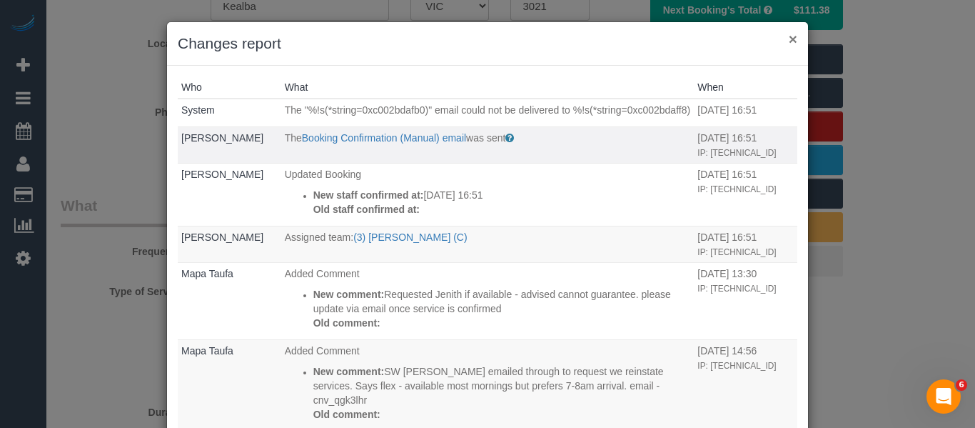
drag, startPoint x: 785, startPoint y: 39, endPoint x: 748, endPoint y: 114, distance: 84.0
click at [789, 39] on button "×" at bounding box center [793, 38] width 9 height 15
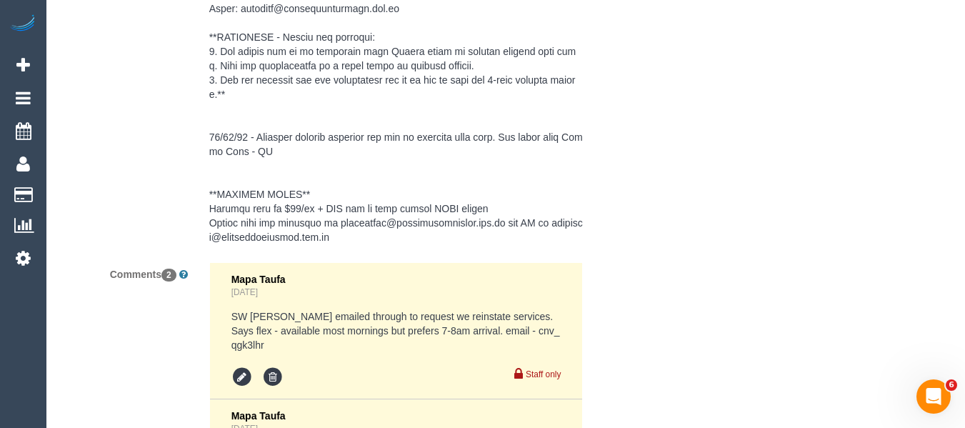
scroll to position [2693, 0]
